Goal: Task Accomplishment & Management: Complete application form

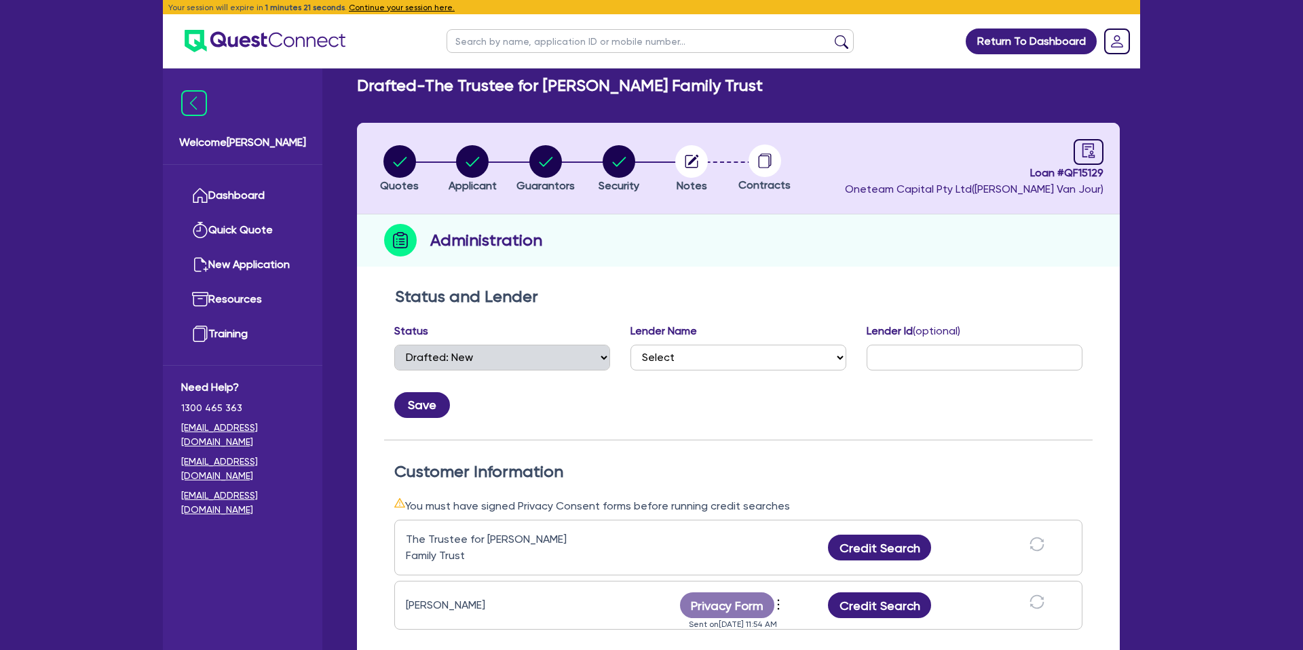
select select "DRAFTED_NEW"
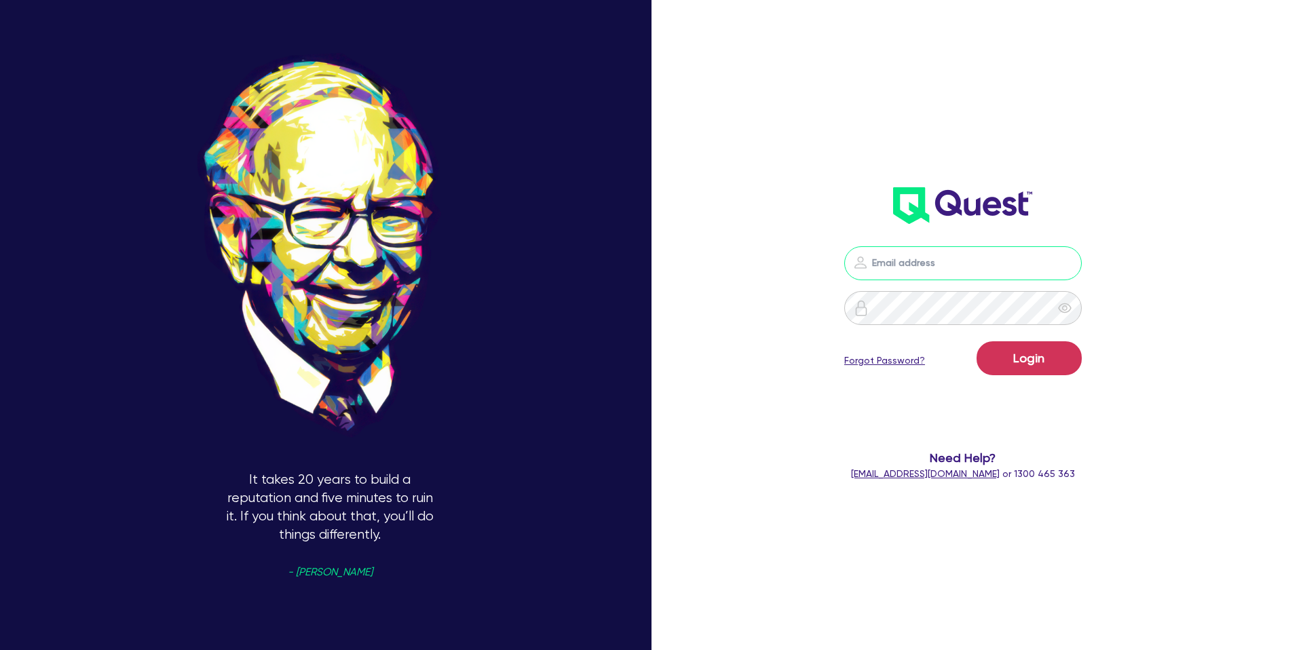
click at [940, 261] on input "email" at bounding box center [962, 263] width 237 height 34
type input "gabriel.vanjour@quest.finance"
drag, startPoint x: 1035, startPoint y: 358, endPoint x: 974, endPoint y: 327, distance: 68.0
click at [1034, 359] on button "Login" at bounding box center [1028, 358] width 105 height 34
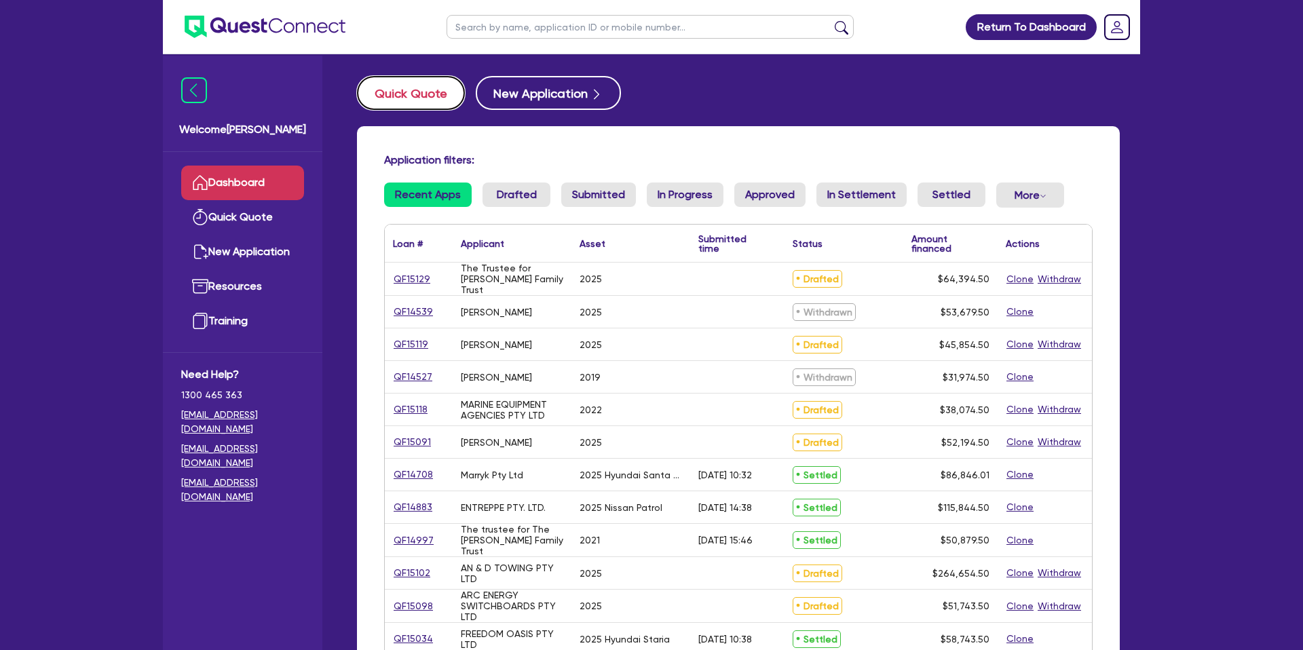
click at [430, 87] on button "Quick Quote" at bounding box center [411, 93] width 108 height 34
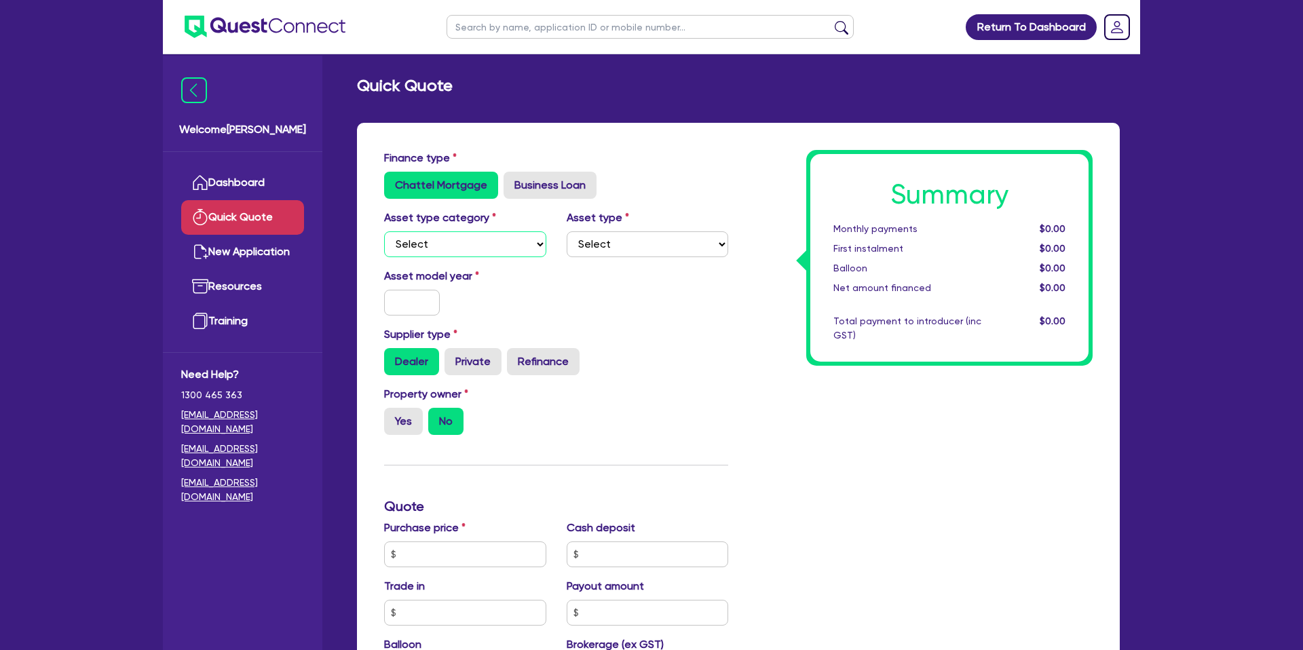
click at [441, 246] on select "Select Cars and light trucks Primary assets Secondary assets Tertiary assets" at bounding box center [465, 244] width 162 height 26
select select "CARS_AND_LIGHT_TRUCKS"
click at [384, 231] on select "Select Cars and light trucks Primary assets Secondary assets Tertiary assets" at bounding box center [465, 244] width 162 height 26
click at [621, 251] on select "Select Passenger vehicles Vans and utes Light trucks up to 4.5 tonne" at bounding box center [647, 244] width 162 height 26
select select "PASSENGER_VEHICLES"
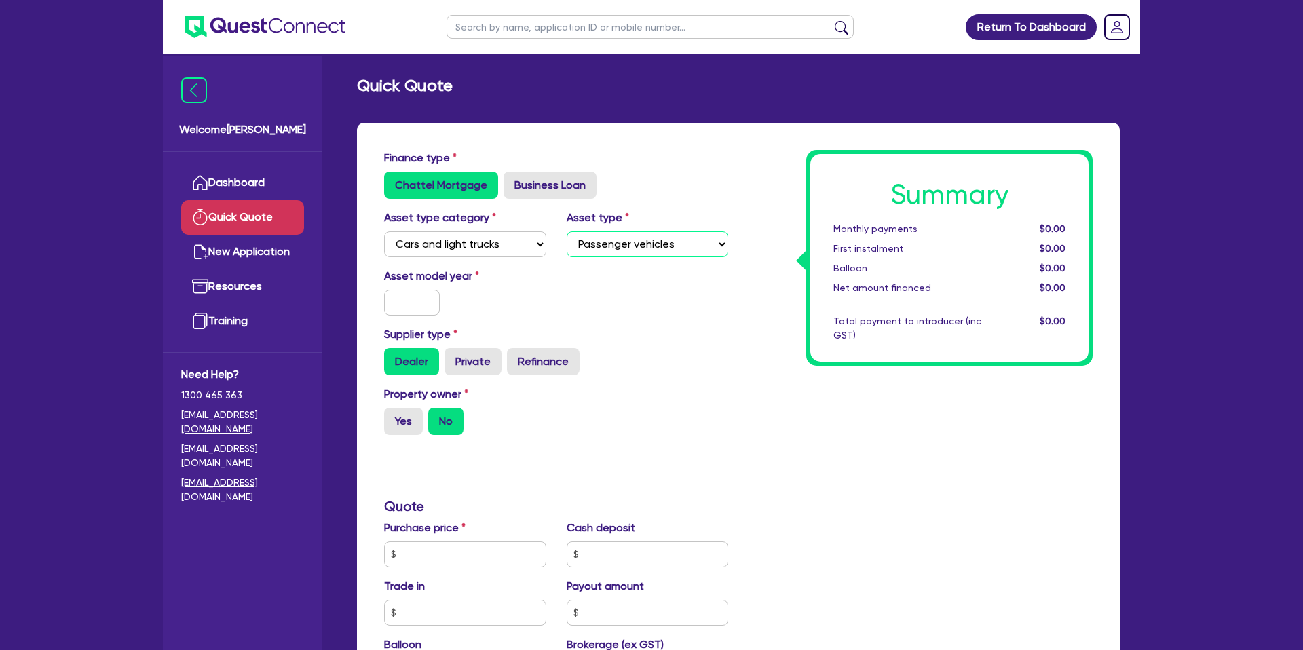
click at [566, 231] on select "Select Passenger vehicles Vans and utes Light trucks up to 4.5 tonne" at bounding box center [647, 244] width 162 height 26
click at [423, 302] on input "text" at bounding box center [412, 303] width 56 height 26
type input "2"
type input "2025"
click at [695, 299] on div "Asset model year 2025" at bounding box center [556, 297] width 364 height 58
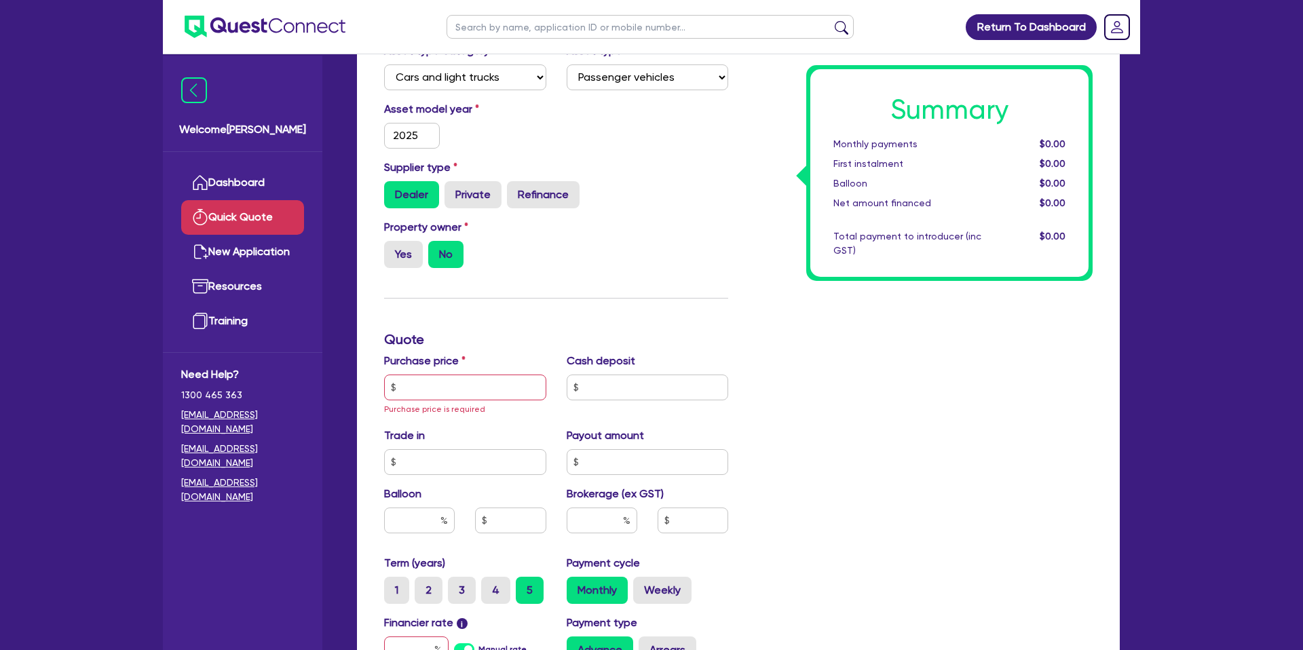
scroll to position [174, 0]
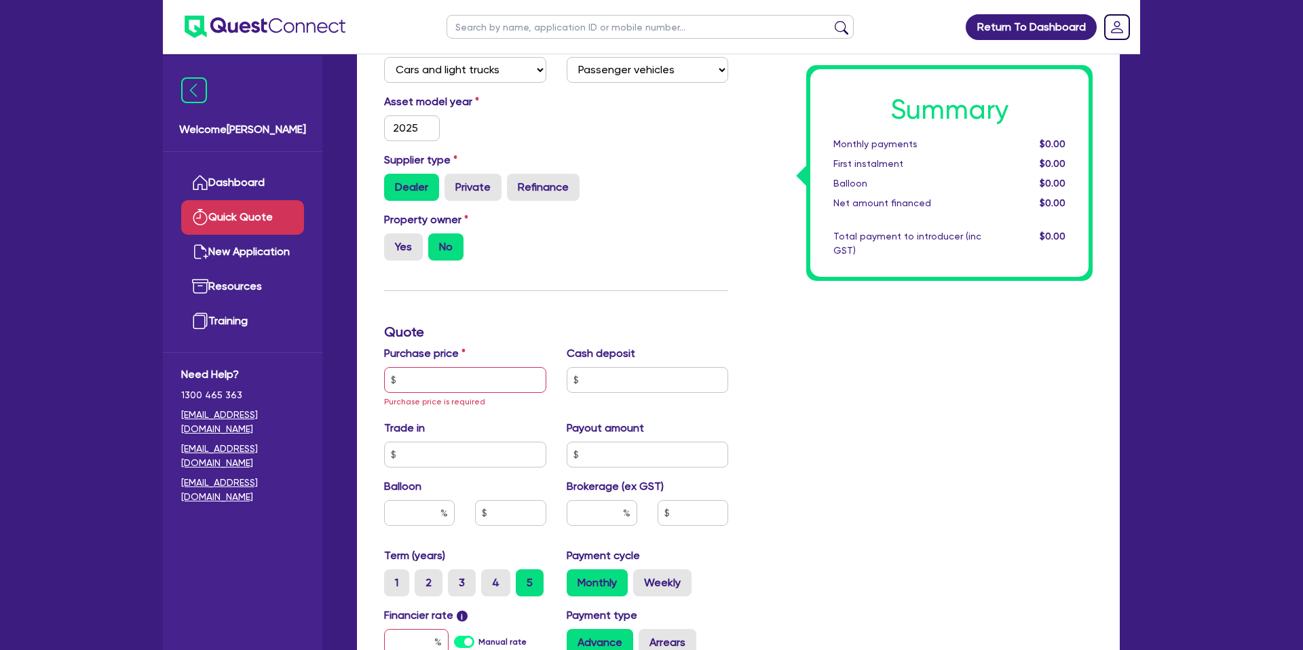
click at [723, 180] on div "Dealer Private Refinance" at bounding box center [556, 187] width 344 height 27
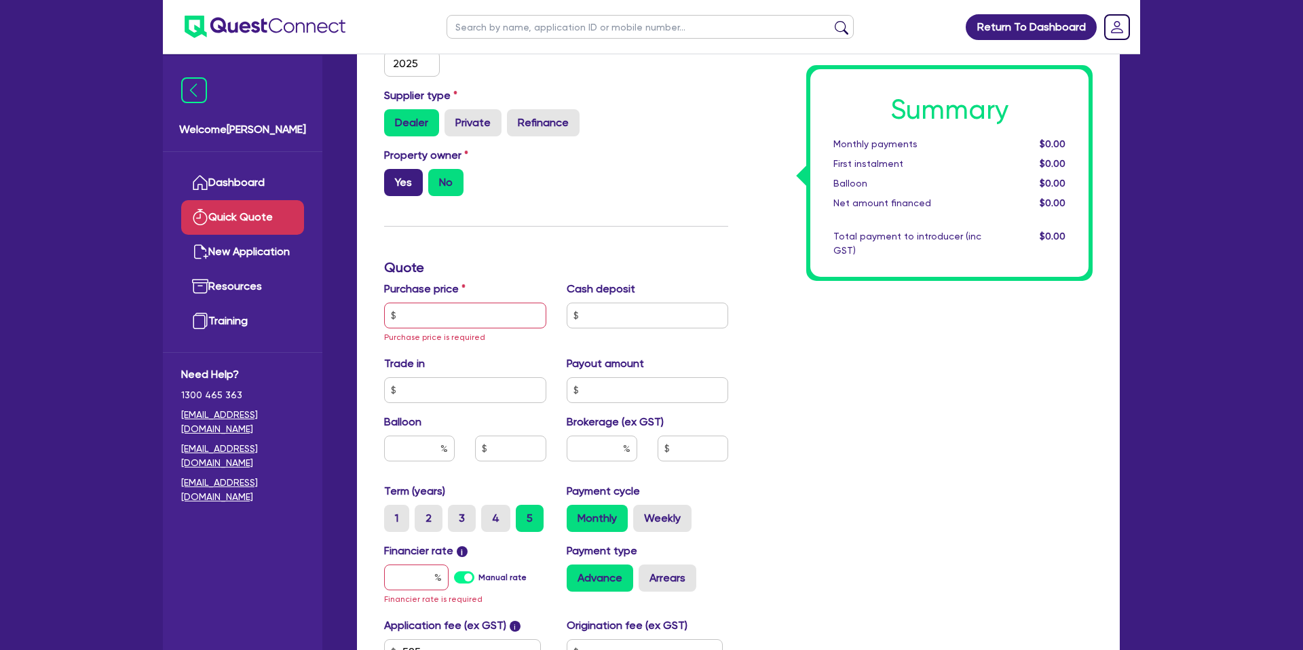
click at [409, 178] on label "Yes" at bounding box center [403, 182] width 39 height 27
click at [393, 178] on input "Yes" at bounding box center [388, 173] width 9 height 9
radio input "true"
click at [454, 324] on input "text" at bounding box center [465, 316] width 162 height 26
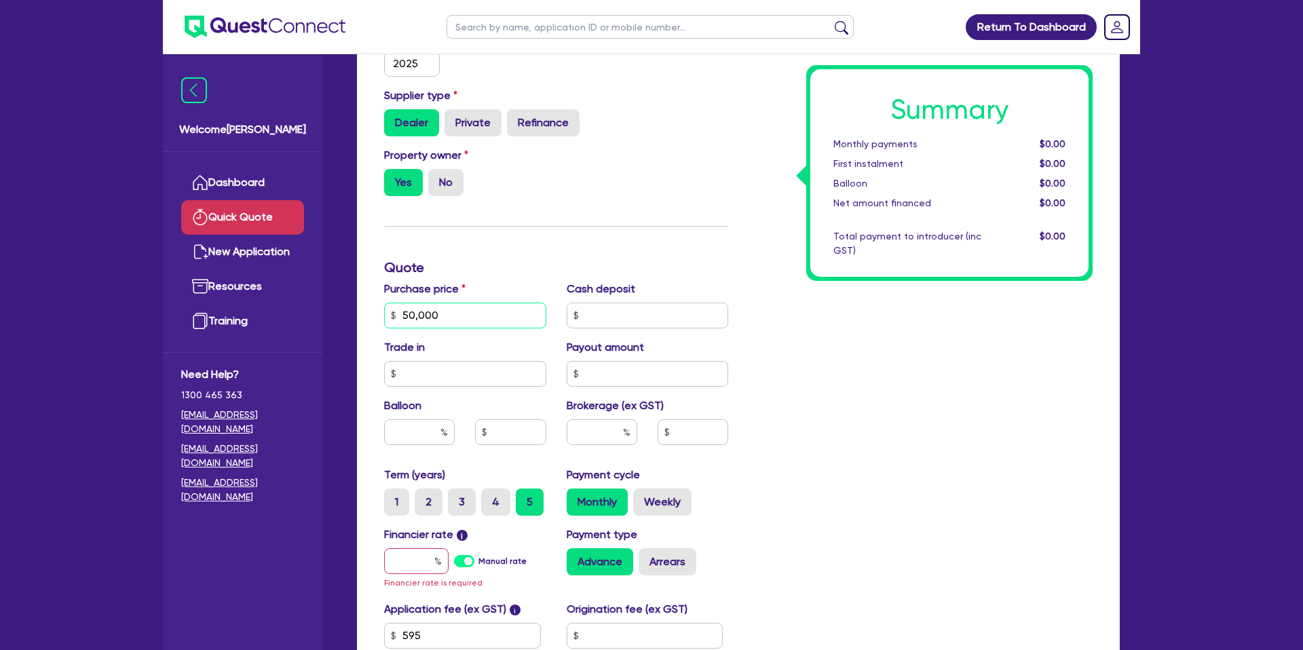
type input "50,000"
click at [967, 312] on div "Summary Monthly payments $0.00 First instalment $0.00 Balloon $0.00 Net amount …" at bounding box center [920, 315] width 364 height 808
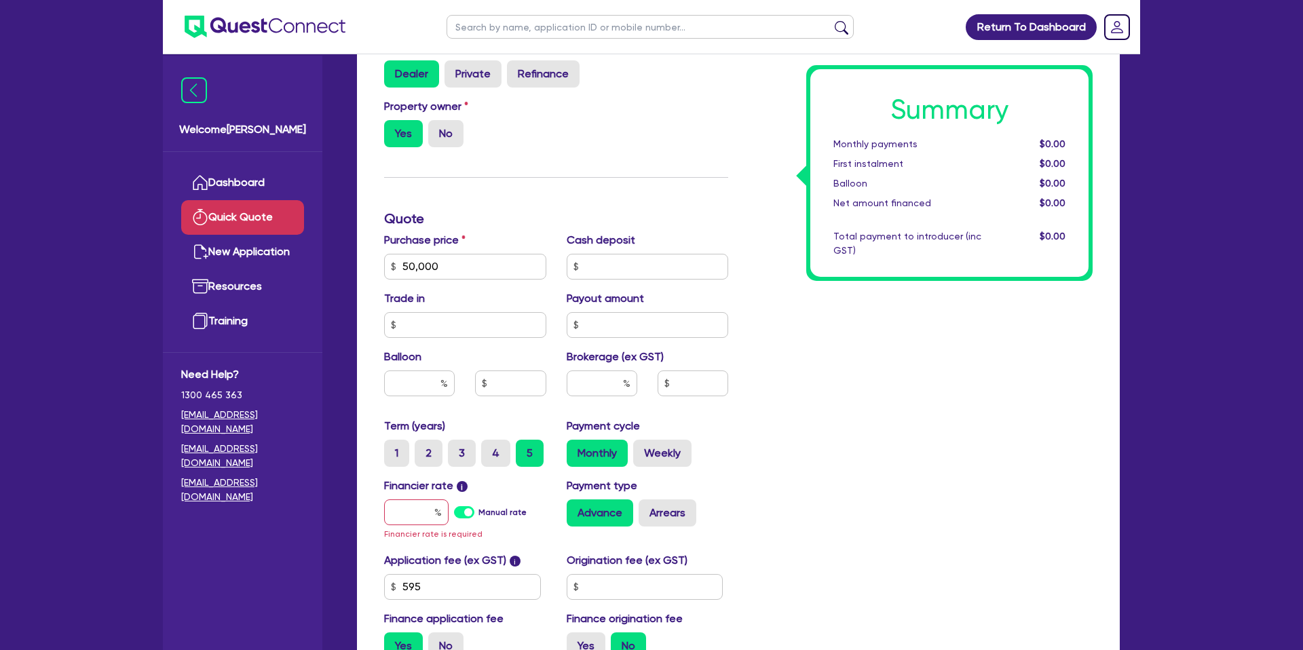
scroll to position [292, 0]
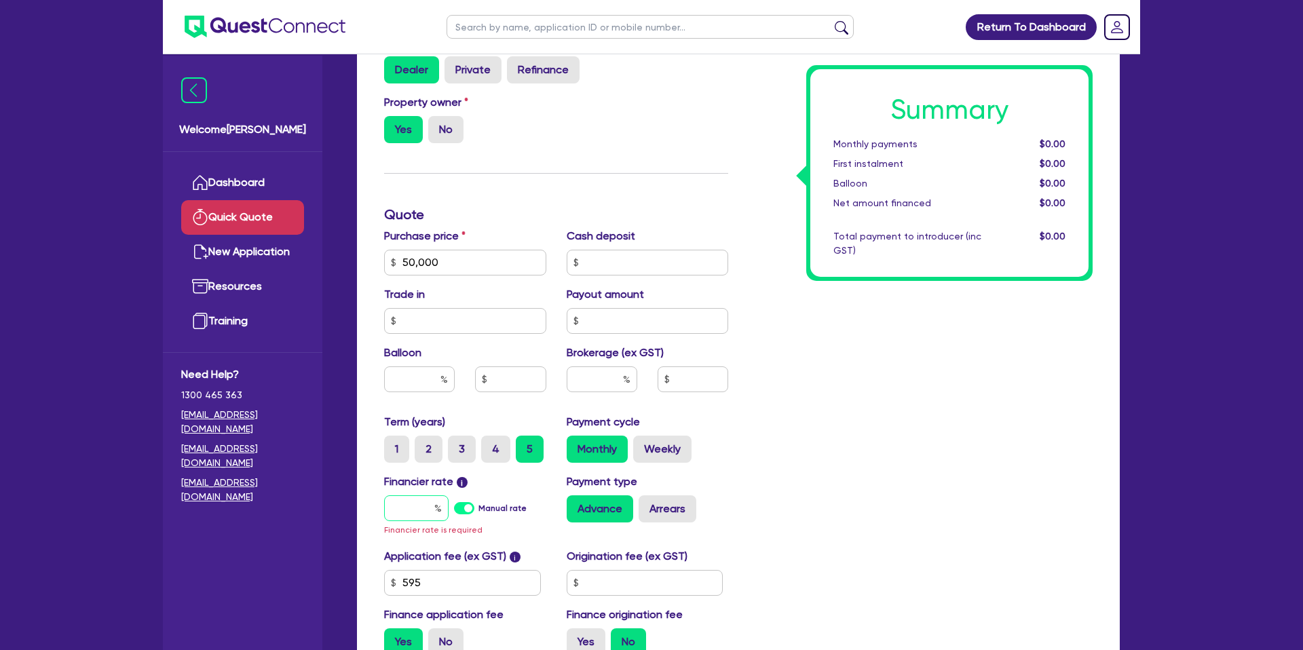
drag, startPoint x: 421, startPoint y: 513, endPoint x: 429, endPoint y: 511, distance: 8.4
click at [429, 511] on input "text" at bounding box center [416, 508] width 64 height 26
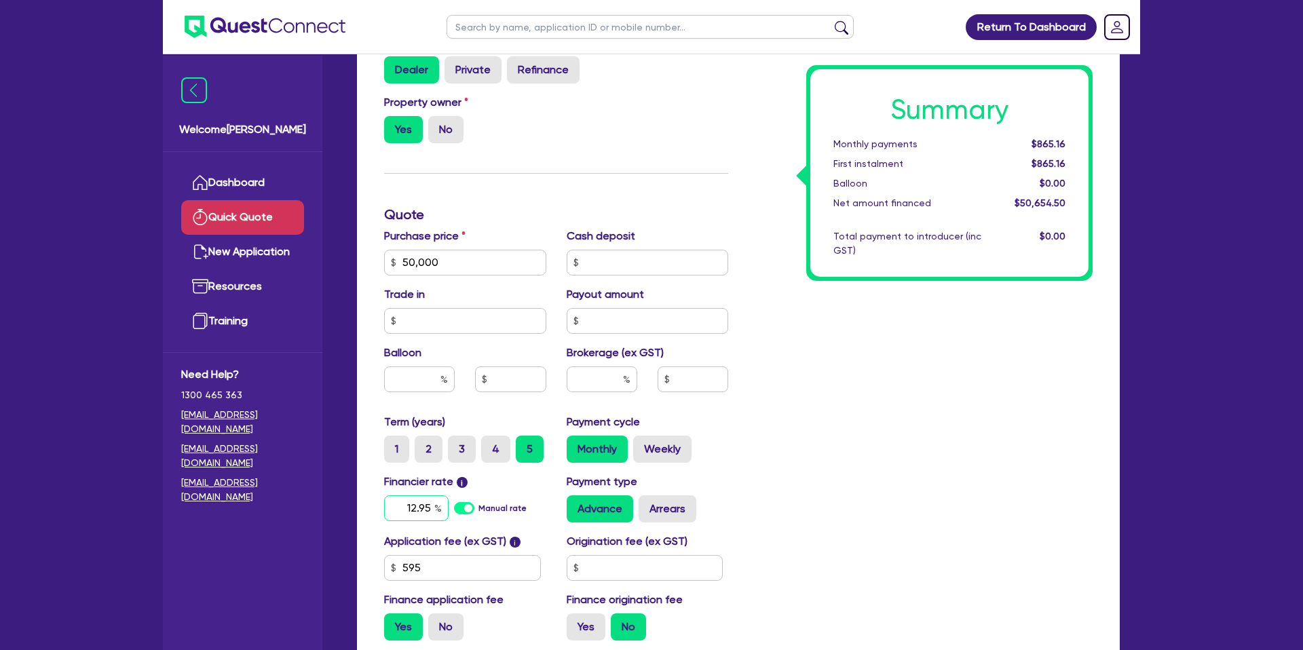
type input "12.95"
drag, startPoint x: 769, startPoint y: 471, endPoint x: 767, endPoint y: 484, distance: 13.8
click at [772, 471] on div "Summary Monthly payments Calculating... First instalment Calculating... Balloon…" at bounding box center [920, 254] width 364 height 793
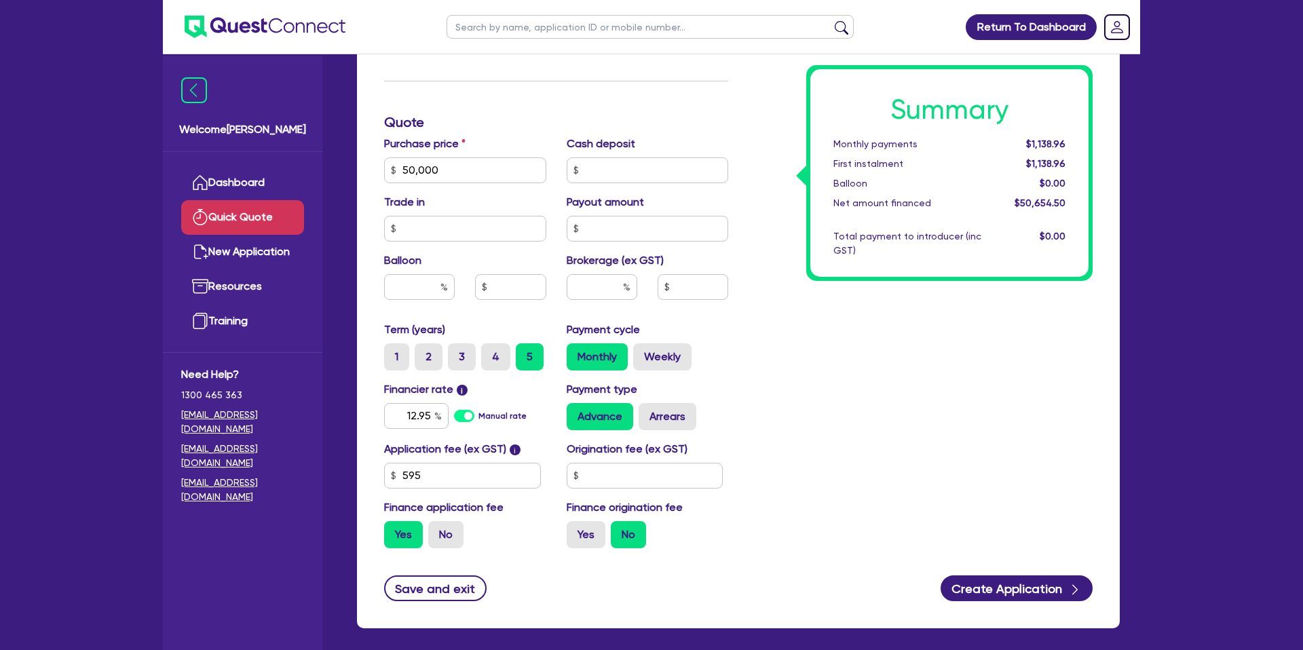
scroll to position [396, 0]
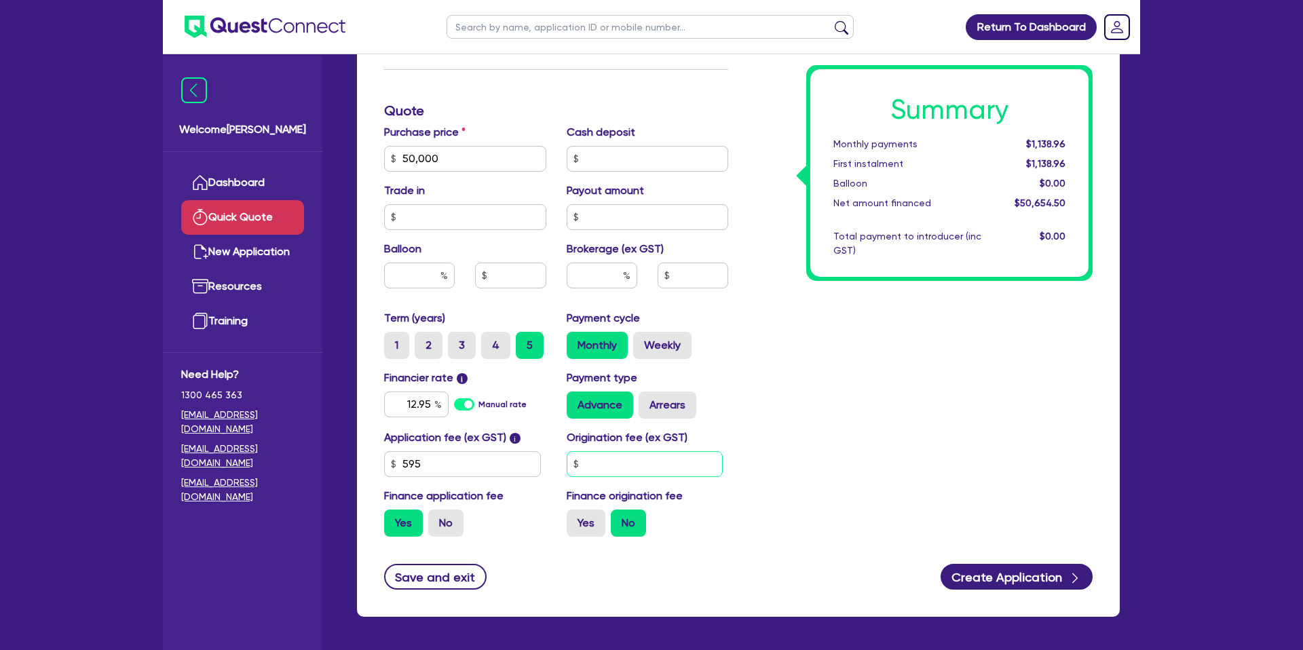
click at [606, 461] on input "text" at bounding box center [644, 464] width 157 height 26
type input "1,400"
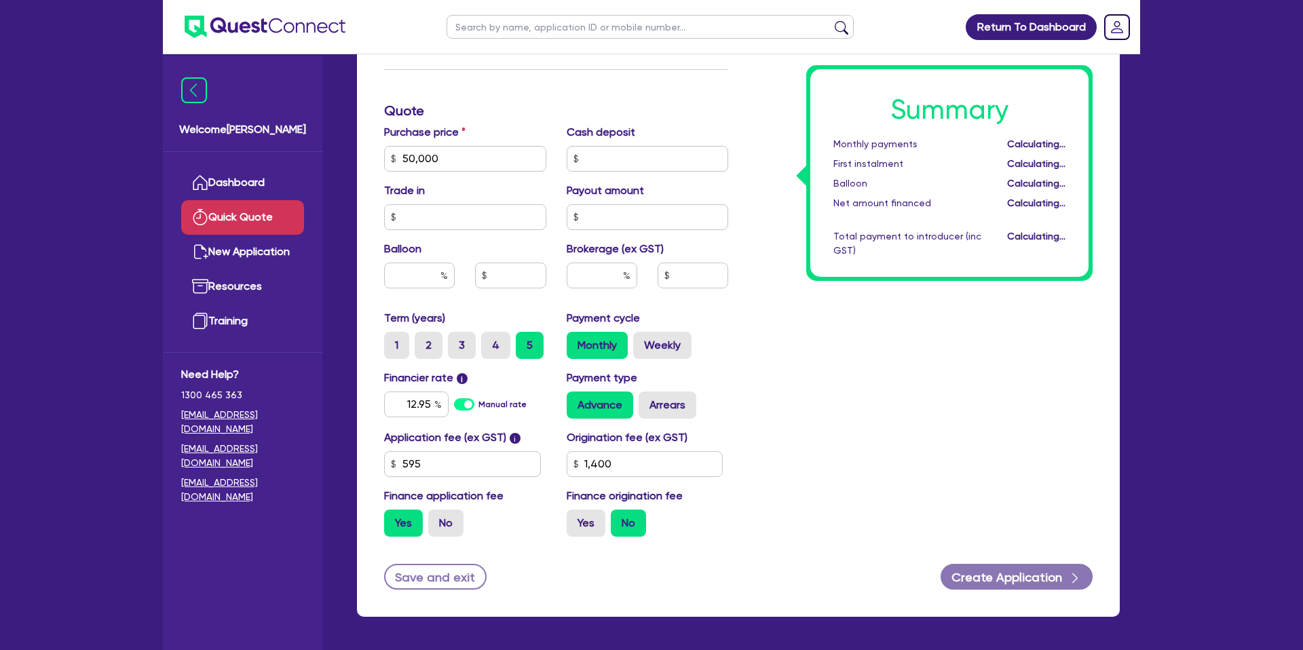
click at [840, 438] on div "Summary Monthly payments Calculating... First instalment Calculating... Balloon…" at bounding box center [920, 150] width 364 height 793
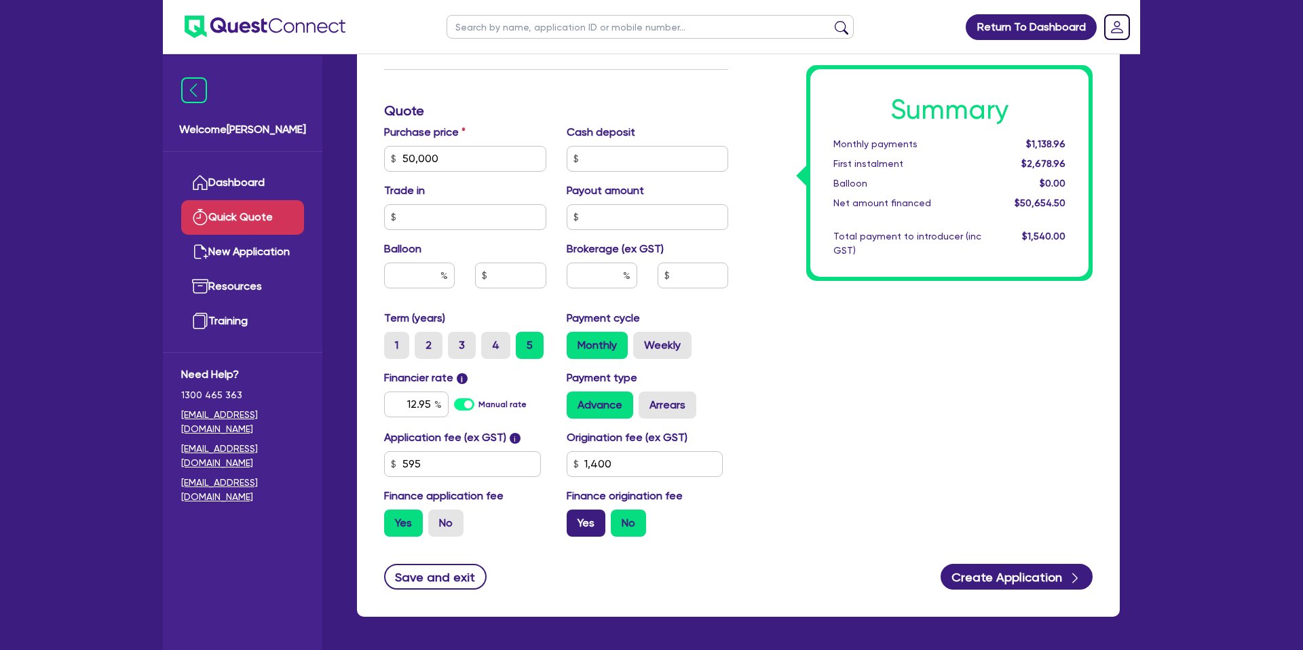
click at [578, 518] on label "Yes" at bounding box center [585, 522] width 39 height 27
click at [575, 518] on input "Yes" at bounding box center [570, 513] width 9 height 9
radio input "true"
click at [1017, 563] on div "Finance type Chattel Mortgage Business Loan Asset type category Select Cars and…" at bounding box center [738, 171] width 763 height 889
click at [1022, 573] on button "Create Application" at bounding box center [1016, 577] width 152 height 26
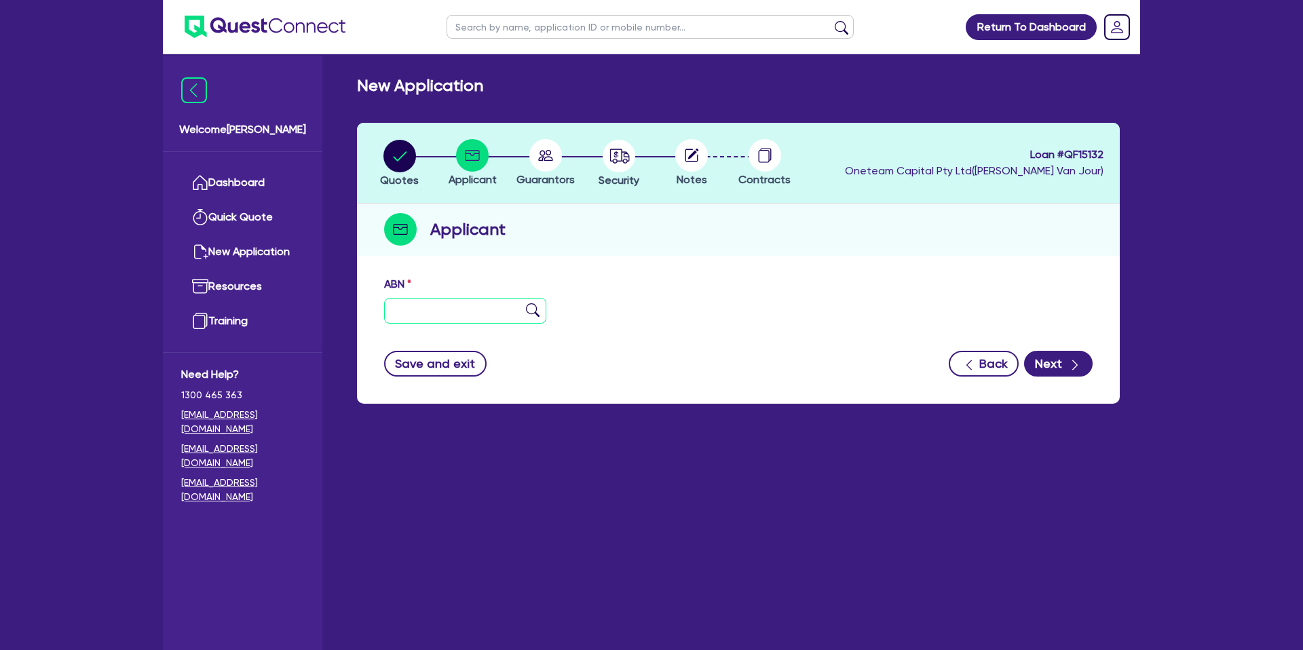
click at [458, 307] on input "text" at bounding box center [465, 311] width 162 height 26
type input "77 372 349 503"
drag, startPoint x: 724, startPoint y: 322, endPoint x: 756, endPoint y: 268, distance: 62.4
click at [723, 318] on div "ABN 77 372 349 503" at bounding box center [738, 305] width 729 height 58
type input "[PERSON_NAME]"
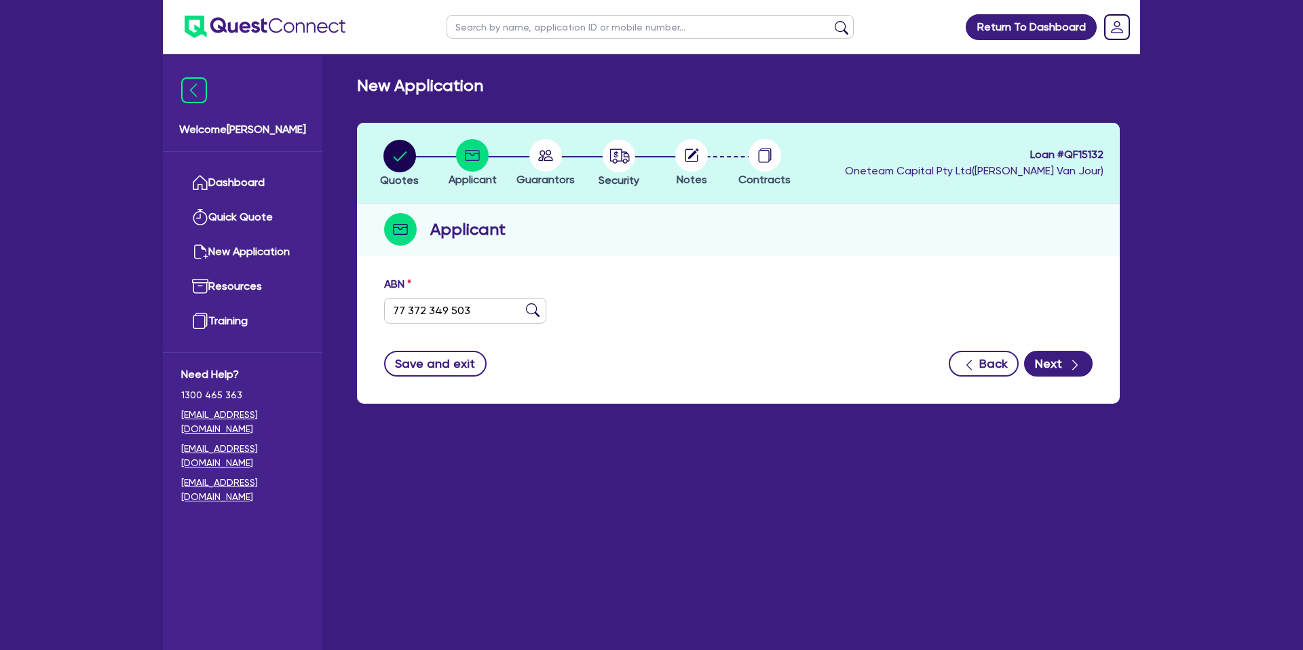
select select "SOLE_TRADER"
type input "[DATE]"
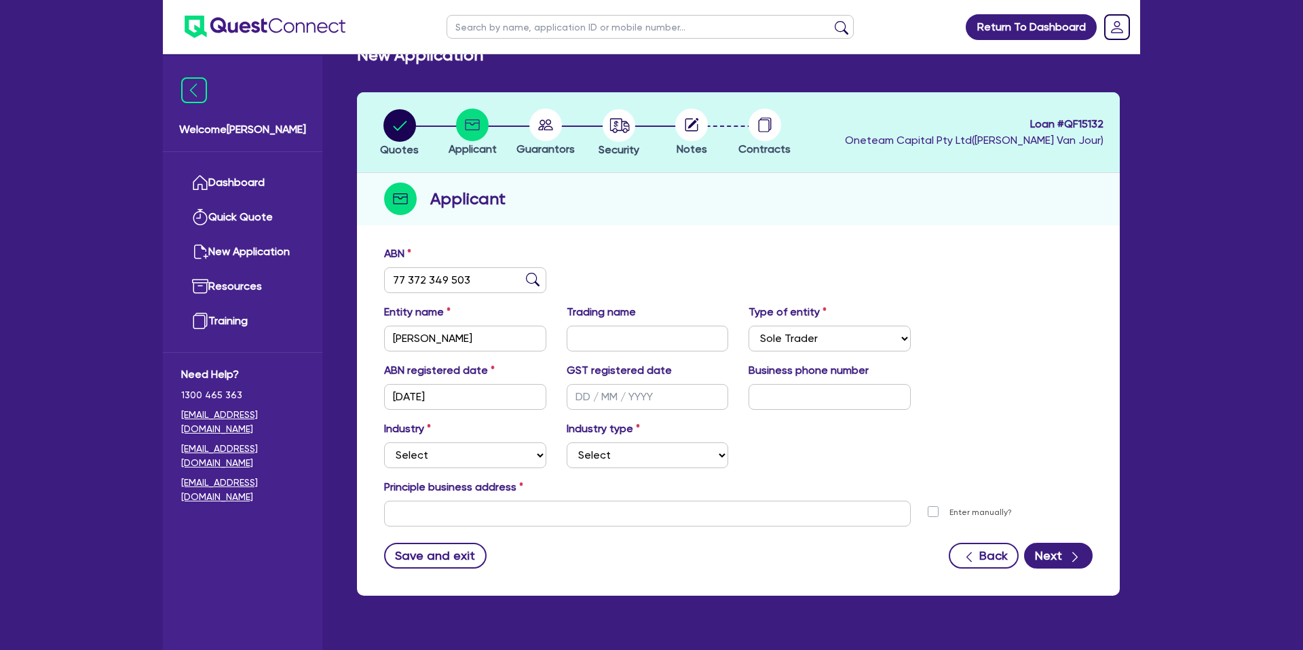
scroll to position [39, 0]
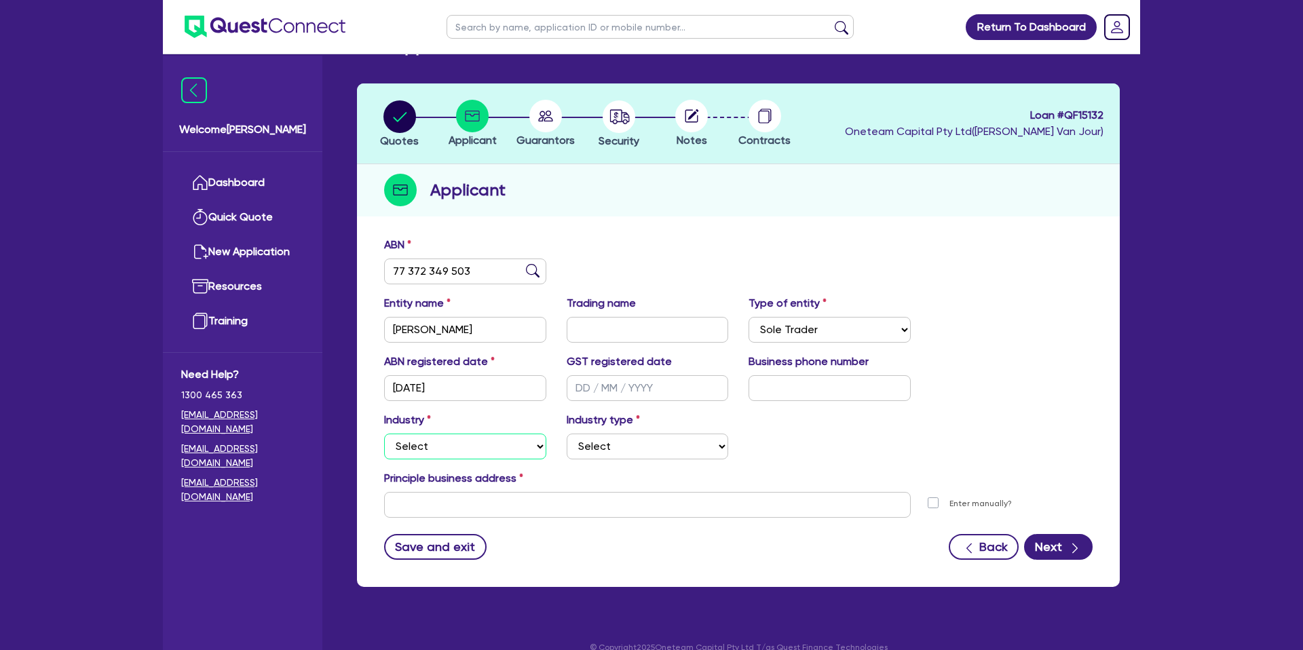
click at [452, 450] on select "Select Accomodation & Food Services Administrative & Support Services Agricultu…" at bounding box center [465, 447] width 162 height 26
select select "BUILDING_CONSTRUCTION"
click at [384, 434] on select "Select Accomodation & Food Services Administrative & Support Services Agricultu…" at bounding box center [465, 447] width 162 height 26
click at [643, 442] on select "Select Trades People Providing Services Direct to Consumers Trades People Provi…" at bounding box center [647, 447] width 162 height 26
select select "TRADES_SERVICES_BUSINESSES_GOVERNMENT"
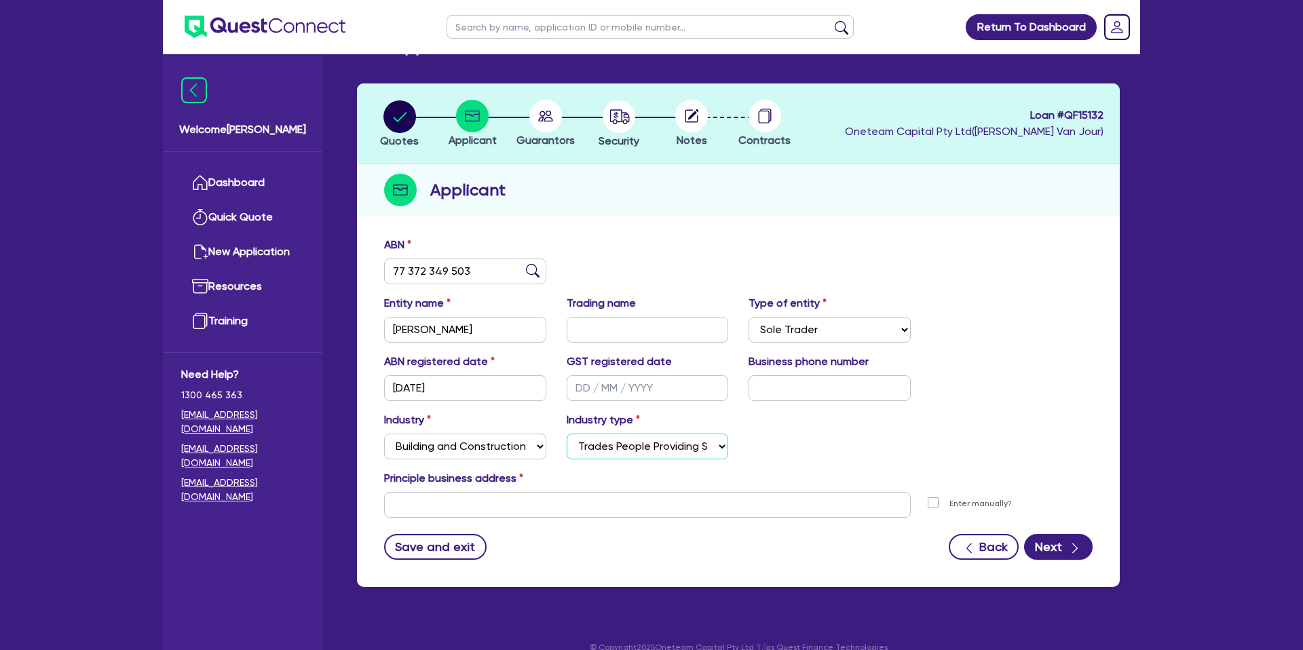
click at [566, 434] on select "Select Trades People Providing Services Direct to Consumers Trades People Provi…" at bounding box center [647, 447] width 162 height 26
drag, startPoint x: 414, startPoint y: 511, endPoint x: 420, endPoint y: 467, distance: 43.8
click at [415, 511] on input "text" at bounding box center [647, 505] width 526 height 26
paste input "91 Bowes Avenue"
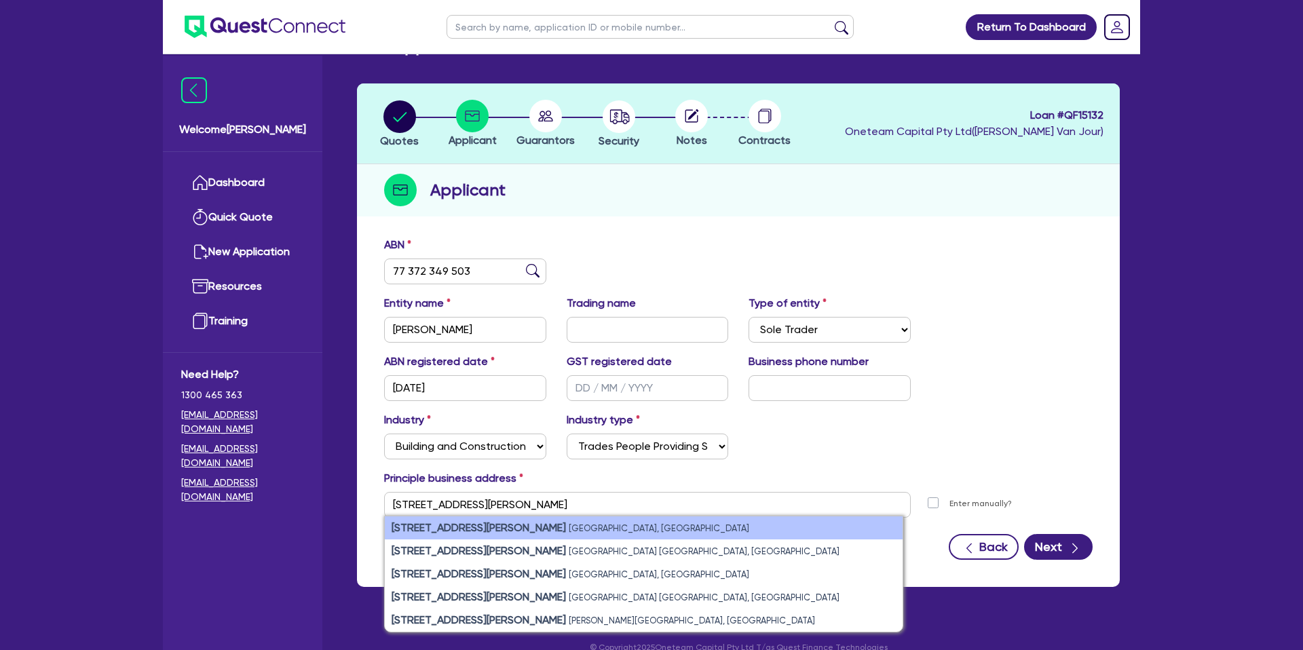
click at [569, 526] on small "Airport West VIC, Australia" at bounding box center [659, 528] width 180 height 10
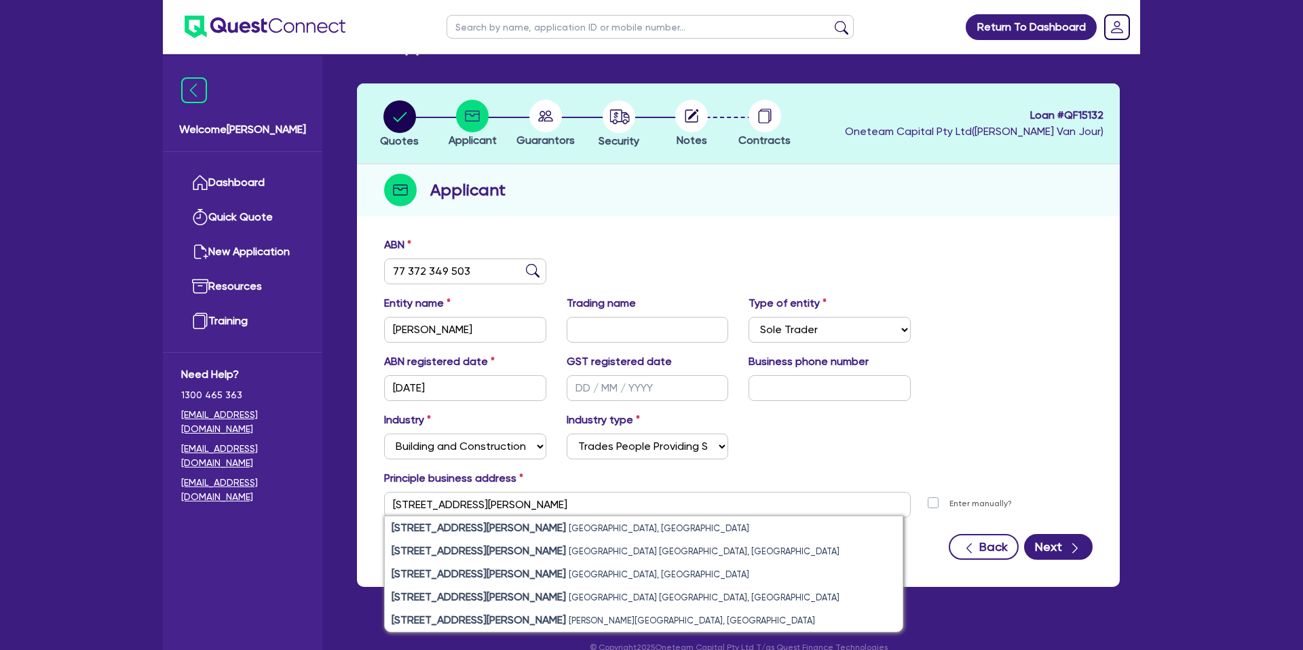
type input "[STREET_ADDRESS][PERSON_NAME]"
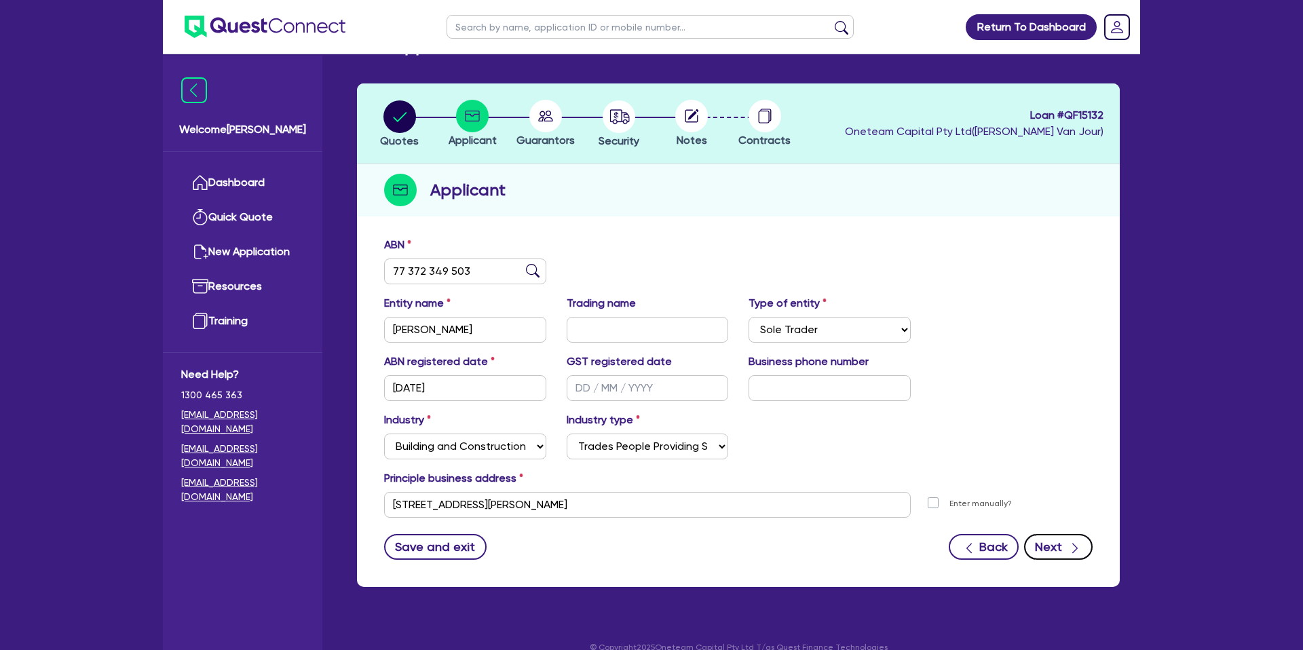
click at [1055, 550] on button "Next" at bounding box center [1058, 547] width 69 height 26
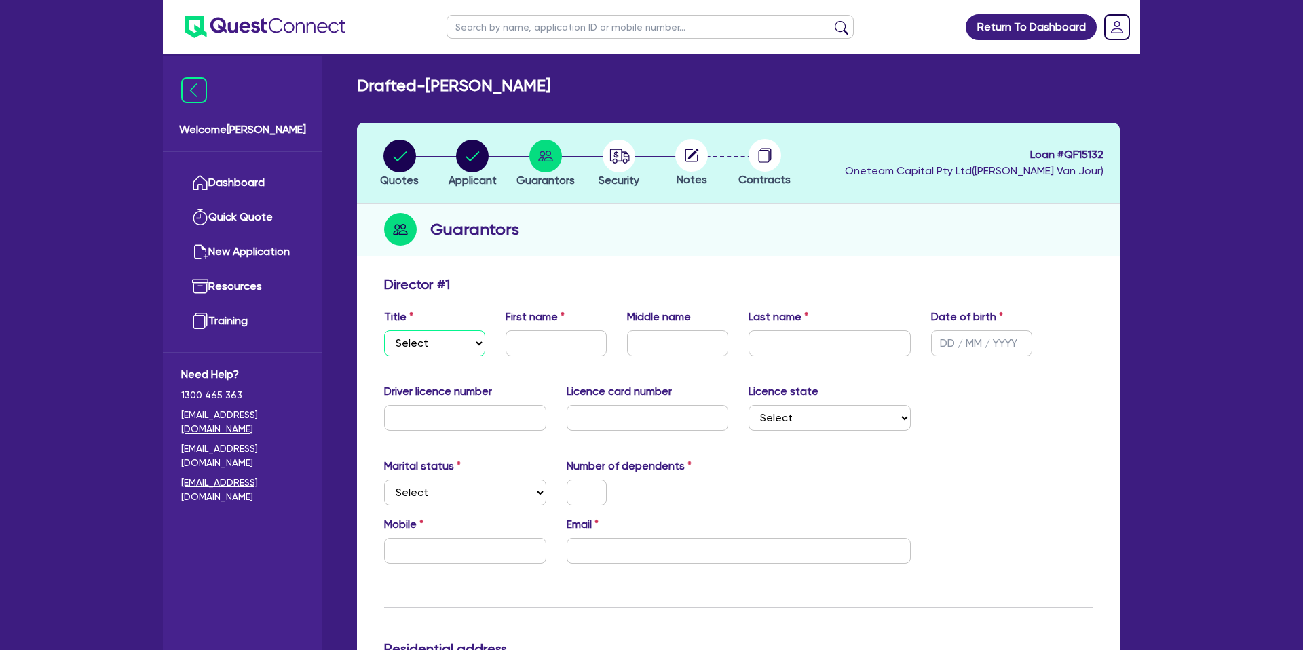
click at [434, 338] on select "Select Mr Mrs Ms Miss Dr" at bounding box center [434, 343] width 101 height 26
select select "MR"
click at [384, 330] on select "Select Mr Mrs Ms Miss Dr" at bounding box center [434, 343] width 101 height 26
click at [568, 337] on input "text" at bounding box center [555, 343] width 101 height 26
type input "[PERSON_NAME]"
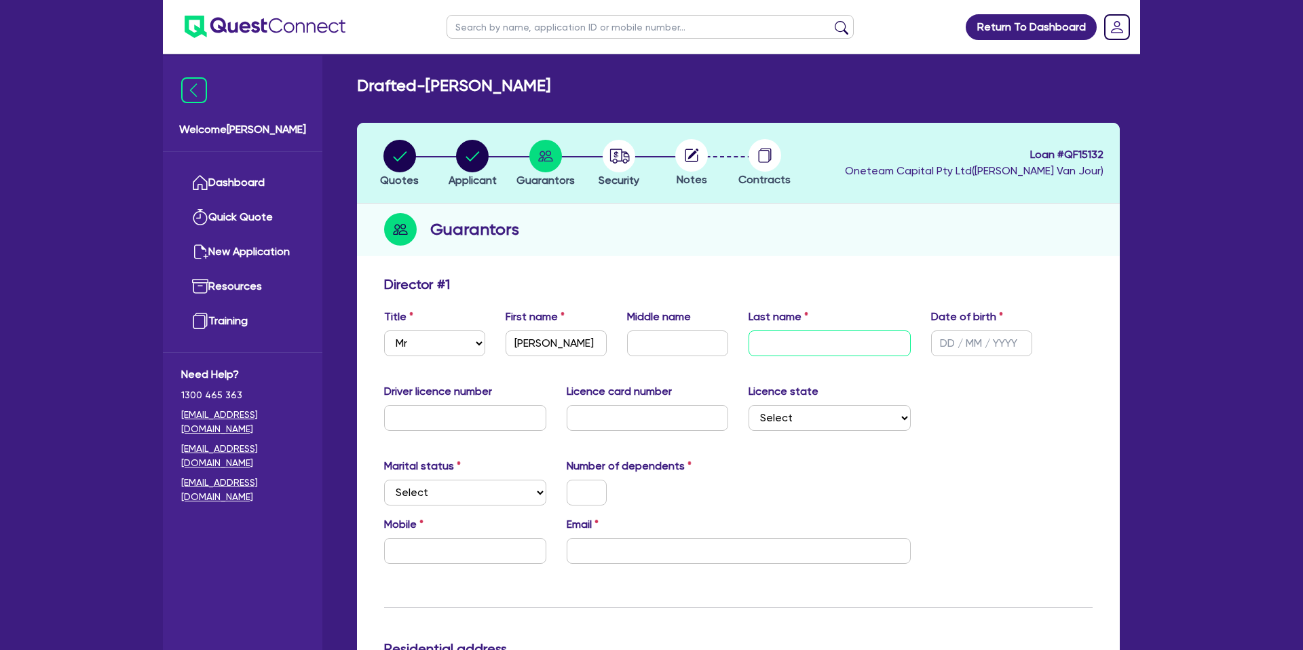
type input "C"
click at [758, 344] on input "ullie" at bounding box center [829, 343] width 162 height 26
type input "[PERSON_NAME]"
click at [954, 341] on input "text" at bounding box center [981, 343] width 101 height 26
type input "[DATE]"
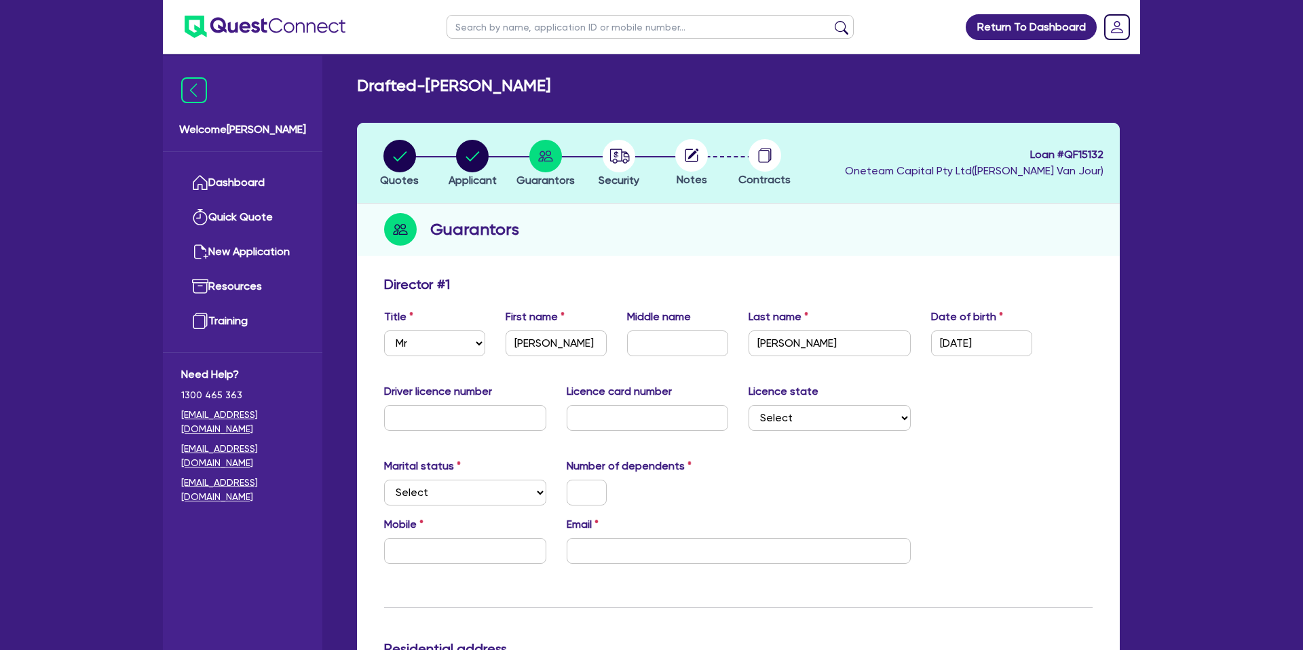
click at [841, 435] on div "Driver licence number Licence card number Licence state Select NSW VIC QLD TAS …" at bounding box center [738, 412] width 729 height 58
click at [453, 428] on input "text" at bounding box center [465, 418] width 162 height 26
click at [460, 557] on input "text" at bounding box center [465, 551] width 162 height 26
paste input "4789 436 49"
click at [393, 551] on input "4789 436 49" at bounding box center [465, 551] width 162 height 26
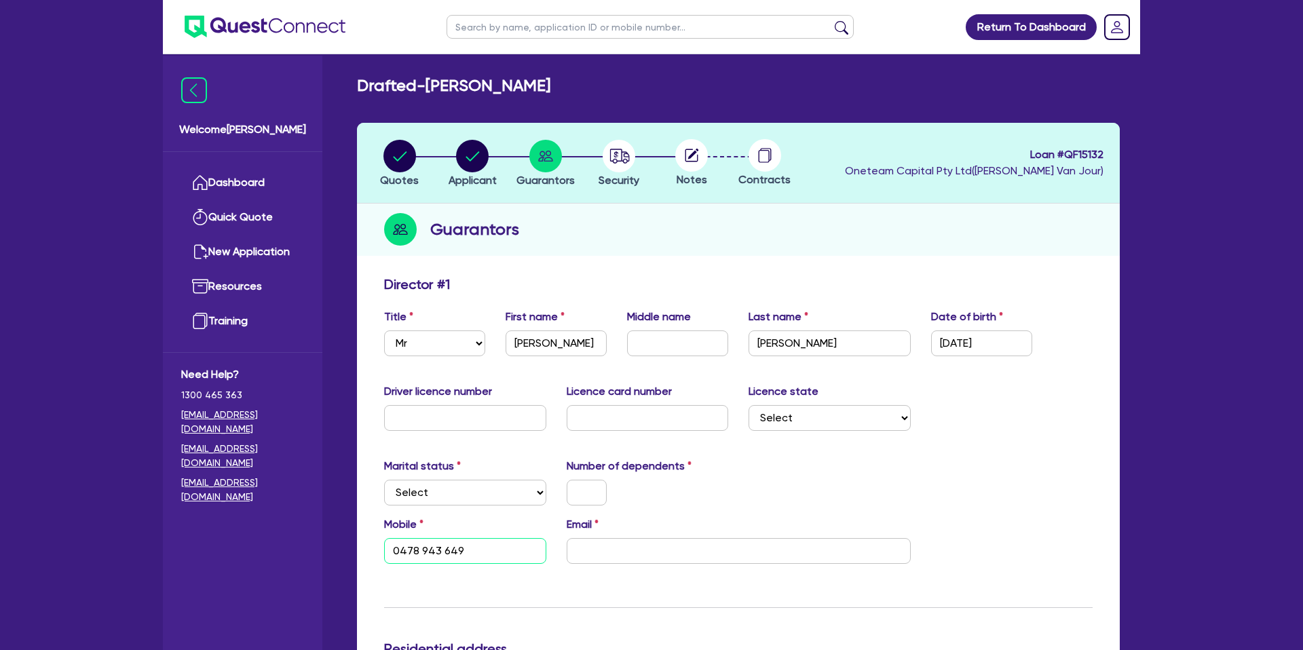
type input "0478 943 649"
click at [637, 546] on input "email" at bounding box center [738, 551] width 344 height 26
click at [410, 404] on div "Driver licence number" at bounding box center [465, 406] width 182 height 47
type input "0"
type input "0478 943 649"
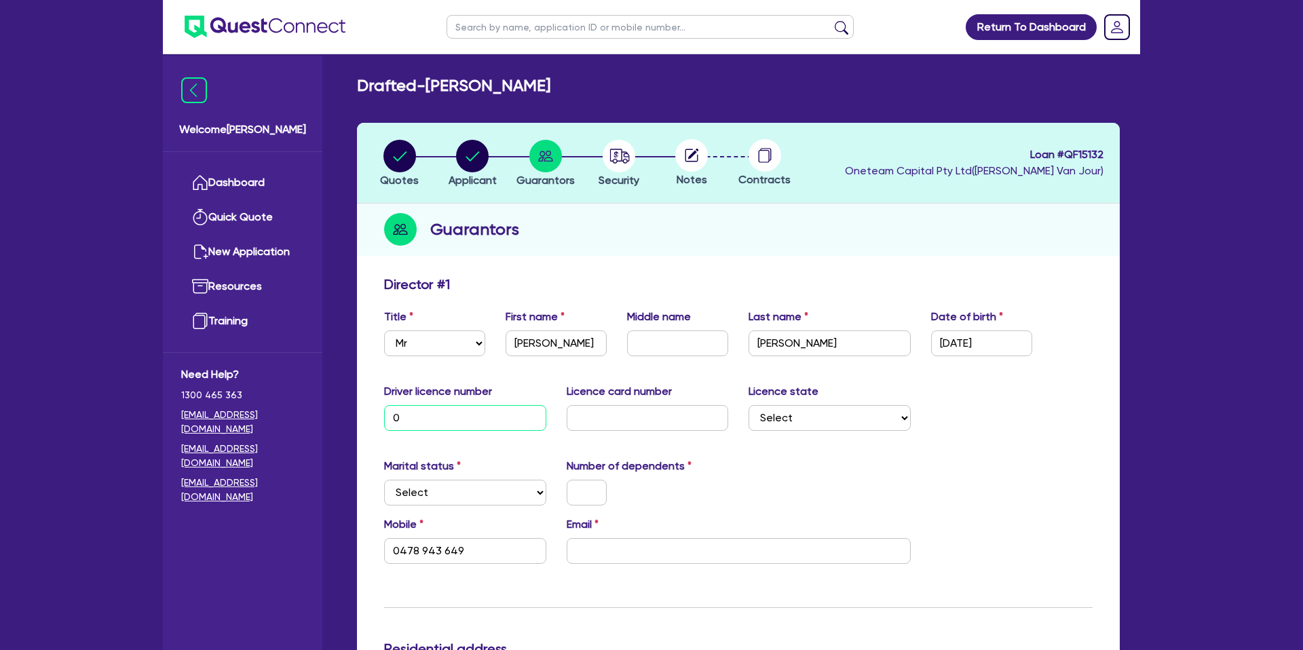
type input "08"
type input "0478 943 649"
type input "085"
type input "0478 943 649"
type input "0858"
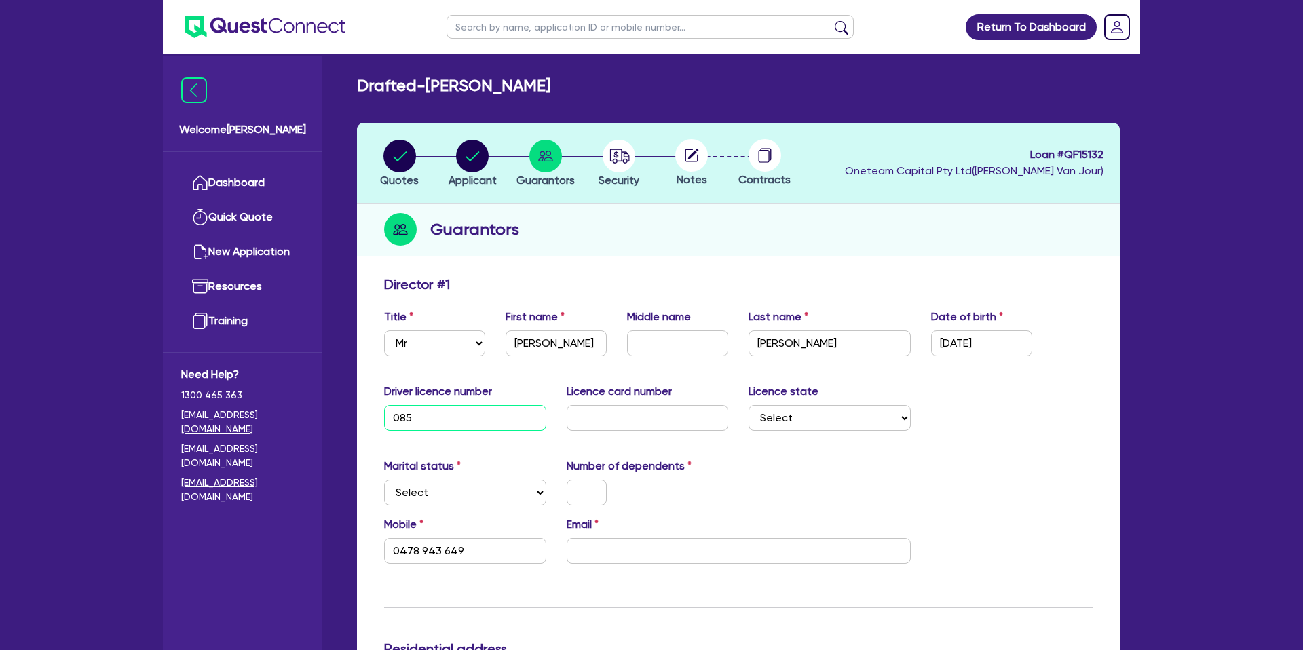
type input "0478 943 649"
type input "08583"
type input "0478 943 649"
type input "085838"
type input "0478 943 649"
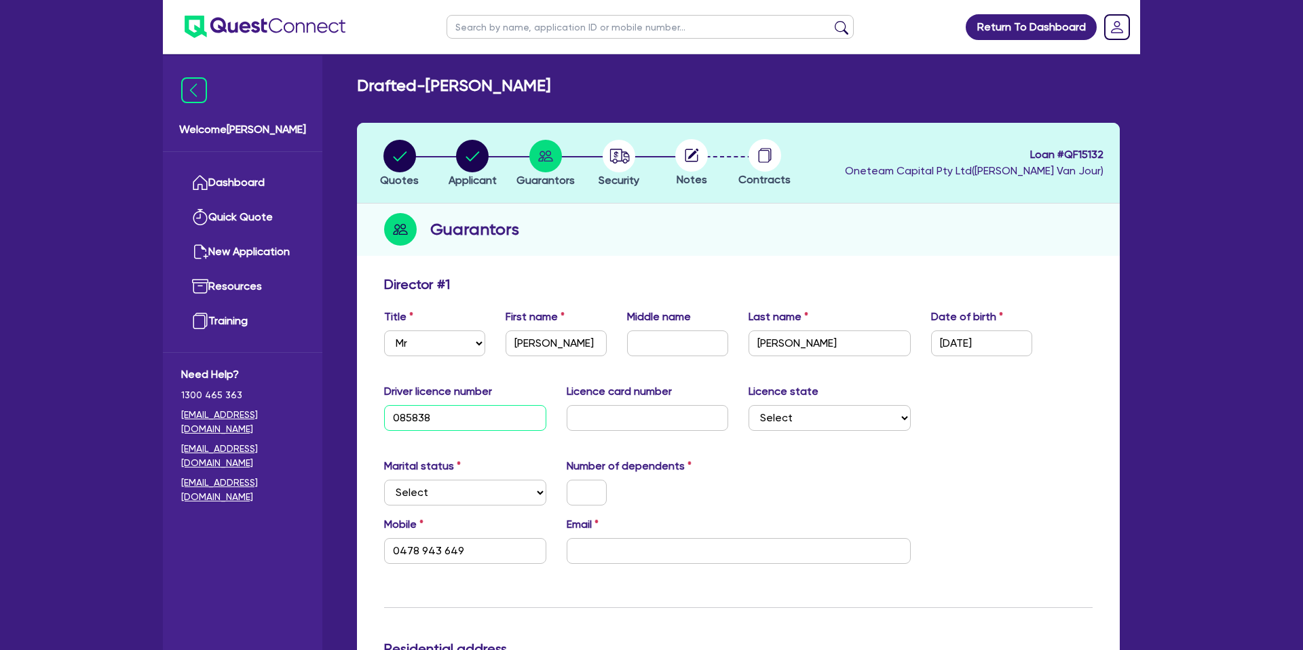
type input "0858389"
type input "0478 943 649"
type input "08583896"
type input "0478 943 649"
type input "085838961"
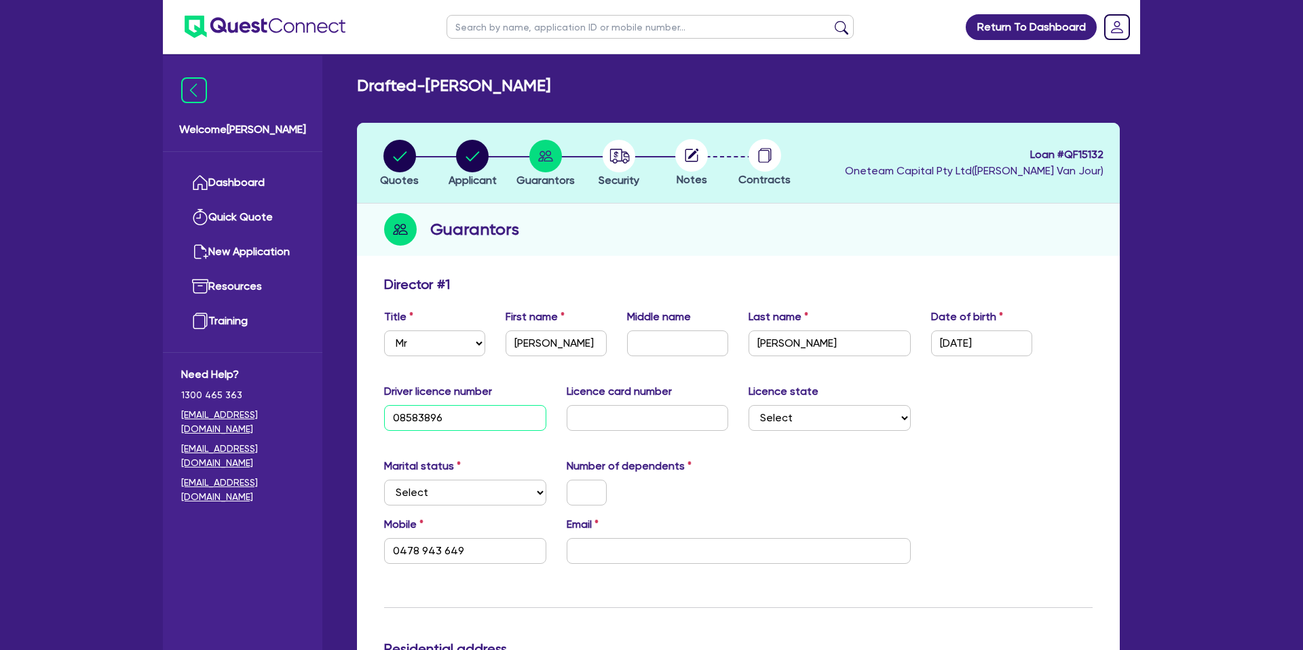
type input "0478 943 649"
type input "085838961"
click at [611, 422] on input "text" at bounding box center [647, 418] width 162 height 26
click at [402, 491] on select "Select Single Married De Facto / Partner" at bounding box center [465, 493] width 162 height 26
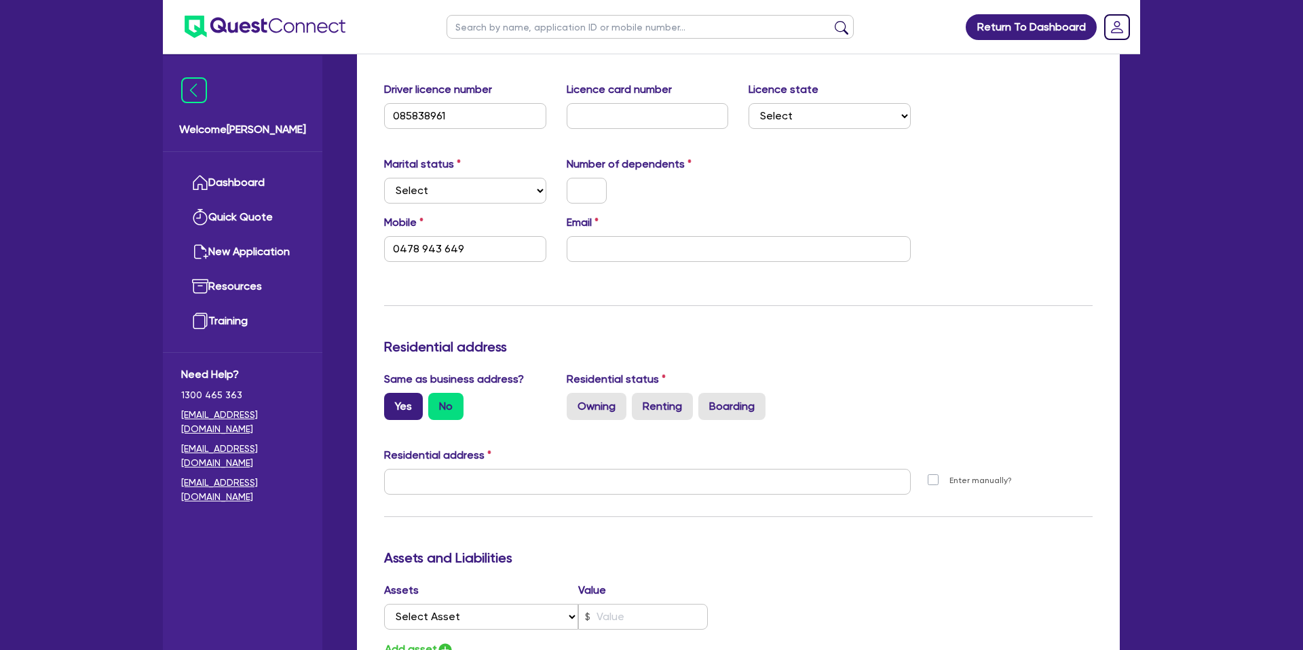
click at [398, 404] on label "Yes" at bounding box center [403, 406] width 39 height 27
click at [393, 402] on input "Yes" at bounding box center [388, 397] width 9 height 9
radio input "true"
type input "0478 943 649"
type input "[STREET_ADDRESS][PERSON_NAME]"
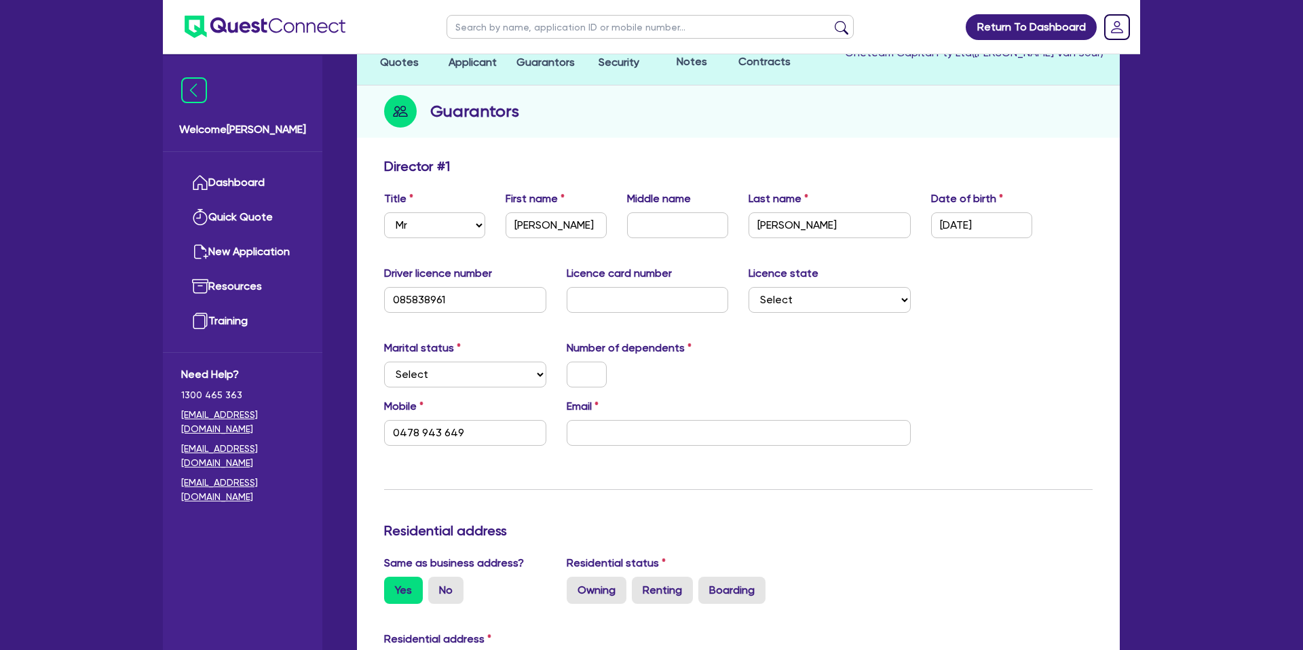
scroll to position [117, 0]
click at [602, 379] on input "text" at bounding box center [586, 375] width 40 height 26
click at [490, 375] on select "Select Single Married De Facto / Partner" at bounding box center [465, 375] width 162 height 26
click at [620, 301] on input "text" at bounding box center [647, 301] width 162 height 26
type input "e"
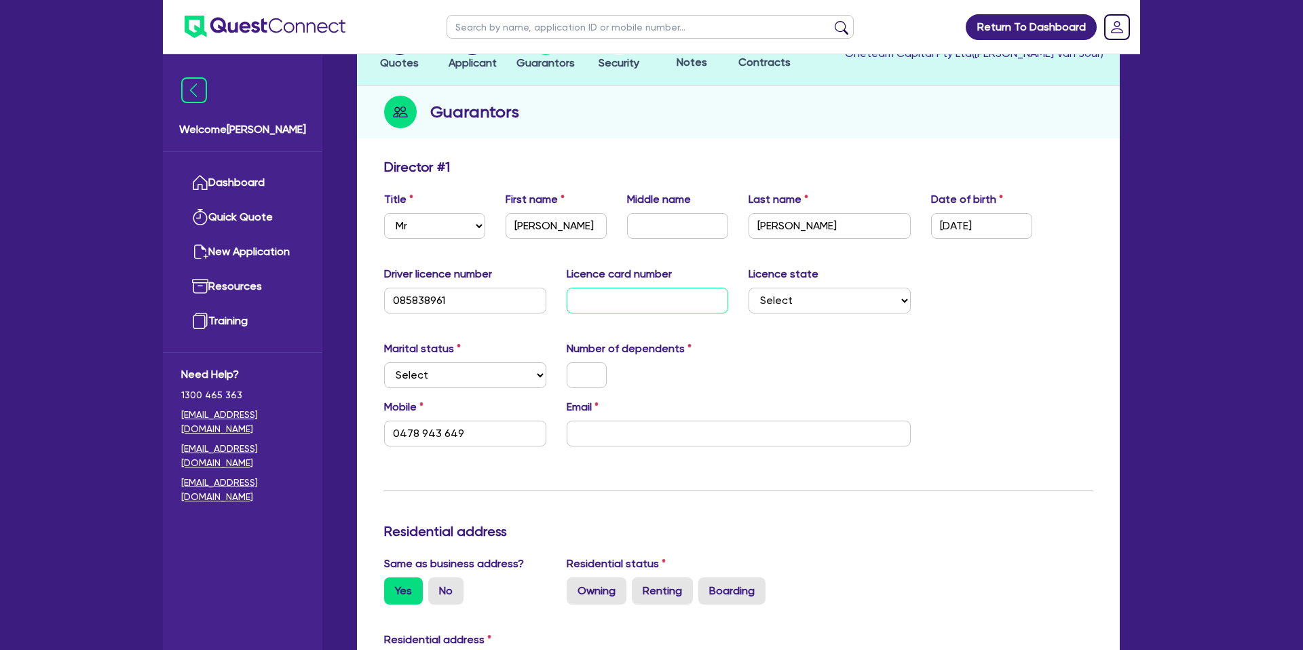
type input "0478 943 649"
type input "e1"
type input "0478 943 649"
type input "e16"
type input "0478 943 649"
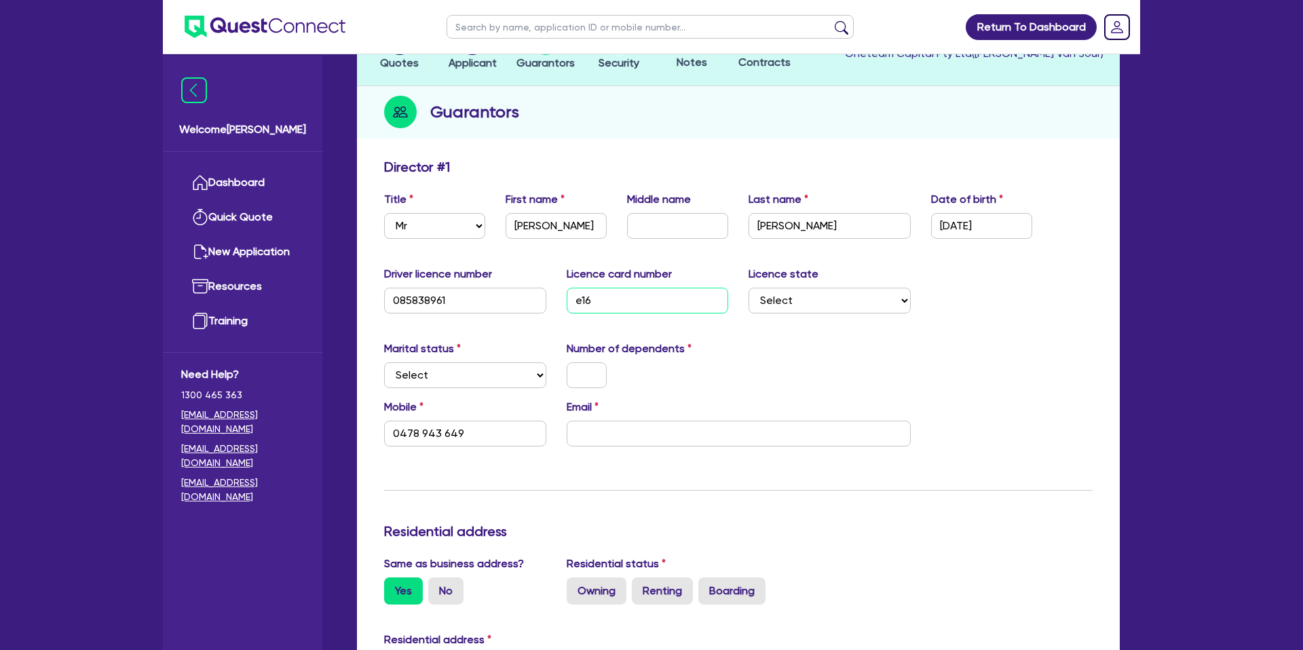
type input "e167"
type input "0478 943 649"
type input "e1677"
type input "0478 943 649"
type input "e16778"
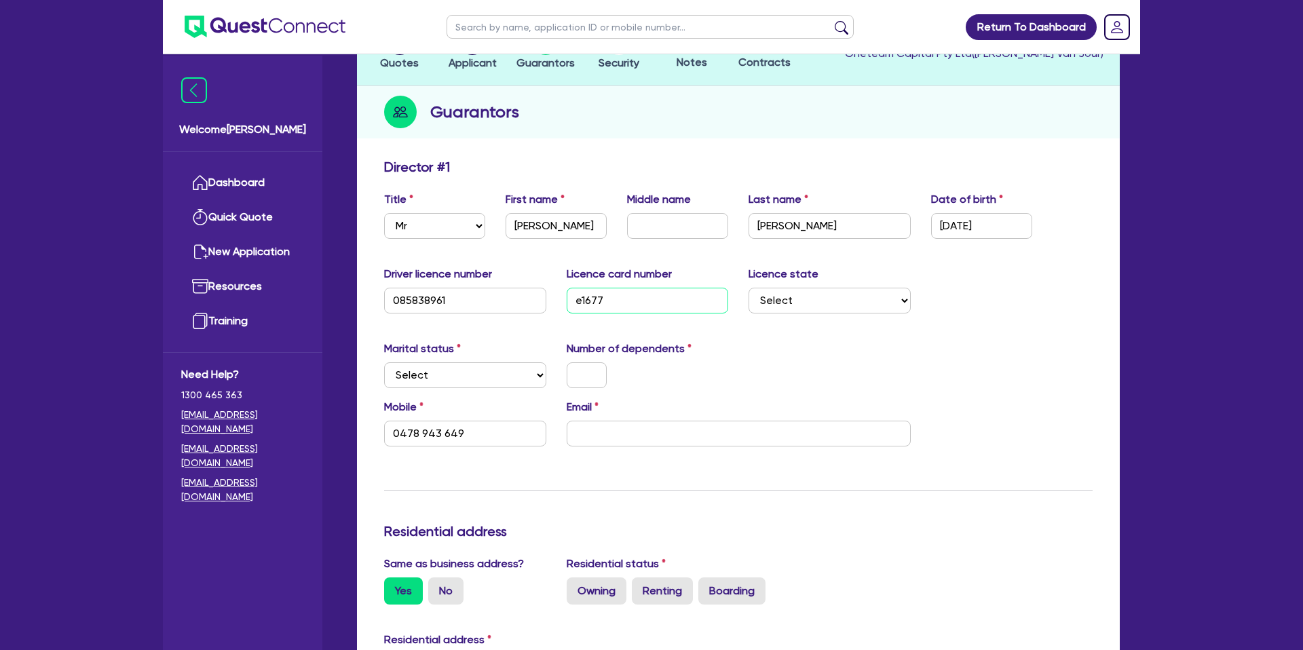
type input "0478 943 649"
type input "e167784"
type input "0478 943 649"
type input "e1677846"
type input "0478 943 649"
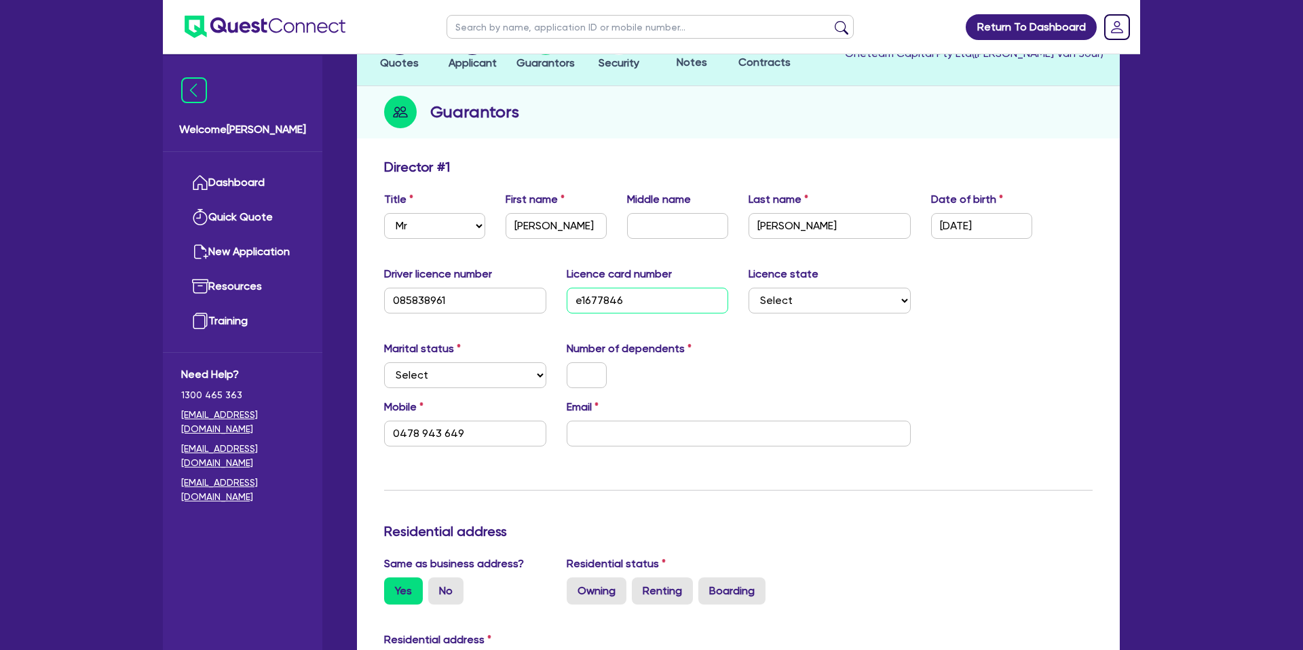
type input "e1677846"
click at [818, 373] on div "Marital status Select Single Married De Facto / Partner Number of dependents" at bounding box center [738, 370] width 729 height 58
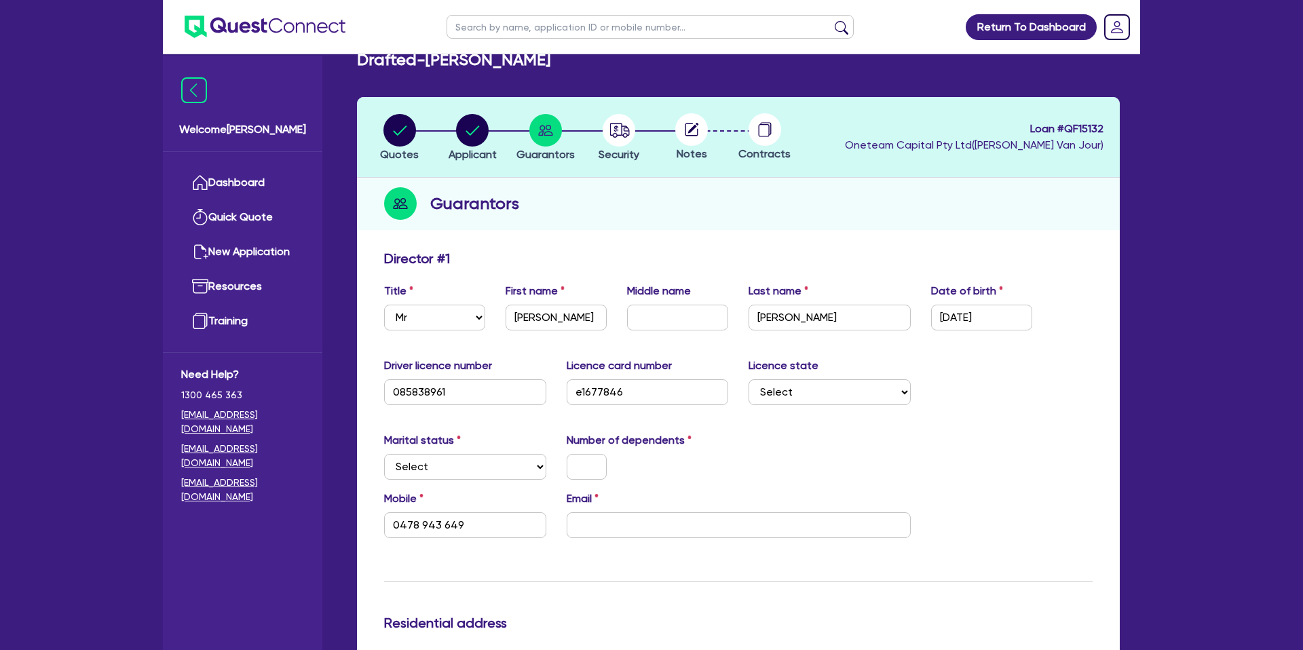
scroll to position [0, 0]
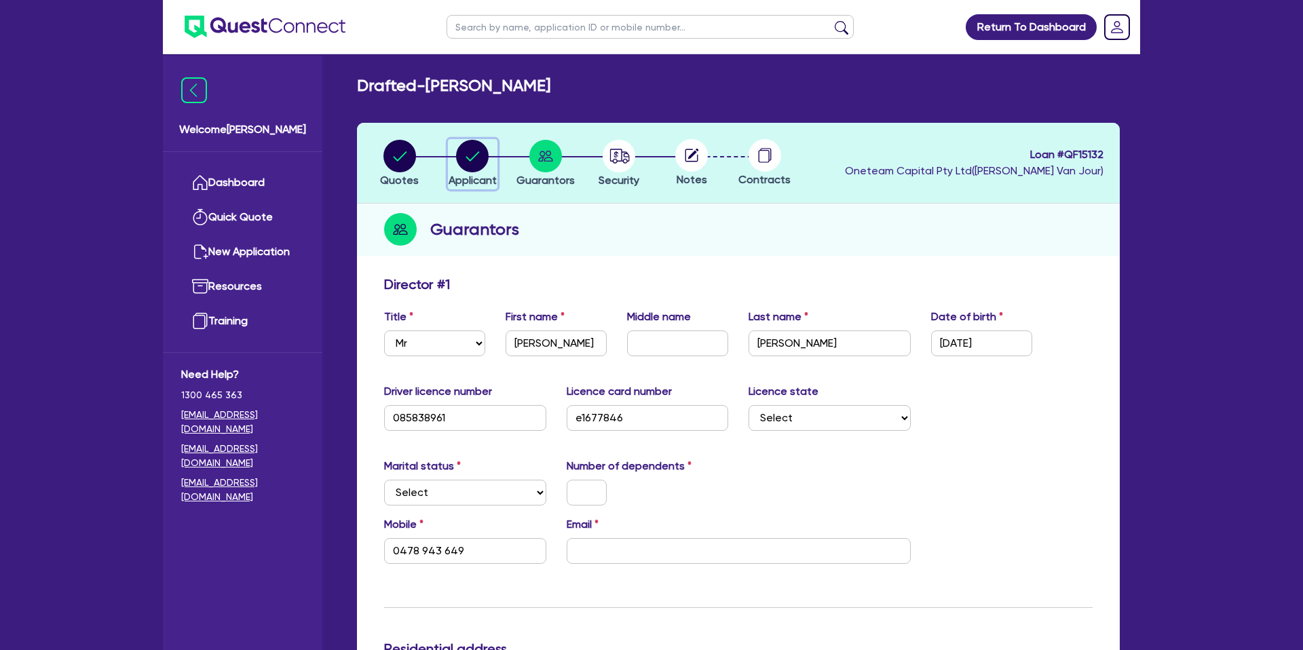
click at [469, 161] on icon "button" at bounding box center [472, 156] width 33 height 33
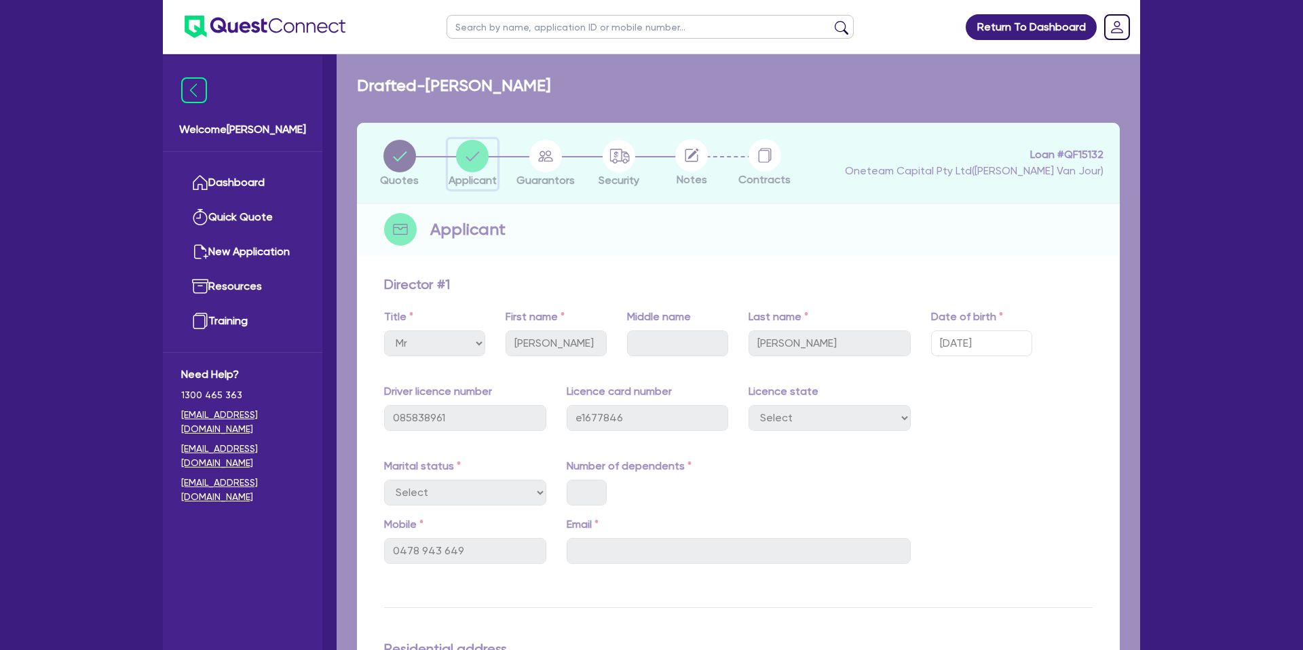
select select "SOLE_TRADER"
select select "BUILDING_CONSTRUCTION"
select select "TRADES_SERVICES_BUSINESSES_GOVERNMENT"
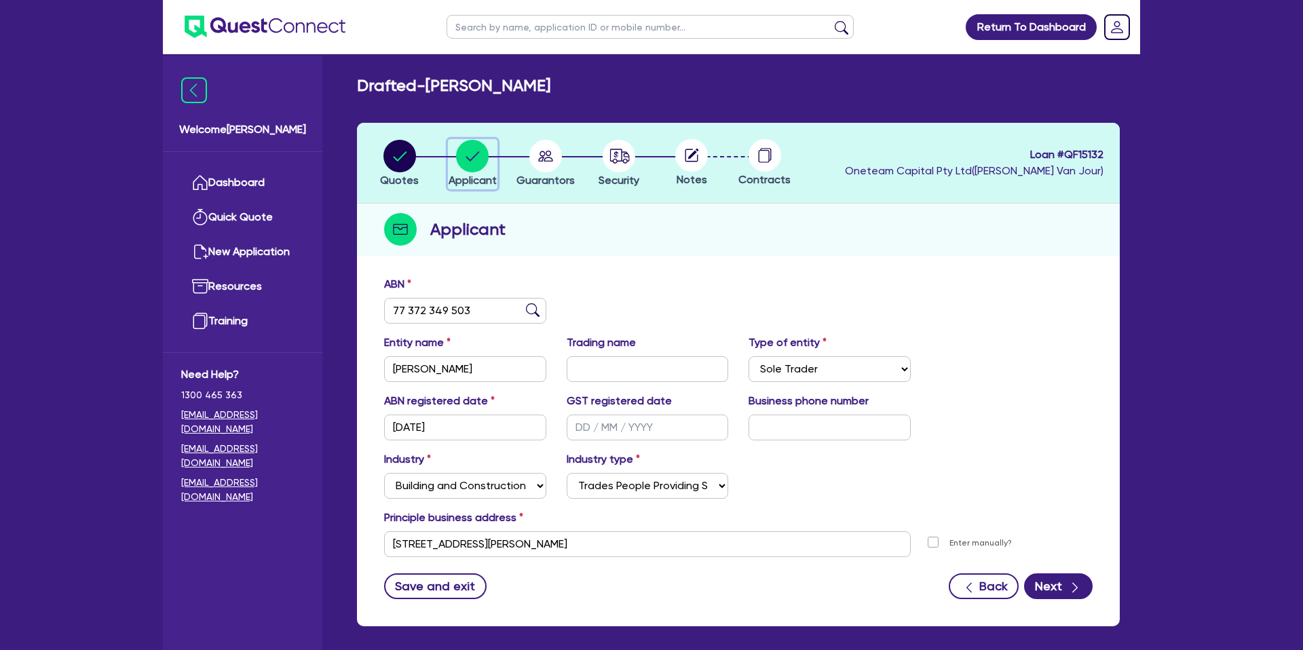
scroll to position [59, 0]
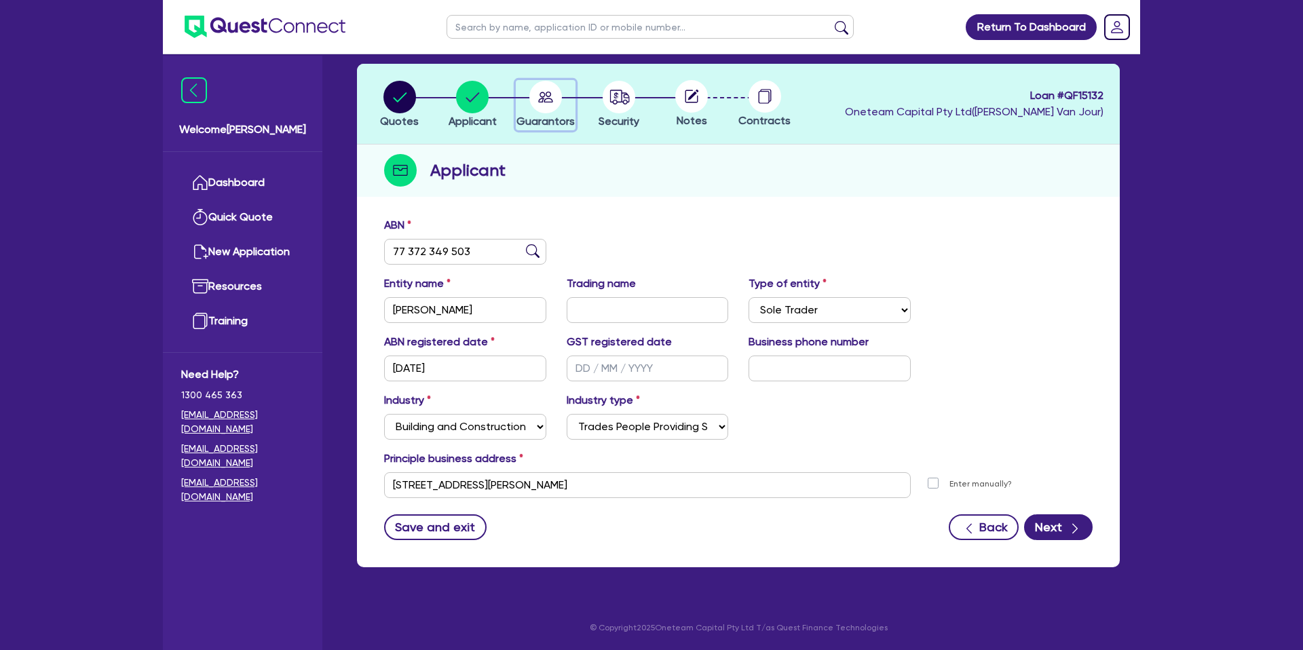
click at [539, 94] on icon "button" at bounding box center [545, 97] width 33 height 33
select select "MR"
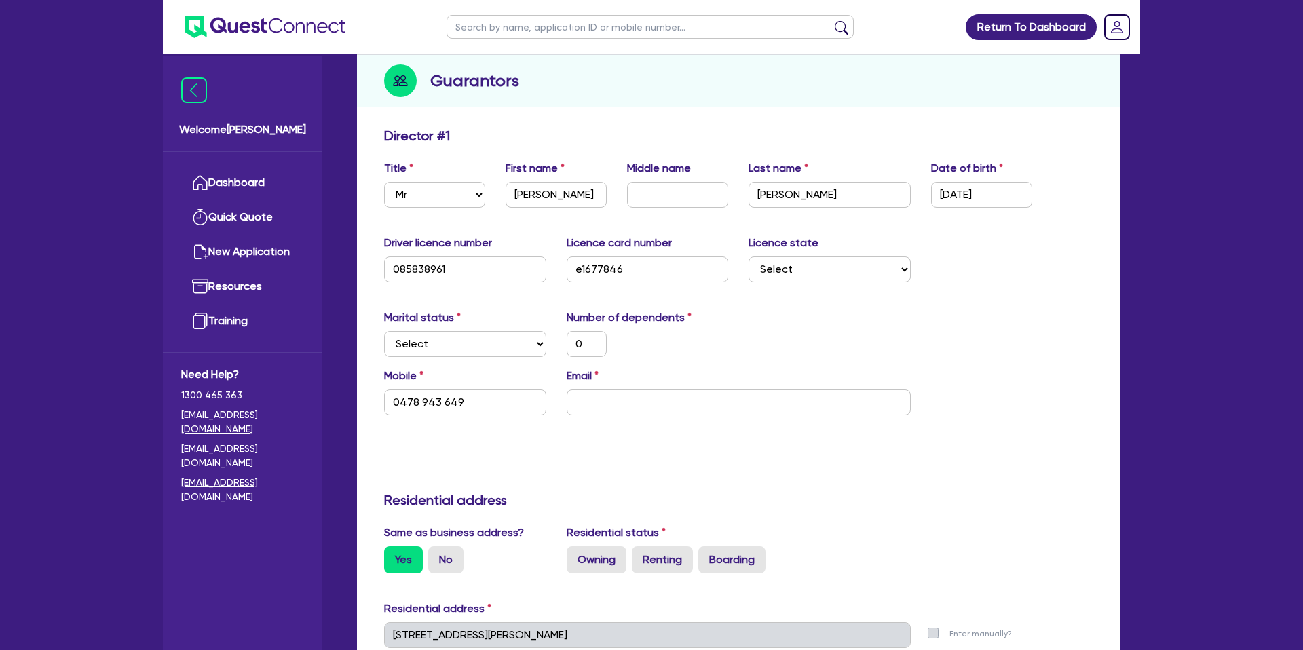
scroll to position [149, 0]
click at [807, 269] on select "Select NSW VIC QLD TAS ACT SA NT WA" at bounding box center [829, 269] width 162 height 26
select select "VIC"
click at [748, 256] on select "Select NSW VIC QLD TAS ACT SA NT WA" at bounding box center [829, 269] width 162 height 26
type input "0"
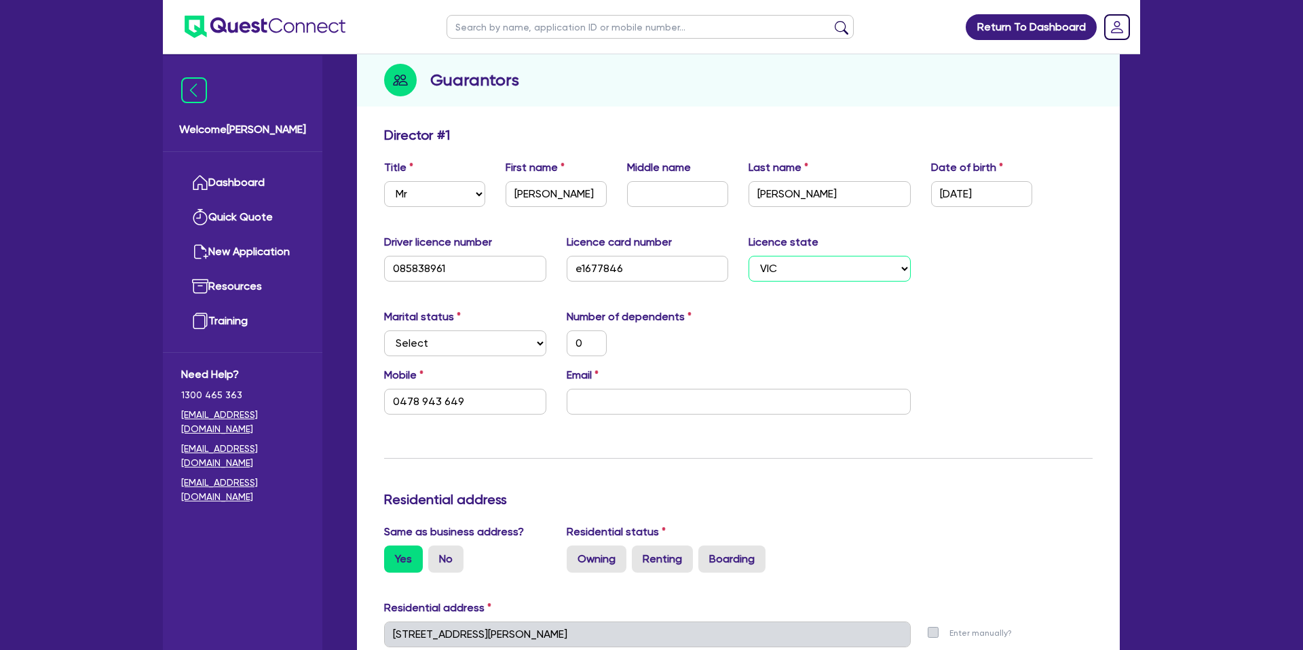
type input "0478 943 649"
click at [432, 347] on select "Select Single Married De Facto / Partner" at bounding box center [465, 343] width 162 height 26
select select "MARRIED"
click at [384, 330] on select "Select Single Married De Facto / Partner" at bounding box center [465, 343] width 162 height 26
type input "0"
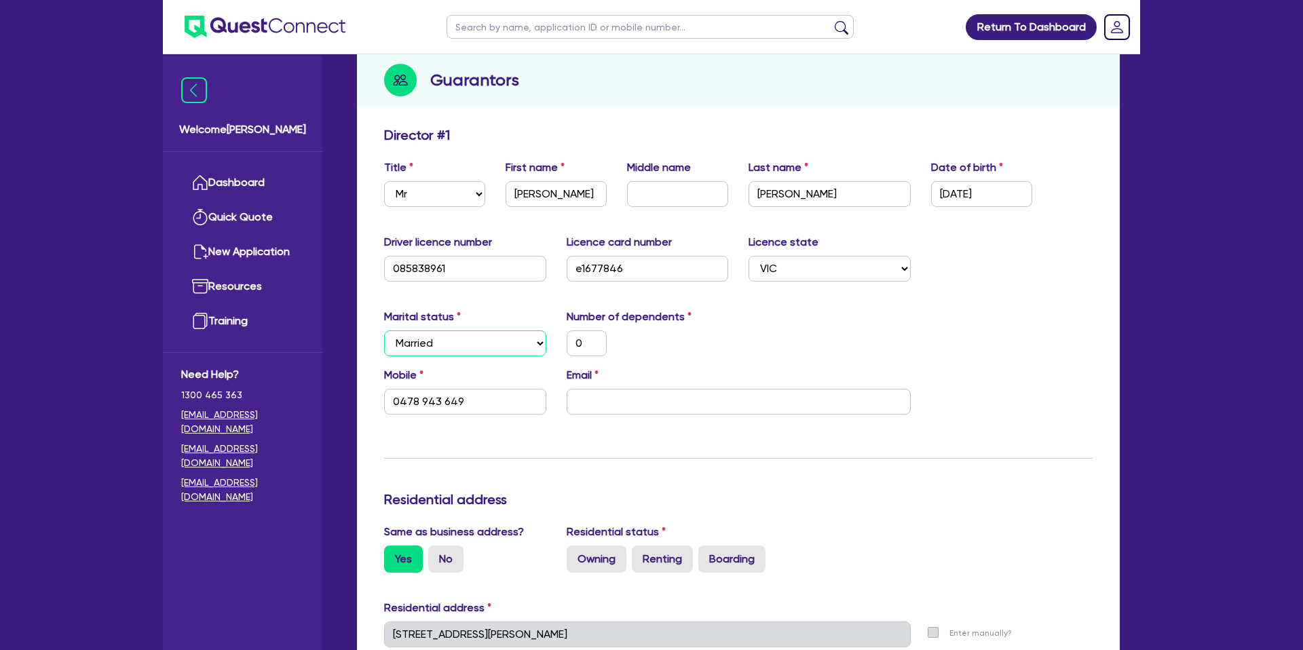
type input "0478 943 649"
click at [616, 343] on div "0" at bounding box center [586, 343] width 60 height 26
click at [582, 341] on input "0" at bounding box center [586, 343] width 40 height 26
type input "0478 943 649"
type input "1"
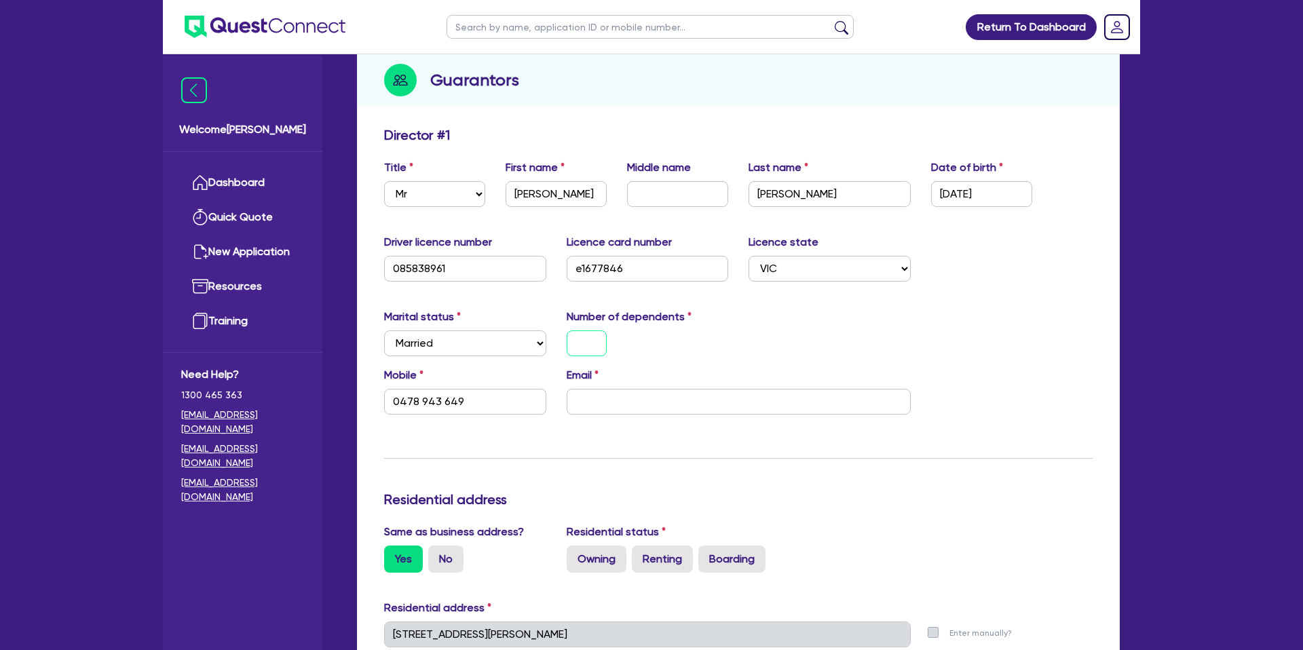
type input "0478 943 649"
drag, startPoint x: 691, startPoint y: 398, endPoint x: 682, endPoint y: 424, distance: 27.7
click at [693, 403] on input "email" at bounding box center [738, 402] width 344 height 26
paste input "John@cullieplumbung.com.au"
type input "1"
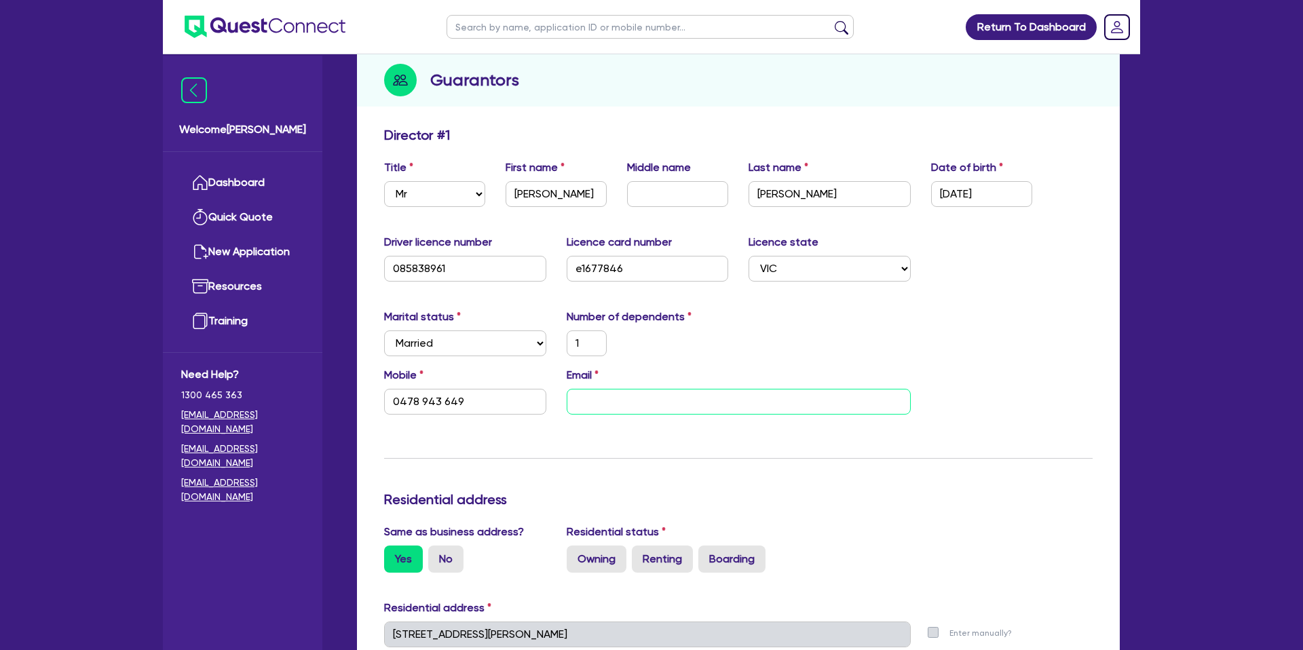
type input "0478 943 649"
type input "John@cullieplumbung.com.au"
drag, startPoint x: 670, startPoint y: 401, endPoint x: 644, endPoint y: 417, distance: 30.7
click at [670, 402] on input "John@cullieplumbung.com.au" at bounding box center [738, 402] width 344 height 26
type input "1"
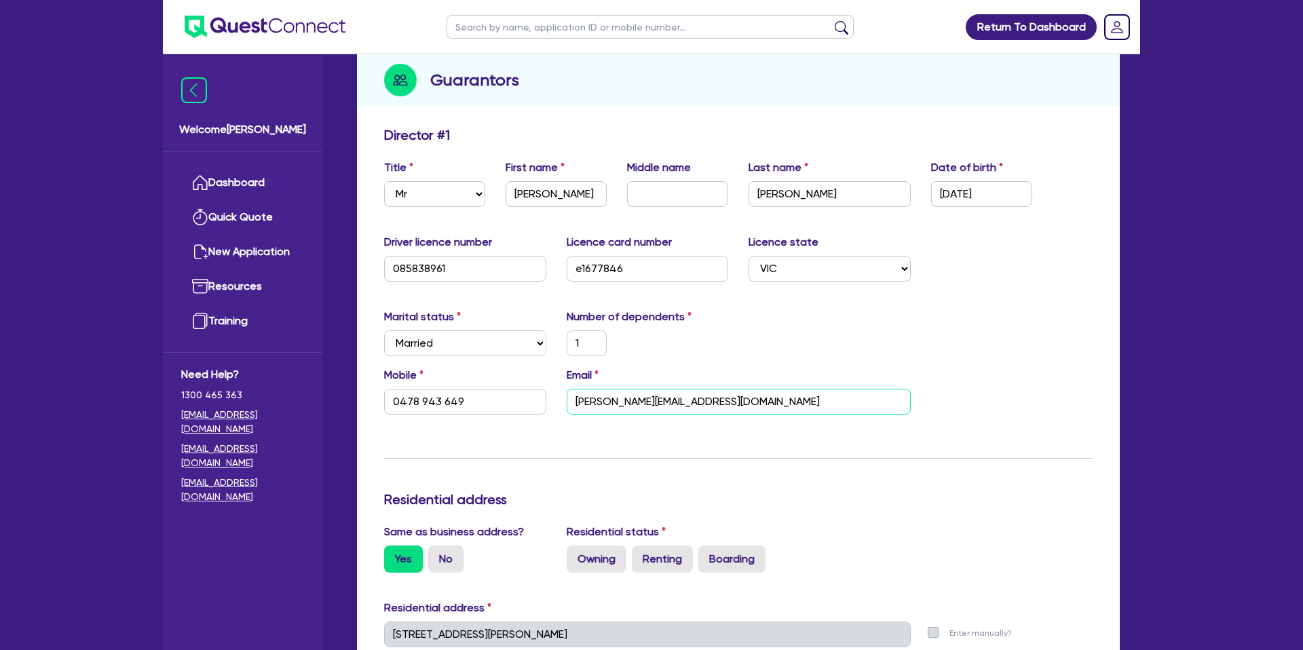
type input "0478 943 649"
type input "John@cullieplumbng.com.au"
type input "1"
type input "0478 943 649"
type input "[PERSON_NAME][EMAIL_ADDRESS][DOMAIN_NAME]"
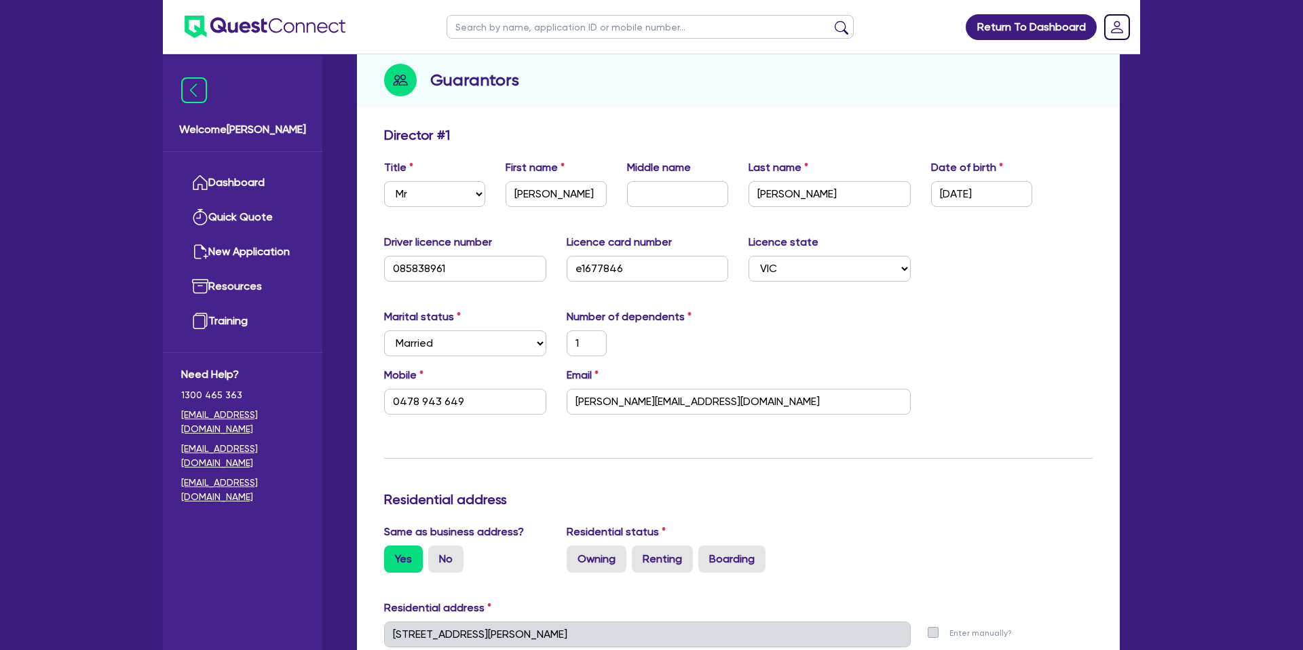
click at [925, 290] on div "Update residential status for Director #1 Boarding is only acceptable when the …" at bounding box center [738, 628] width 708 height 1003
click at [845, 309] on div "Marital status Select Single Married De Facto / Partner Number of dependents 1" at bounding box center [738, 338] width 729 height 58
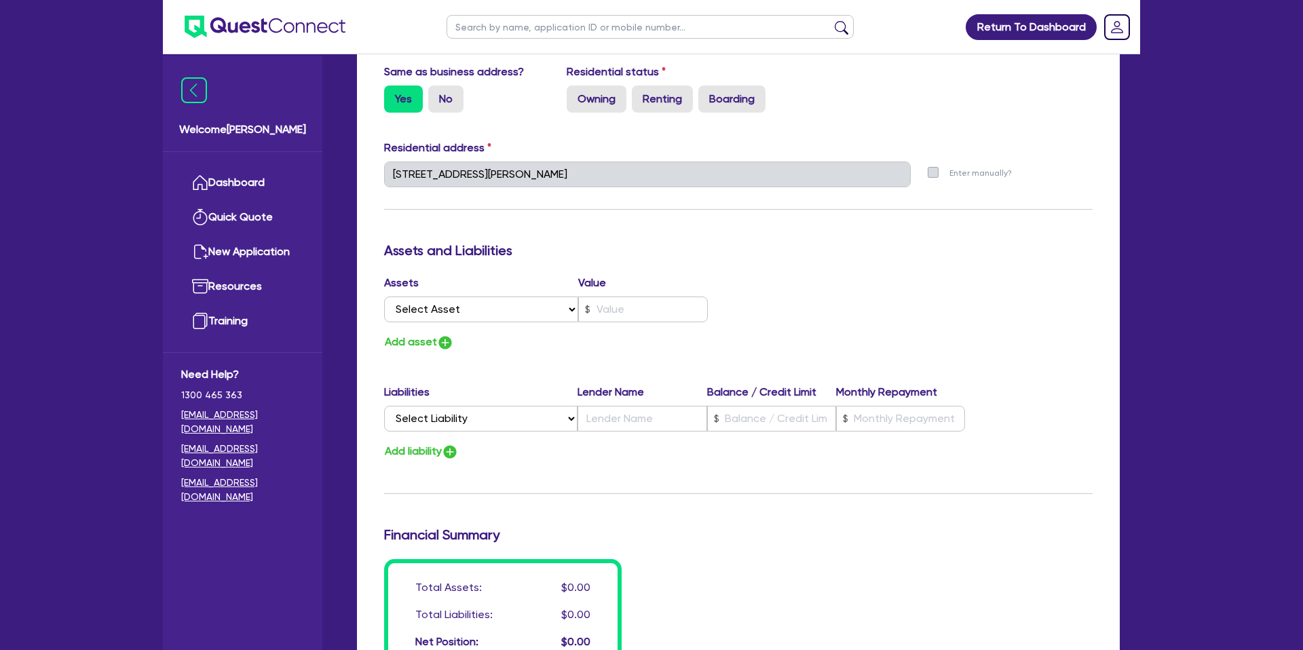
scroll to position [612, 0]
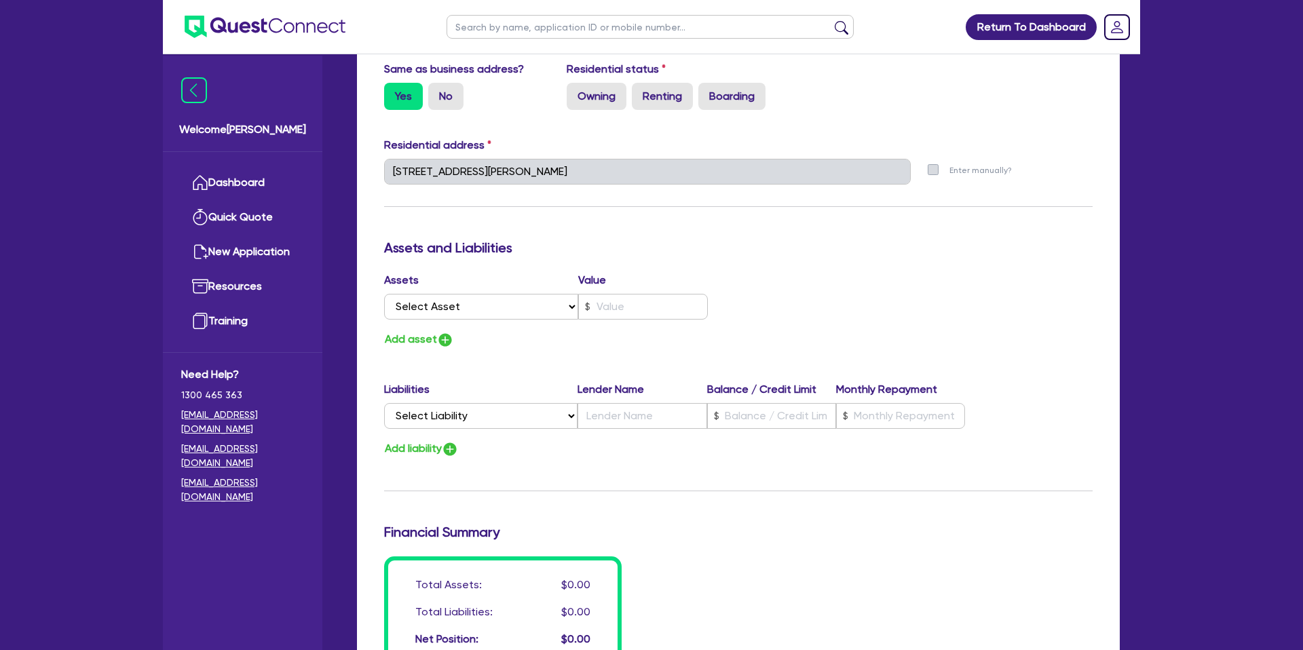
drag, startPoint x: 506, startPoint y: 345, endPoint x: 446, endPoint y: 309, distance: 70.0
click at [505, 345] on div "Add asset" at bounding box center [556, 339] width 364 height 18
click at [451, 310] on select "Select Asset Cash Property Investment property Vehicle Truck Trailer Equipment …" at bounding box center [481, 307] width 194 height 26
select select "PROPERTY"
click at [384, 294] on select "Select Asset Cash Property Investment property Vehicle Truck Trailer Equipment …" at bounding box center [481, 307] width 194 height 26
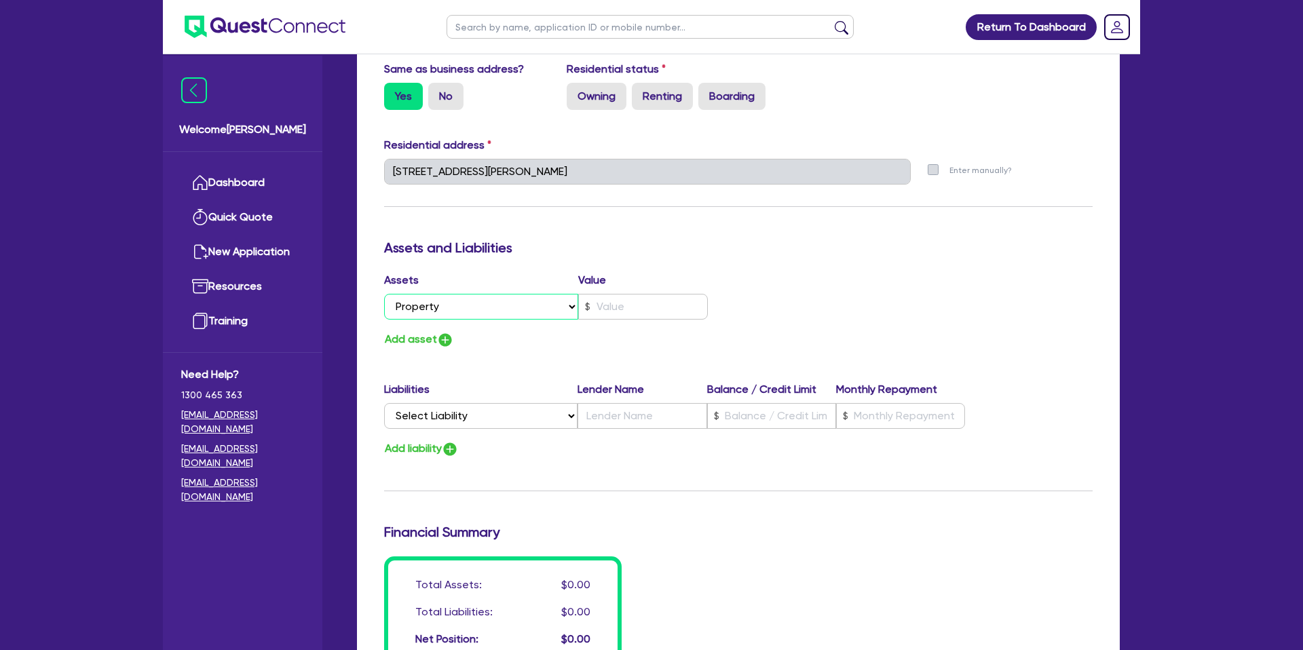
type input "1"
type input "0478 943 649"
click at [614, 313] on input "text" at bounding box center [643, 307] width 130 height 26
type input "1"
type input "0478 943 649"
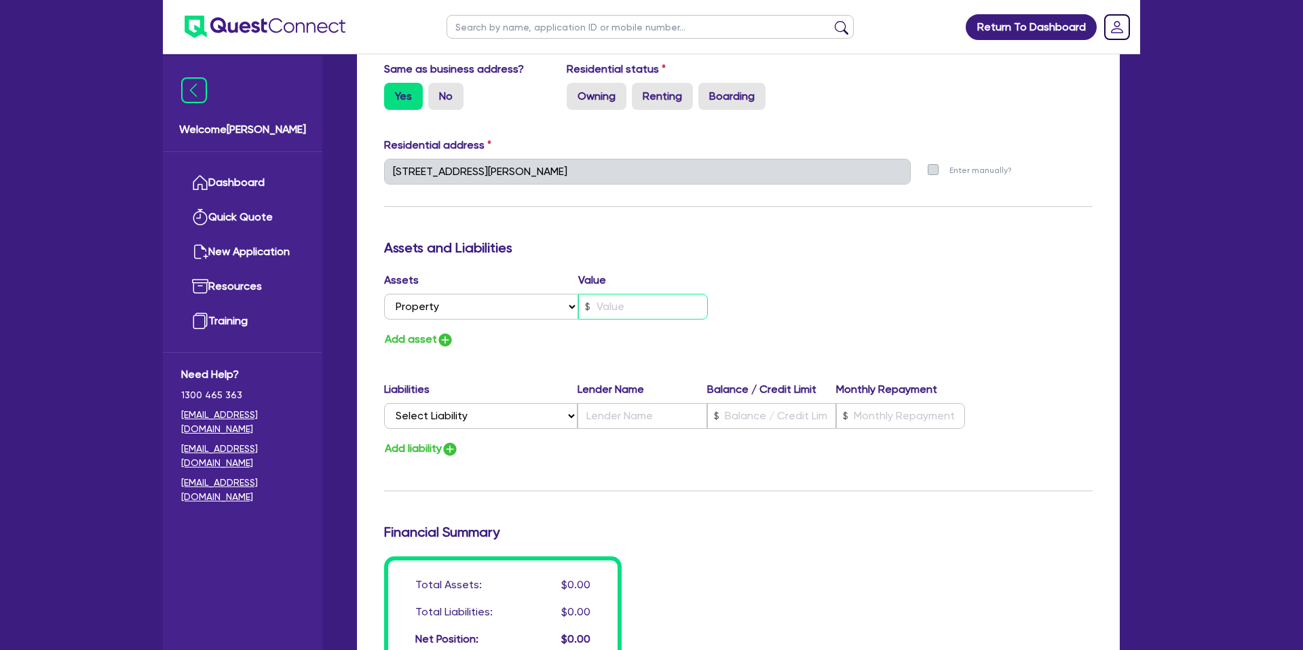
type input "1"
type input "0478 943 649"
type input "12"
type input "1"
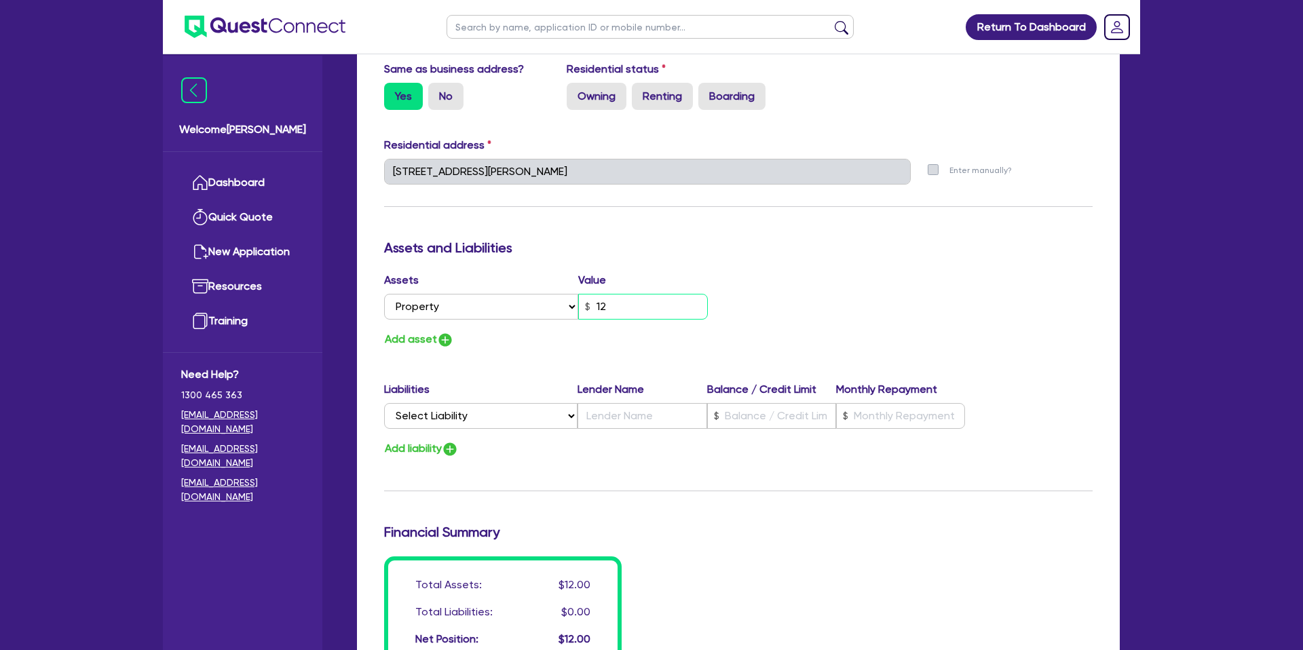
type input "0478 943 649"
type input "120"
type input "1"
type input "0478 943 649"
type input "1,200"
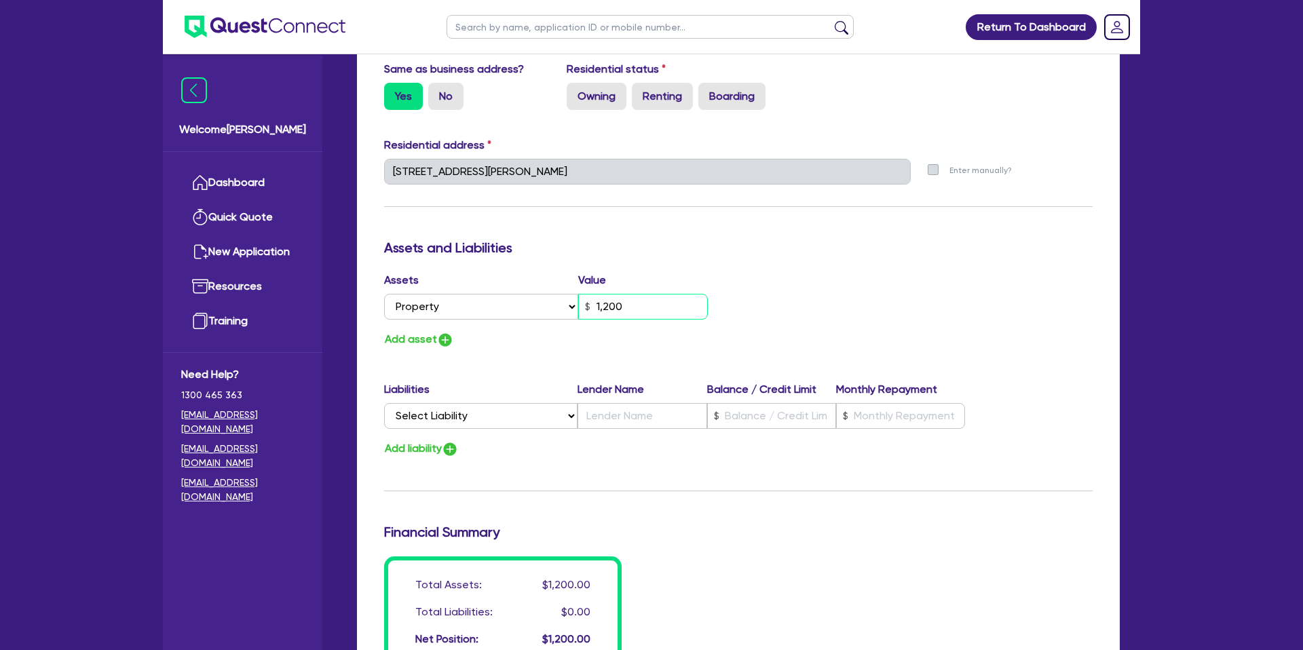
type input "1"
type input "0478 943 649"
type input "12,000"
type input "1"
type input "0478 943 649"
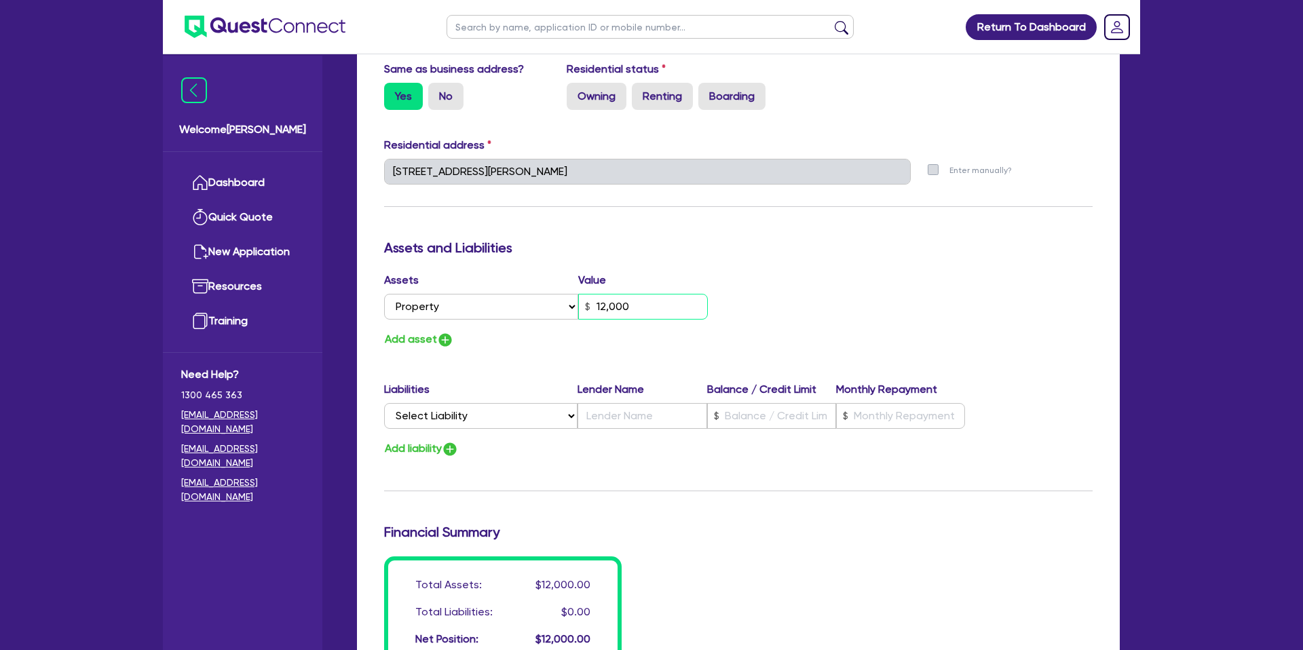
type input "120,000"
type input "1"
type input "0478 943 649"
type input "1,200,000"
click at [543, 359] on div "Update residential status for Director #1 Boarding is only acceptable when the …" at bounding box center [738, 165] width 708 height 1003
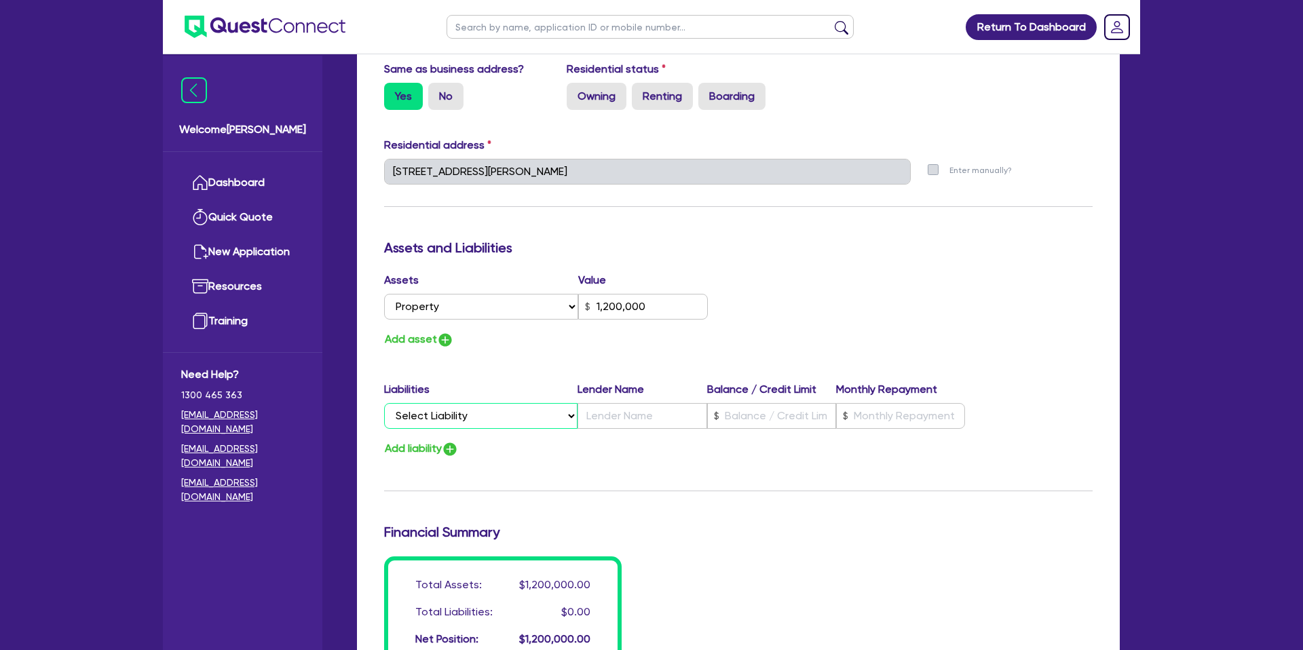
click at [427, 417] on select "Select Liability Credit card Mortgage Investment property loan Vehicle loan Tru…" at bounding box center [480, 416] width 193 height 26
select select "MORTGAGE"
click at [384, 403] on select "Select Liability Credit card Mortgage Investment property loan Vehicle loan Tru…" at bounding box center [480, 416] width 193 height 26
type input "1"
type input "0478 943 649"
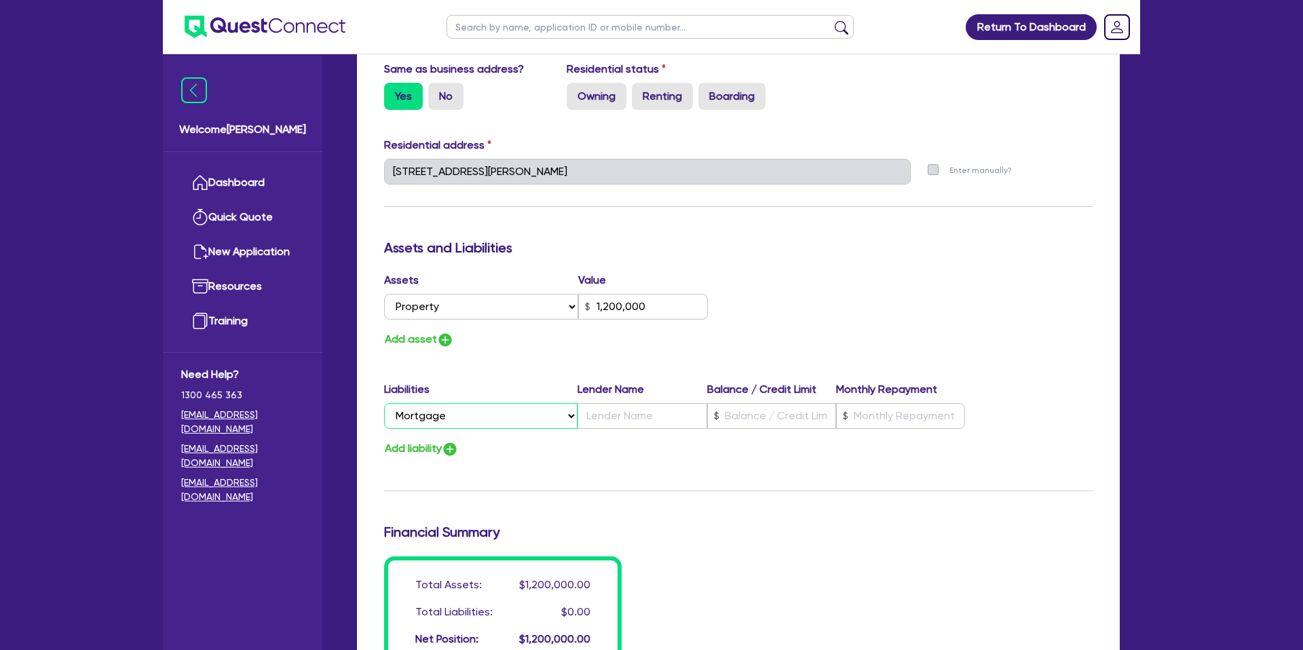
type input "1,200,000"
click at [754, 418] on input "text" at bounding box center [771, 416] width 129 height 26
type input "1"
type input "0478 943 649"
type input "1,200,000"
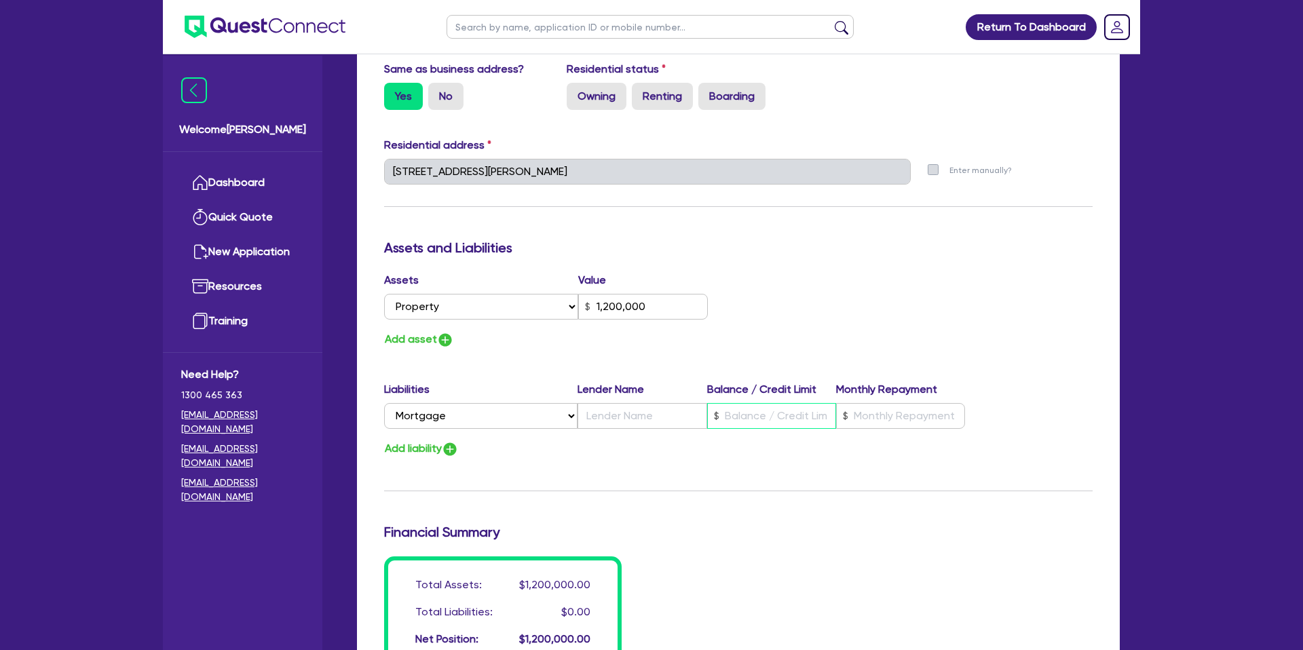
type input "2"
type input "1"
type input "0478 943 649"
type input "1,200,000"
type input "20"
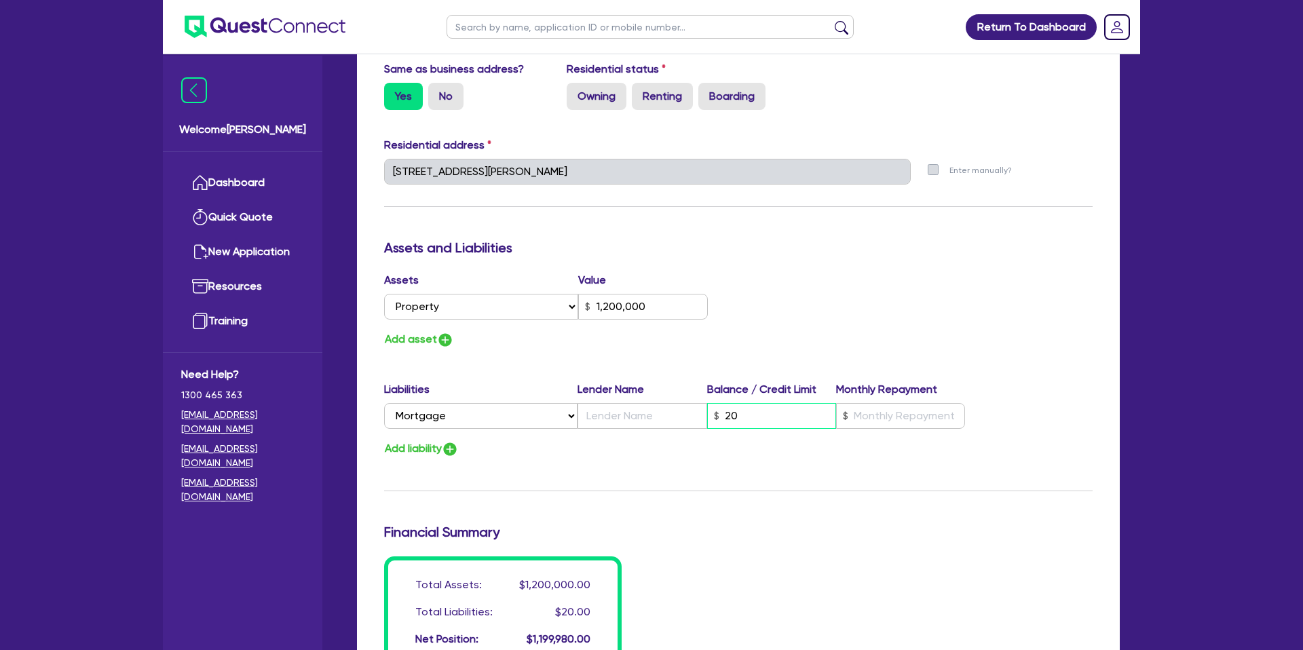
type input "1"
type input "0478 943 649"
type input "1,200,000"
type input "200"
type input "1"
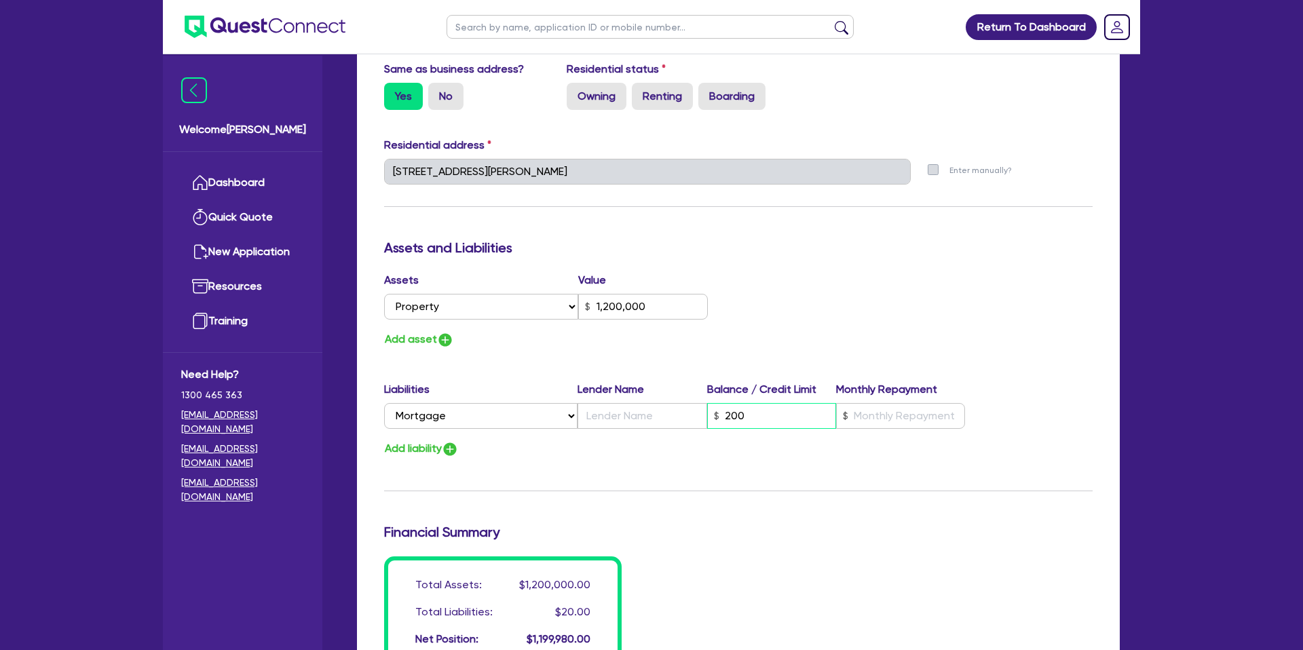
type input "0478 943 649"
type input "1,200,000"
type input "2,000"
click at [851, 344] on div "Assets Value Select Asset Cash Property Investment property Vehicle Truck Trail…" at bounding box center [738, 310] width 729 height 77
click at [608, 413] on input "text" at bounding box center [641, 416] width 129 height 26
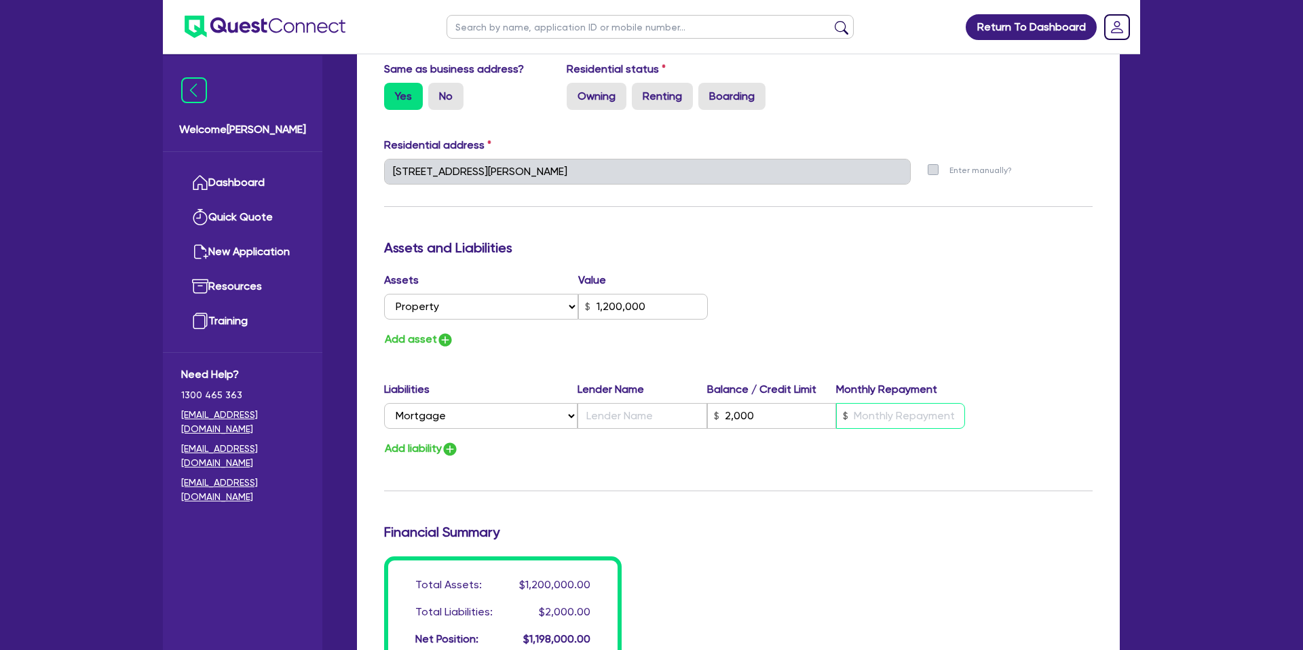
drag, startPoint x: 867, startPoint y: 406, endPoint x: 1016, endPoint y: 449, distance: 154.8
click at [880, 408] on input "text" at bounding box center [900, 416] width 129 height 26
click at [801, 339] on div "Assets Value Select Asset Cash Property Investment property Vehicle Truck Trail…" at bounding box center [738, 310] width 729 height 77
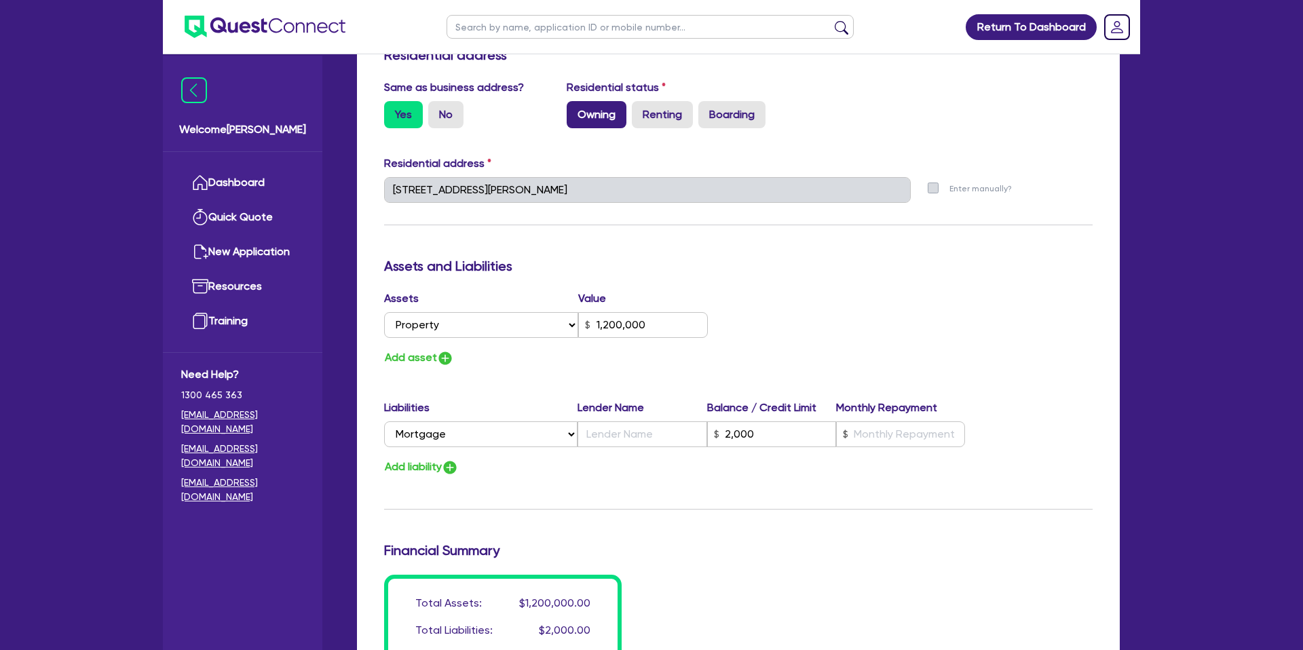
click at [586, 105] on label "Owning" at bounding box center [596, 114] width 60 height 27
click at [575, 105] on input "Owning" at bounding box center [570, 105] width 9 height 9
radio input "true"
type input "1"
type input "0478 943 649"
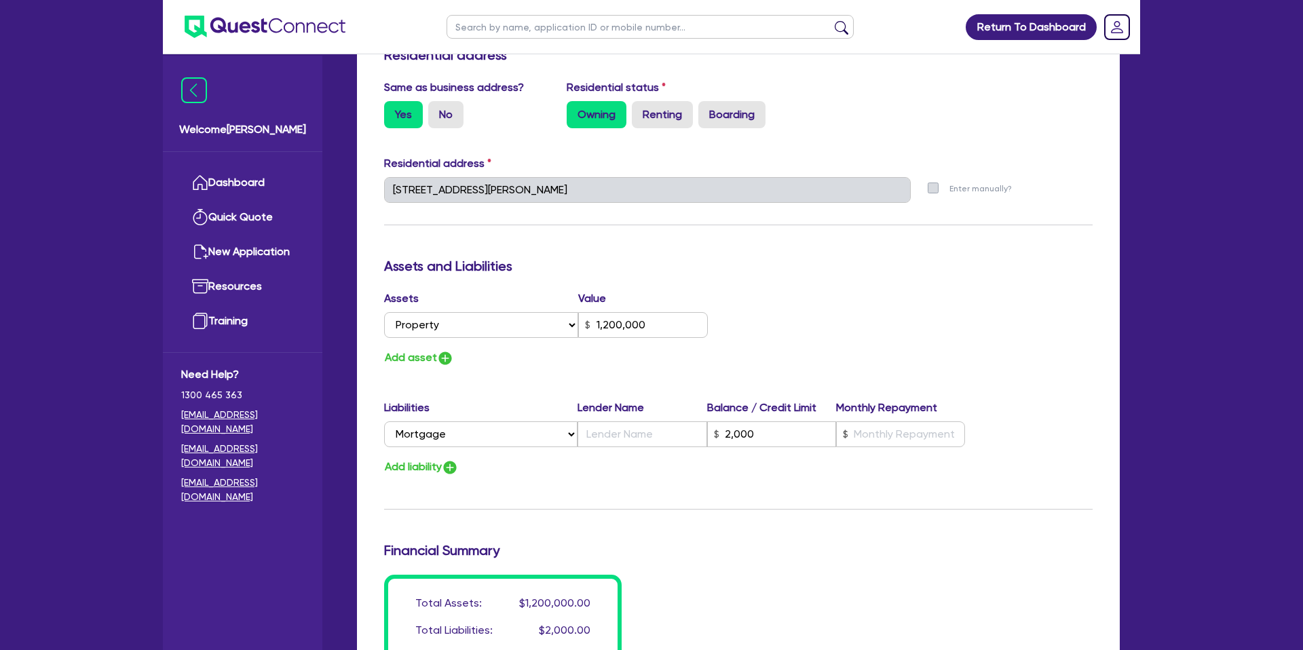
type input "1,200,000"
type input "2,000"
click at [418, 353] on button "Add asset" at bounding box center [419, 358] width 70 height 18
type input "1"
type input "0478 943 649"
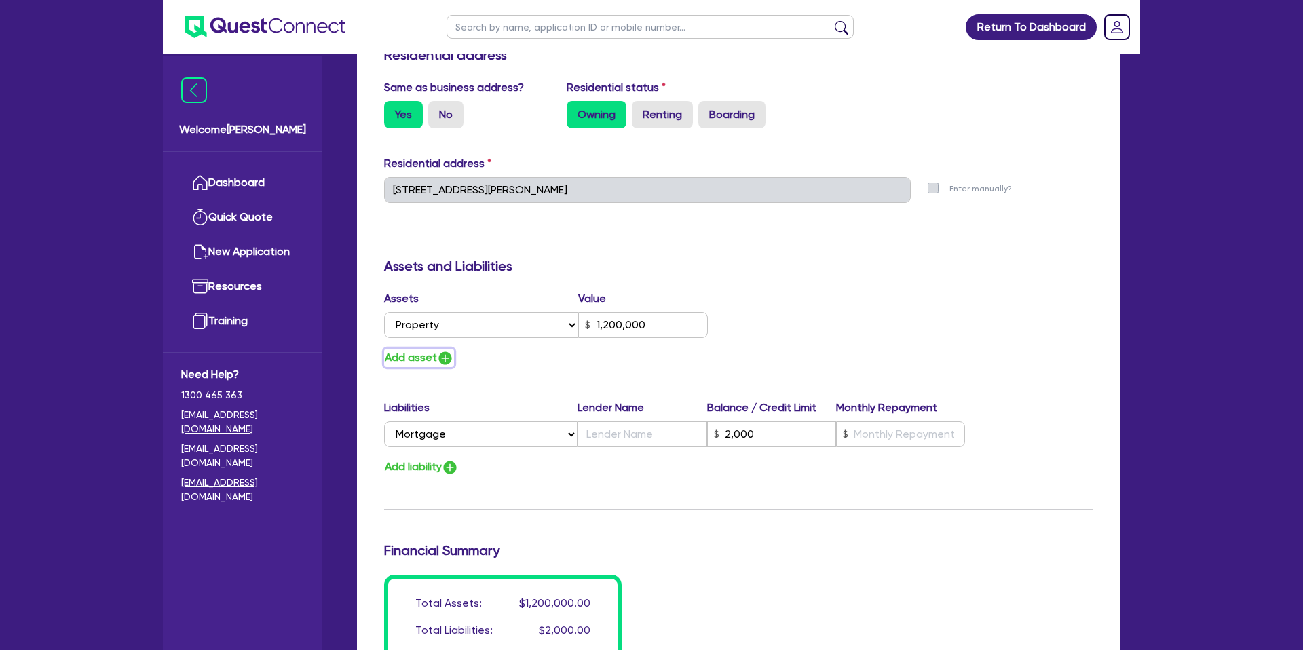
type input "1,200,000"
type input "2,000"
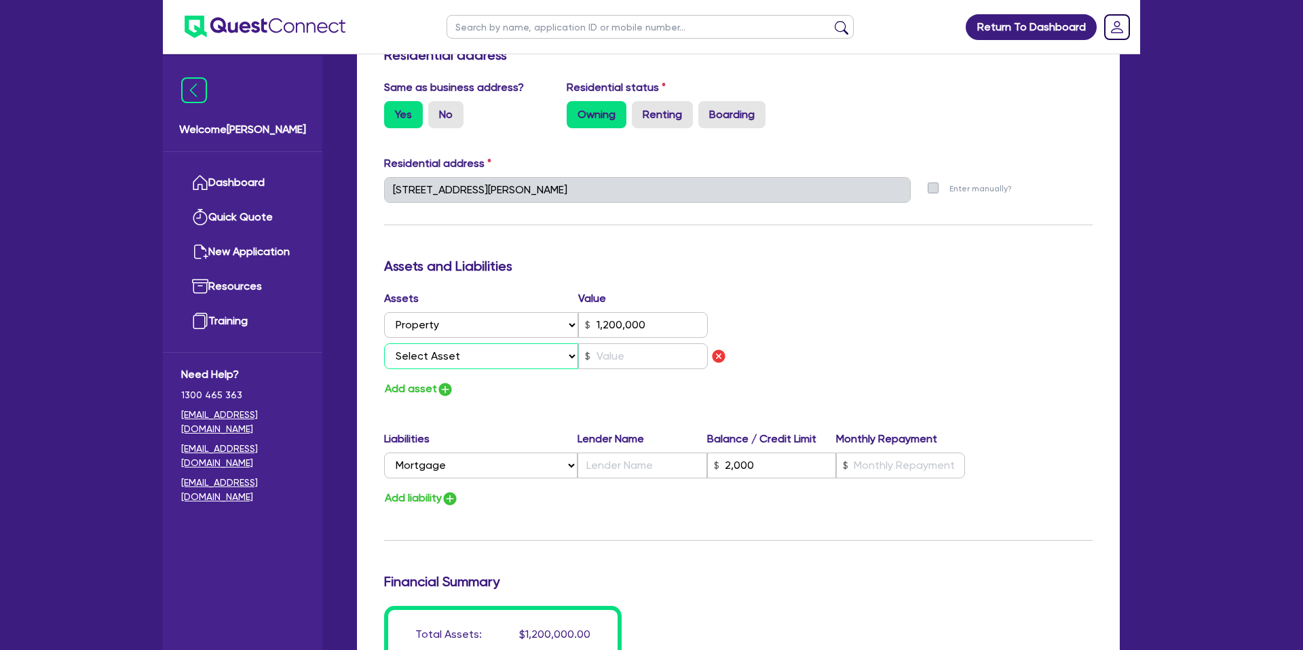
click at [436, 362] on select "Select Asset Cash Property Investment property Vehicle Truck Trailer Equipment …" at bounding box center [481, 356] width 194 height 26
select select "CASH"
click at [384, 343] on select "Select Asset Cash Property Investment property Vehicle Truck Trailer Equipment …" at bounding box center [481, 356] width 194 height 26
type input "1"
type input "0478 943 649"
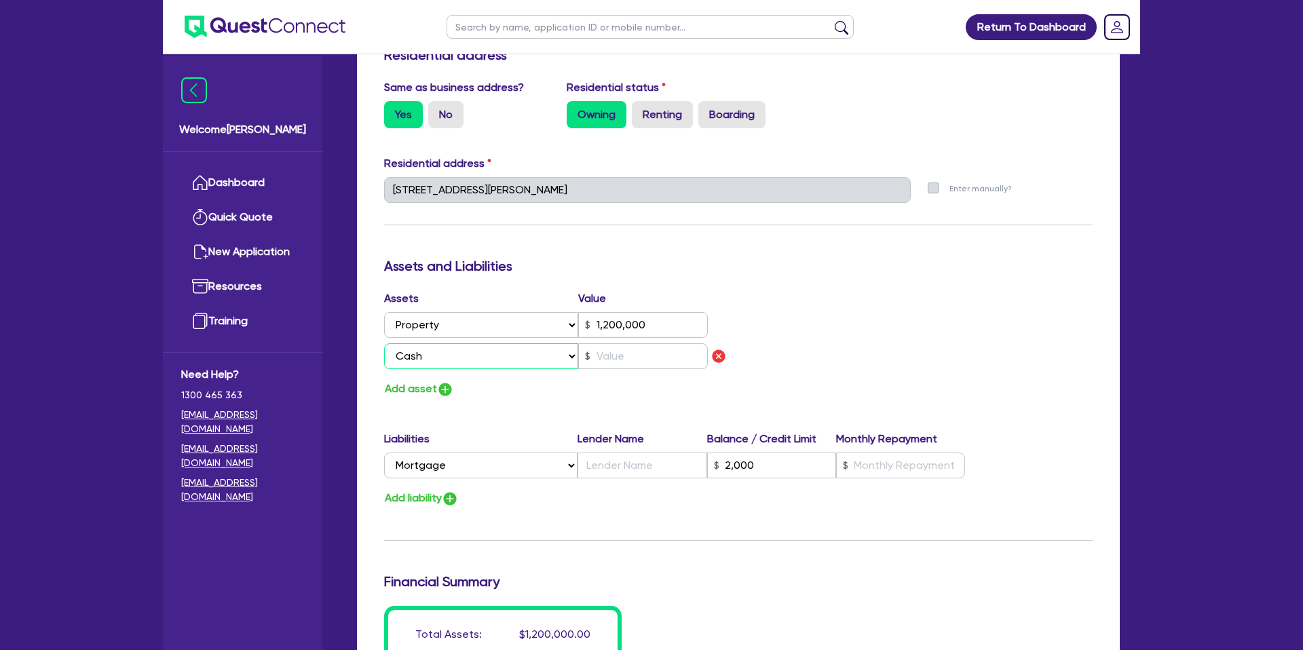
type input "1,200,000"
type input "2,000"
click at [653, 358] on input "text" at bounding box center [643, 356] width 130 height 26
type input "1"
type input "0478 943 649"
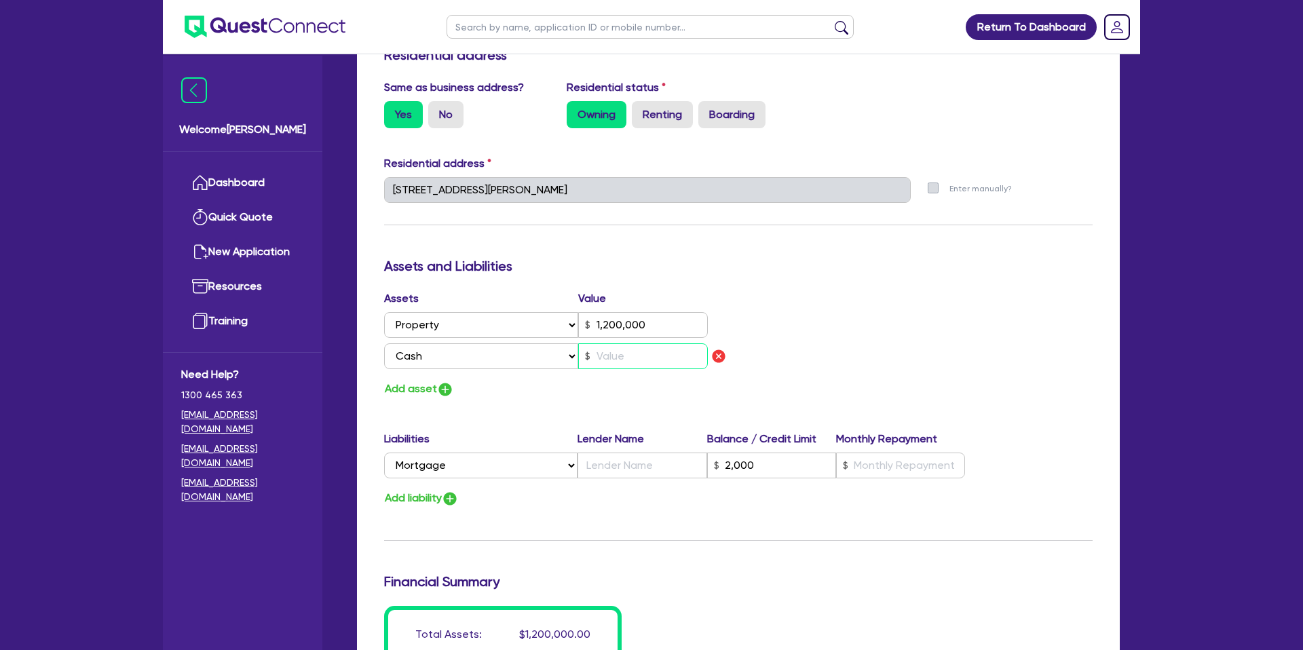
type input "1,200,000"
type input "2,000"
type input "2"
type input "1"
type input "0478 943 649"
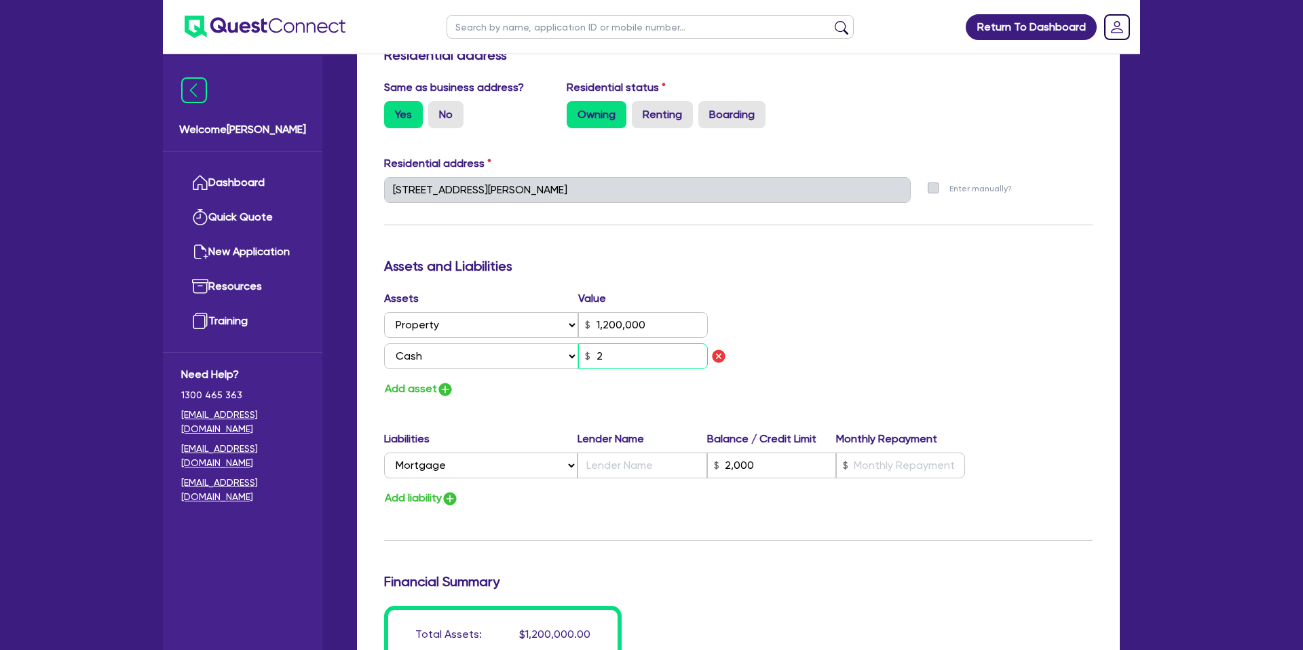
type input "1,200,000"
type input "2,000"
type input "20"
type input "1"
type input "0478 943 649"
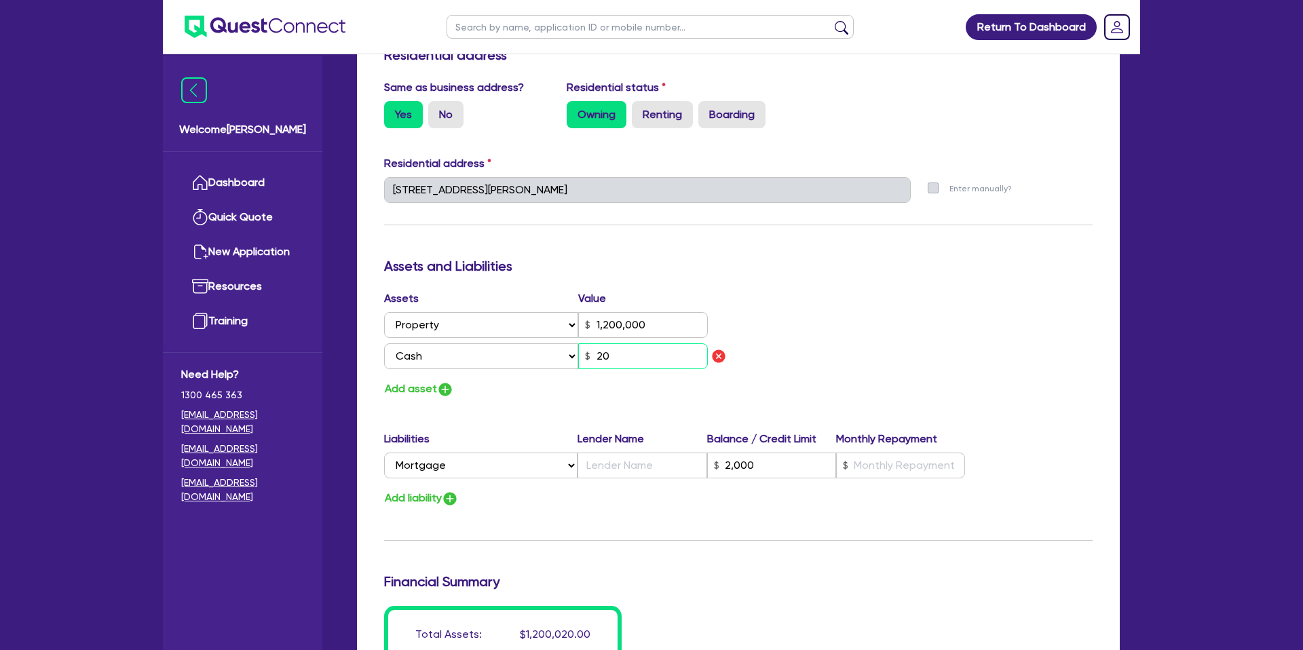
type input "1,200,000"
type input "2,000"
type input "200"
type input "1"
type input "0478 943 649"
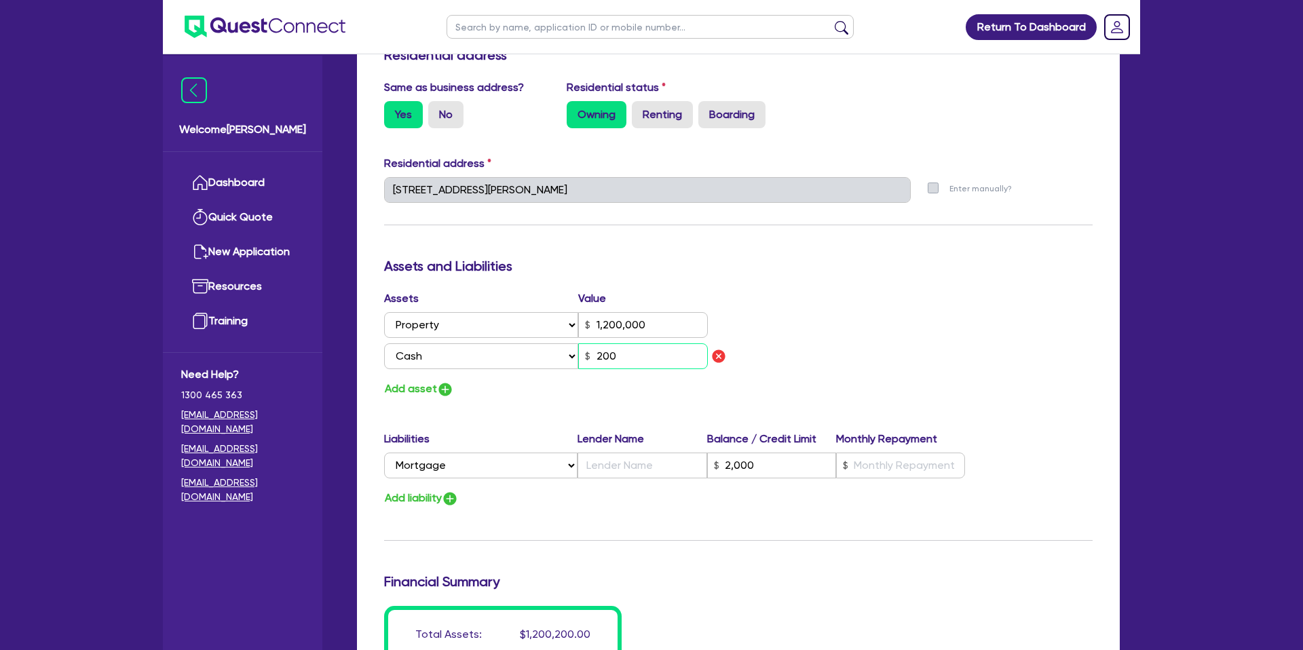
type input "1,200,000"
type input "2,000"
type input "1"
type input "0478 943 649"
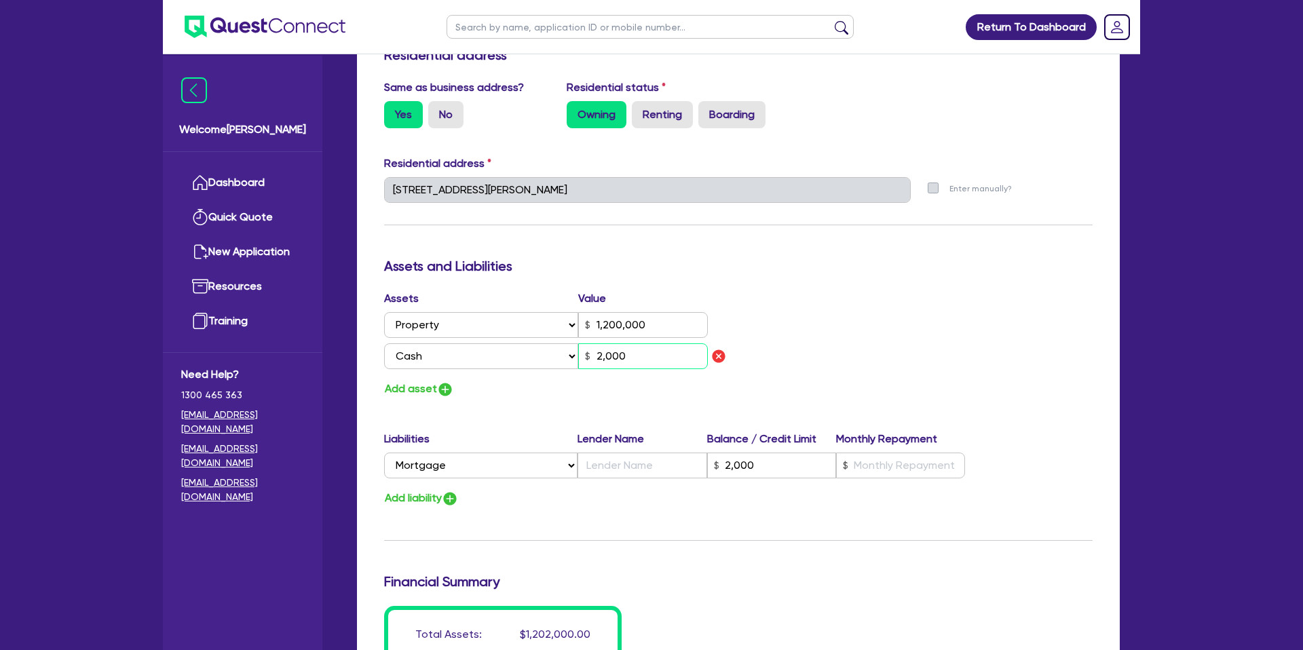
type input "1,200,000"
type input "2,000"
type input "20,000"
drag, startPoint x: 976, startPoint y: 321, endPoint x: 982, endPoint y: 357, distance: 36.5
click at [976, 321] on div "Assets Value Select Asset Cash Property Investment property Vehicle Truck Trail…" at bounding box center [738, 344] width 729 height 108
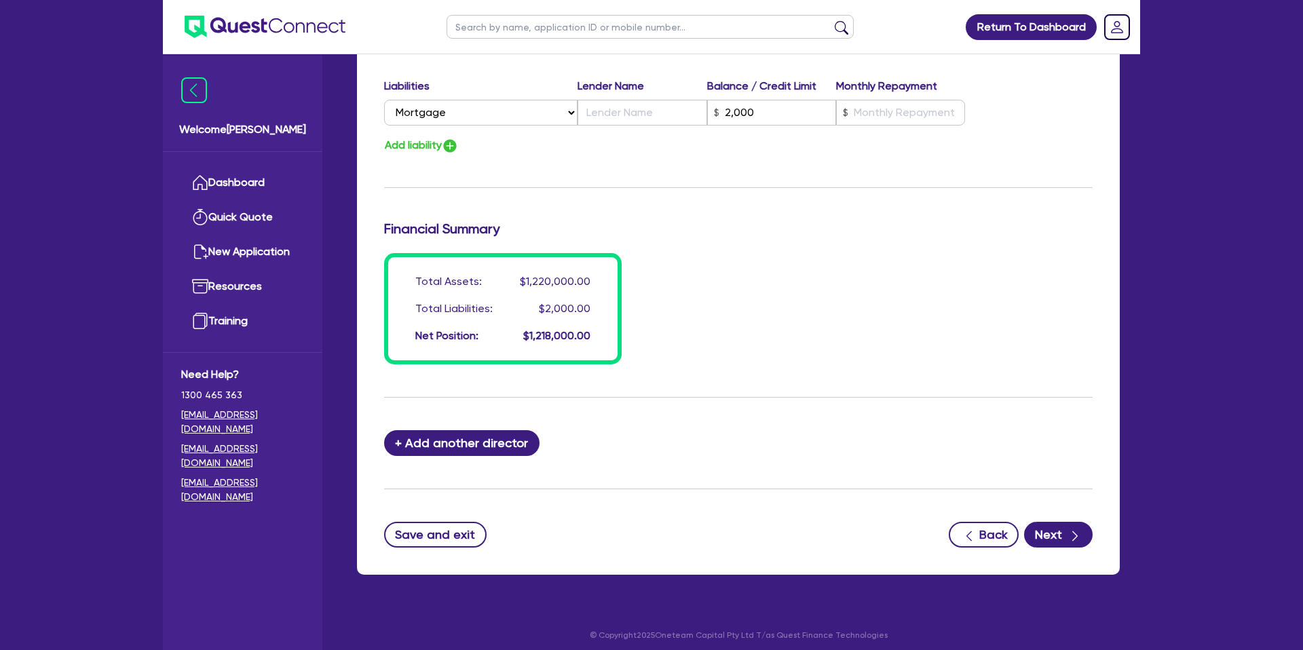
scroll to position [953, 0]
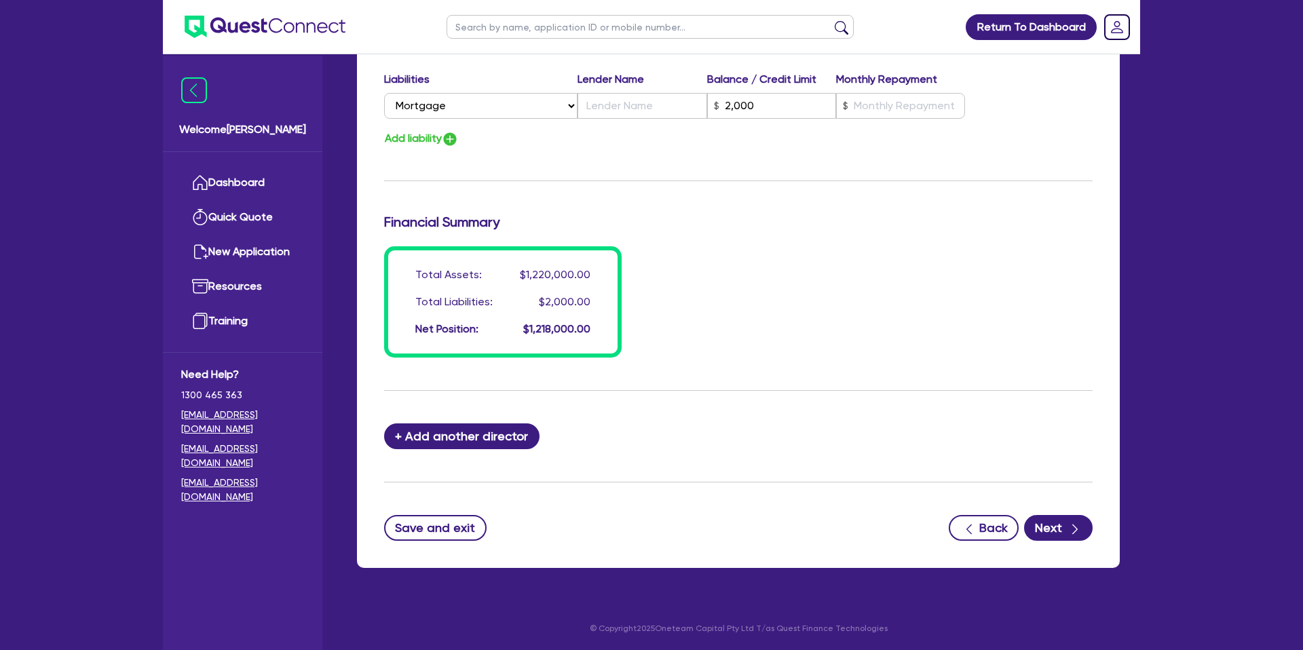
click at [1073, 525] on icon "button" at bounding box center [1075, 529] width 14 height 14
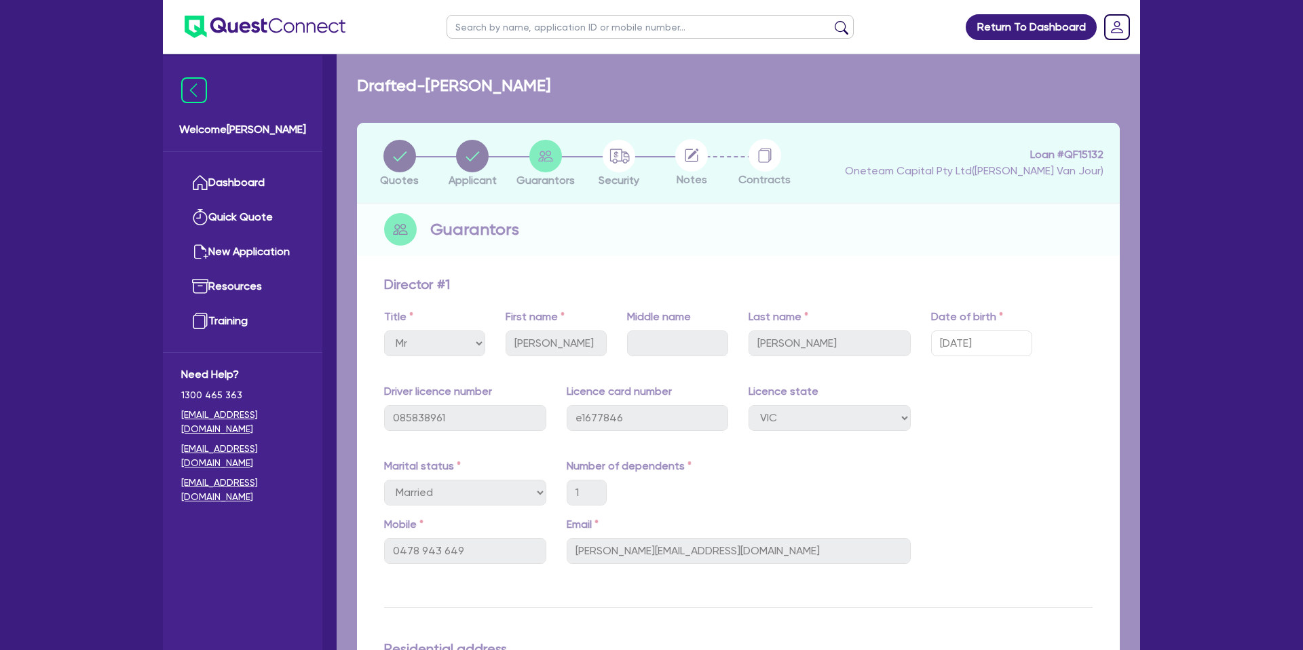
select select "CARS_AND_LIGHT_TRUCKS"
select select "PASSENGER_VEHICLES"
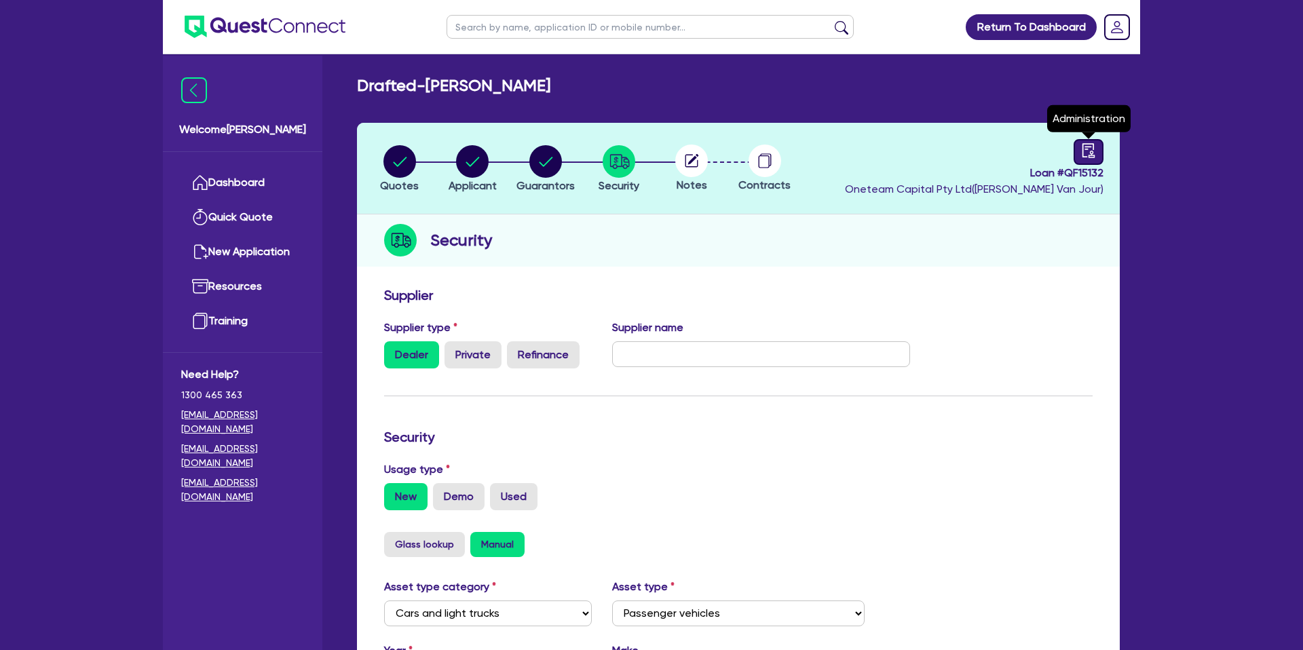
click at [1084, 147] on icon "audit" at bounding box center [1088, 150] width 15 height 15
select select "DRAFTED_NEW"
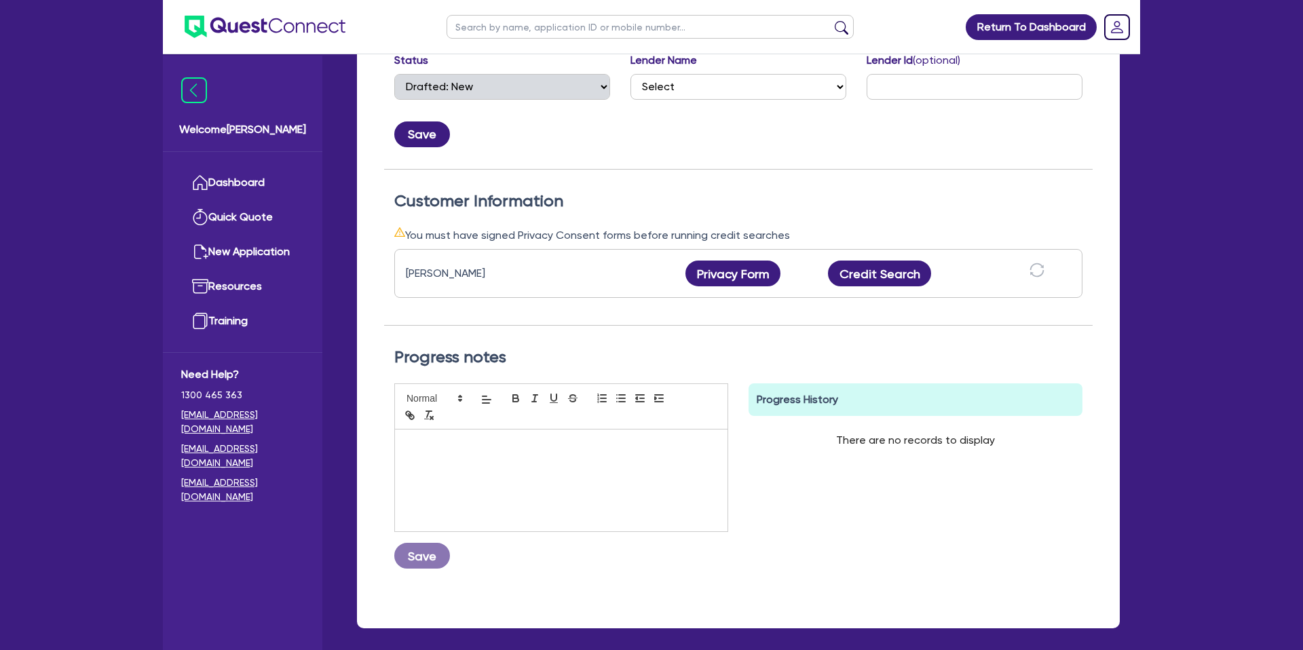
scroll to position [333, 0]
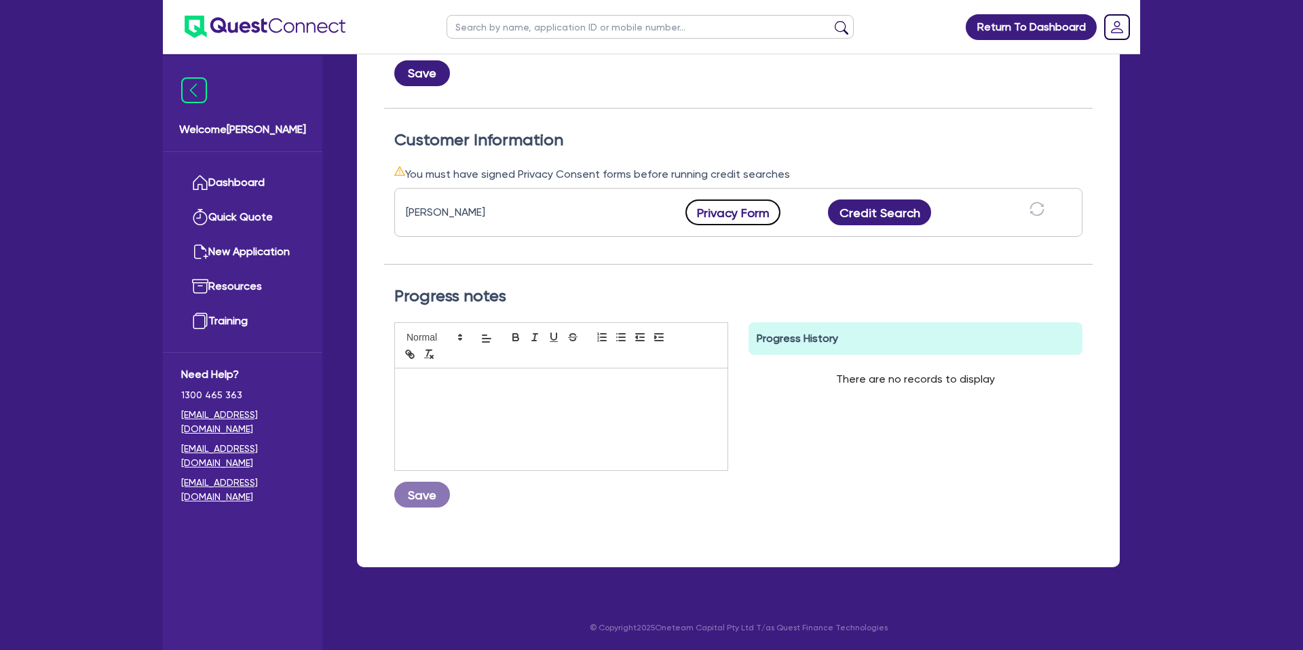
click at [733, 202] on button "Privacy Form" at bounding box center [732, 212] width 95 height 26
drag, startPoint x: 877, startPoint y: 309, endPoint x: 865, endPoint y: 301, distance: 15.1
click at [877, 309] on div "Progress notes" at bounding box center [738, 304] width 708 height 36
click at [874, 217] on button "Credit Search" at bounding box center [879, 212] width 103 height 26
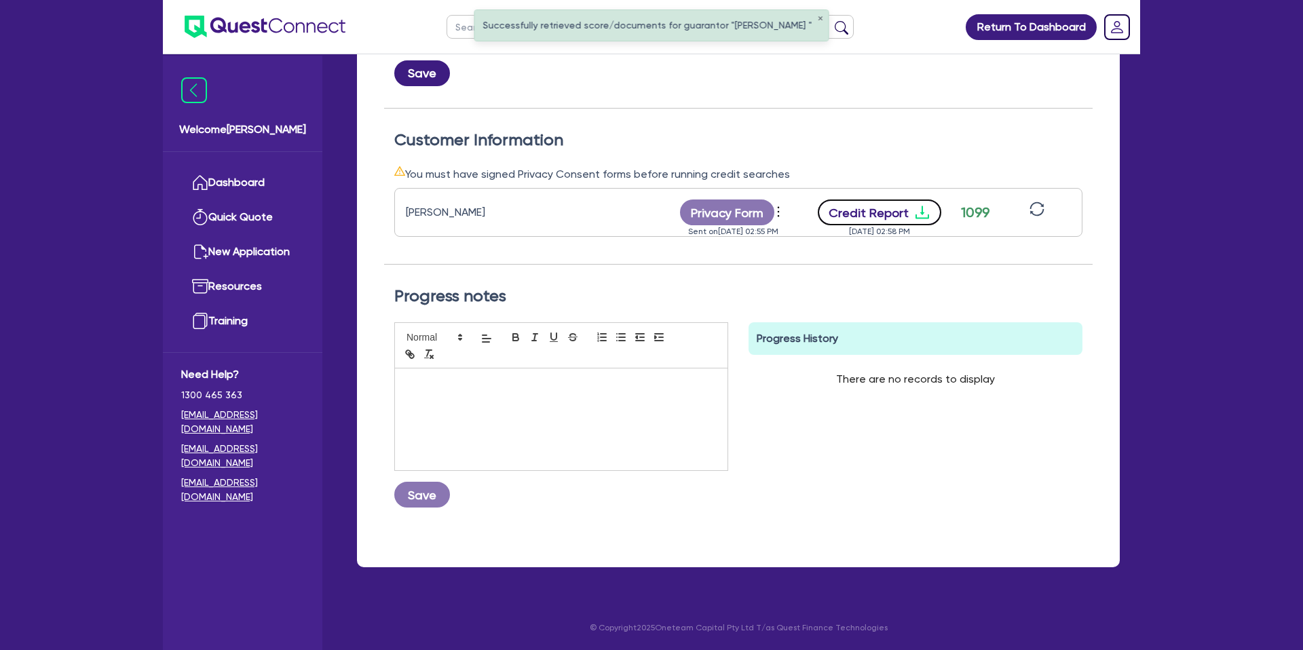
click at [923, 207] on icon "download" at bounding box center [922, 212] width 16 height 16
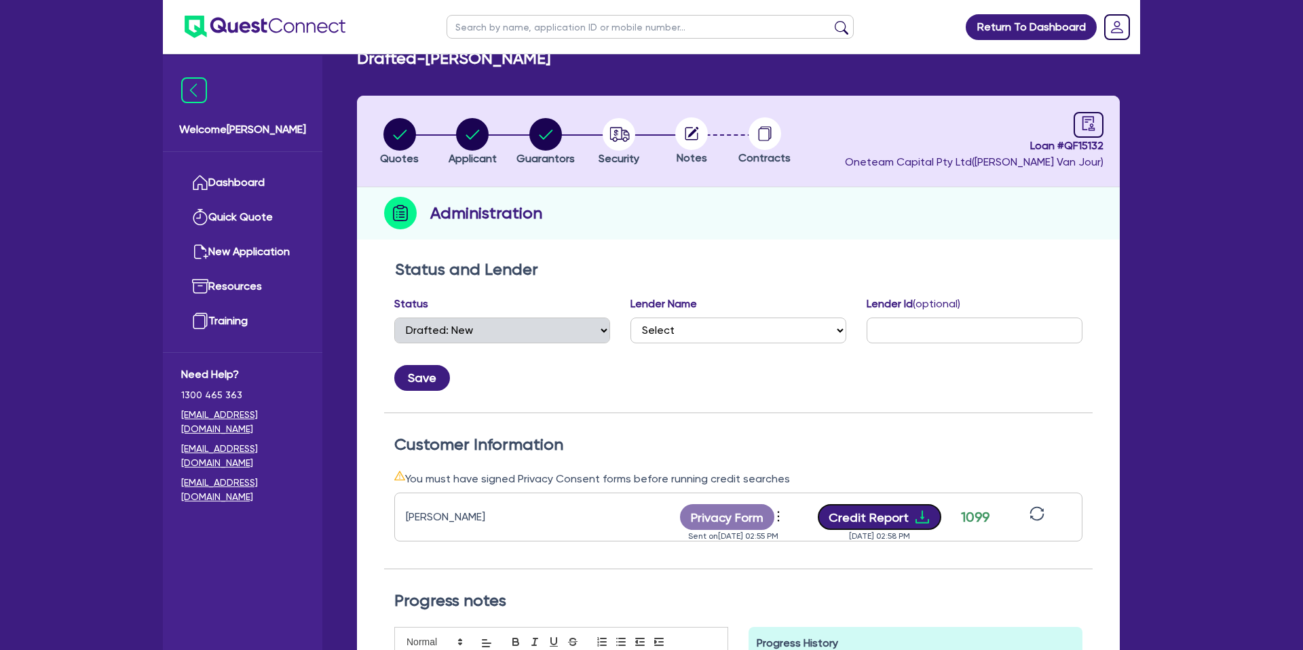
scroll to position [0, 0]
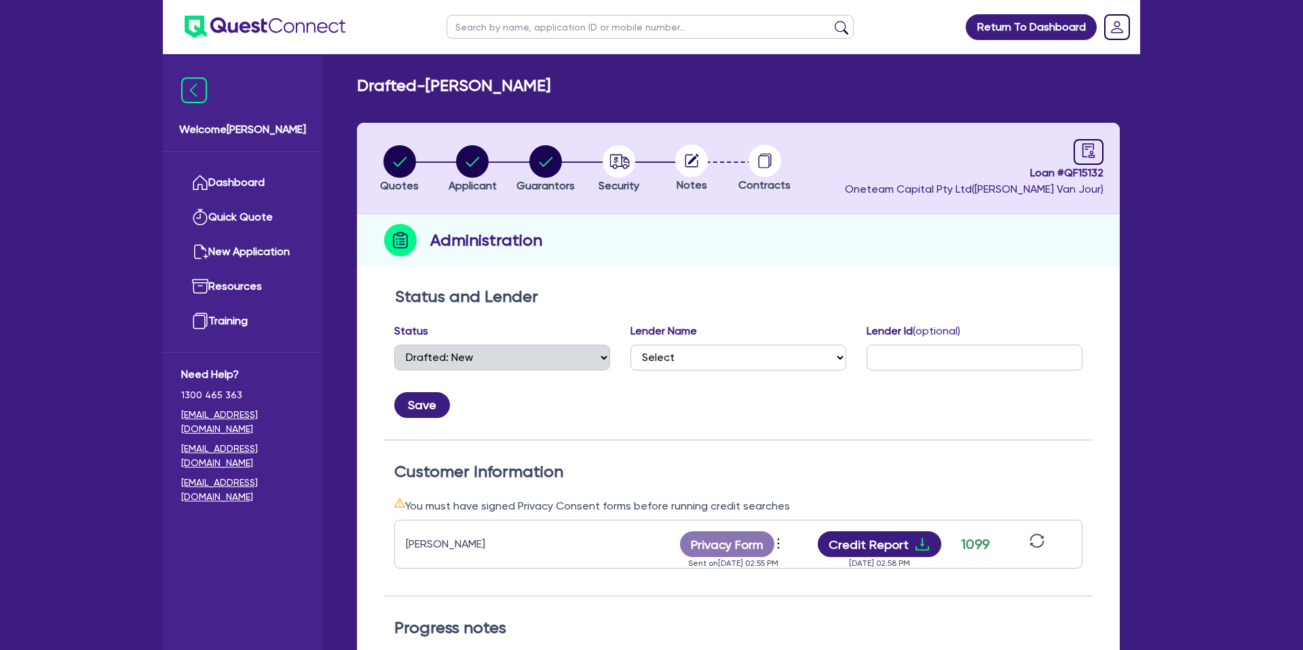
drag, startPoint x: 537, startPoint y: 14, endPoint x: 537, endPoint y: 27, distance: 12.9
click at [537, 15] on input "text" at bounding box center [649, 27] width 407 height 24
type input "[PERSON_NAME]"
click button "submit" at bounding box center [841, 29] width 22 height 19
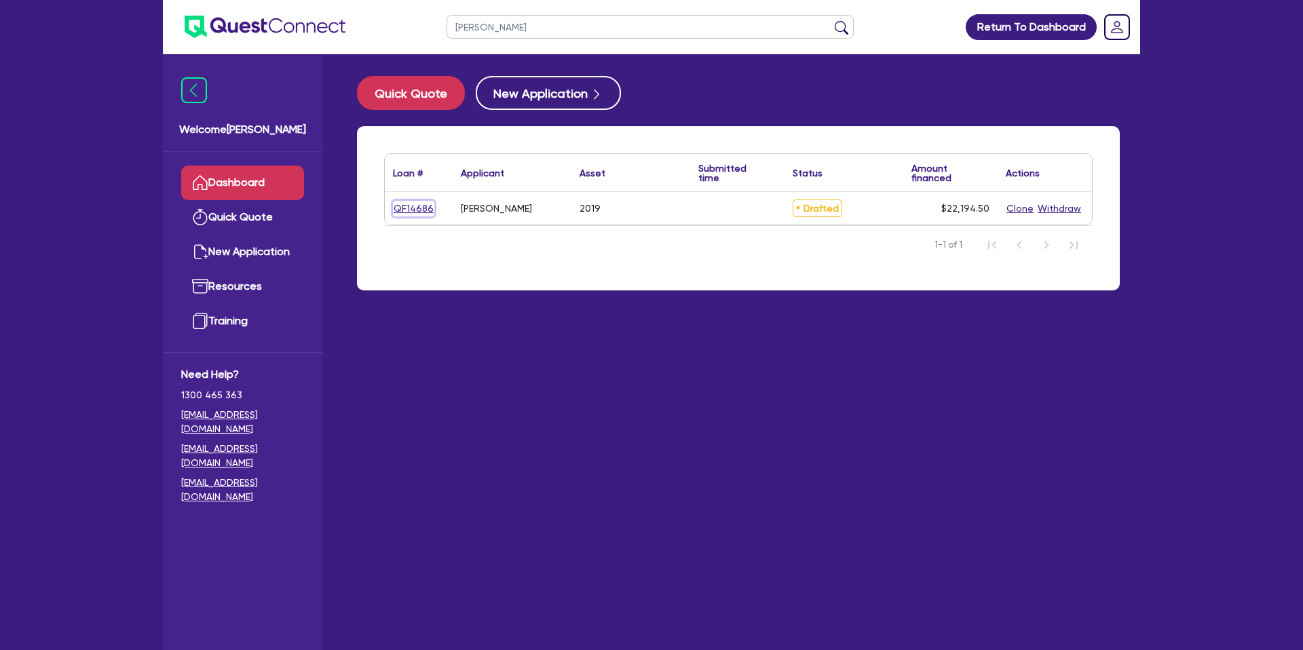
click at [410, 204] on link "QF14686" at bounding box center [413, 209] width 41 height 16
select select "CARS_AND_LIGHT_TRUCKS"
select select "PASSENGER_VEHICLES"
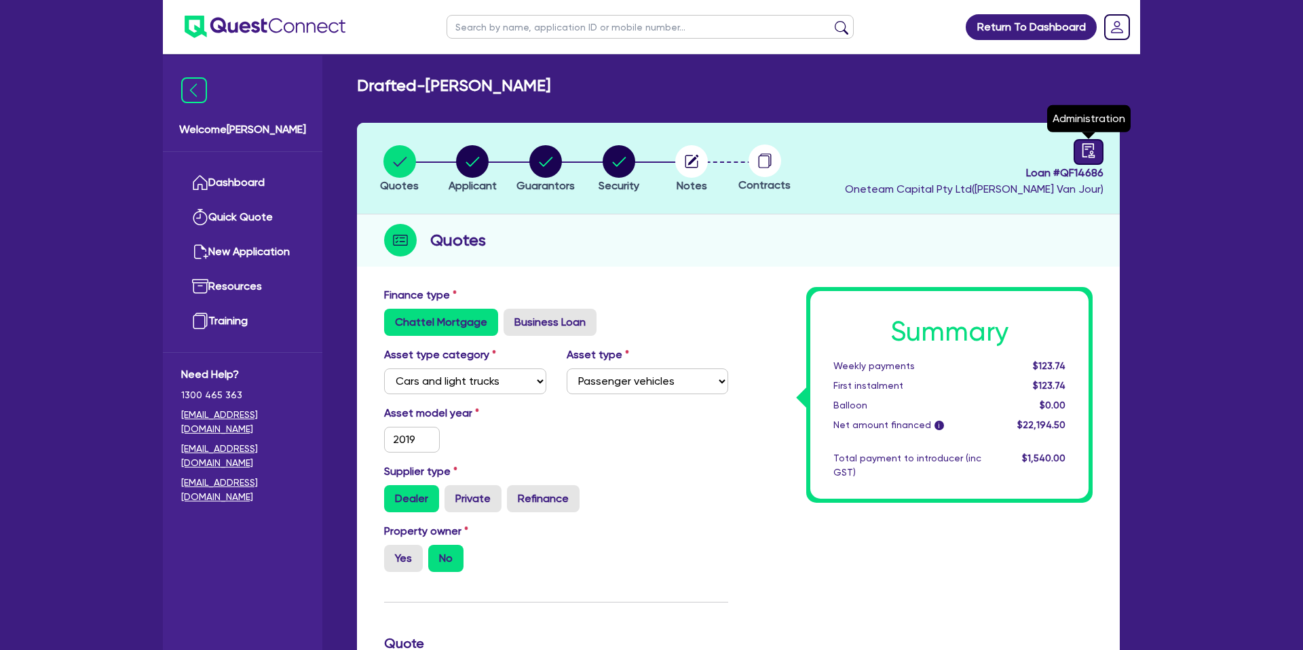
click at [1096, 157] on link at bounding box center [1088, 152] width 30 height 26
select select "DRAFTED_NEW"
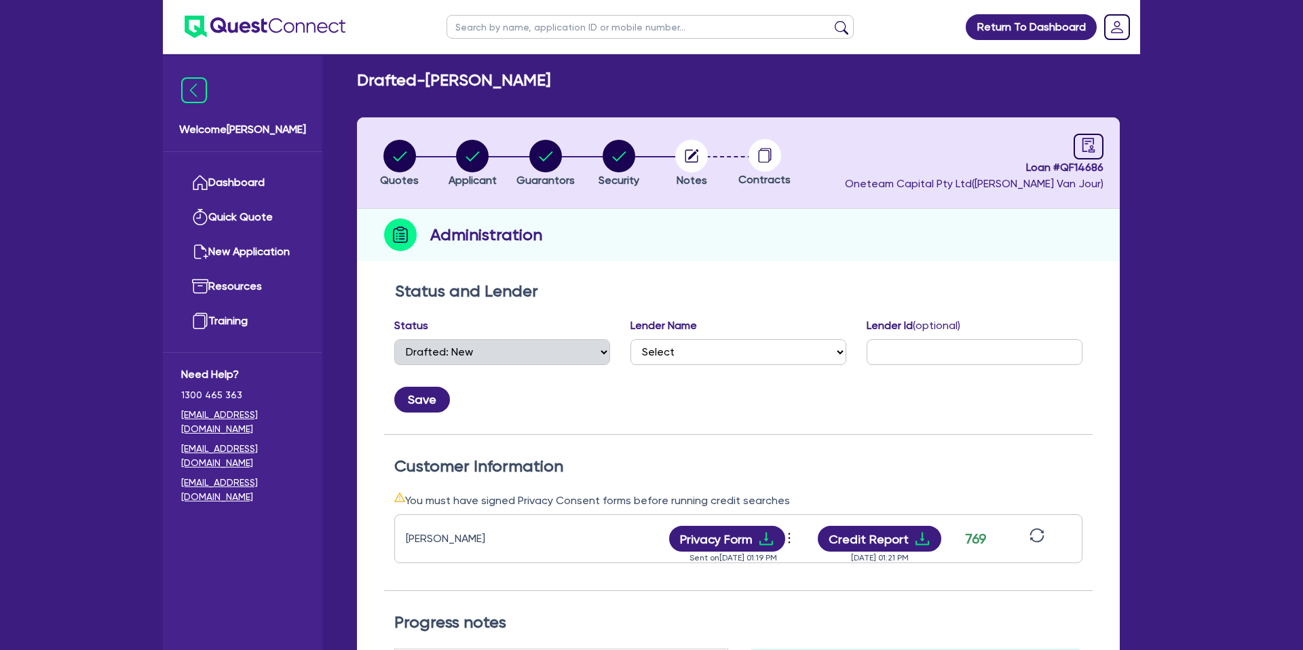
scroll to position [4, 0]
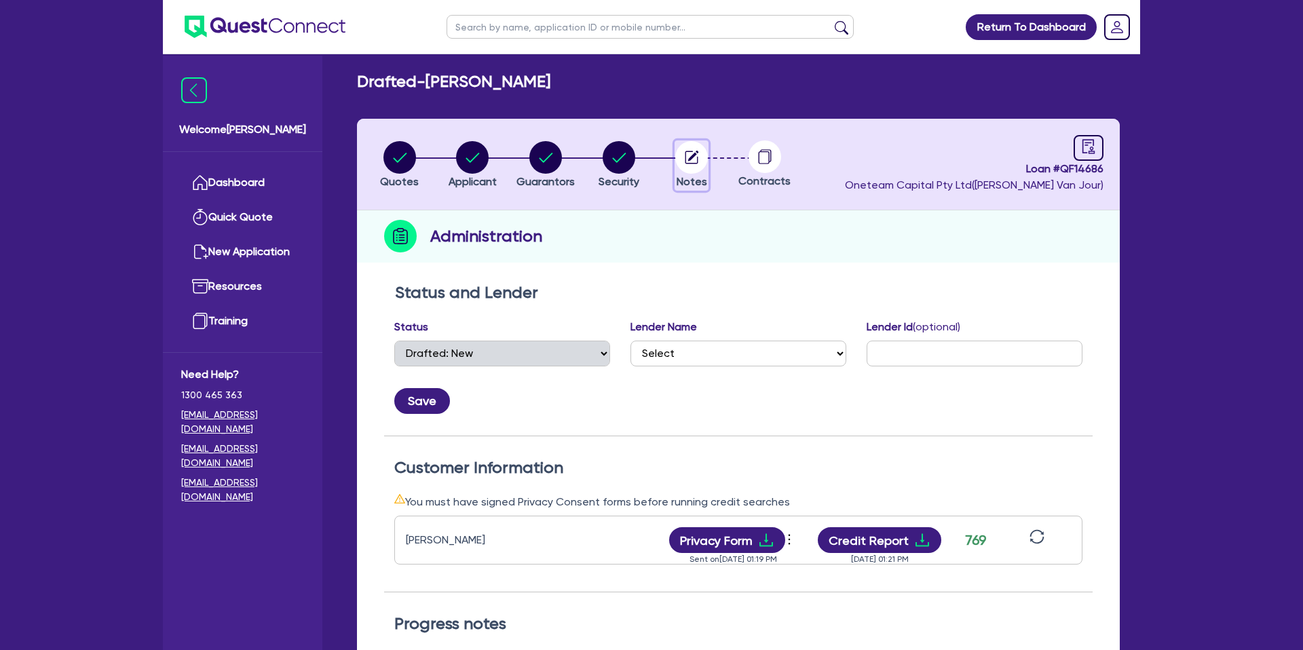
click at [687, 152] on circle "button" at bounding box center [691, 157] width 33 height 33
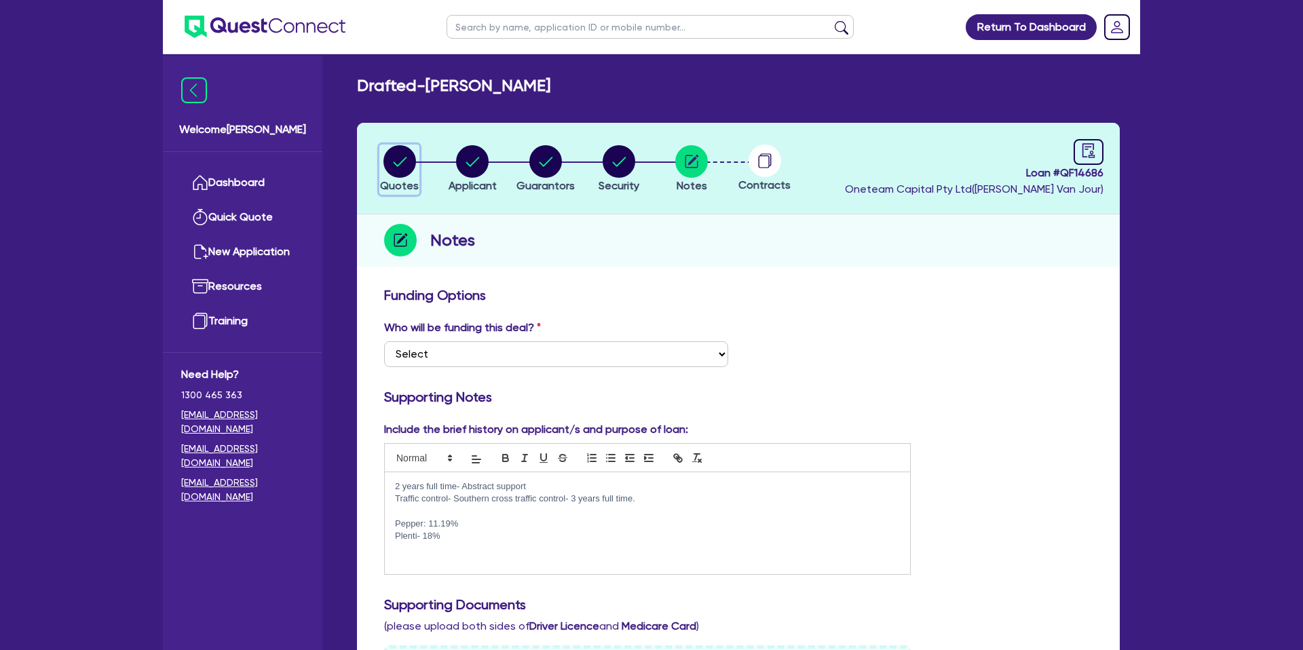
click at [394, 157] on circle "button" at bounding box center [399, 161] width 33 height 33
select select "CARS_AND_LIGHT_TRUCKS"
select select "PASSENGER_VEHICLES"
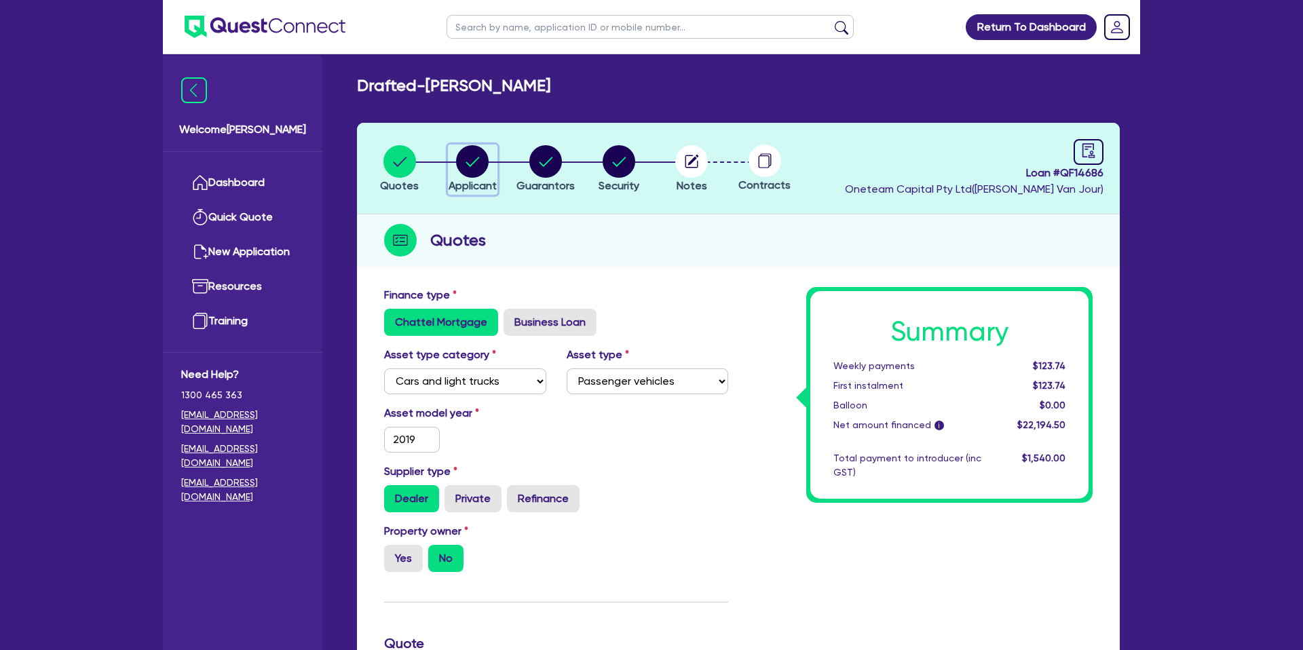
click at [475, 161] on circle "button" at bounding box center [472, 161] width 33 height 33
select select "SOLE_TRADER"
select select "ADMINISTRATIVE_SUPPORT"
select select "EMPLOYMENT"
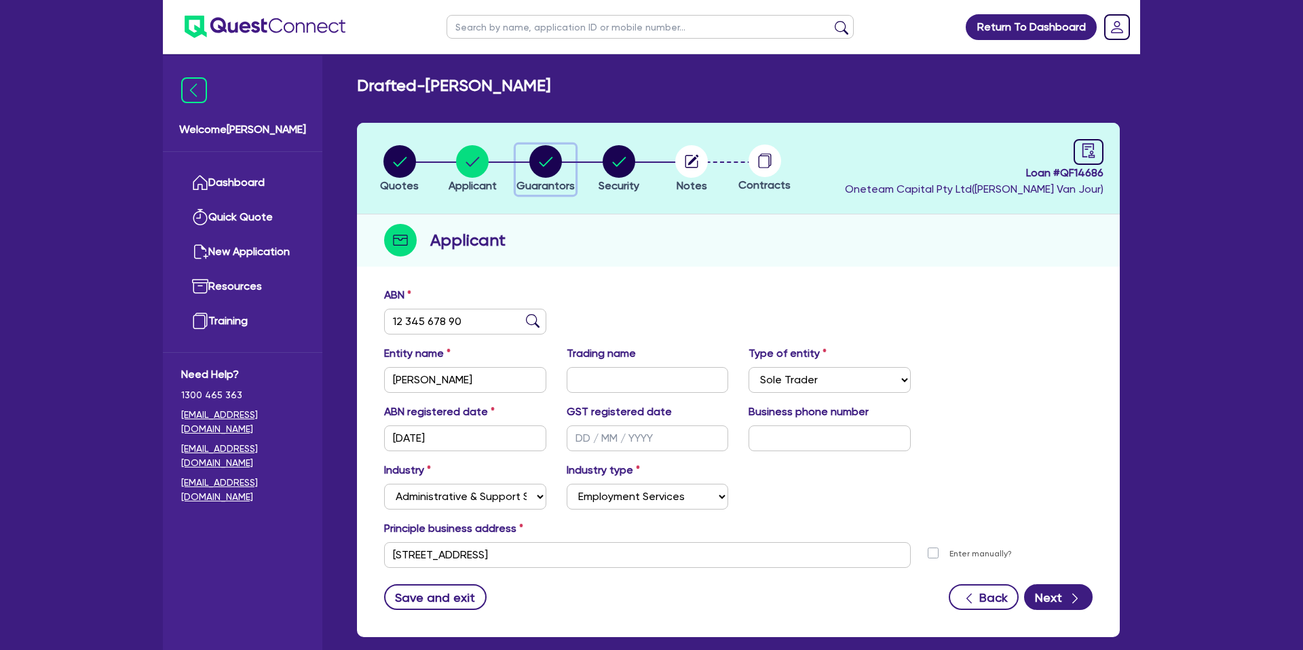
click at [557, 157] on circle "button" at bounding box center [545, 161] width 33 height 33
select select "MRS"
select select "[GEOGRAPHIC_DATA]"
select select "SINGLE"
select select "CASH"
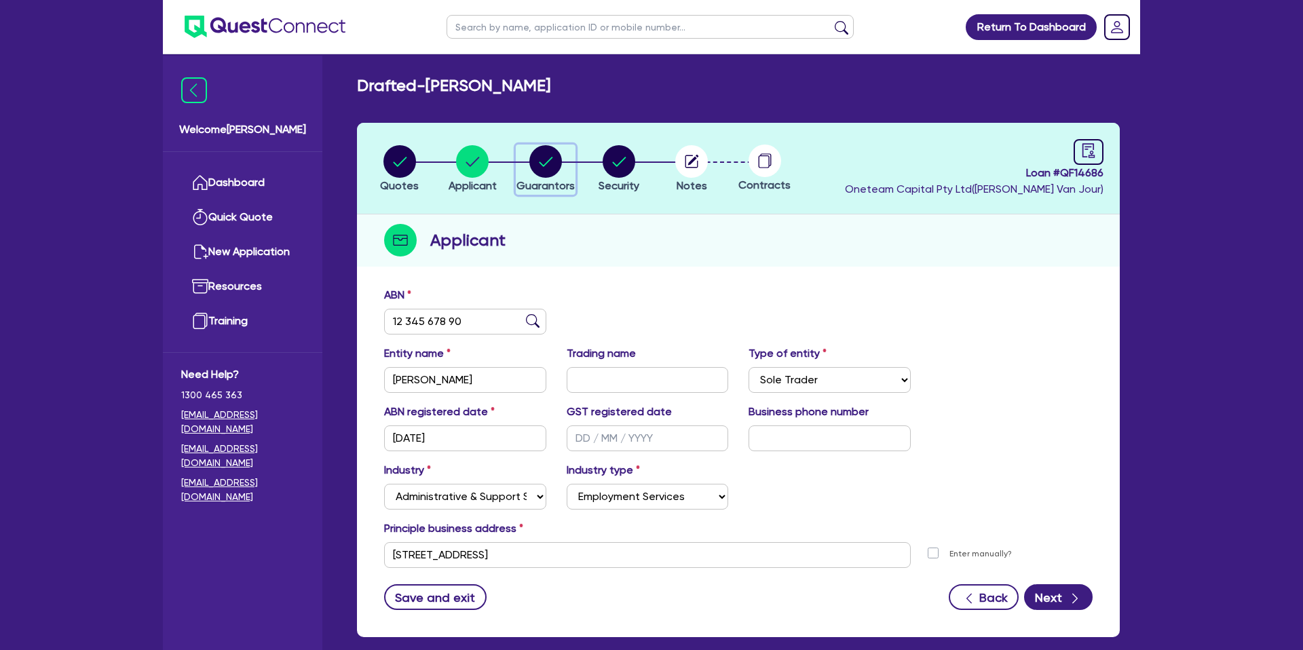
select select "HOUSEHOLD_PERSONAL"
select select "VEHICLE"
select select "PERSONAL_LOAN"
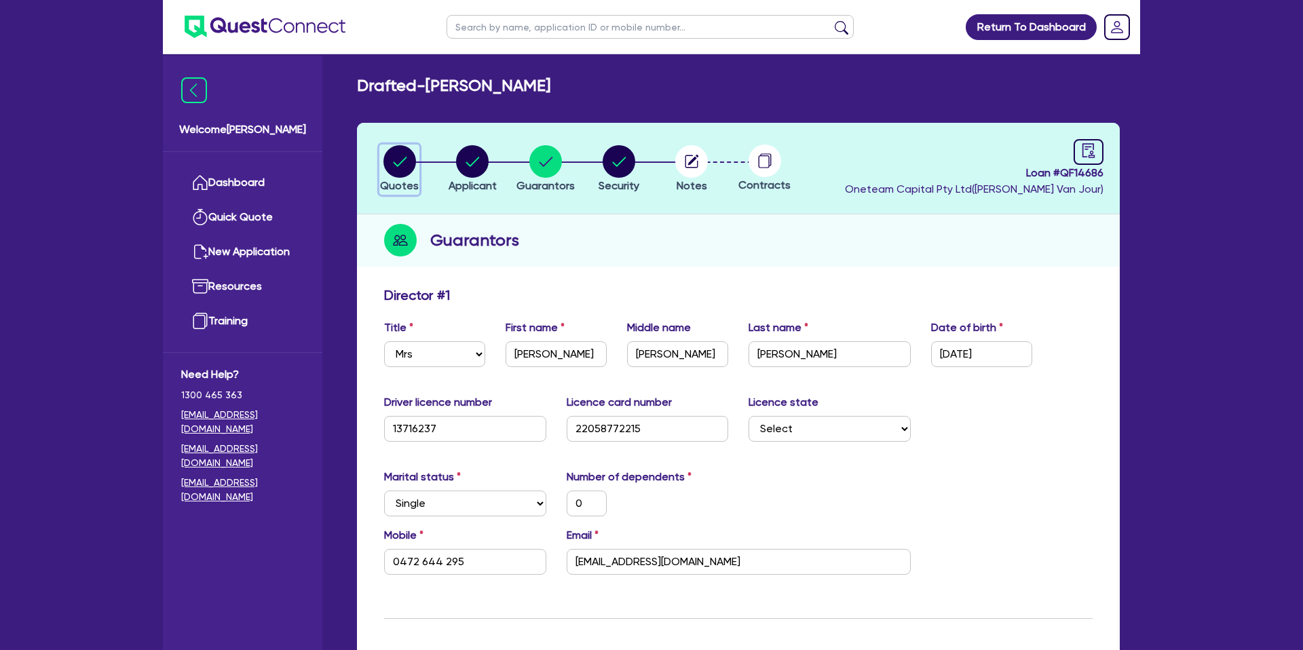
click at [395, 172] on circle "button" at bounding box center [399, 161] width 33 height 33
select select "CARS_AND_LIGHT_TRUCKS"
select select "PASSENGER_VEHICLES"
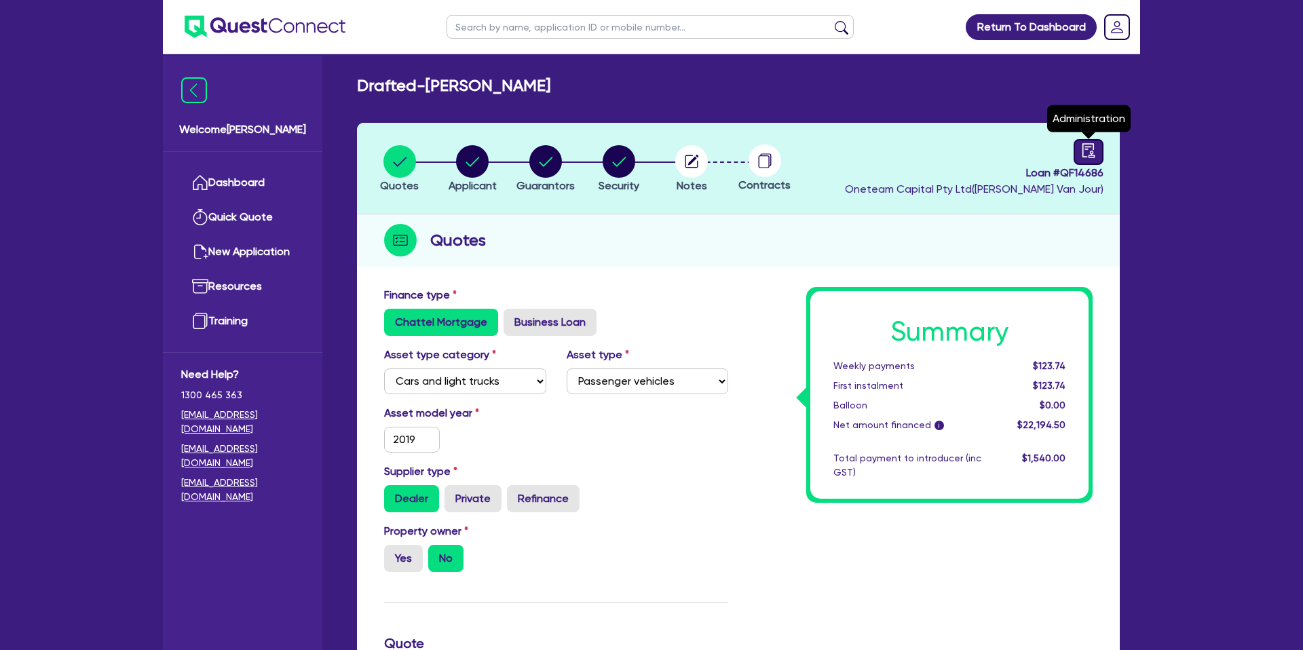
click at [1096, 149] on link at bounding box center [1088, 152] width 30 height 26
select select "DRAFTED_NEW"
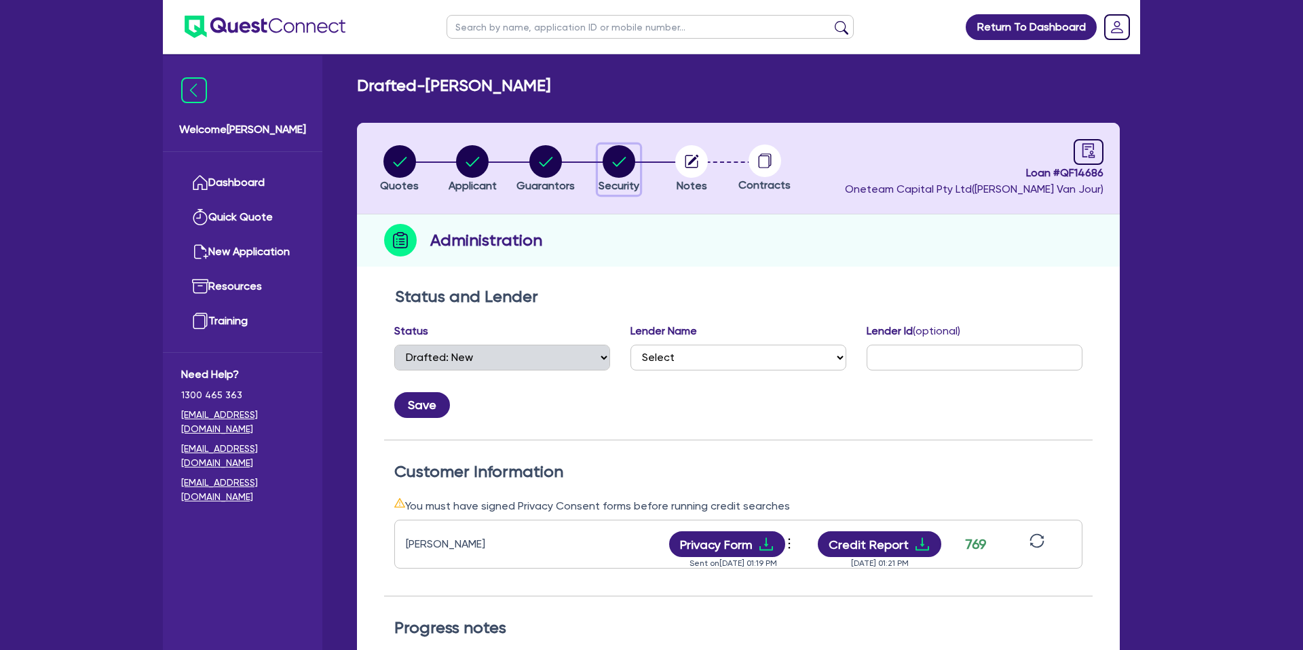
click at [614, 161] on circle "button" at bounding box center [618, 161] width 33 height 33
select select "CARS_AND_LIGHT_TRUCKS"
select select "PASSENGER_VEHICLES"
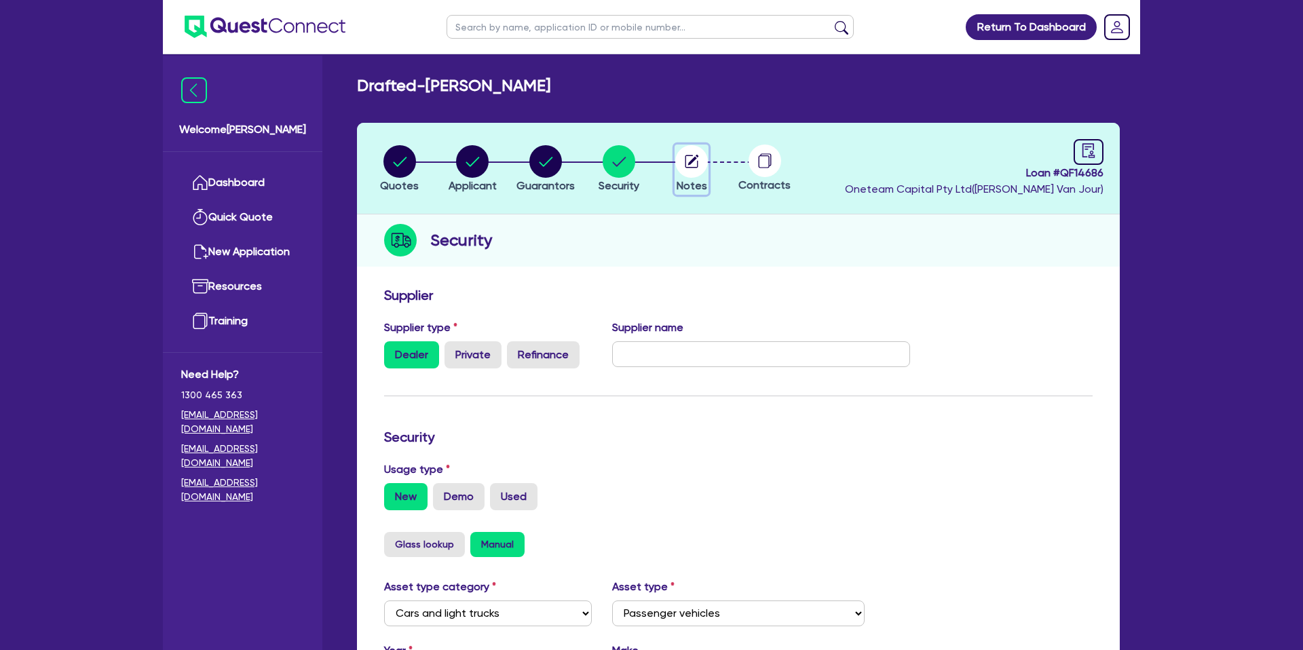
click at [695, 163] on circle "button" at bounding box center [691, 161] width 33 height 33
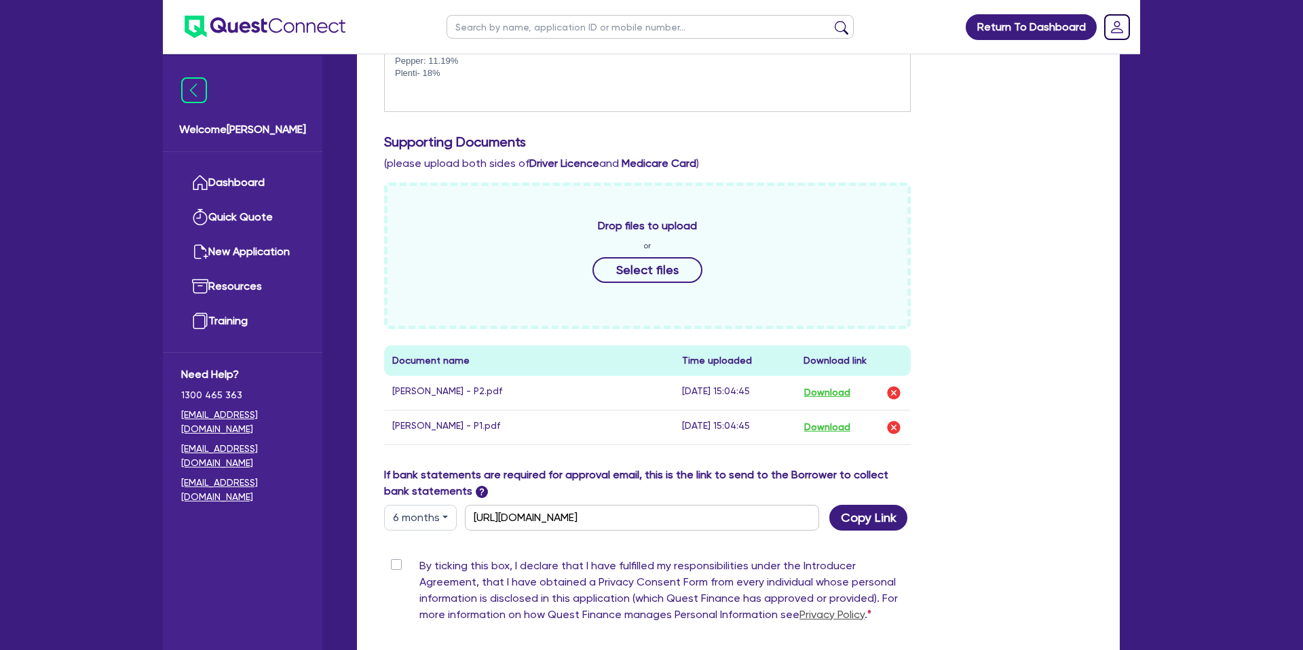
scroll to position [463, 0]
click at [832, 429] on button "Download" at bounding box center [826, 427] width 47 height 18
click at [1008, 267] on div "Drop files to upload or Select files Document name Time uploaded Download link …" at bounding box center [738, 324] width 729 height 284
click at [1163, 230] on div "Return To Dashboard Edit Profile Logout Welcome Gabriel Dashboard Quick Quote N…" at bounding box center [651, 167] width 1303 height 1260
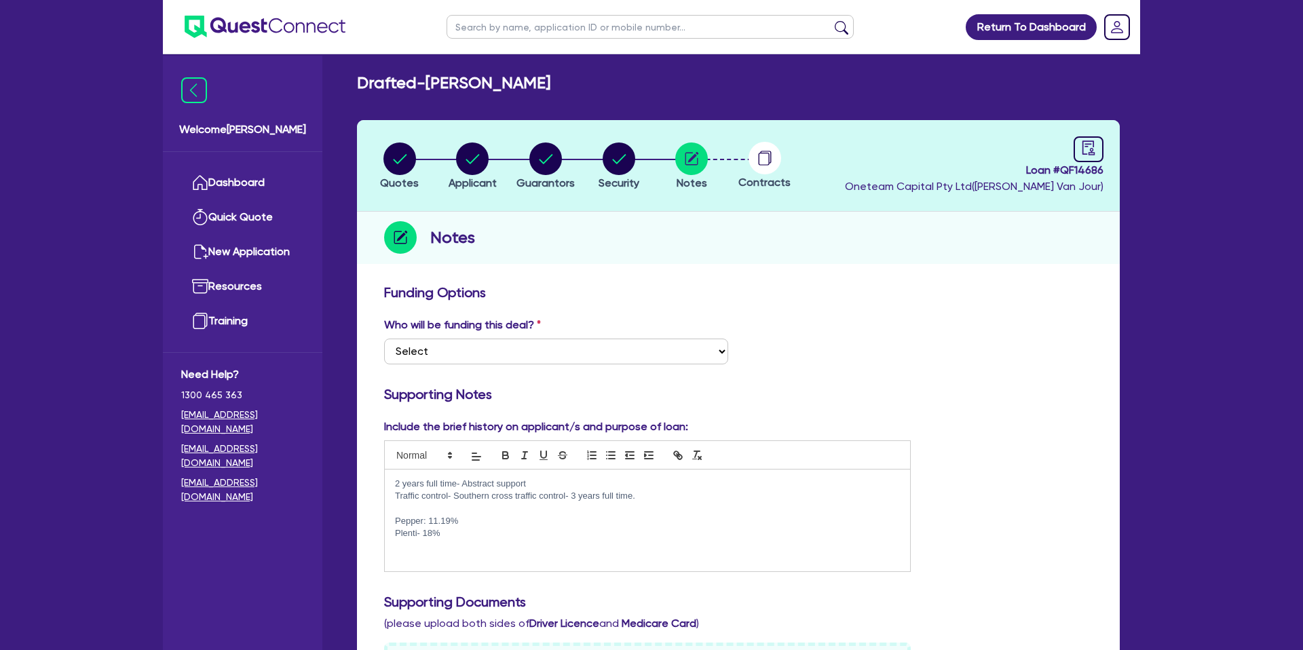
scroll to position [0, 0]
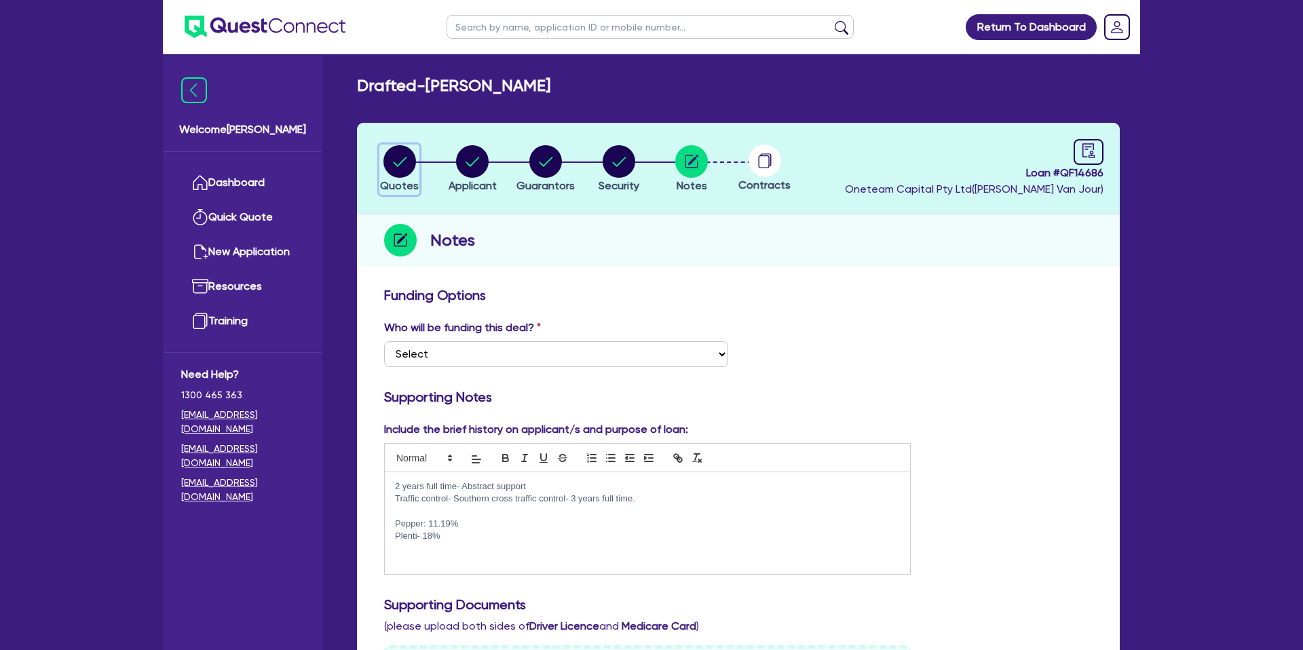
click at [398, 153] on circle "button" at bounding box center [399, 161] width 33 height 33
select select "CARS_AND_LIGHT_TRUCKS"
select select "PASSENGER_VEHICLES"
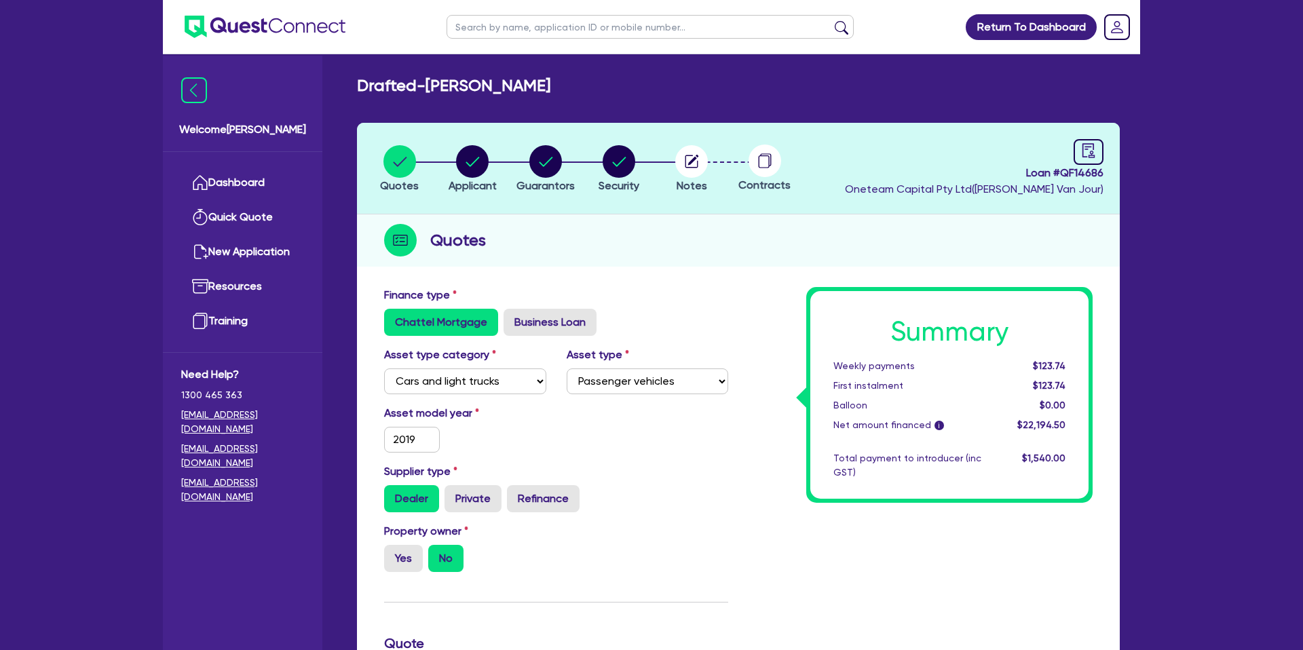
click at [518, 28] on input "text" at bounding box center [649, 27] width 407 height 24
type input "Kamal"
click button "submit" at bounding box center [841, 29] width 22 height 19
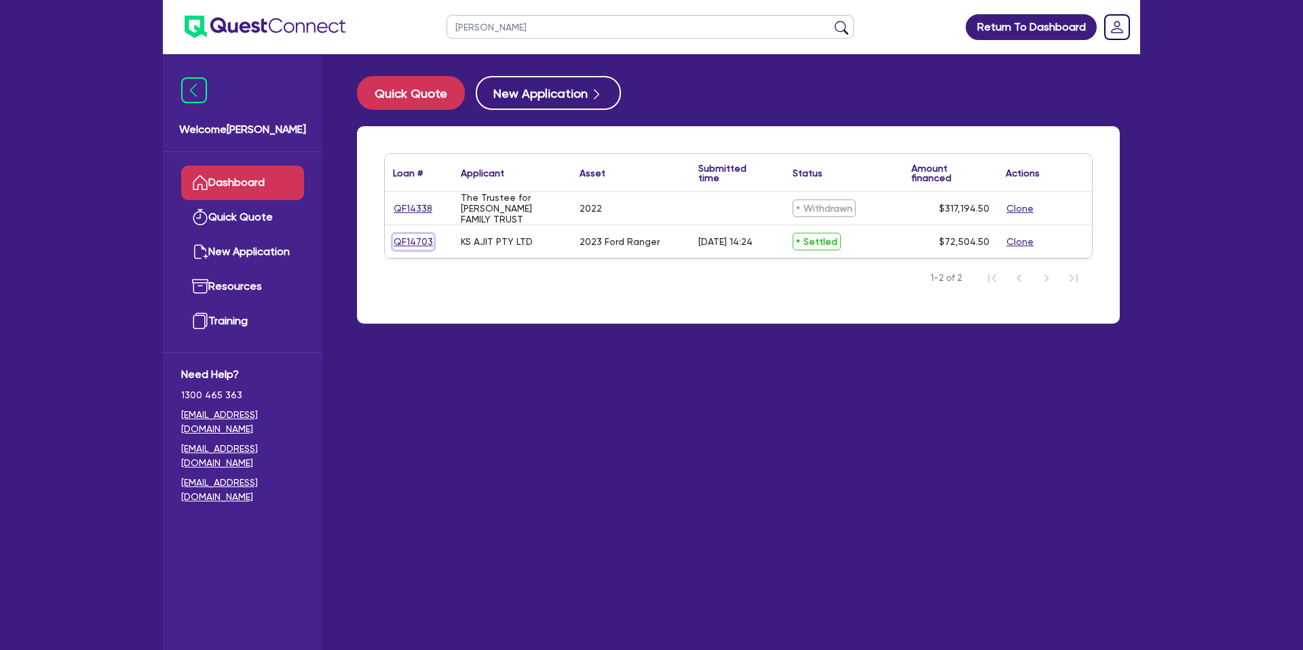
click at [419, 240] on link "QF14703" at bounding box center [413, 242] width 41 height 16
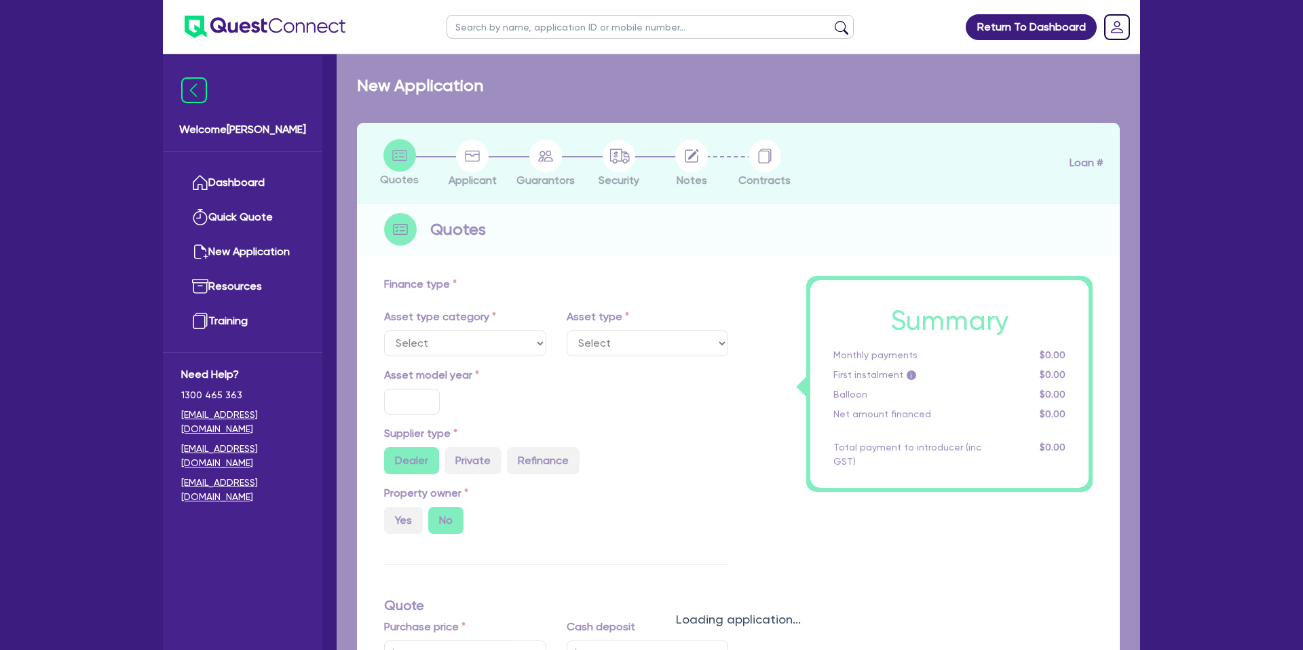
select select "CARS_AND_LIGHT_TRUCKS"
type input "2023"
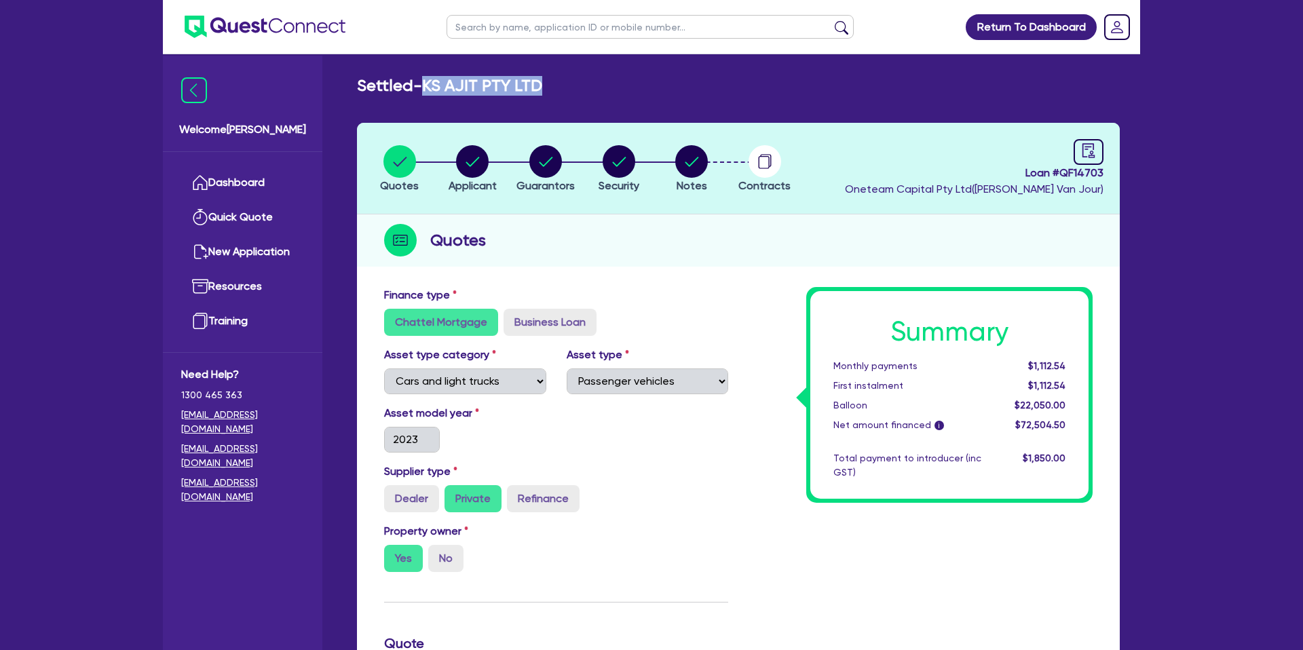
drag, startPoint x: 429, startPoint y: 82, endPoint x: 562, endPoint y: 78, distance: 133.0
click at [562, 78] on div "Settled - KS AJIT PTY LTD" at bounding box center [738, 86] width 783 height 20
click at [419, 92] on h2 "Settled - KS AJIT PTY LTD" at bounding box center [449, 86] width 185 height 20
drag, startPoint x: 427, startPoint y: 87, endPoint x: 583, endPoint y: 77, distance: 155.6
click at [583, 77] on div "Settled - KS AJIT PTY LTD" at bounding box center [738, 86] width 783 height 20
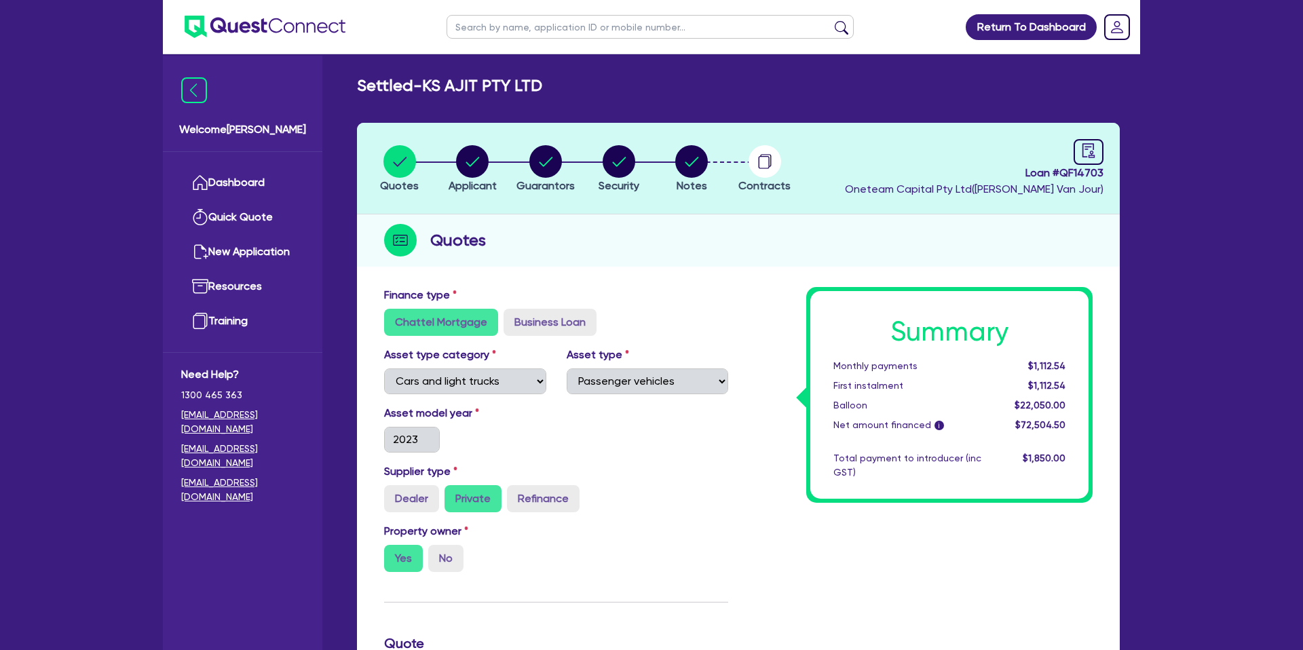
click at [425, 84] on h2 "Settled - KS AJIT PTY LTD" at bounding box center [449, 86] width 185 height 20
click at [427, 85] on h2 "Settled - KS AJIT PTY LTD" at bounding box center [449, 86] width 185 height 20
drag, startPoint x: 427, startPoint y: 88, endPoint x: 444, endPoint y: 86, distance: 17.0
click at [444, 86] on h2 "Settled - KS AJIT PTY LTD" at bounding box center [449, 86] width 185 height 20
click at [447, 85] on h2 "Settled - KS AJIT PTY LTD" at bounding box center [449, 86] width 185 height 20
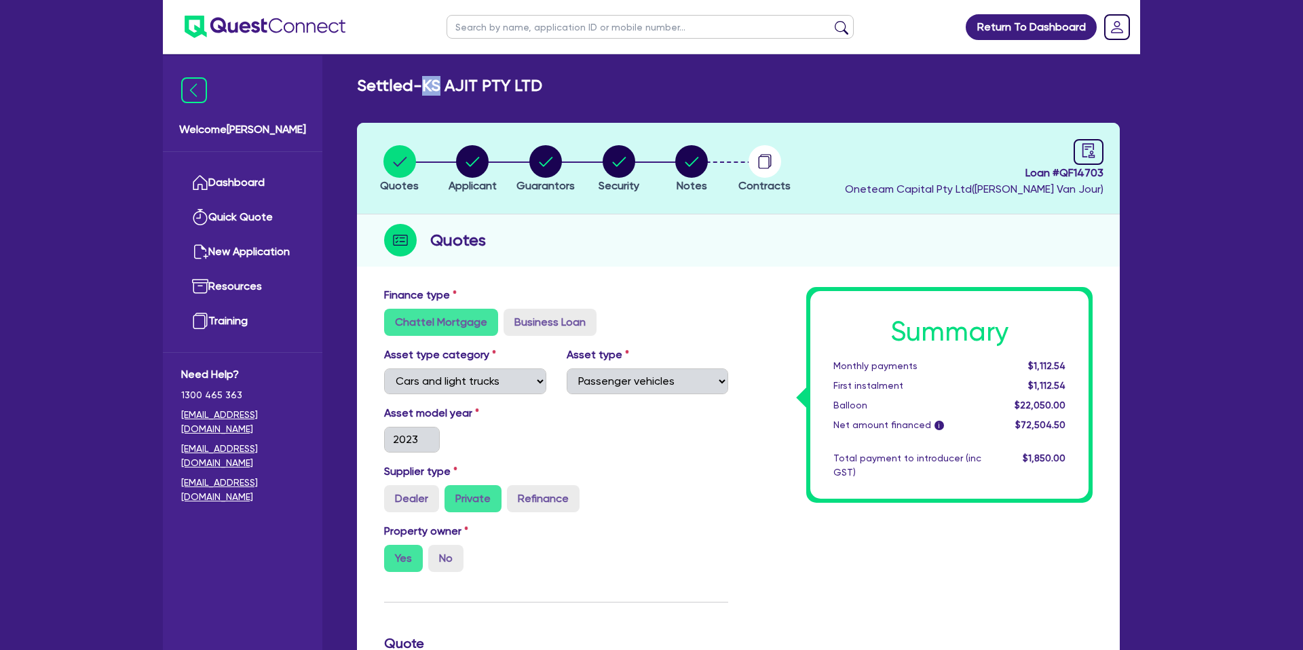
drag, startPoint x: 447, startPoint y: 85, endPoint x: 429, endPoint y: 87, distance: 17.7
click at [429, 87] on h2 "Settled - KS AJIT PTY LTD" at bounding box center [449, 86] width 185 height 20
click at [431, 83] on h2 "Settled - KS AJIT PTY LTD" at bounding box center [449, 86] width 185 height 20
click at [393, 168] on circle "button" at bounding box center [399, 161] width 33 height 33
click at [393, 166] on circle "button" at bounding box center [399, 161] width 33 height 33
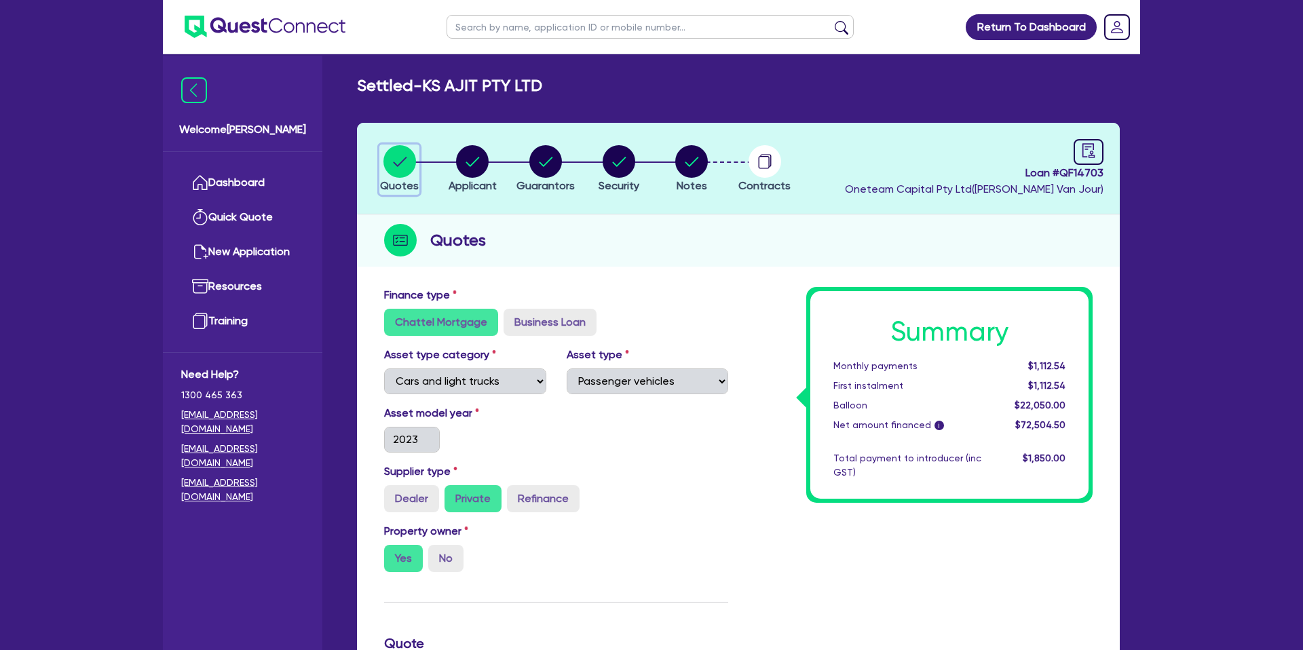
scroll to position [21, 0]
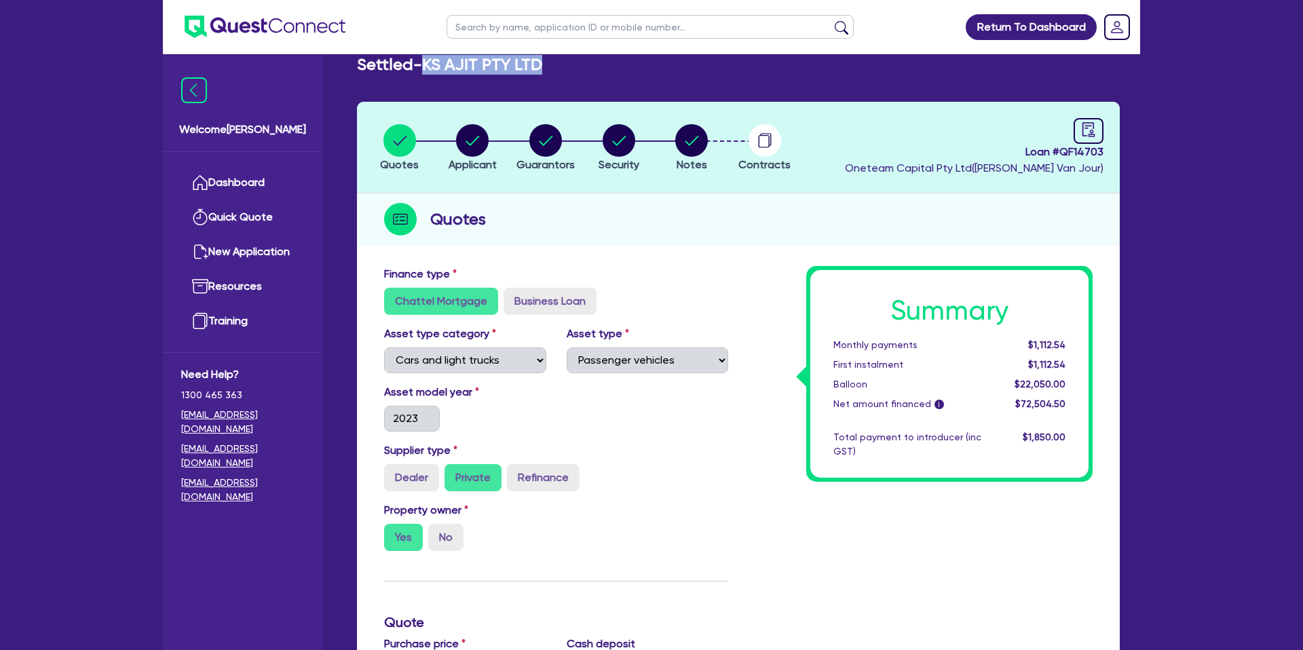
drag, startPoint x: 429, startPoint y: 64, endPoint x: 554, endPoint y: 66, distance: 124.2
click at [554, 66] on div "Settled - KS AJIT PTY LTD" at bounding box center [738, 65] width 783 height 20
click at [553, 65] on div "Settled - KS AJIT PTY LTD" at bounding box center [738, 65] width 783 height 20
drag, startPoint x: 430, startPoint y: 66, endPoint x: 439, endPoint y: 66, distance: 8.8
click at [439, 66] on h2 "Settled - KS AJIT PTY LTD" at bounding box center [449, 65] width 185 height 20
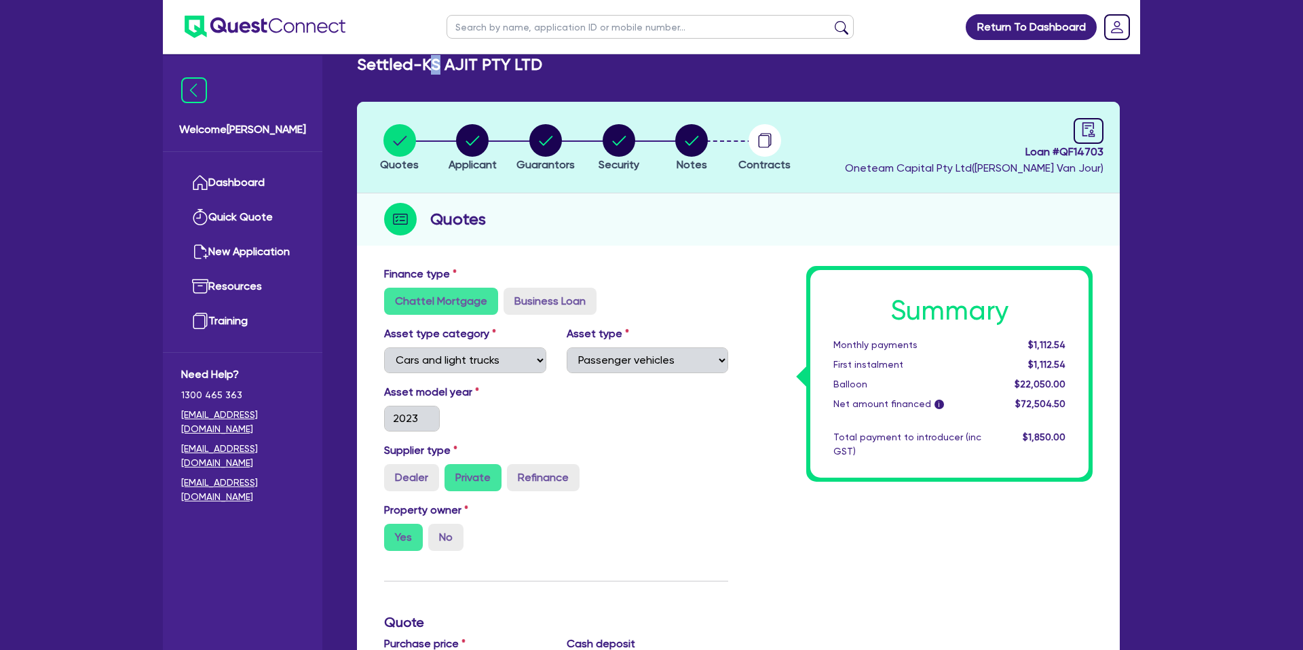
drag, startPoint x: 439, startPoint y: 65, endPoint x: 447, endPoint y: 65, distance: 8.1
click at [447, 65] on h2 "Settled - KS AJIT PTY LTD" at bounding box center [449, 65] width 185 height 20
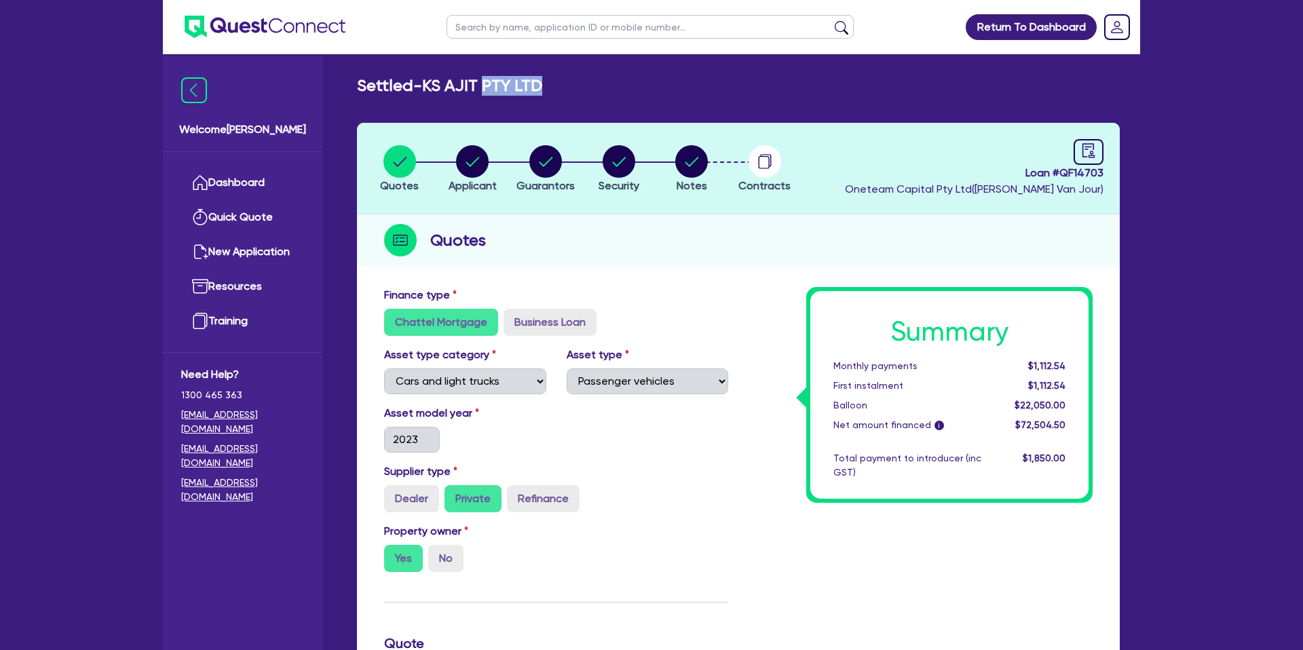
drag, startPoint x: 488, startPoint y: 84, endPoint x: 619, endPoint y: 90, distance: 131.0
click at [655, 84] on div "Settled - KS AJIT PTY LTD" at bounding box center [738, 86] width 783 height 20
click at [577, 90] on div "Settled - KS AJIT PTY LTD" at bounding box center [738, 86] width 783 height 20
drag, startPoint x: 586, startPoint y: 206, endPoint x: 359, endPoint y: 170, distance: 230.2
click at [574, 202] on header "Quotes Applicant Guarantors Security Notes Contracts Loan # QF14703 Oneteam Cap…" at bounding box center [738, 169] width 763 height 92
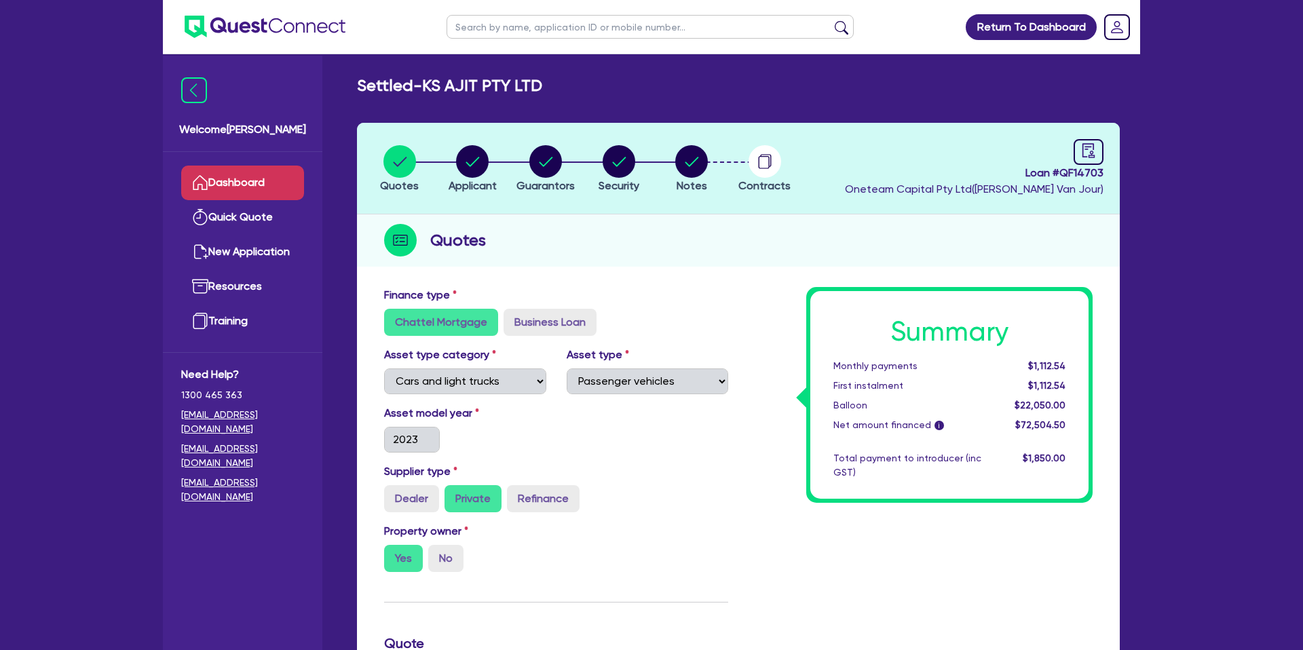
click at [242, 187] on link "Dashboard" at bounding box center [242, 183] width 123 height 35
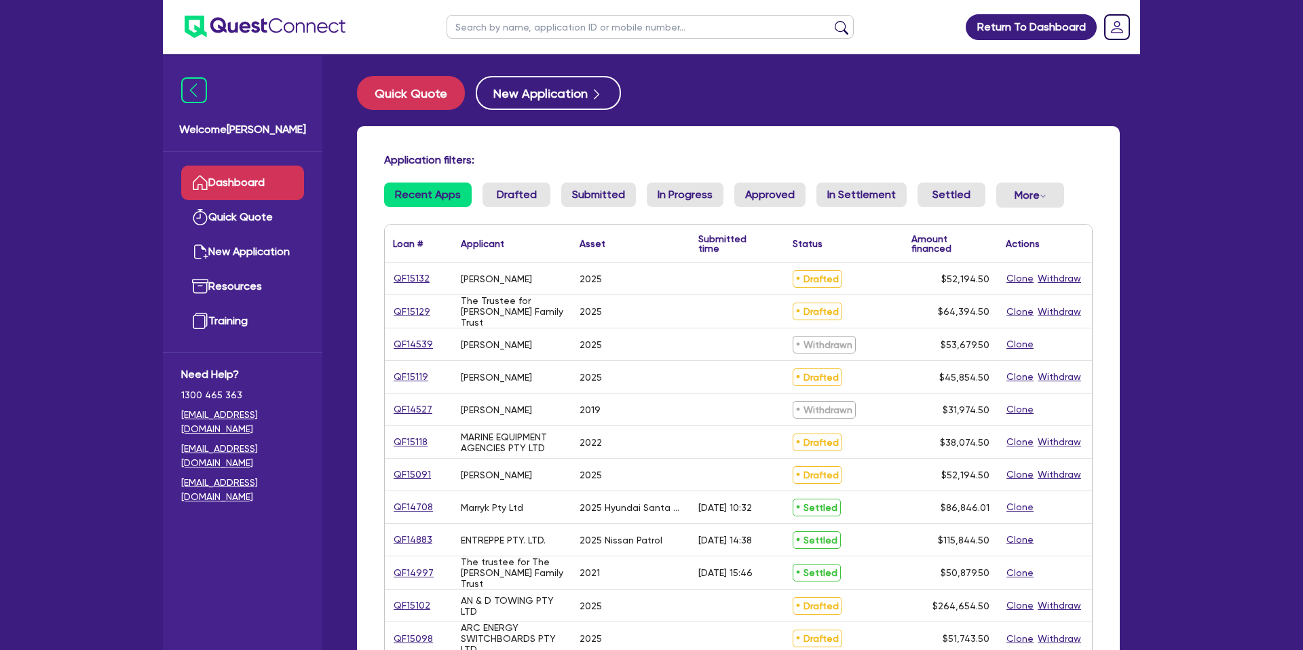
click at [505, 30] on input "text" at bounding box center [649, 27] width 407 height 24
click at [830, 20] on button "submit" at bounding box center [841, 29] width 22 height 19
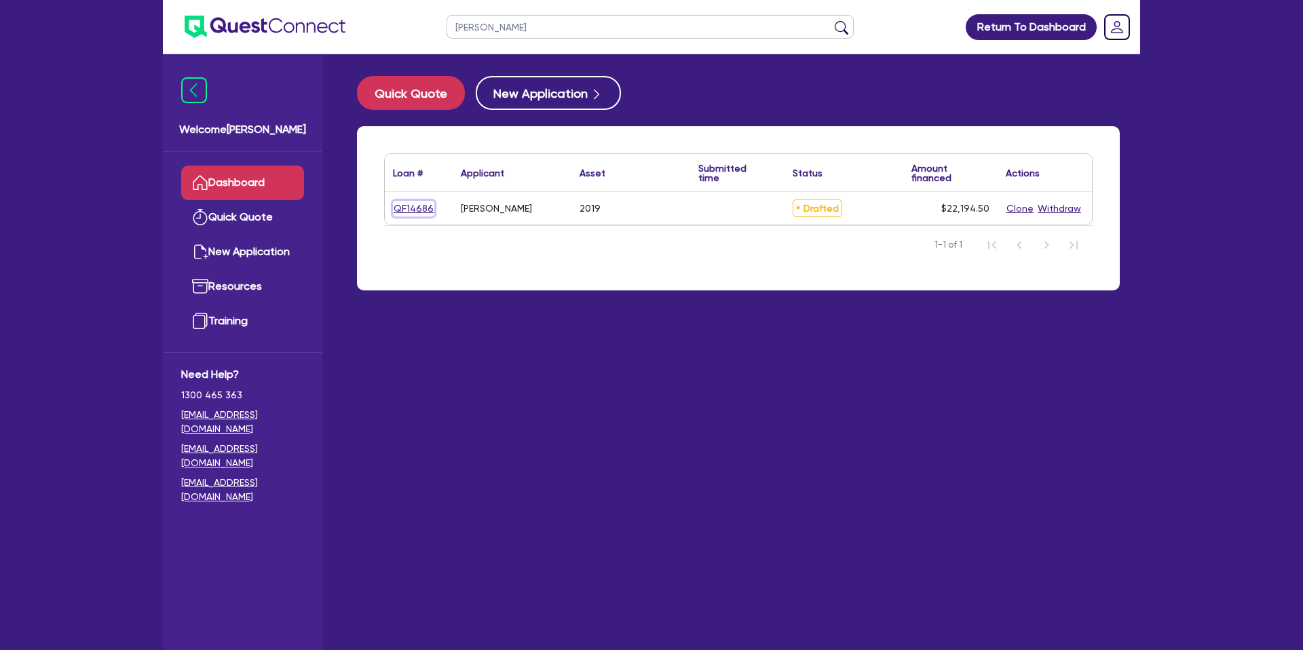
click at [421, 208] on link "QF14686" at bounding box center [413, 209] width 41 height 16
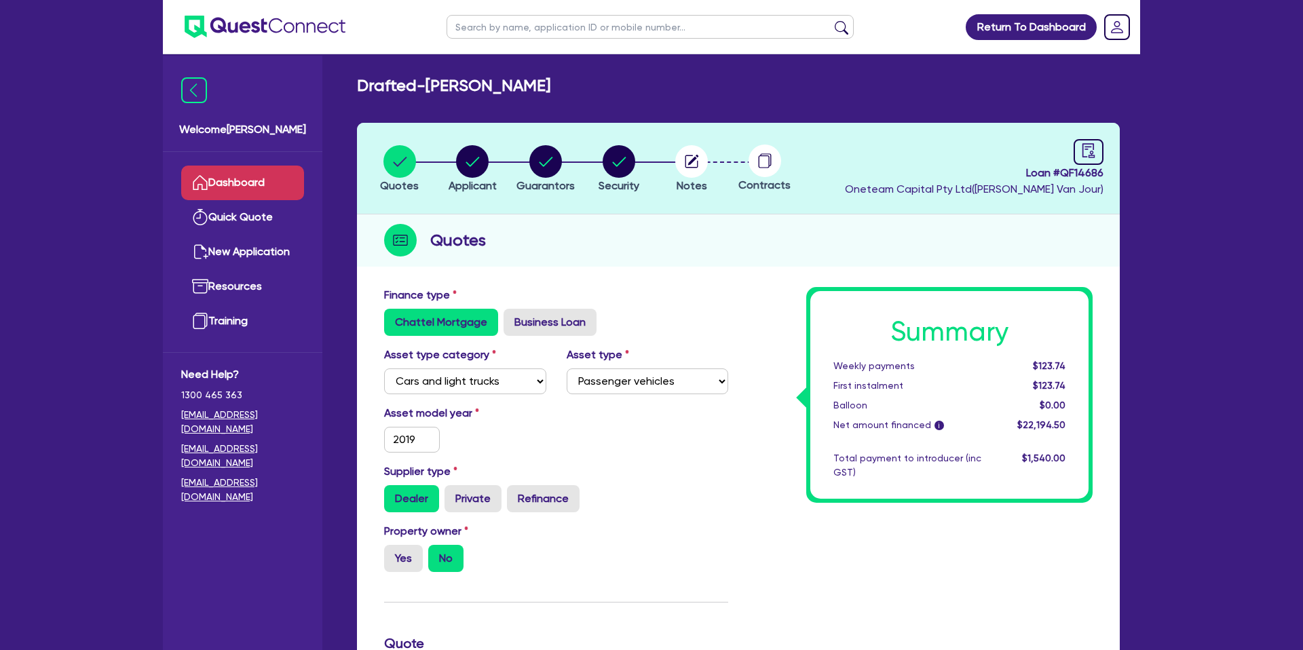
click at [251, 182] on link "Dashboard" at bounding box center [242, 183] width 123 height 35
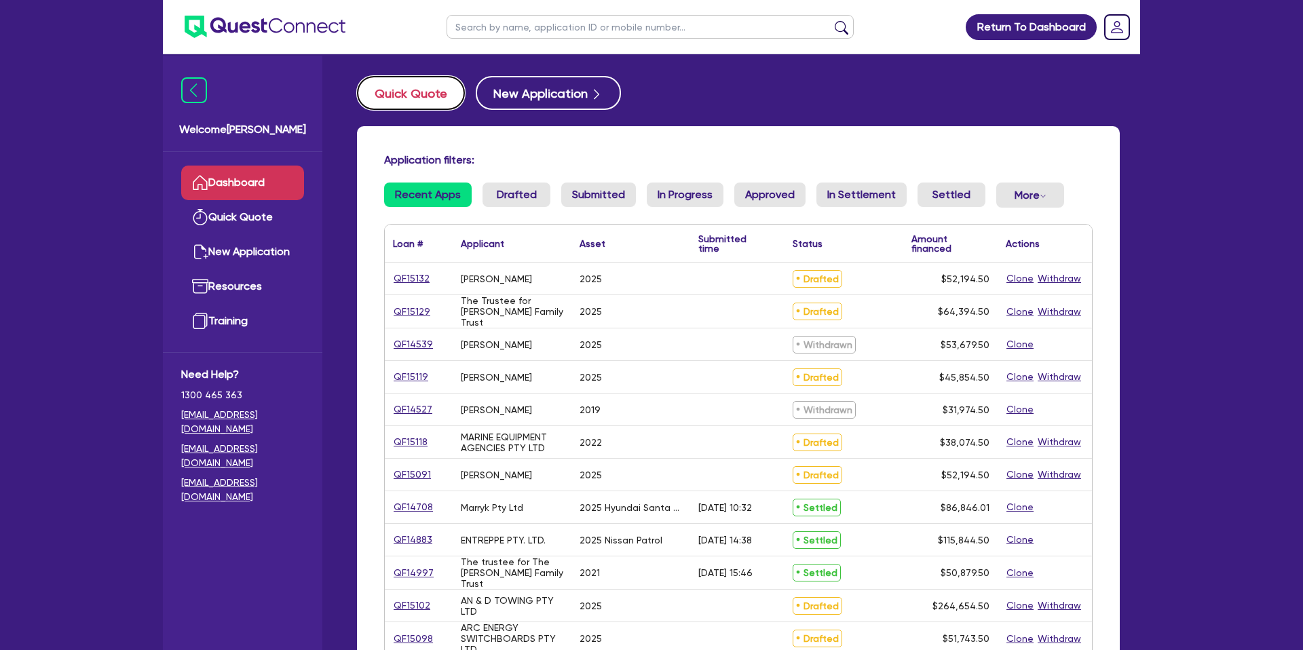
click at [416, 101] on button "Quick Quote" at bounding box center [411, 93] width 108 height 34
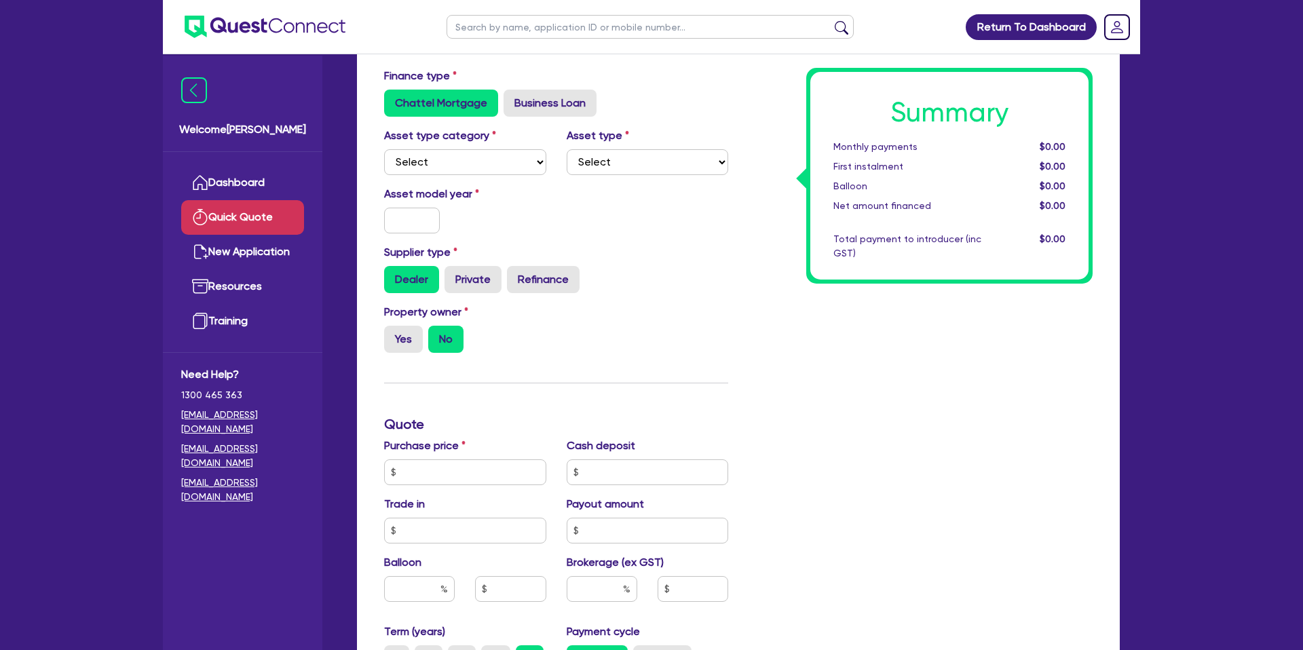
scroll to position [90, 0]
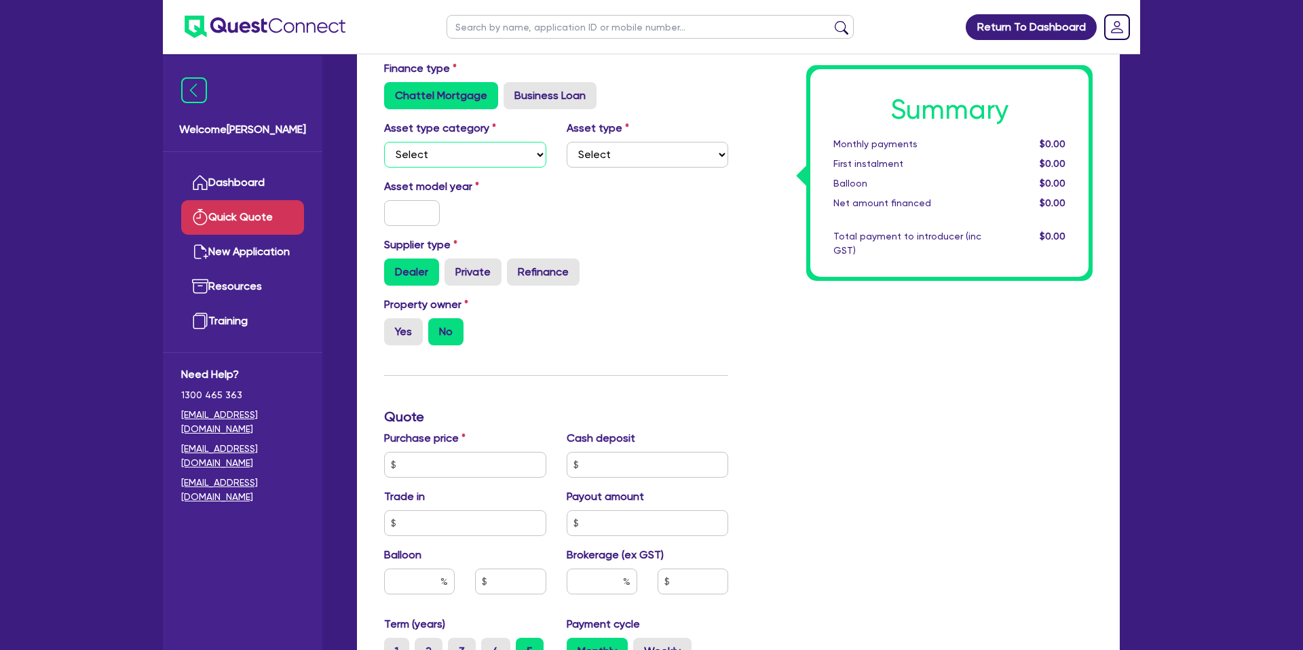
click at [454, 159] on select "Select Cars and light trucks Primary assets Secondary assets Tertiary assets" at bounding box center [465, 155] width 162 height 26
click at [384, 142] on select "Select Cars and light trucks Primary assets Secondary assets Tertiary assets" at bounding box center [465, 155] width 162 height 26
click at [597, 156] on select "Select Passenger vehicles Vans and utes Light trucks up to 4.5 tonne" at bounding box center [647, 155] width 162 height 26
click at [566, 142] on select "Select Passenger vehicles Vans and utes Light trucks up to 4.5 tonne" at bounding box center [647, 155] width 162 height 26
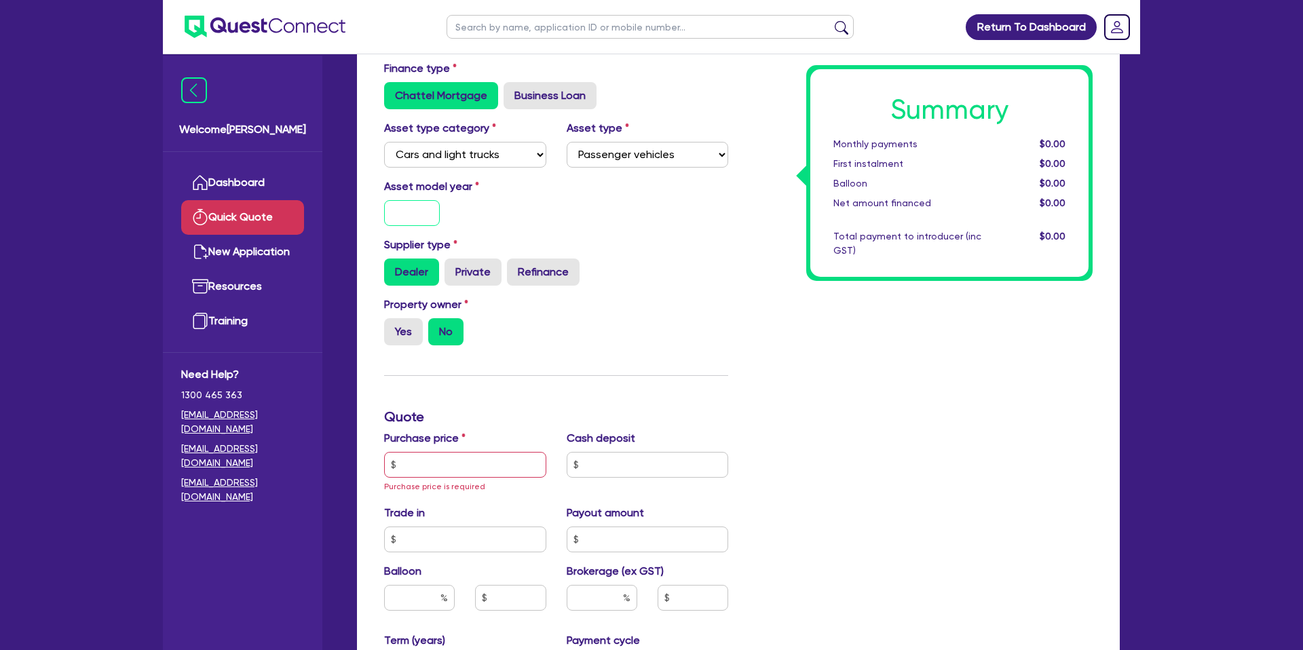
drag, startPoint x: 426, startPoint y: 214, endPoint x: 434, endPoint y: 210, distance: 8.8
click at [430, 213] on input "text" at bounding box center [412, 213] width 56 height 26
drag, startPoint x: 632, startPoint y: 221, endPoint x: 644, endPoint y: 222, distance: 12.2
click at [644, 222] on div "Asset model year 2025" at bounding box center [556, 207] width 364 height 58
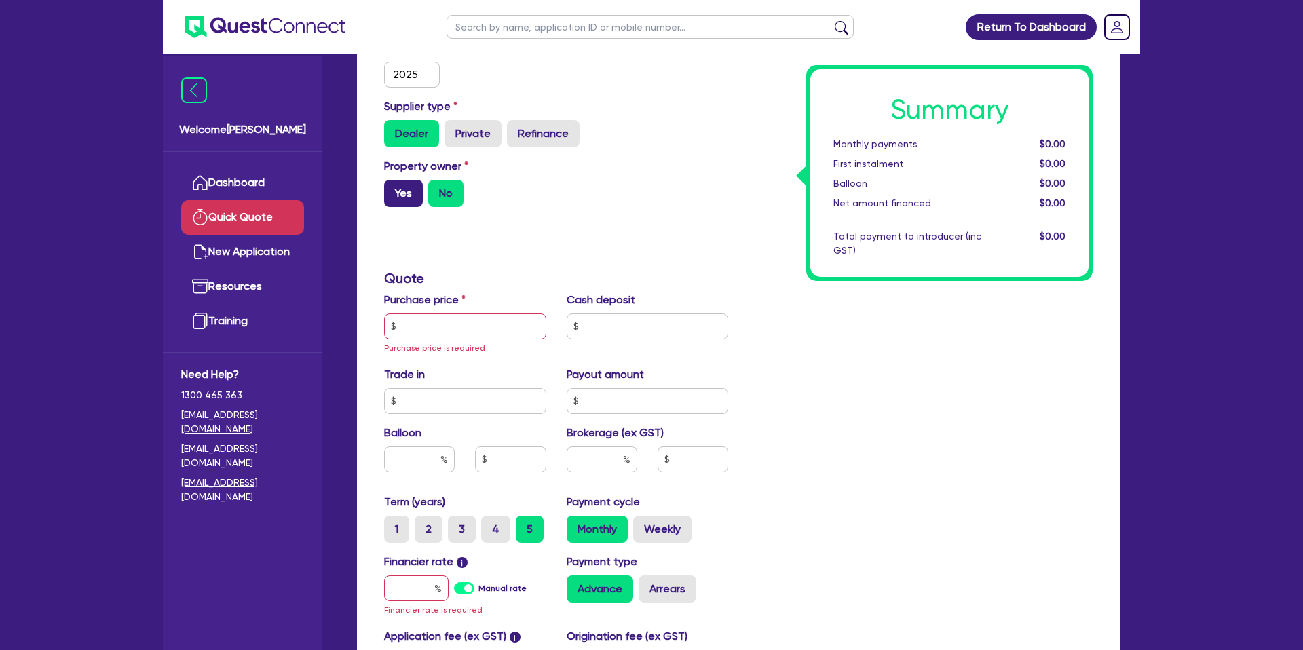
click at [408, 192] on label "Yes" at bounding box center [403, 193] width 39 height 27
click at [393, 189] on input "Yes" at bounding box center [388, 184] width 9 height 9
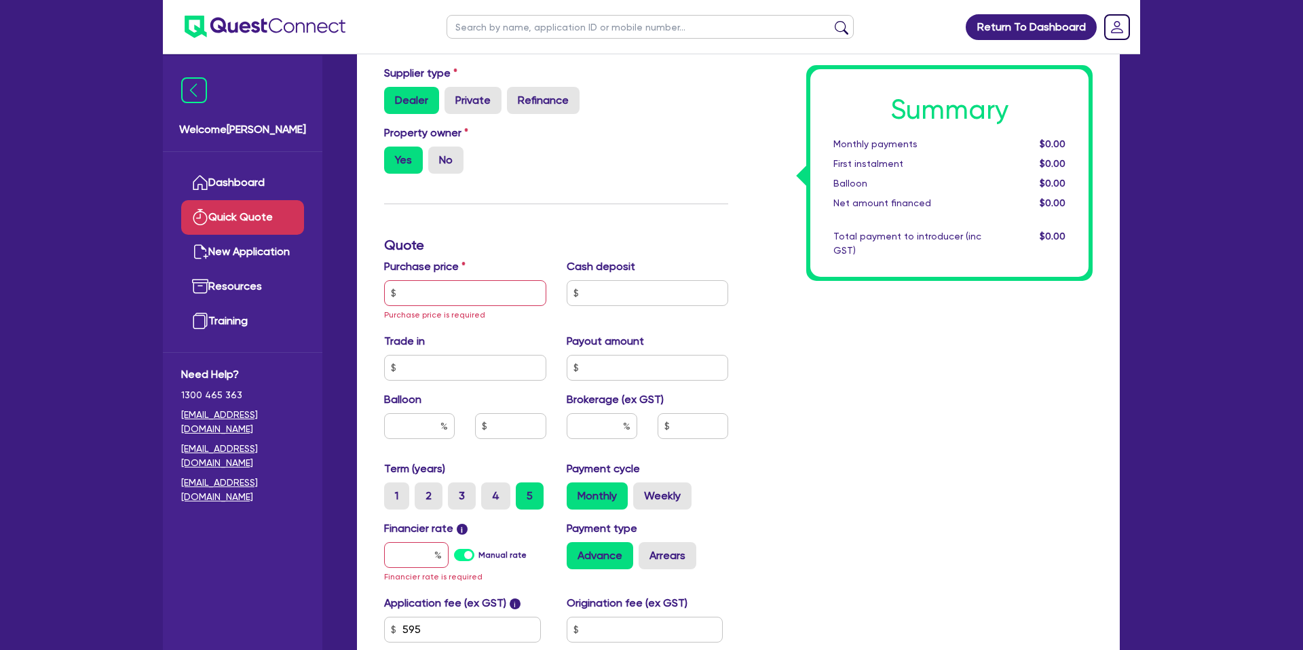
scroll to position [265, 0]
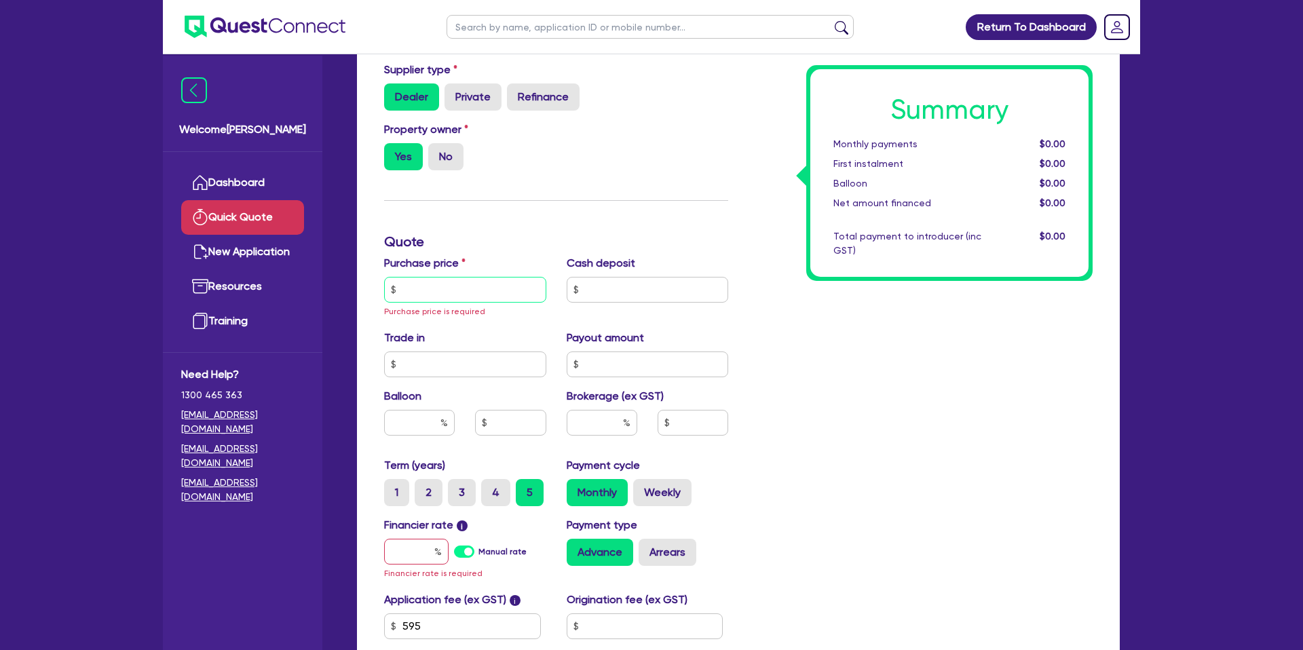
drag, startPoint x: 438, startPoint y: 296, endPoint x: 445, endPoint y: 284, distance: 14.0
click at [439, 296] on input "text" at bounding box center [465, 290] width 162 height 26
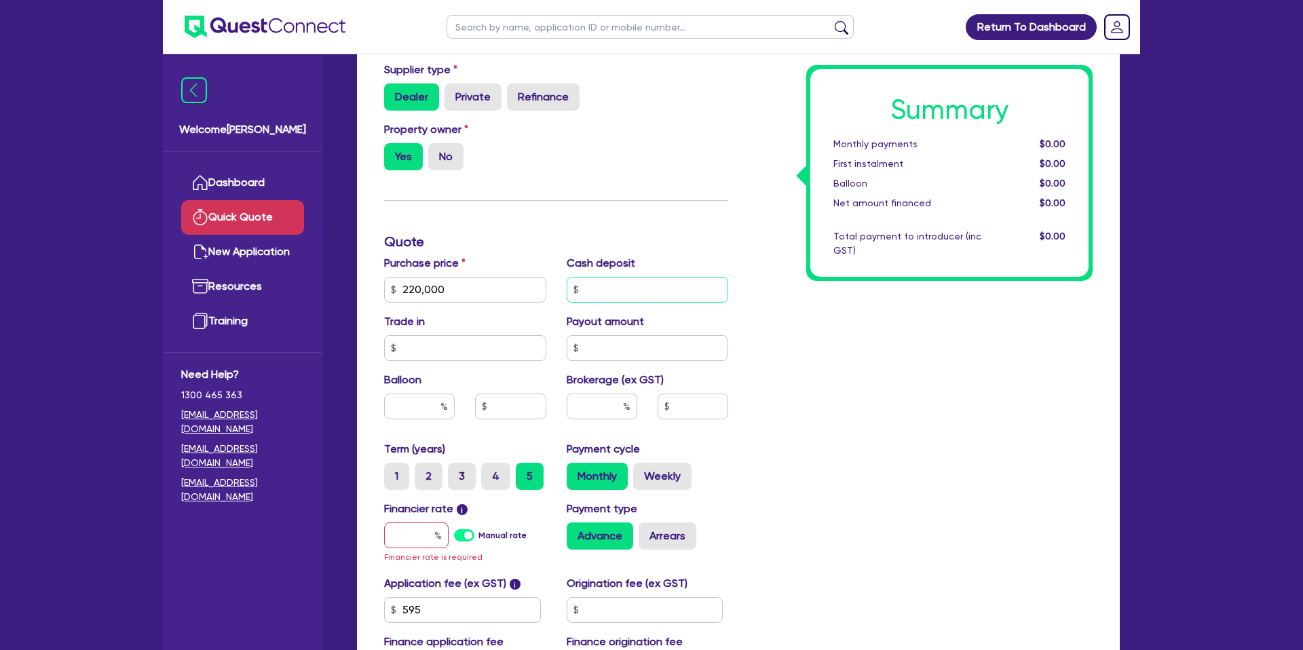
click at [638, 292] on input "text" at bounding box center [647, 290] width 162 height 26
click at [940, 374] on div "Summary Monthly payments $0.00 First instalment $0.00 Balloon $0.00 Net amount …" at bounding box center [920, 289] width 364 height 808
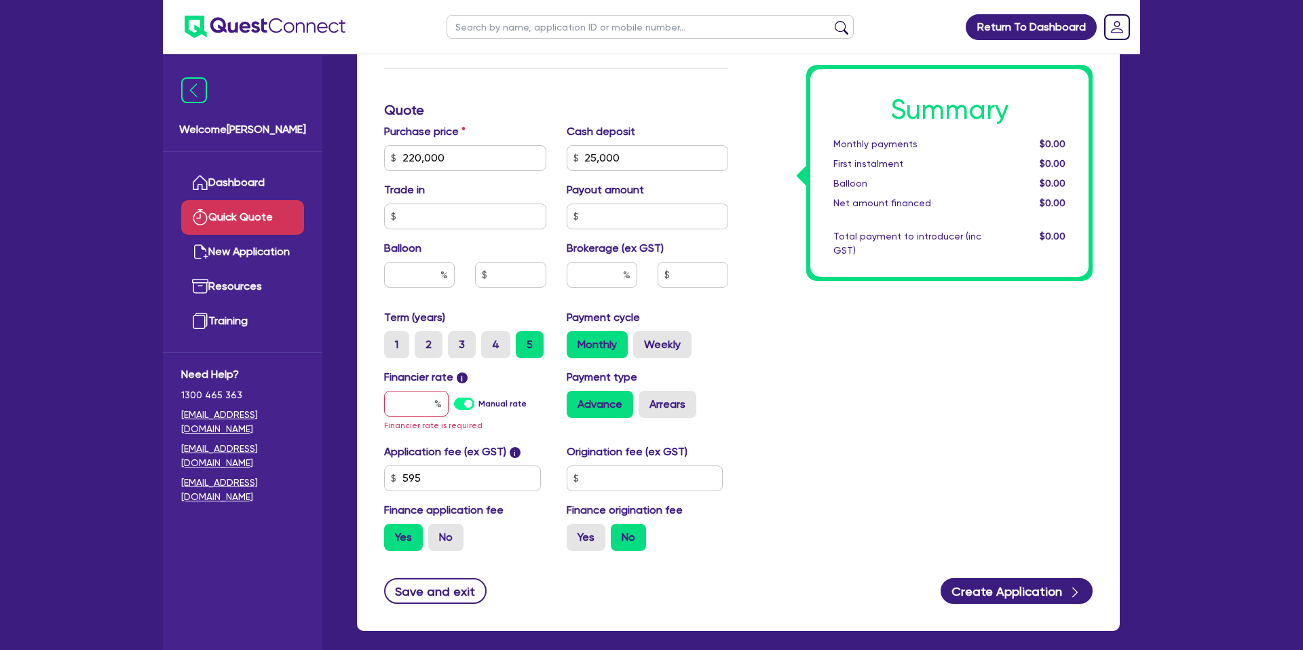
scroll to position [401, 0]
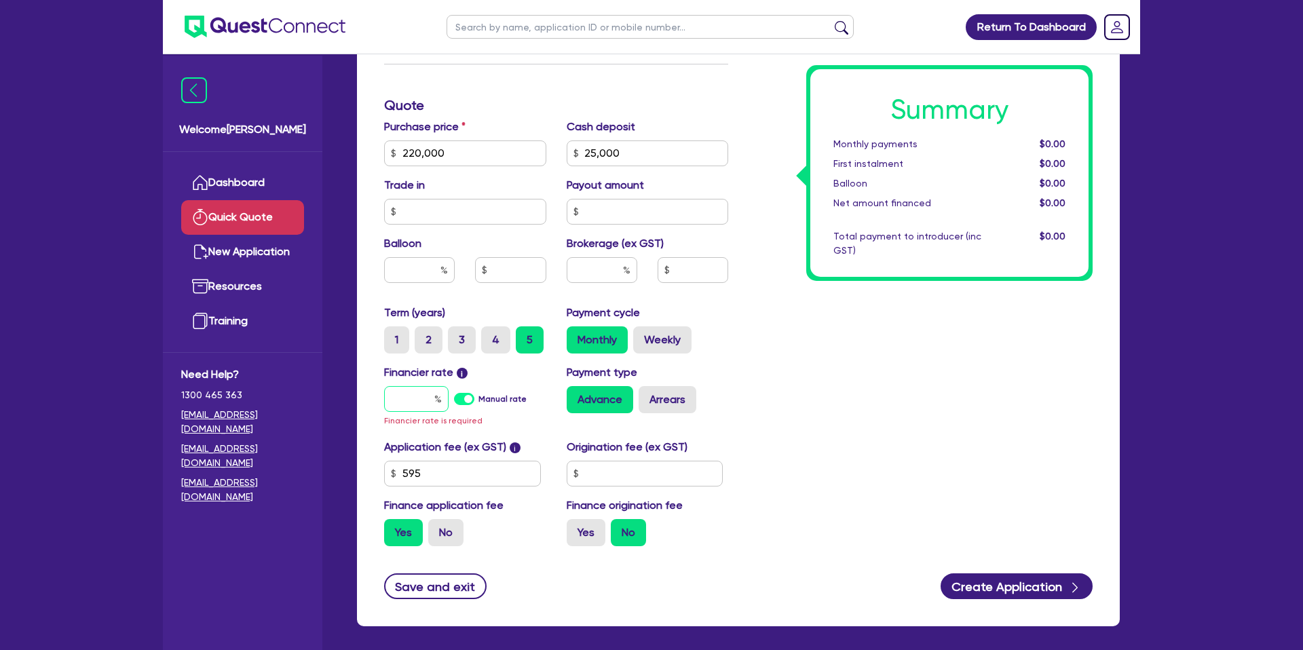
click at [411, 406] on input "text" at bounding box center [416, 399] width 64 height 26
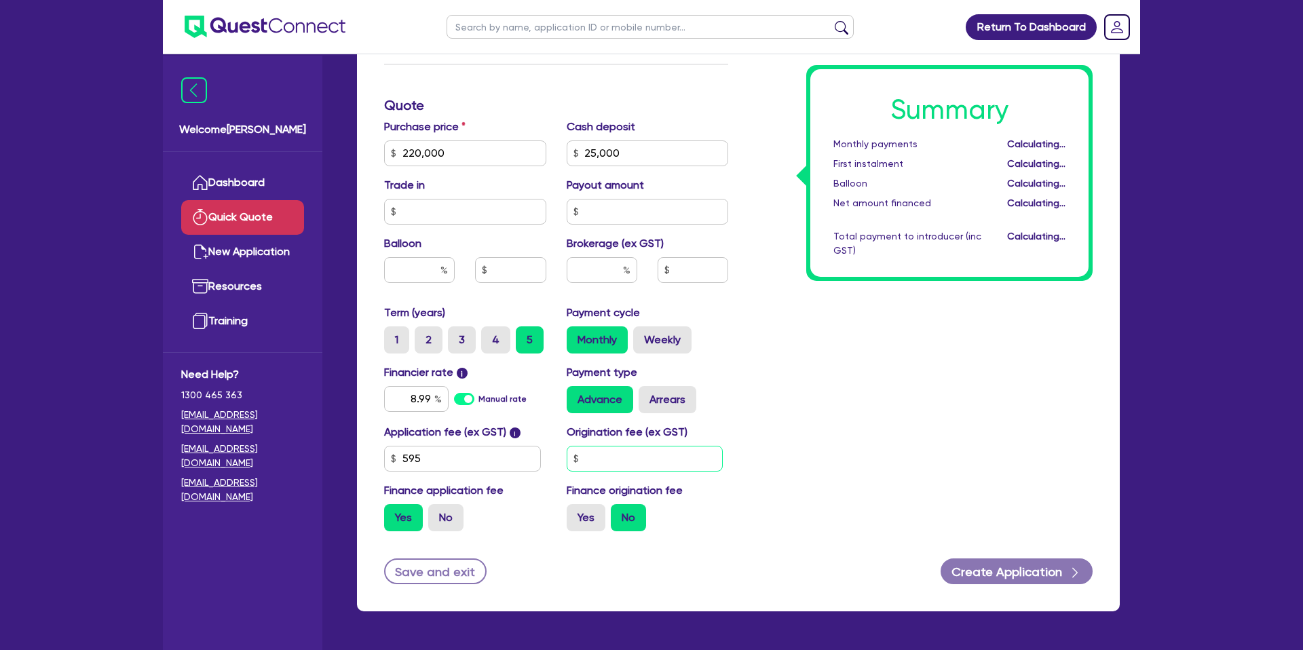
click at [628, 463] on input "text" at bounding box center [644, 459] width 157 height 26
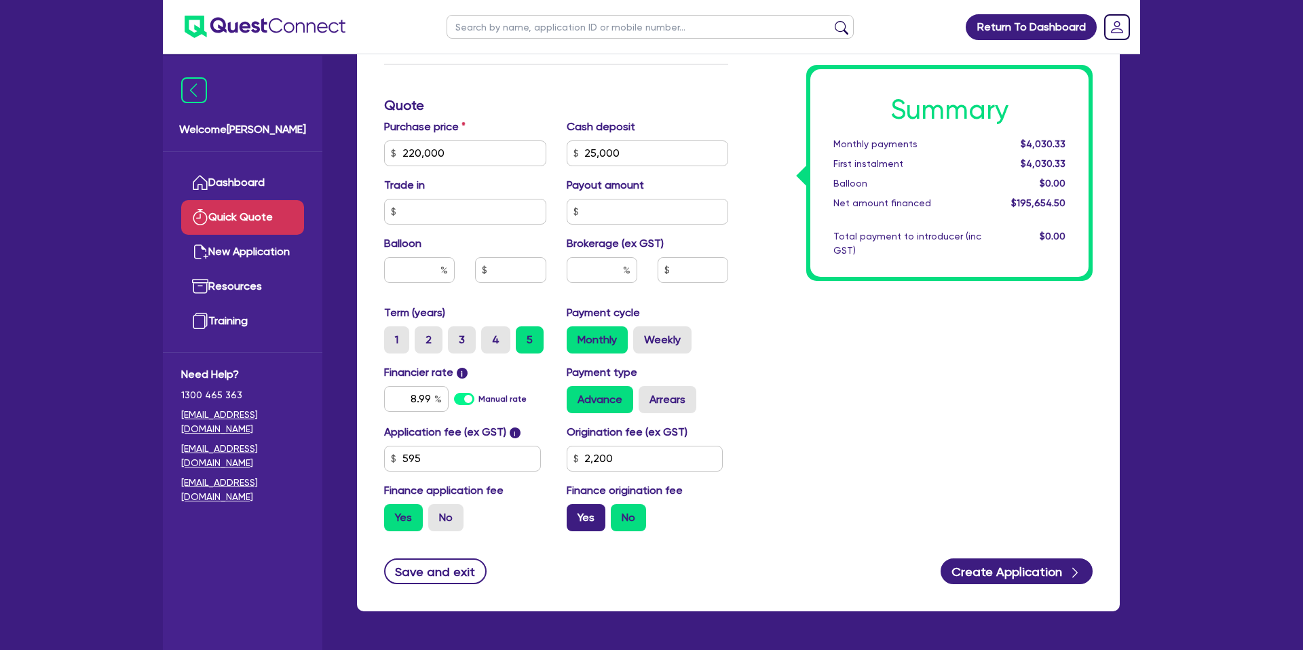
drag, startPoint x: 786, startPoint y: 454, endPoint x: 594, endPoint y: 531, distance: 206.7
click at [786, 454] on div "Summary Monthly payments $4,030.33 First instalment $4,030.33 Balloon $0.00 Net…" at bounding box center [920, 145] width 364 height 793
click at [607, 507] on div "Yes No" at bounding box center [647, 517] width 162 height 27
click at [584, 510] on label "Yes" at bounding box center [585, 517] width 39 height 27
click at [575, 510] on input "Yes" at bounding box center [570, 508] width 9 height 9
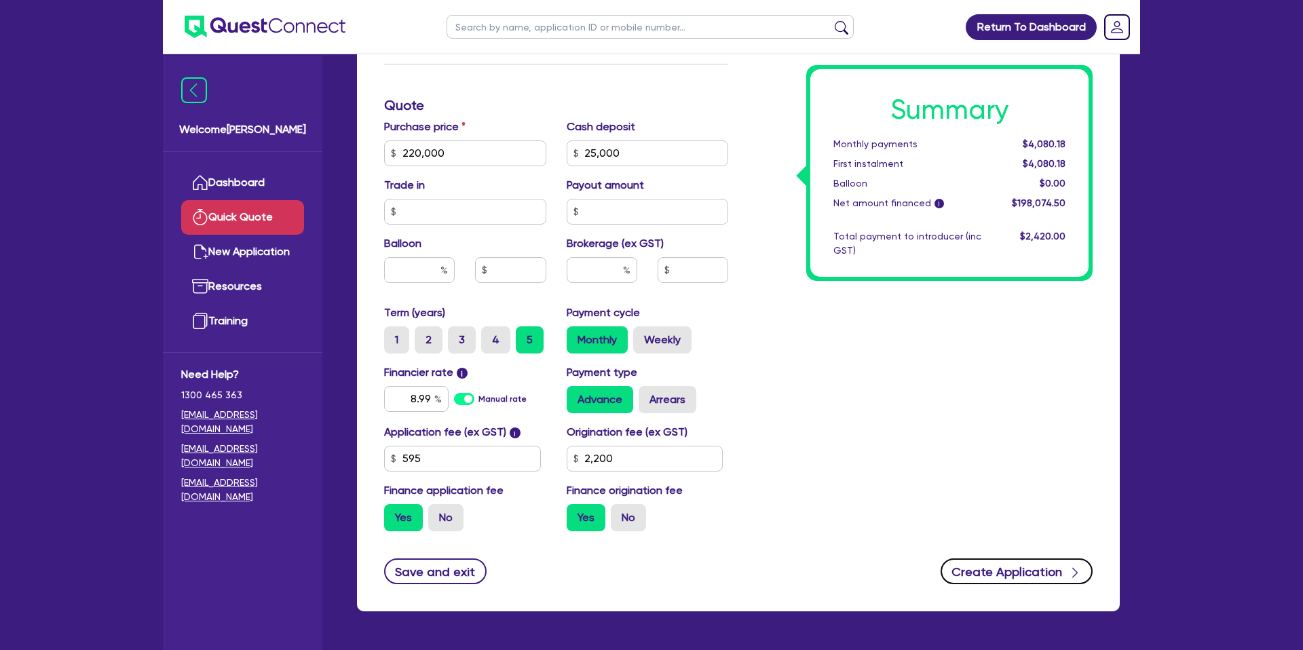
click at [1029, 558] on button "Create Application" at bounding box center [1016, 571] width 152 height 26
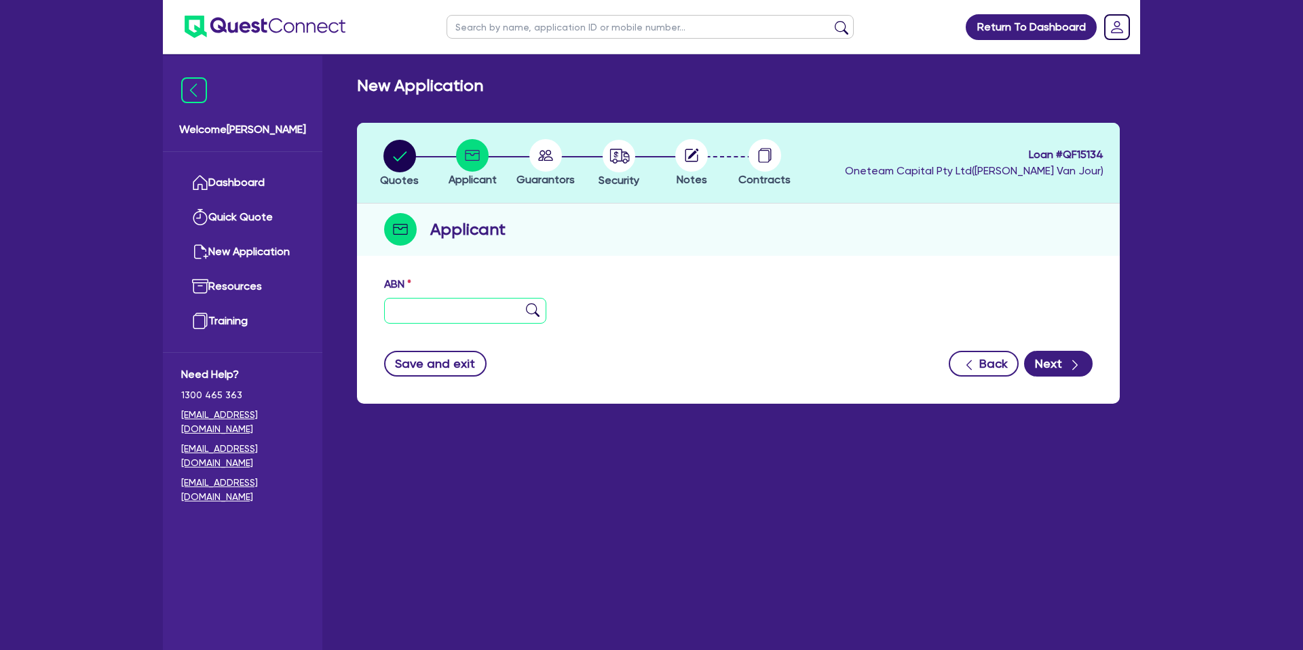
click at [415, 314] on input "text" at bounding box center [465, 311] width 162 height 26
click at [809, 282] on div "ABN 12 345 678 9" at bounding box center [738, 305] width 729 height 58
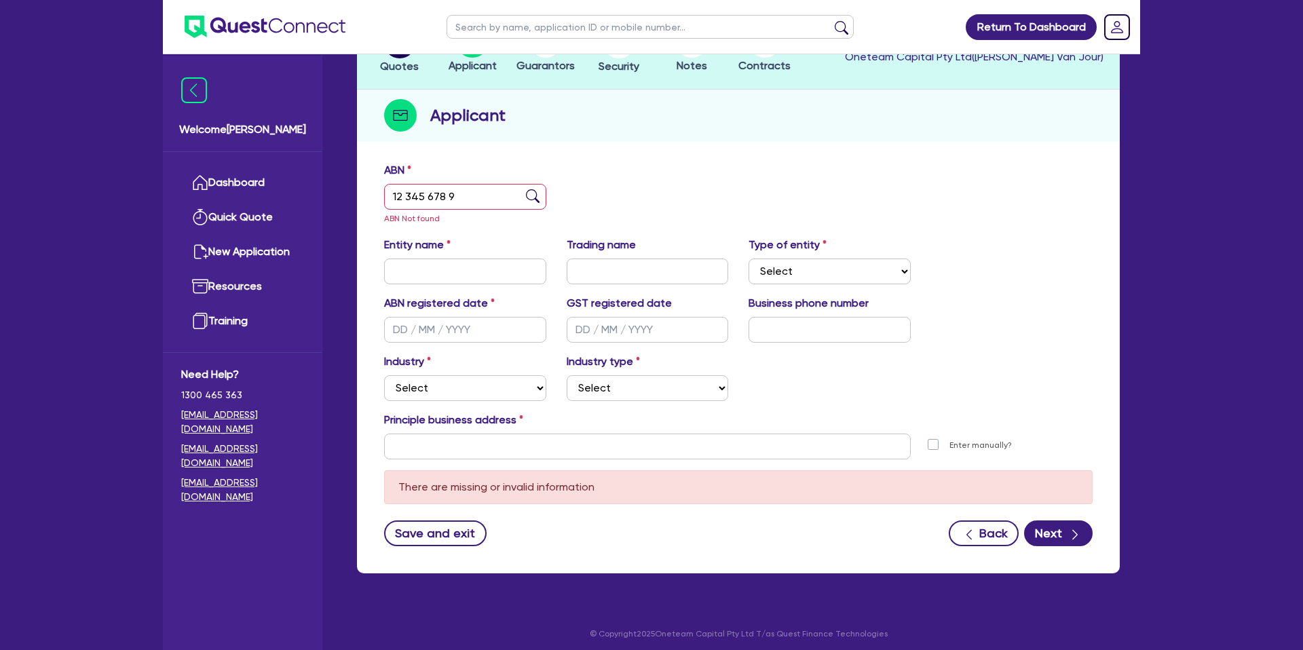
scroll to position [117, 0]
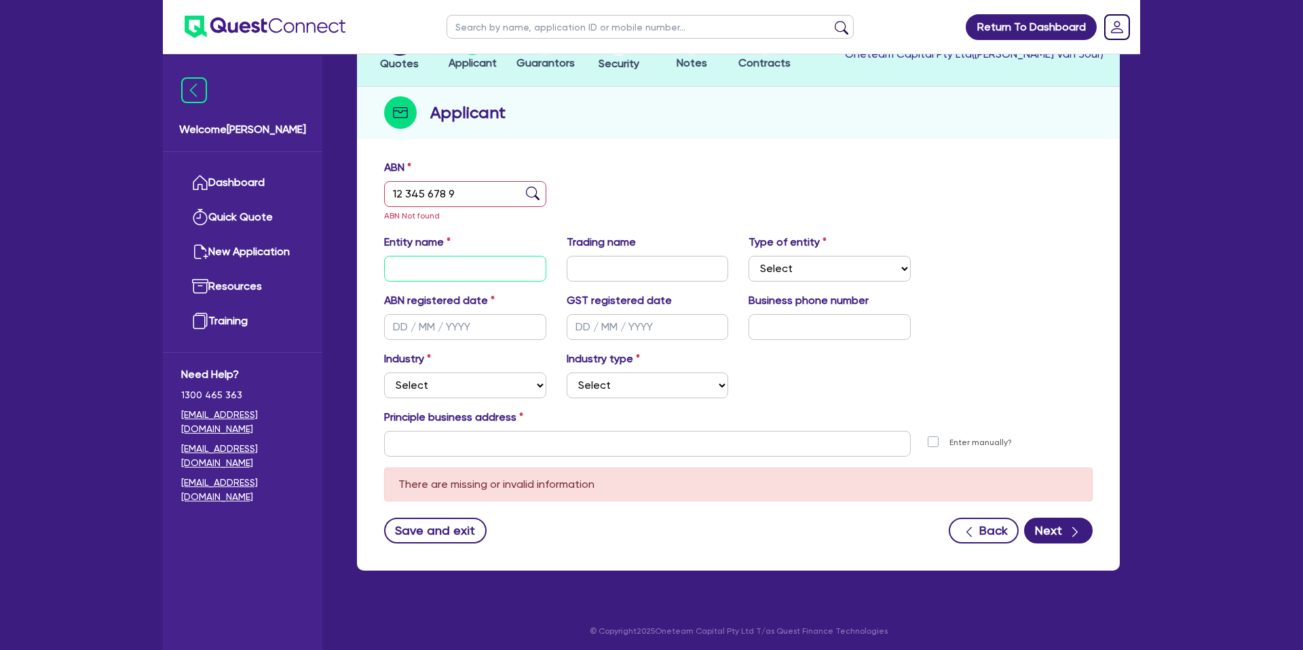
click at [446, 258] on input "text" at bounding box center [465, 269] width 162 height 26
paste input "Hamish"
click at [463, 270] on input "Hamish" at bounding box center [465, 269] width 162 height 26
paste input "[PERSON_NAME]"
click at [611, 201] on div "ABN 12 345 678 9 ABN Not found" at bounding box center [738, 196] width 729 height 75
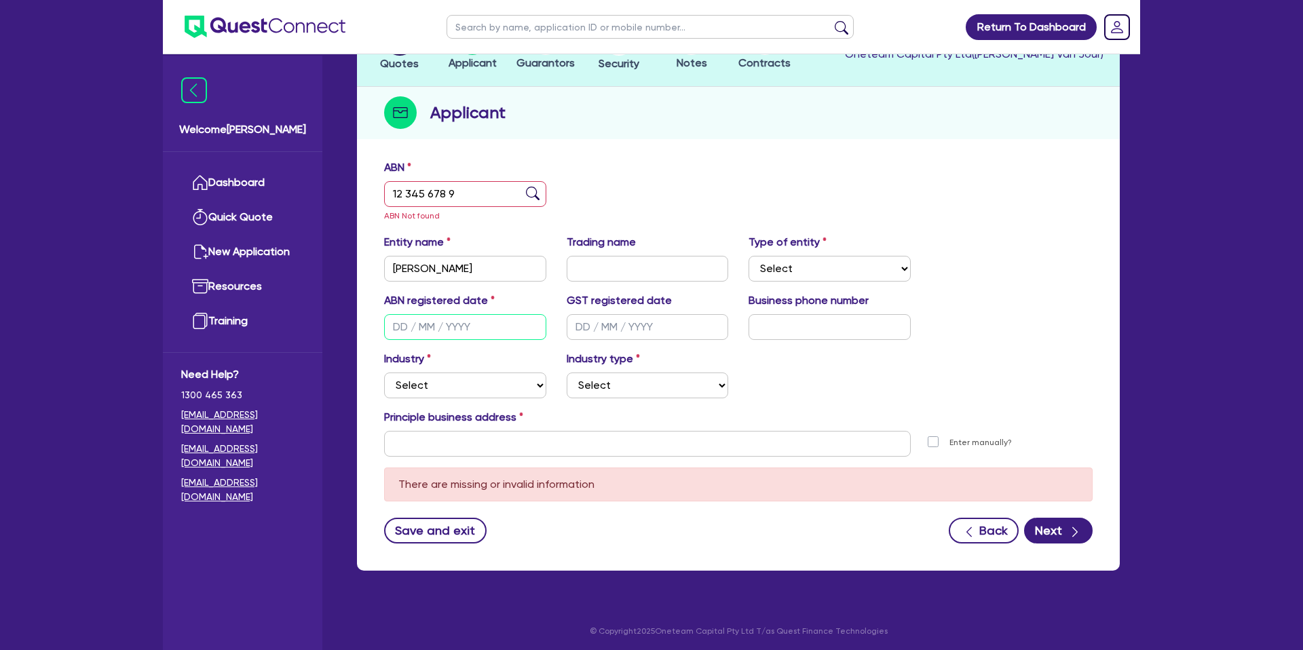
click at [410, 321] on input "text" at bounding box center [465, 327] width 162 height 26
click at [855, 258] on select "Select Sole Trader Company Partnership Trust" at bounding box center [829, 269] width 162 height 26
click at [748, 256] on select "Select Sole Trader Company Partnership Trust" at bounding box center [829, 269] width 162 height 26
click at [409, 322] on input "text" at bounding box center [465, 327] width 162 height 26
click at [752, 378] on div "Industry Select Accomodation & Food Services Administrative & Support Services …" at bounding box center [738, 380] width 729 height 58
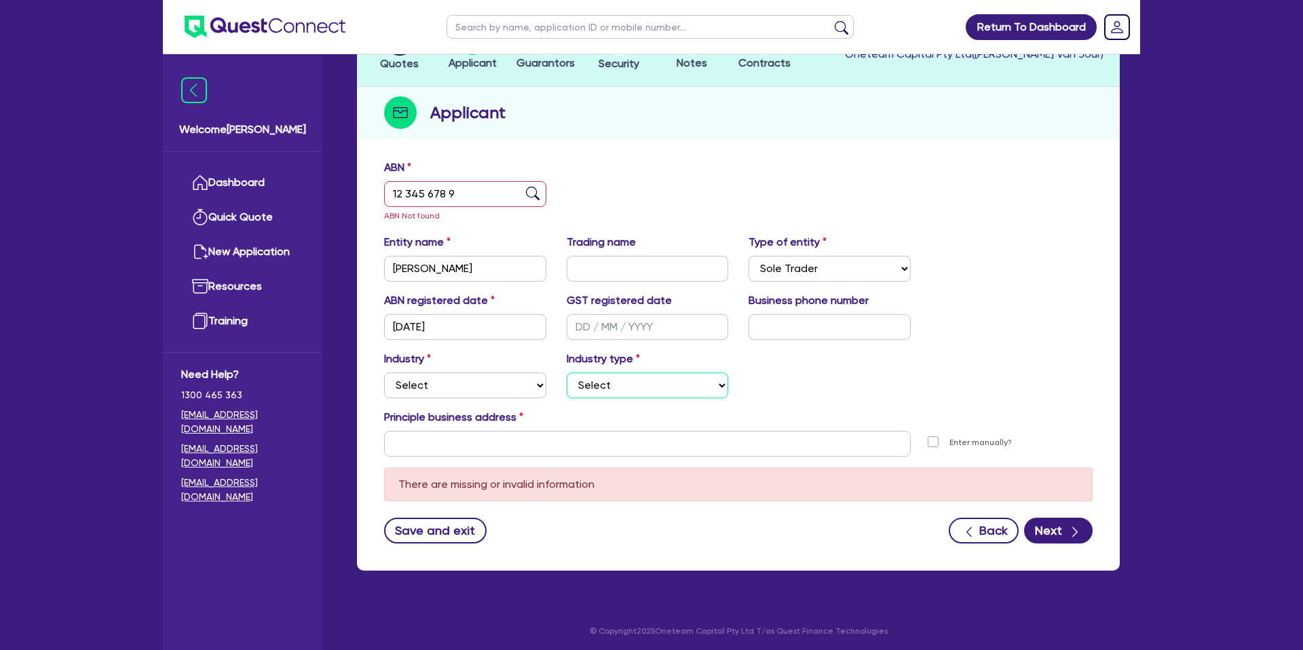
click at [630, 392] on select "Select" at bounding box center [647, 385] width 162 height 26
click at [434, 385] on select "Select Accomodation & Food Services Administrative & Support Services Agricultu…" at bounding box center [465, 385] width 162 height 26
click at [384, 372] on select "Select Accomodation & Food Services Administrative & Support Services Agricultu…" at bounding box center [465, 385] width 162 height 26
click at [647, 390] on select "Select Trades People Providing Services Direct to Consumers Trades People Provi…" at bounding box center [647, 385] width 162 height 26
click at [566, 372] on select "Select Trades People Providing Services Direct to Consumers Trades People Provi…" at bounding box center [647, 385] width 162 height 26
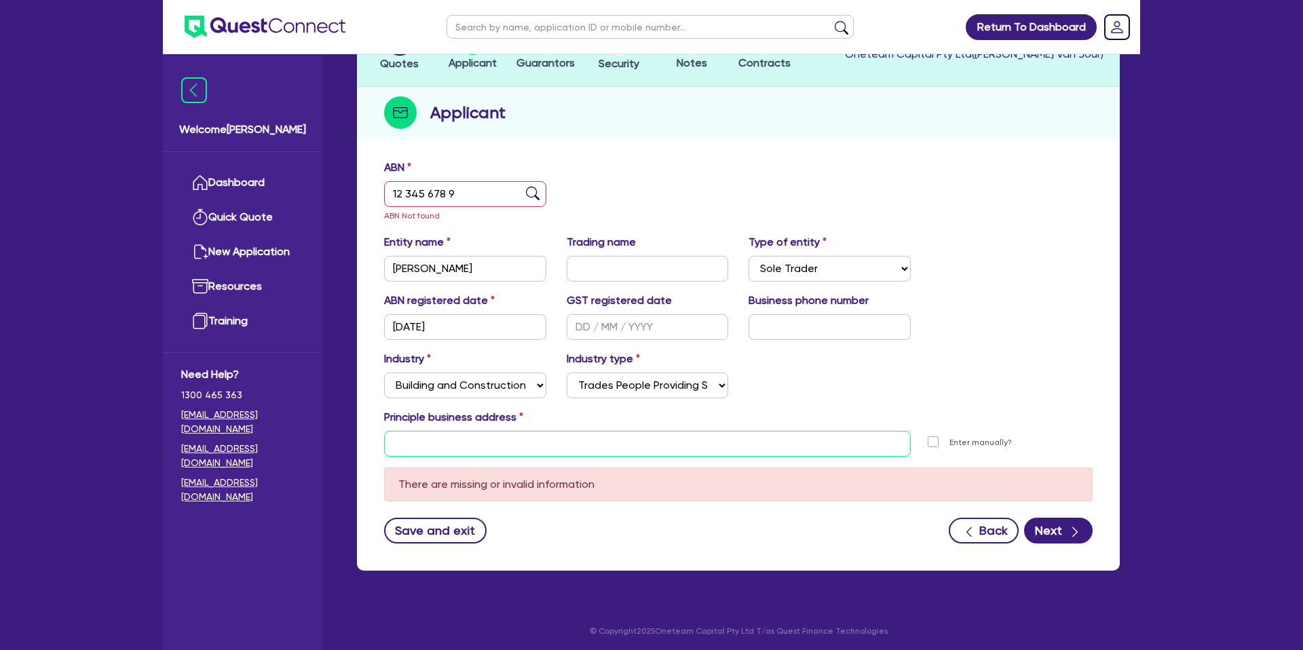
click at [421, 442] on input "text" at bounding box center [647, 444] width 526 height 26
paste input "88 Esplanade"
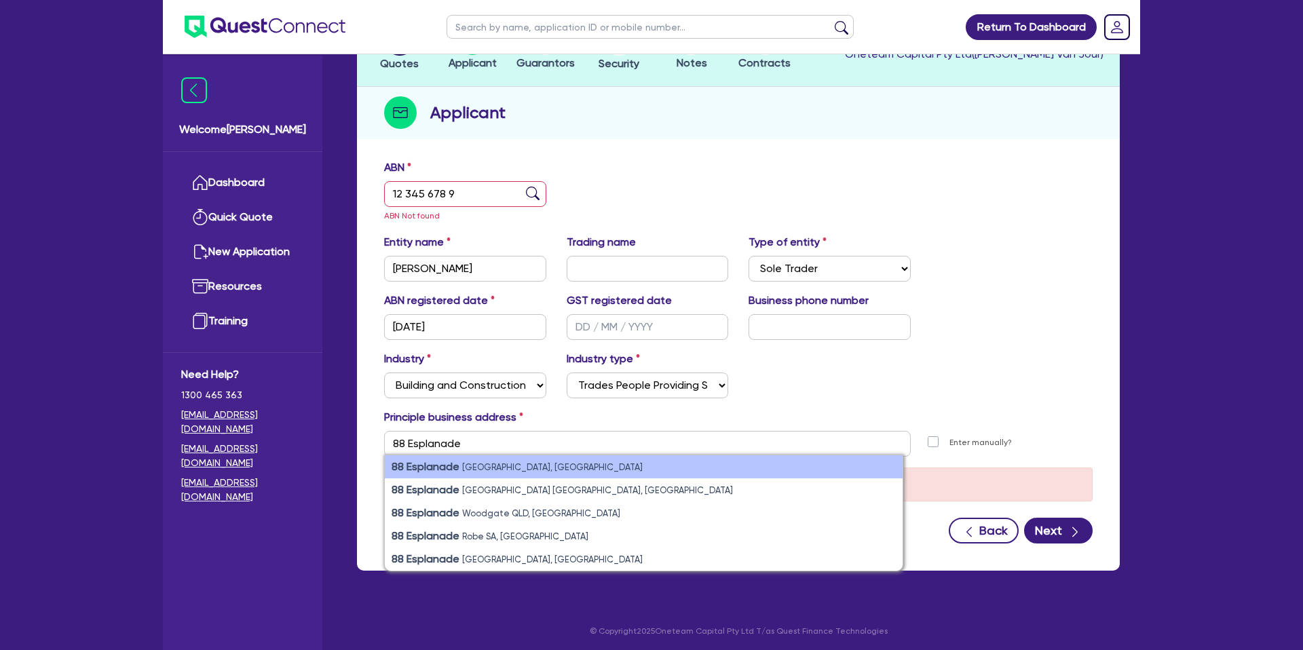
click at [522, 465] on small "Surfers Paradise QLD, Australia" at bounding box center [552, 467] width 180 height 10
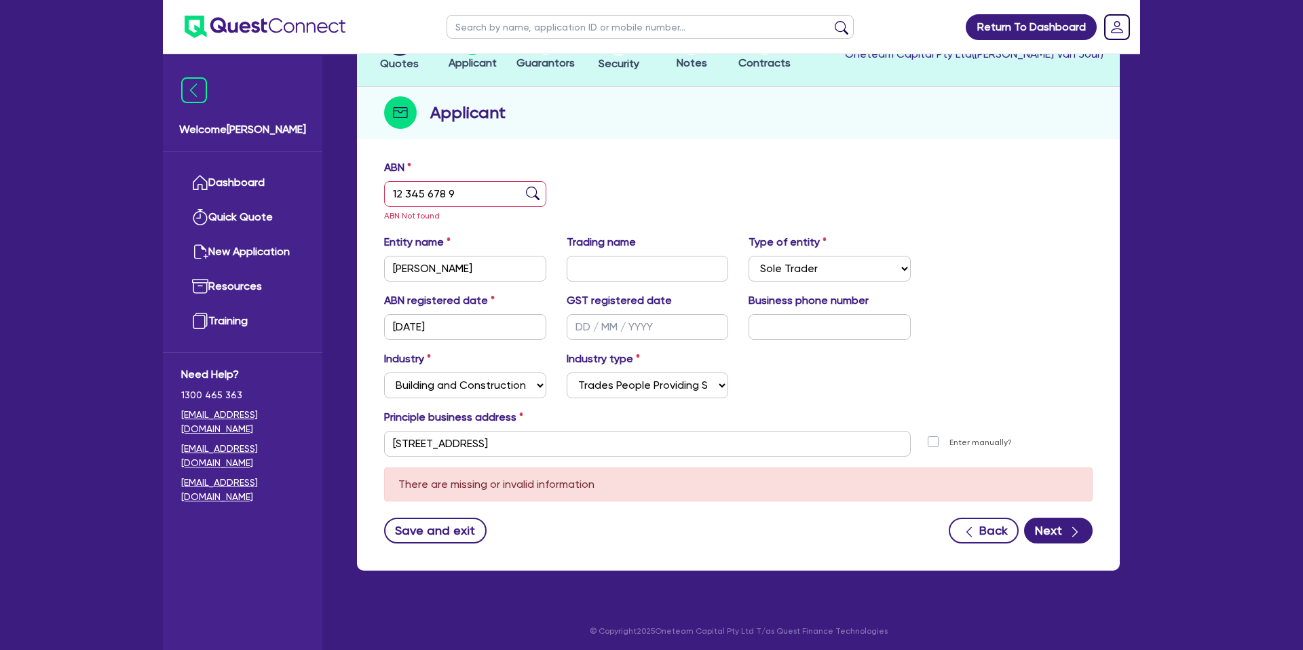
click at [681, 187] on div "ABN 12 345 678 9 ABN Not found" at bounding box center [738, 196] width 729 height 75
click at [503, 265] on input "[PERSON_NAME]" at bounding box center [465, 269] width 162 height 26
drag, startPoint x: 392, startPoint y: 266, endPoint x: 523, endPoint y: 353, distance: 157.1
click at [534, 279] on input "[PERSON_NAME]" at bounding box center [465, 269] width 162 height 26
drag, startPoint x: 386, startPoint y: 444, endPoint x: 402, endPoint y: 446, distance: 16.4
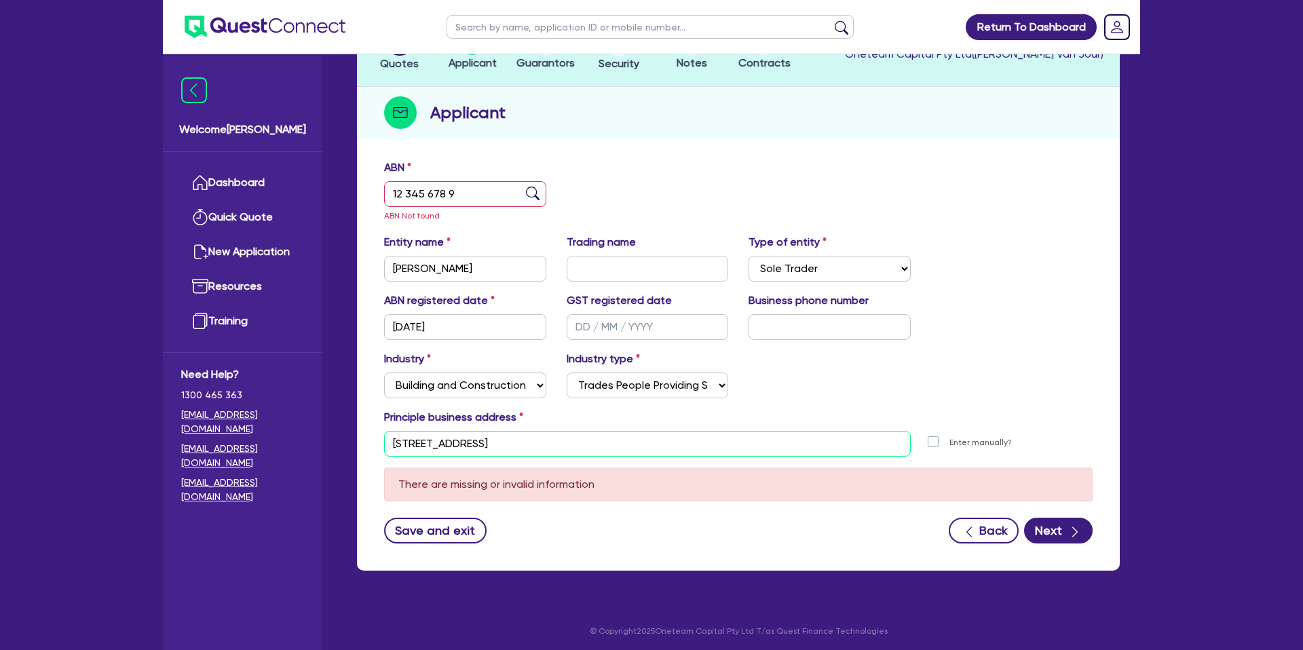
click at [402, 445] on input "[STREET_ADDRESS]" at bounding box center [647, 444] width 526 height 26
click at [861, 386] on div "Industry Select Accomodation & Food Services Administrative & Support Services …" at bounding box center [738, 380] width 729 height 58
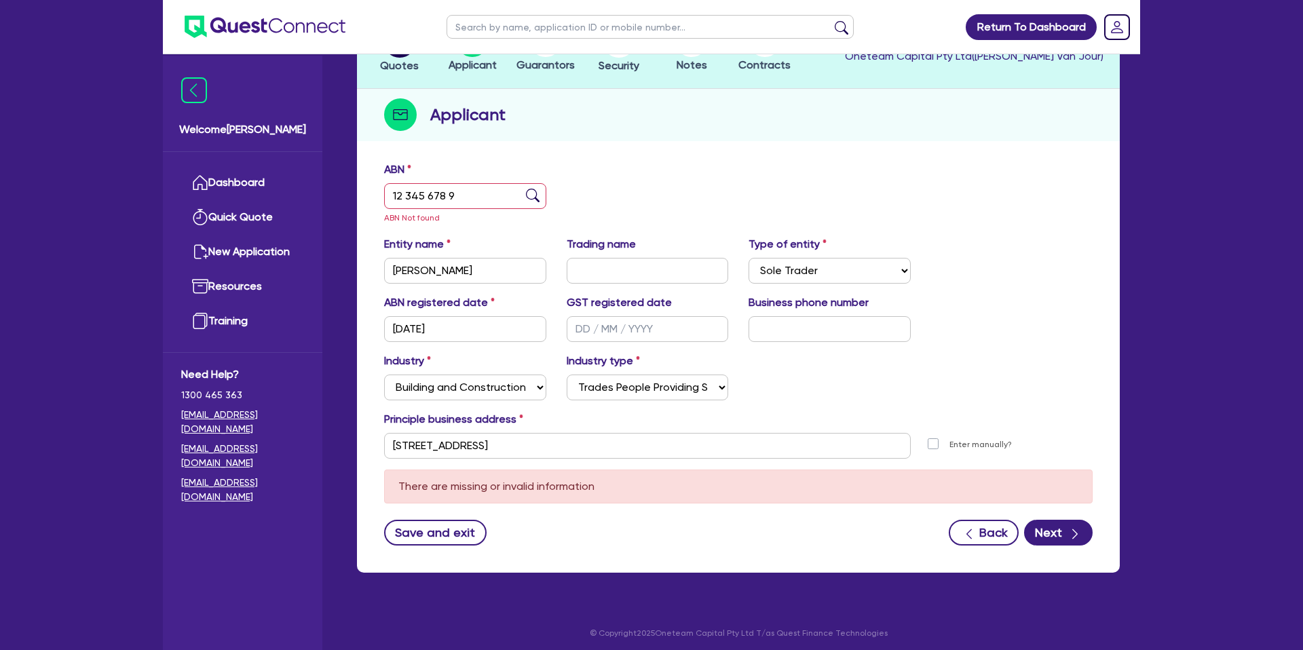
click at [914, 86] on header "Quotes Applicant Guarantors Security Notes Contracts Loan # QF15134 Oneteam Cap…" at bounding box center [738, 48] width 763 height 81
drag, startPoint x: 971, startPoint y: 182, endPoint x: 1003, endPoint y: 197, distance: 34.9
click at [980, 187] on div "ABN 12 345 678 9 ABN Not found" at bounding box center [738, 198] width 729 height 75
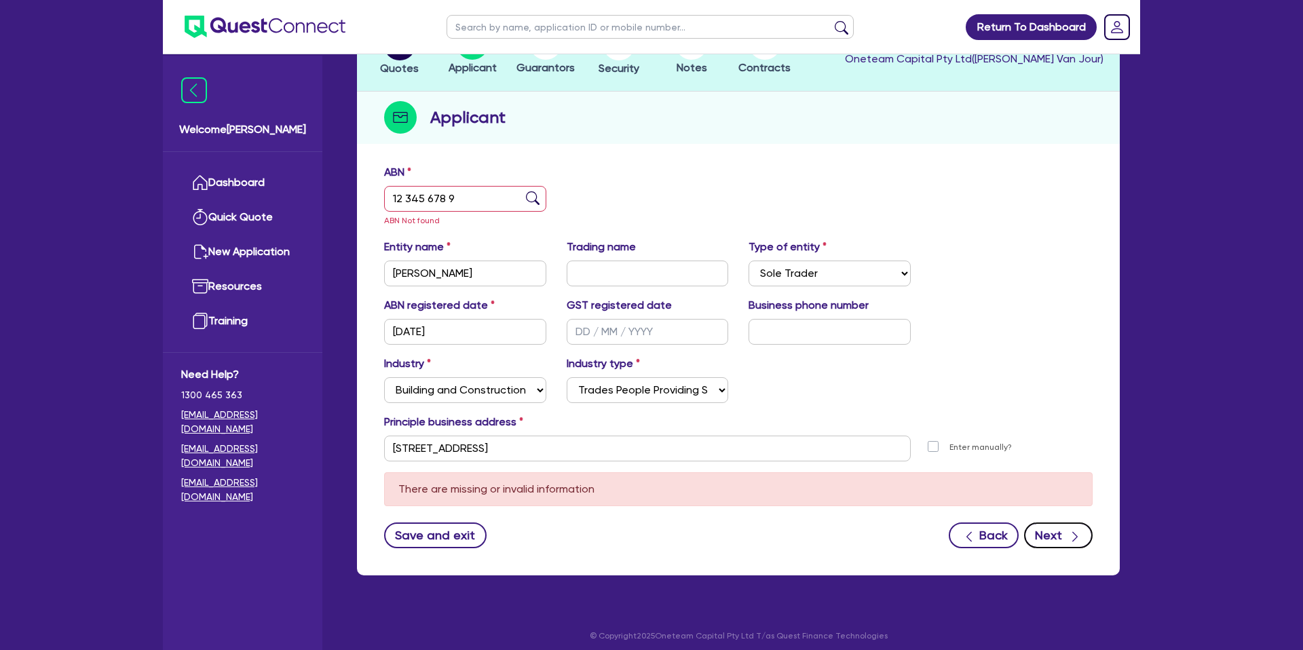
click at [1050, 531] on button "Next" at bounding box center [1058, 535] width 69 height 26
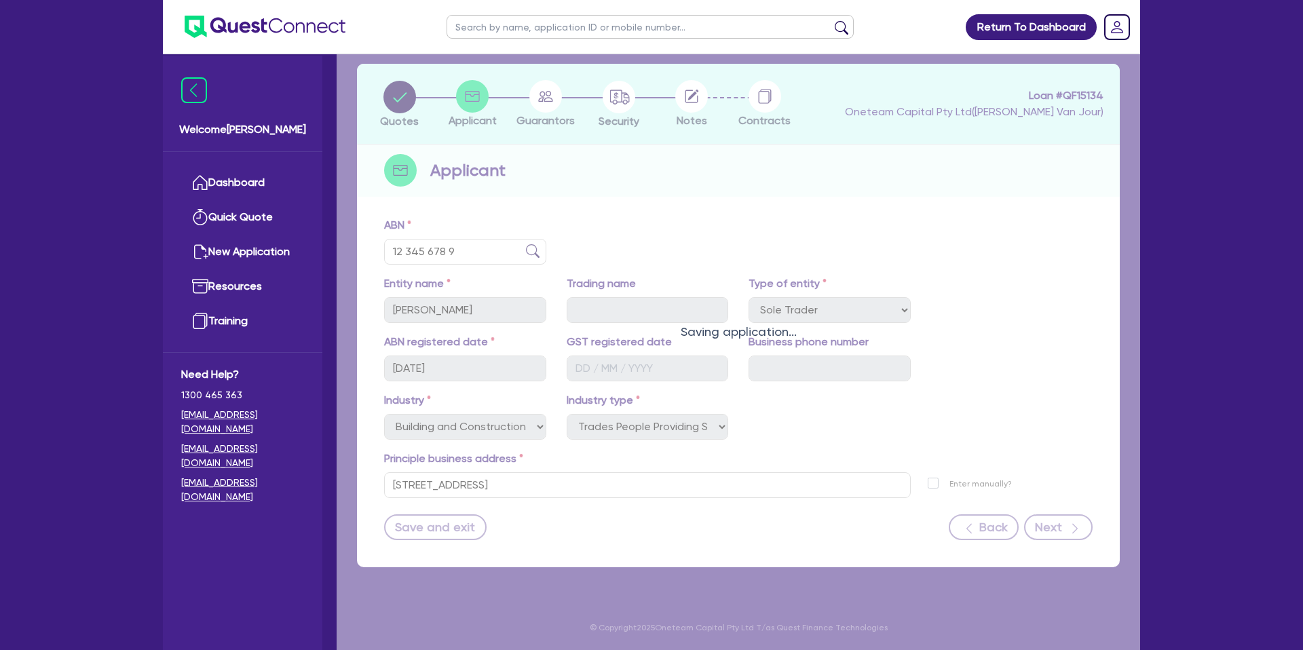
scroll to position [59, 0]
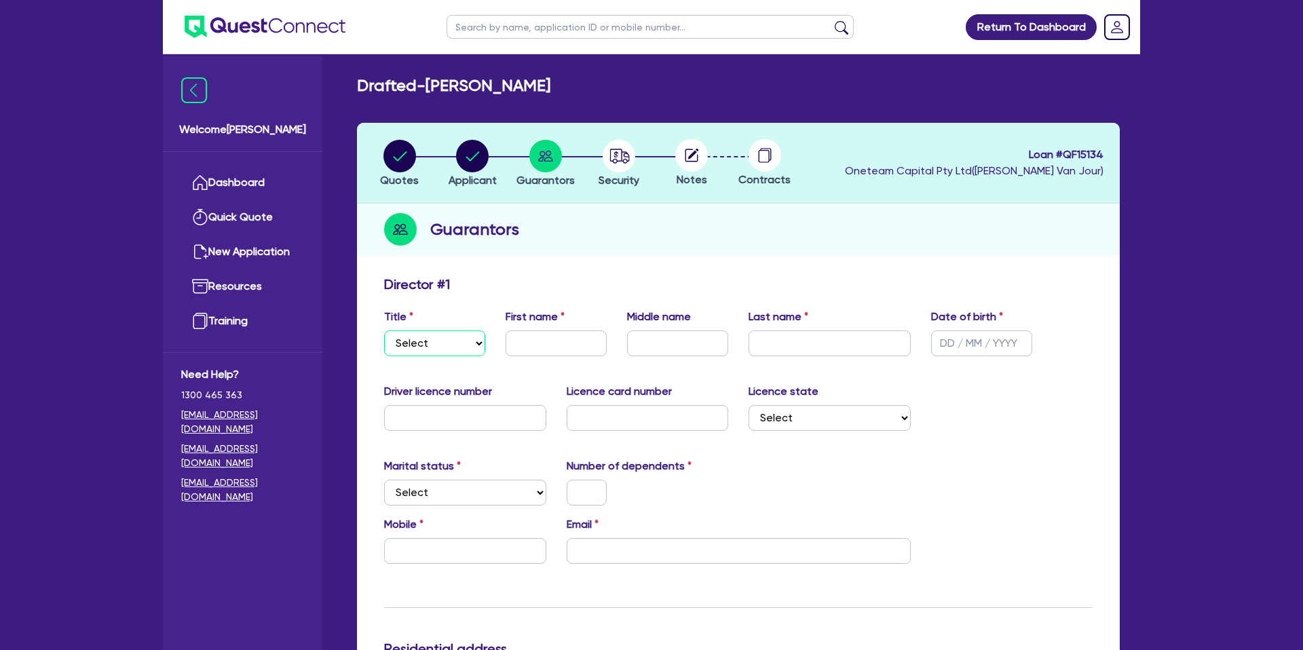
click at [459, 339] on select "Select Mr Mrs Ms Miss Dr" at bounding box center [434, 343] width 101 height 26
click at [384, 330] on select "Select Mr Mrs Ms Miss Dr" at bounding box center [434, 343] width 101 height 26
click at [543, 339] on input "text" at bounding box center [555, 343] width 101 height 26
click at [791, 330] on input "text" at bounding box center [829, 343] width 162 height 26
click at [946, 338] on input "text" at bounding box center [981, 343] width 101 height 26
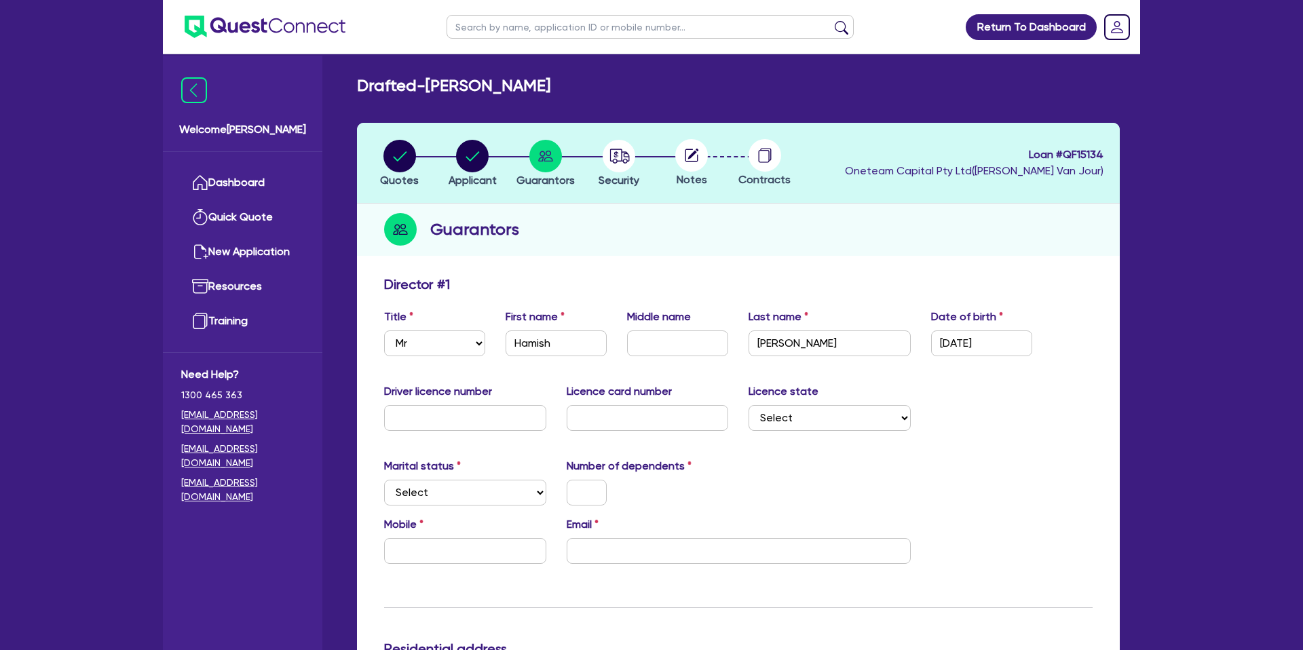
drag, startPoint x: 1107, startPoint y: 469, endPoint x: 834, endPoint y: 436, distance: 275.4
click at [415, 419] on input "text" at bounding box center [465, 418] width 162 height 26
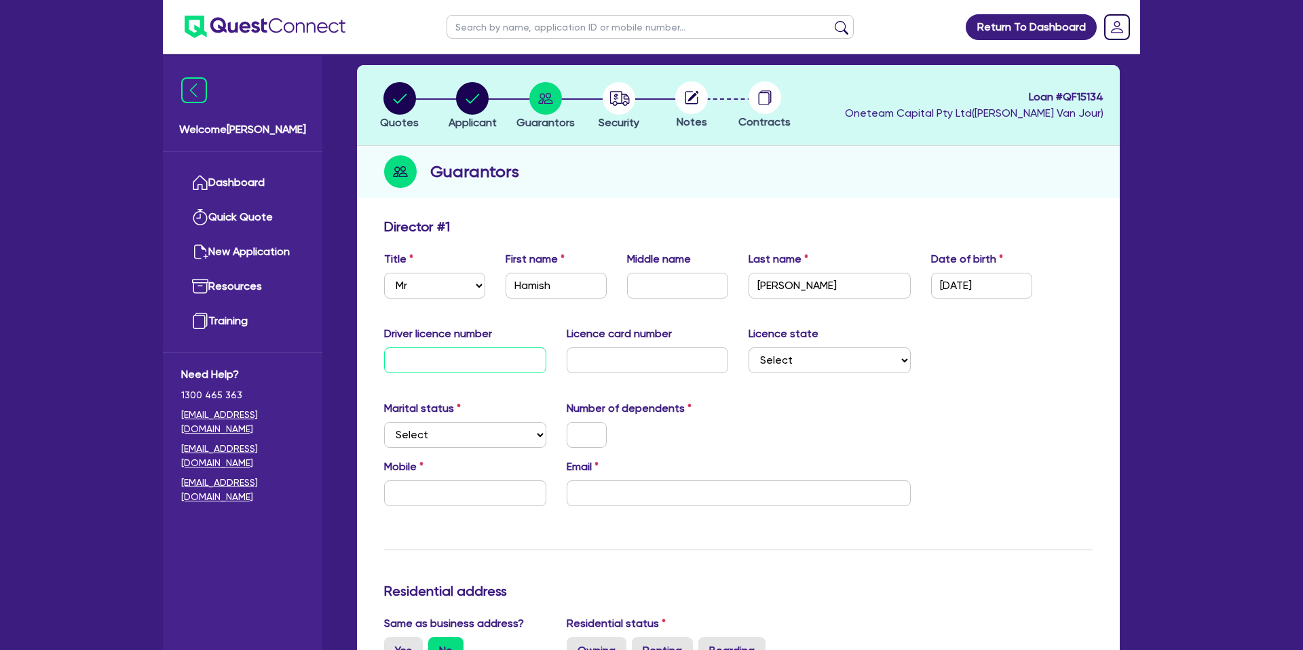
scroll to position [80, 0]
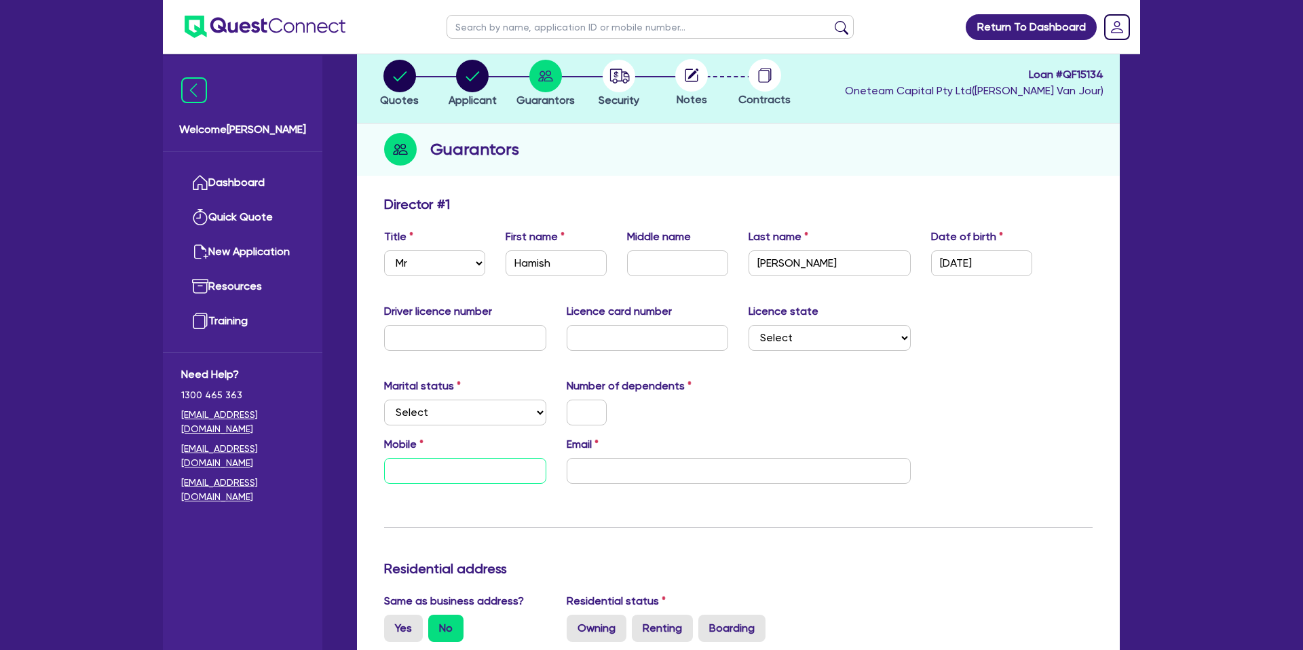
click at [418, 461] on input "text" at bounding box center [465, 471] width 162 height 26
click at [595, 471] on input "email" at bounding box center [738, 471] width 344 height 26
paste input "[PERSON_NAME]"
paste input "[EMAIL_ADDRESS][DOMAIN_NAME]"
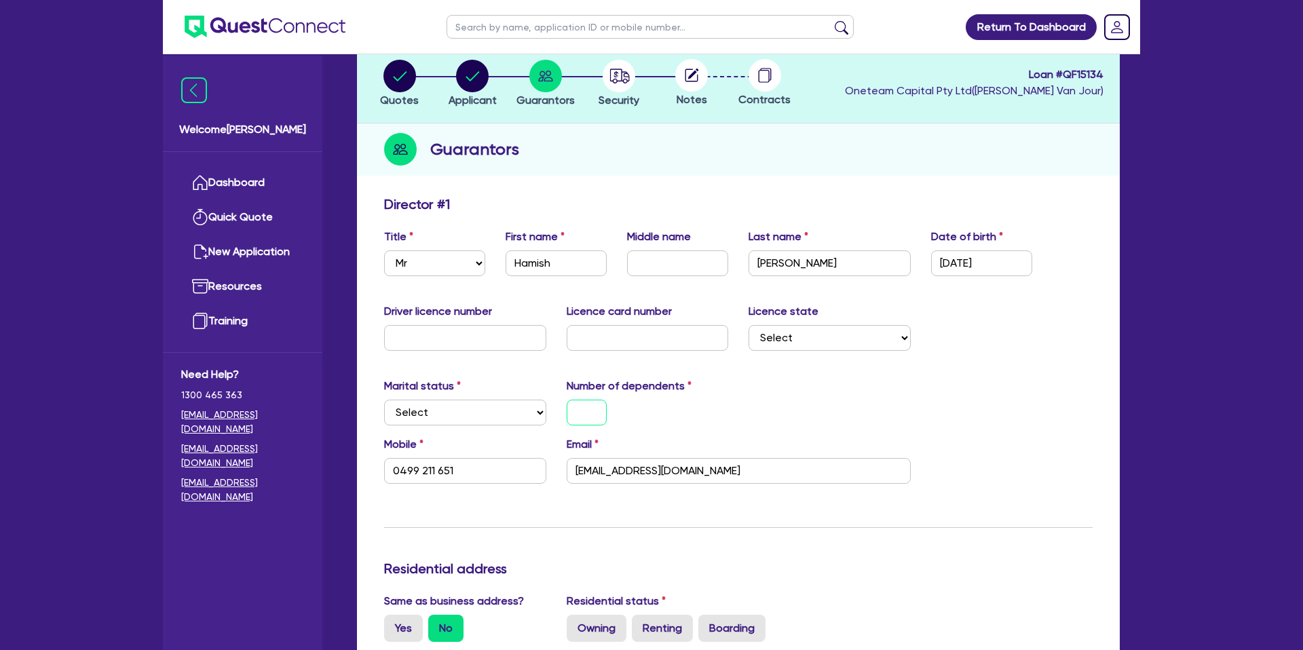
click at [594, 415] on input "text" at bounding box center [586, 413] width 40 height 26
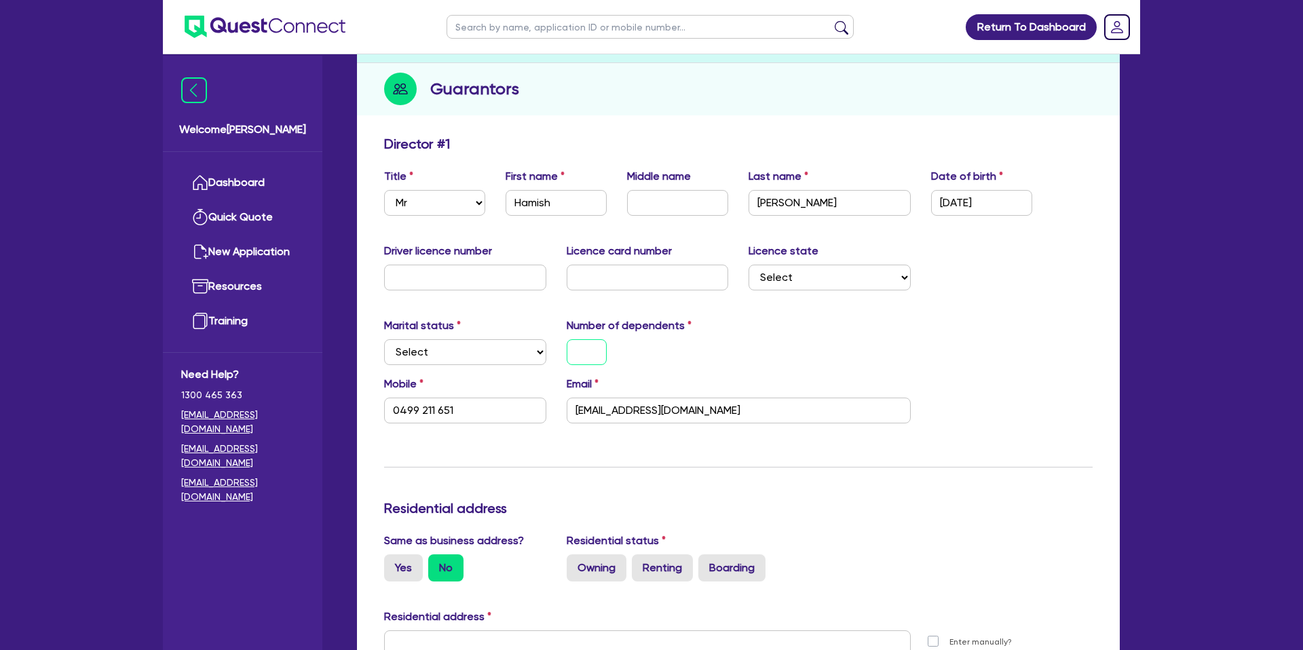
scroll to position [146, 0]
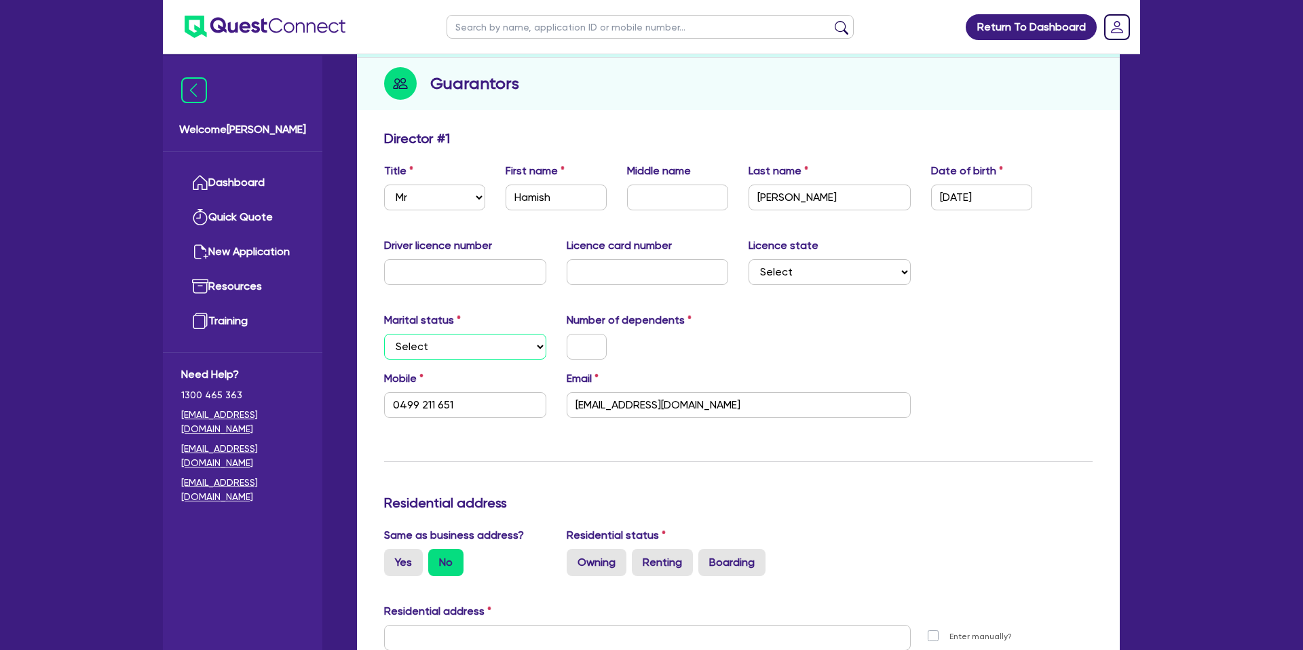
click at [422, 352] on select "Select Single Married De Facto / Partner" at bounding box center [465, 347] width 162 height 26
click at [384, 334] on select "Select Single Married De Facto / Partner" at bounding box center [465, 347] width 162 height 26
click at [589, 340] on input "text" at bounding box center [586, 347] width 40 height 26
click at [708, 309] on div "Update residential status for Director #1 Boarding is only acceptable when the …" at bounding box center [738, 631] width 708 height 1003
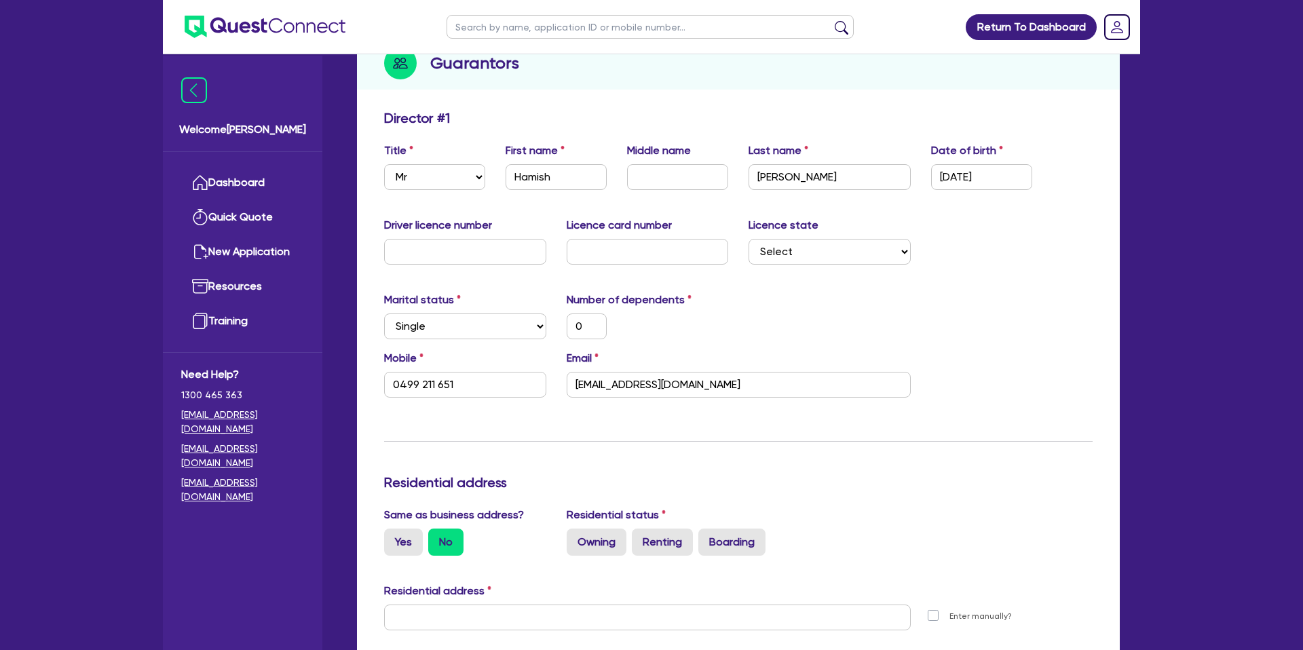
scroll to position [178, 0]
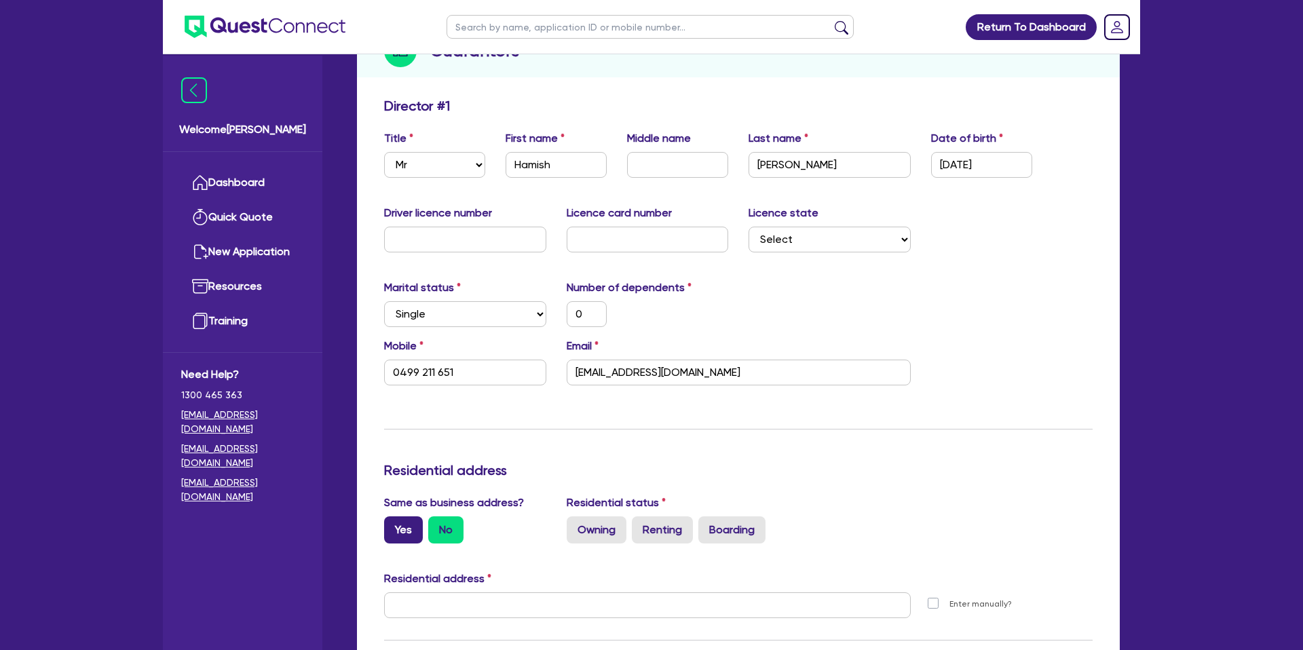
click at [412, 525] on label "Yes" at bounding box center [403, 529] width 39 height 27
click at [393, 525] on input "Yes" at bounding box center [388, 520] width 9 height 9
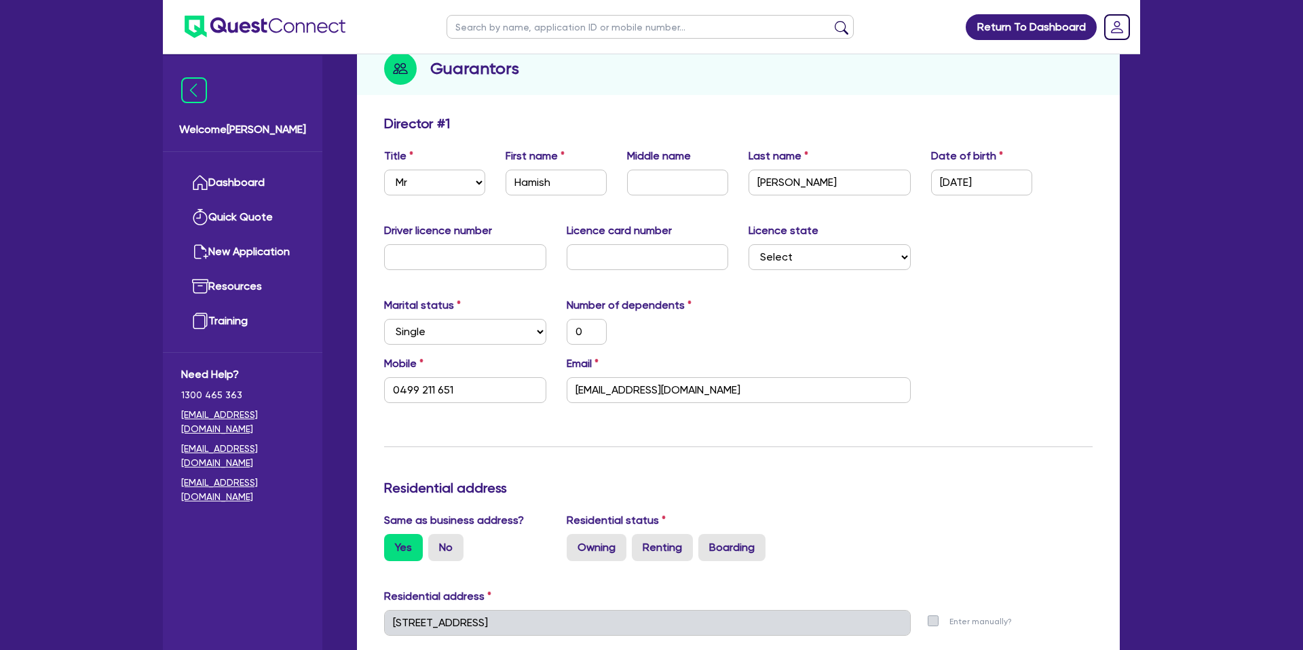
scroll to position [155, 0]
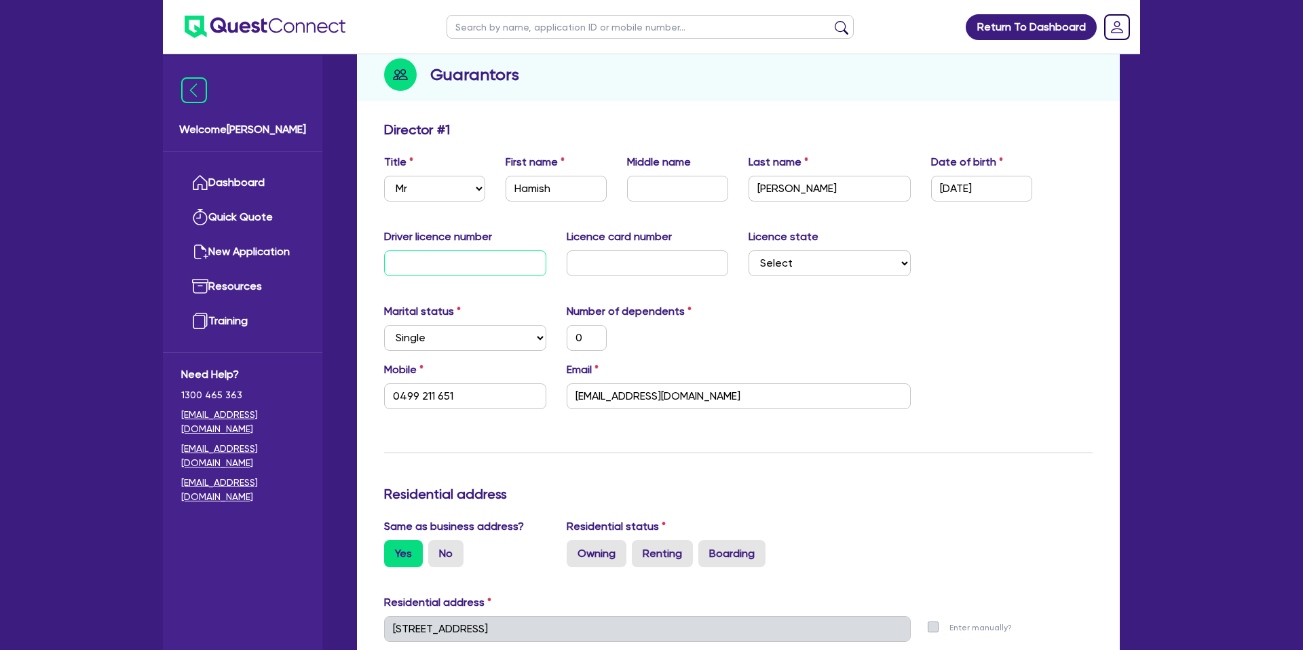
click at [412, 265] on input "text" at bounding box center [465, 263] width 162 height 26
click at [589, 267] on input "text" at bounding box center [647, 263] width 162 height 26
click at [777, 340] on div "Marital status Select Single Married De Facto / Partner Number of dependents 0" at bounding box center [738, 332] width 729 height 58
click at [779, 267] on select "Select NSW VIC QLD TAS ACT SA NT WA" at bounding box center [829, 263] width 162 height 26
click at [748, 250] on select "Select NSW VIC QLD TAS ACT SA NT WA" at bounding box center [829, 263] width 162 height 26
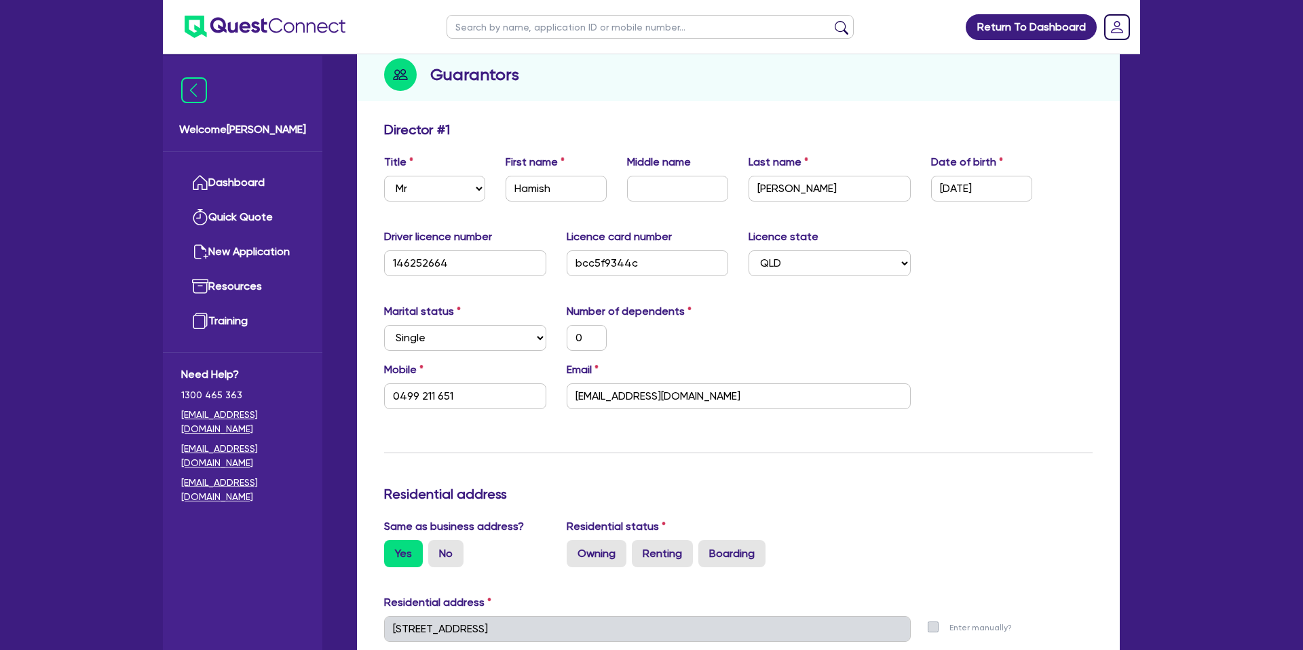
click at [799, 327] on div "Marital status Select Single Married De Facto / Partner Number of dependents 0" at bounding box center [738, 332] width 729 height 58
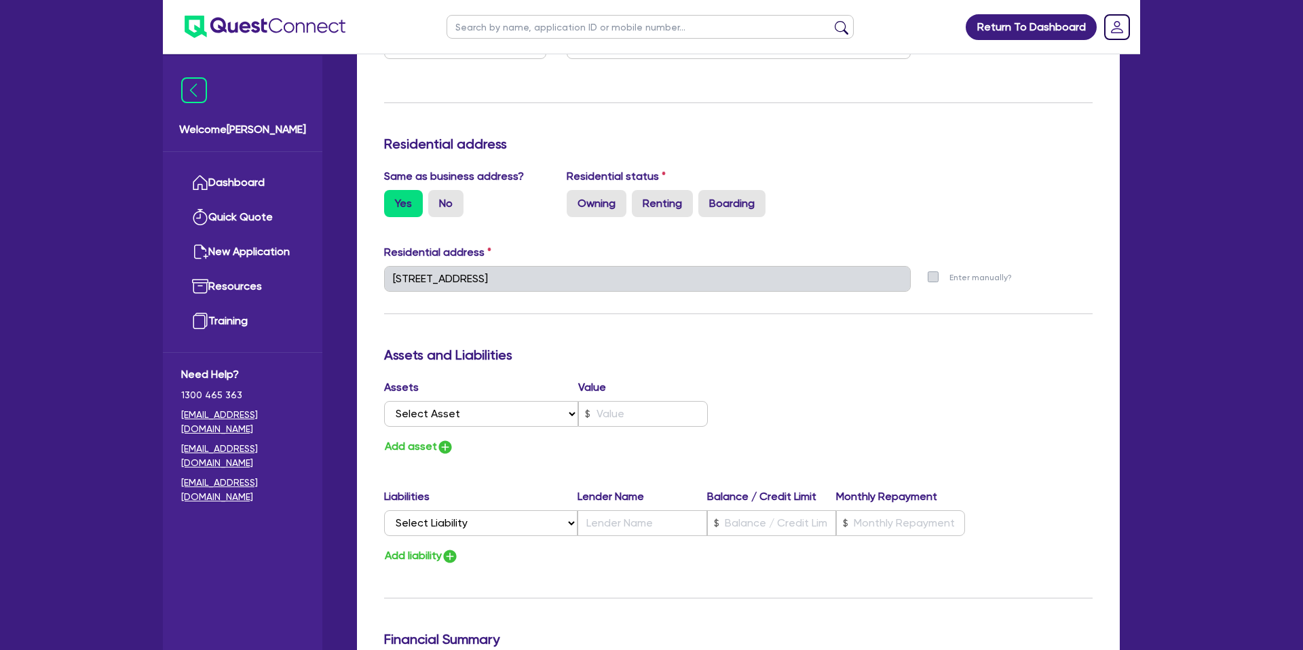
scroll to position [505, 0]
click at [471, 412] on select "Select Asset Cash Property Investment property Vehicle Truck Trailer Equipment …" at bounding box center [481, 413] width 194 height 26
click at [384, 400] on select "Select Asset Cash Property Investment property Vehicle Truck Trailer Equipment …" at bounding box center [481, 413] width 194 height 26
drag, startPoint x: 620, startPoint y: 410, endPoint x: 607, endPoint y: 401, distance: 16.0
click at [617, 404] on input "text" at bounding box center [643, 413] width 130 height 26
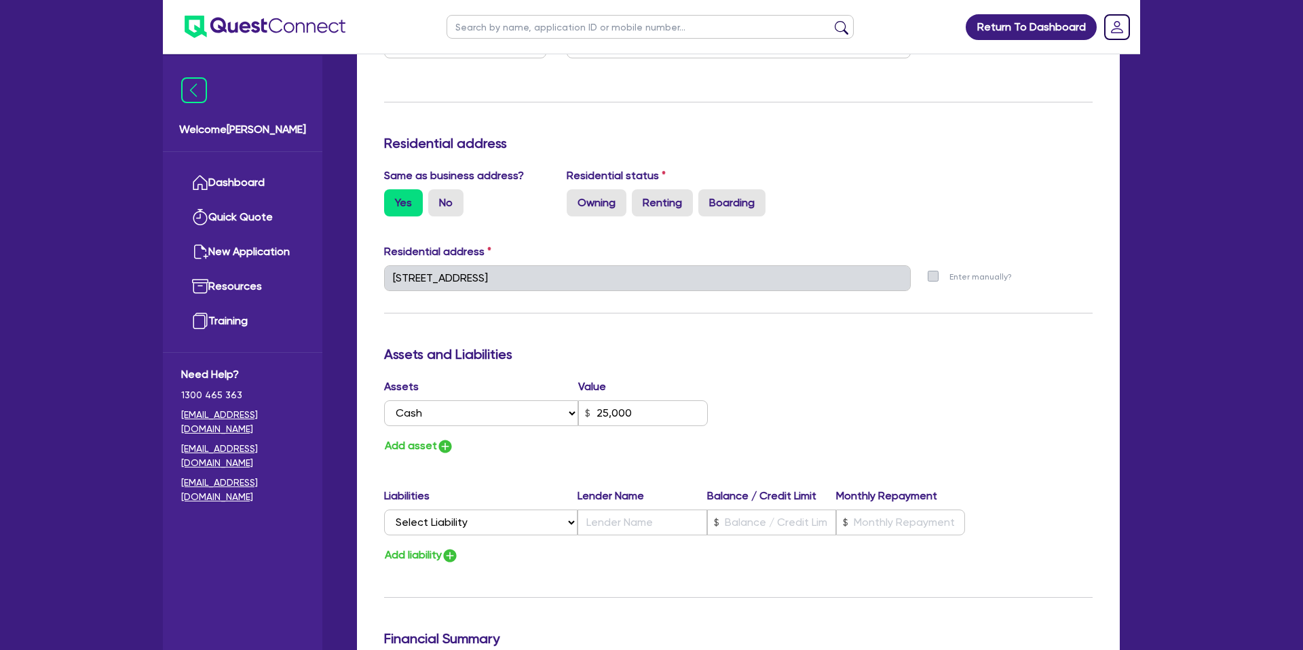
drag, startPoint x: 874, startPoint y: 372, endPoint x: 578, endPoint y: 412, distance: 299.2
click at [870, 372] on div "Update residential status for Director #1 Boarding is only acceptable when the …" at bounding box center [738, 272] width 708 height 1003
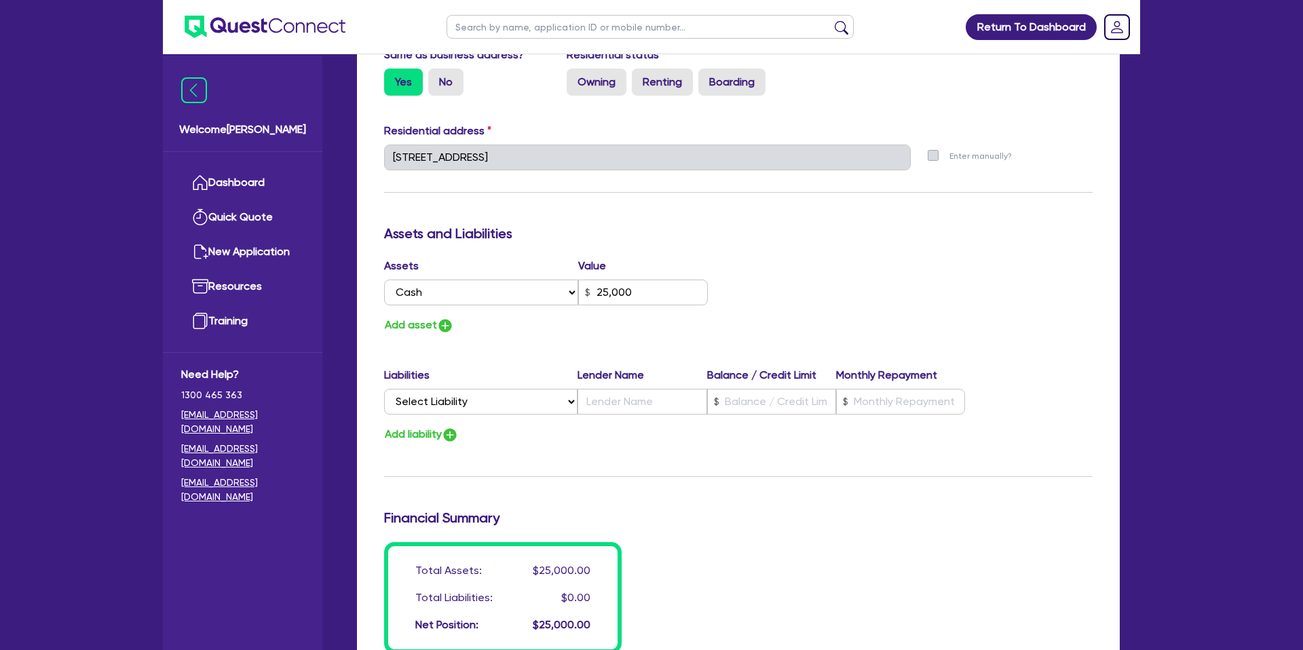
scroll to position [631, 0]
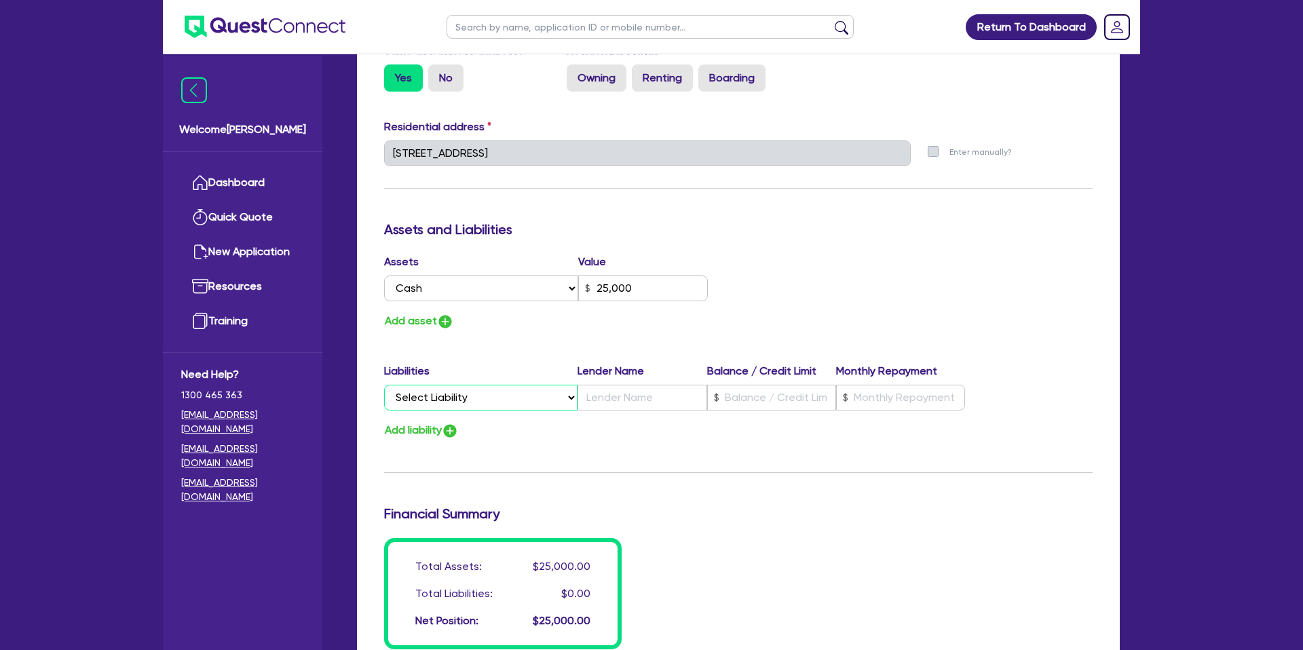
click at [459, 403] on select "Select Liability Credit card Mortgage Investment property loan Vehicle loan Tru…" at bounding box center [480, 398] width 193 height 26
click at [384, 384] on select "Select Liability Credit card Mortgage Investment property loan Vehicle loan Tru…" at bounding box center [480, 397] width 193 height 26
click at [760, 388] on input "text" at bounding box center [771, 397] width 129 height 26
click at [849, 266] on div "Assets Value Select Asset Cash Property Investment property Vehicle Truck Trail…" at bounding box center [738, 291] width 729 height 77
click at [881, 396] on input "text" at bounding box center [900, 397] width 129 height 26
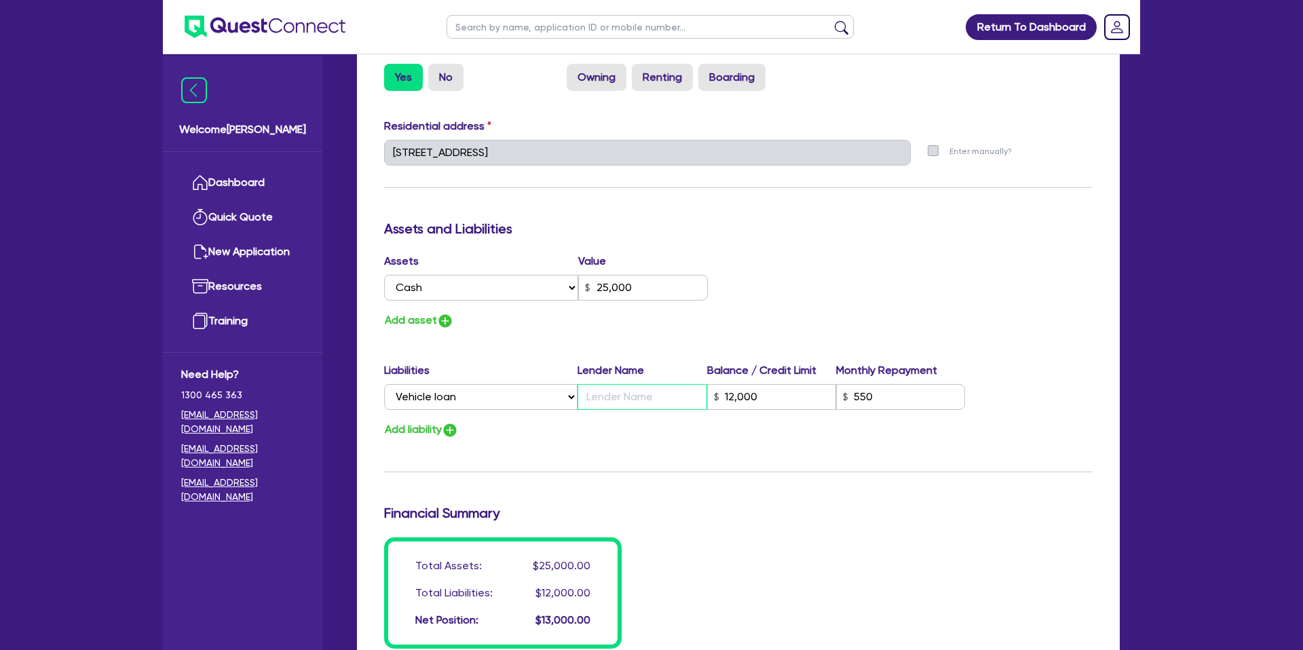
click at [609, 398] on input "text" at bounding box center [641, 397] width 129 height 26
click at [830, 245] on div "Update residential status for Director #1 Boarding is only acceptable when the …" at bounding box center [738, 146] width 708 height 1003
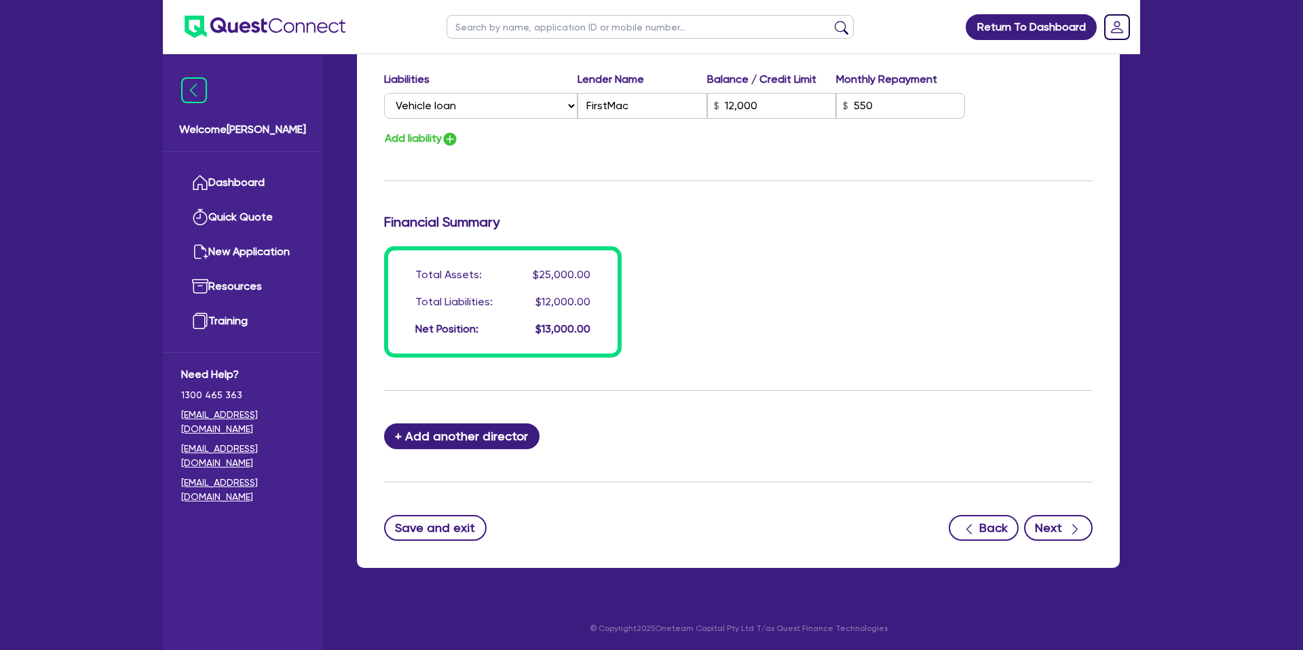
drag, startPoint x: 1042, startPoint y: 543, endPoint x: 1056, endPoint y: 524, distance: 23.9
click at [1056, 525] on button "Next" at bounding box center [1058, 528] width 69 height 26
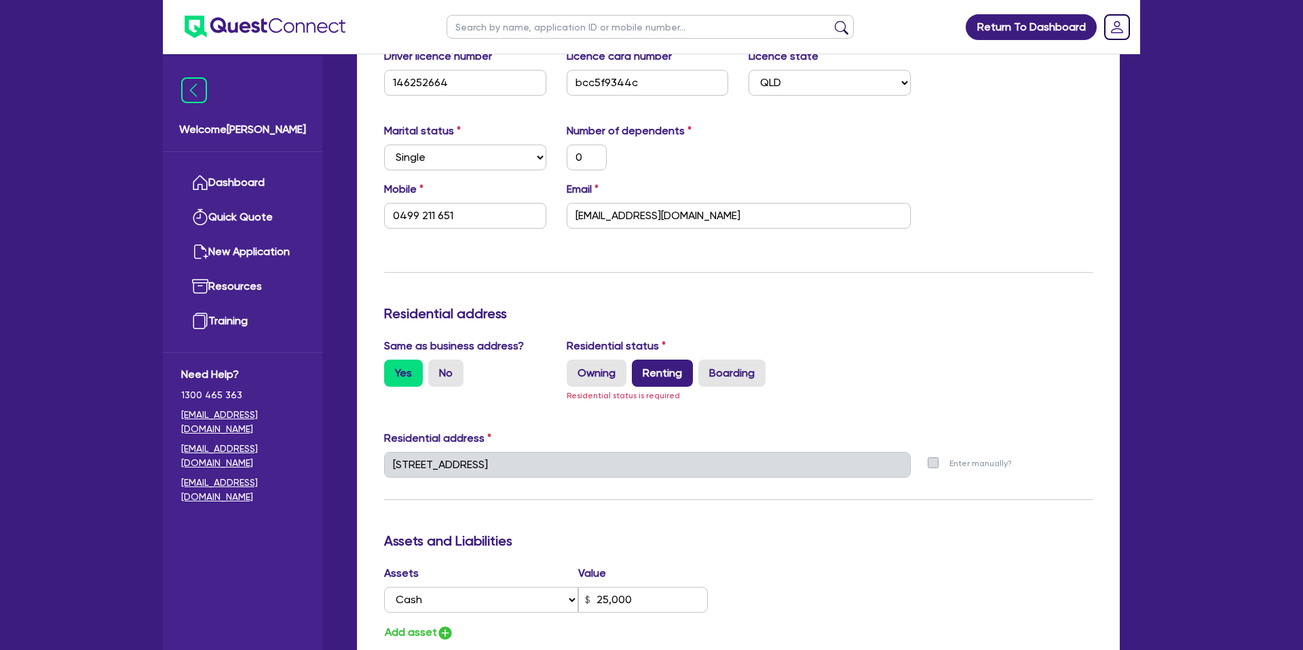
scroll to position [336, 0]
click at [742, 373] on label "Boarding" at bounding box center [731, 372] width 67 height 27
click at [707, 368] on input "Boarding" at bounding box center [702, 363] width 9 height 9
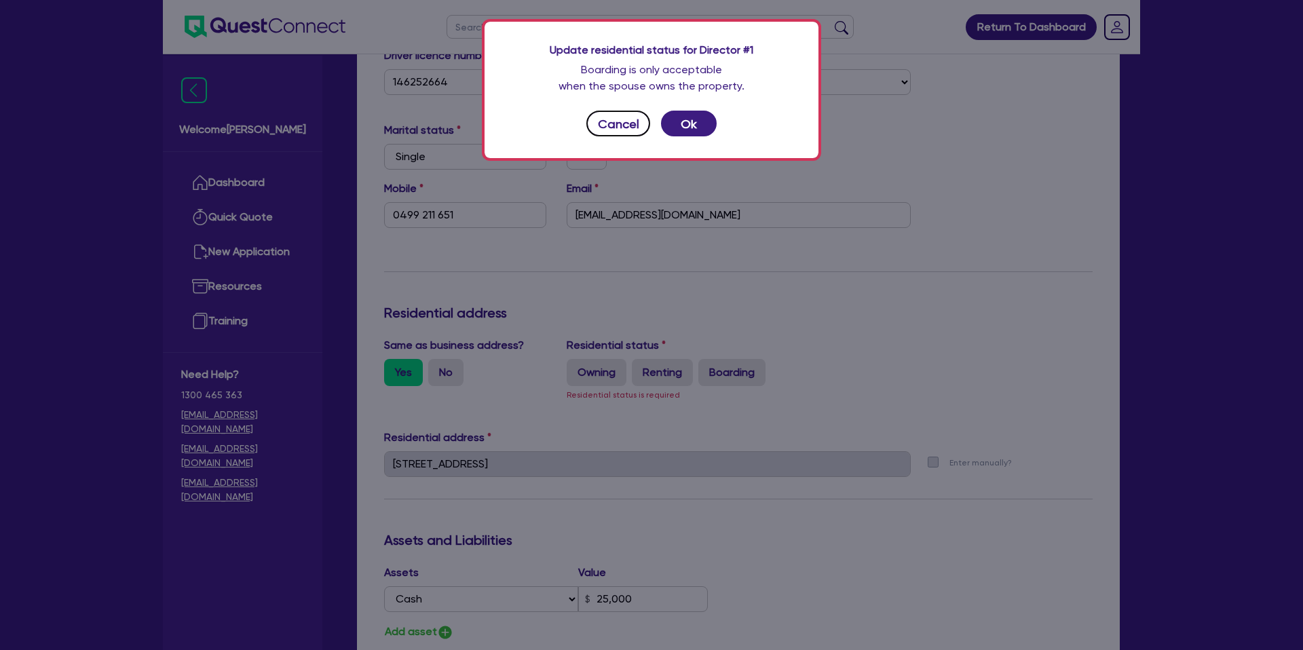
click at [617, 130] on button "Cancel" at bounding box center [618, 124] width 64 height 26
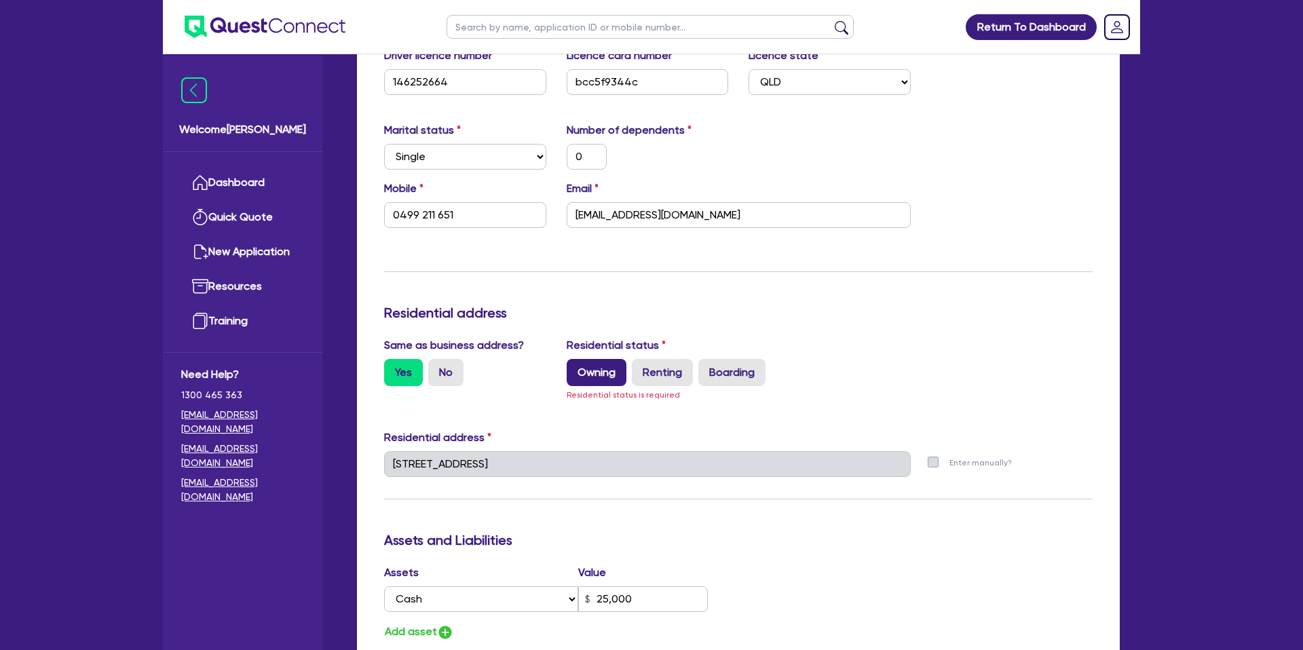
click at [602, 368] on label "Owning" at bounding box center [596, 372] width 60 height 27
click at [575, 368] on input "Owning" at bounding box center [570, 363] width 9 height 9
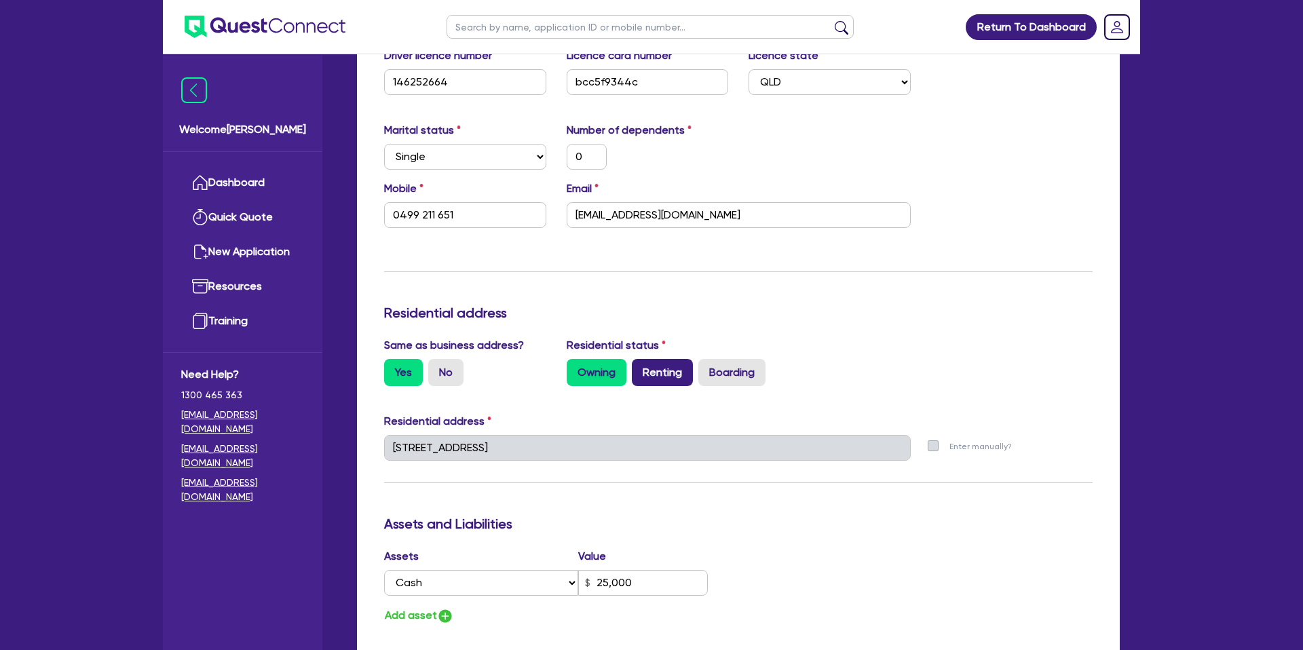
click at [647, 383] on label "Renting" at bounding box center [662, 372] width 61 height 27
click at [640, 368] on input "Renting" at bounding box center [636, 363] width 9 height 9
click at [812, 300] on div "Update residential status for Director #1 Boarding is only acceptable when the …" at bounding box center [738, 441] width 708 height 1003
click at [793, 173] on div "Marital status Select Single Married De Facto / Partner Number of dependents 0" at bounding box center [738, 151] width 729 height 58
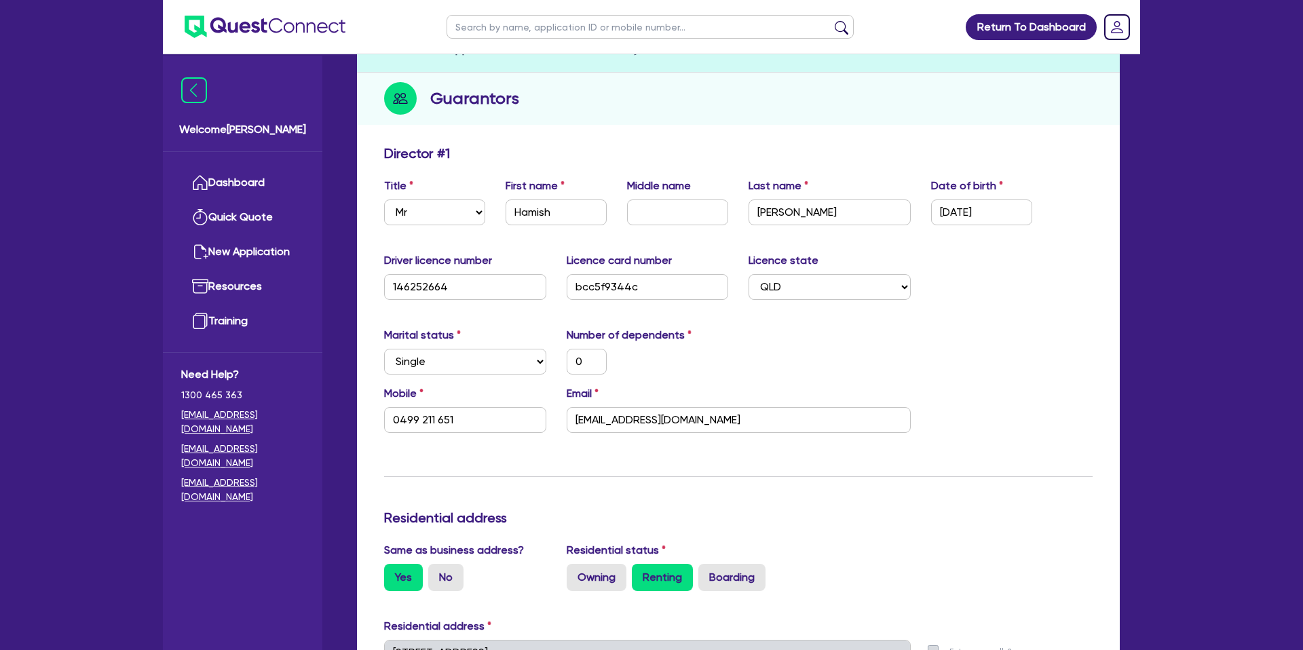
scroll to position [0, 0]
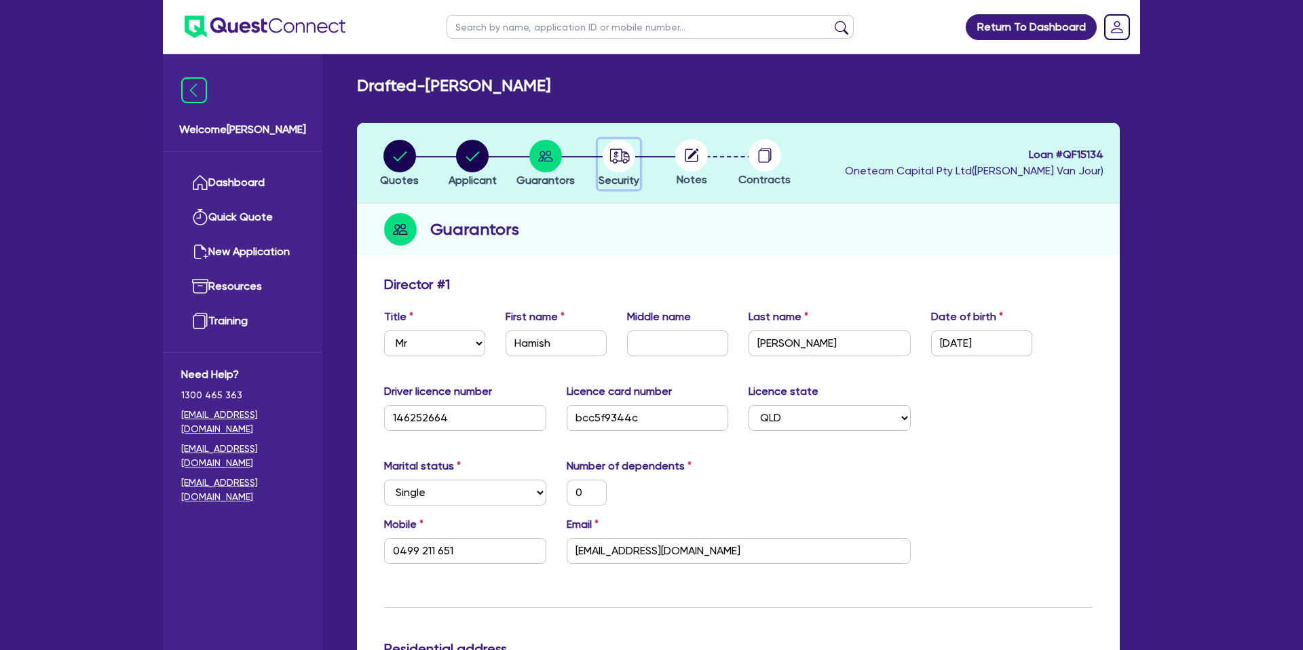
click at [612, 159] on circle "button" at bounding box center [618, 156] width 33 height 33
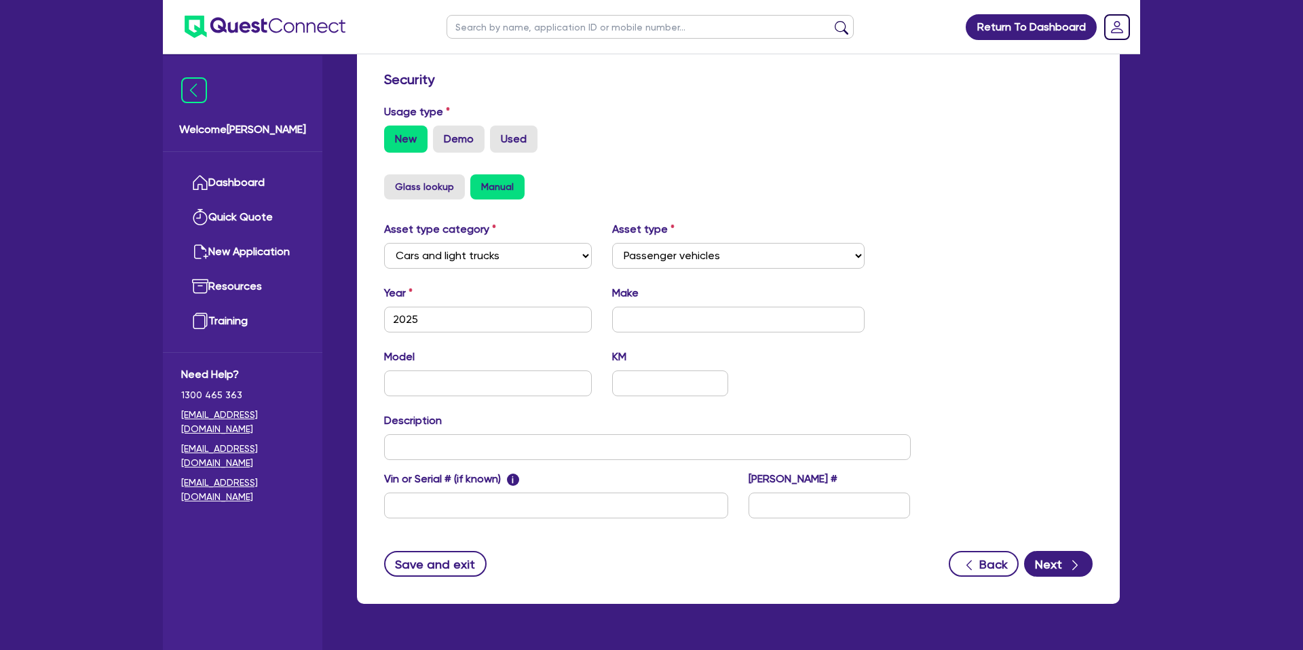
scroll to position [394, 0]
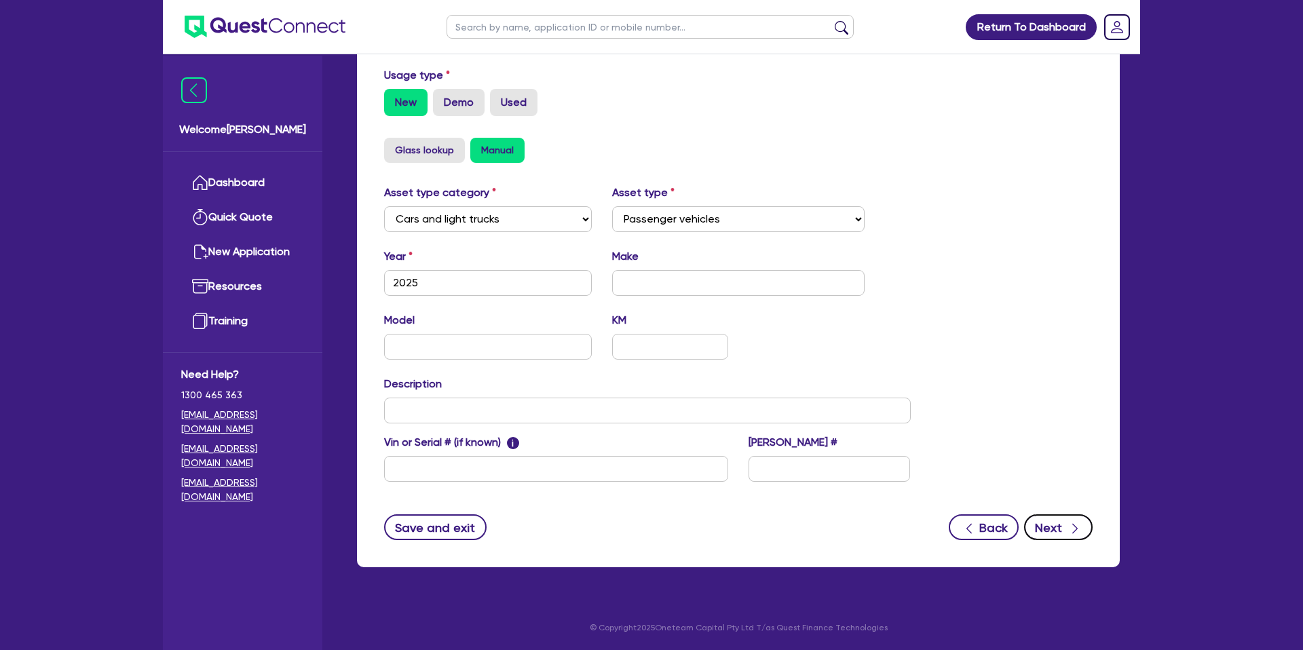
click at [1069, 528] on icon "button" at bounding box center [1075, 529] width 14 height 14
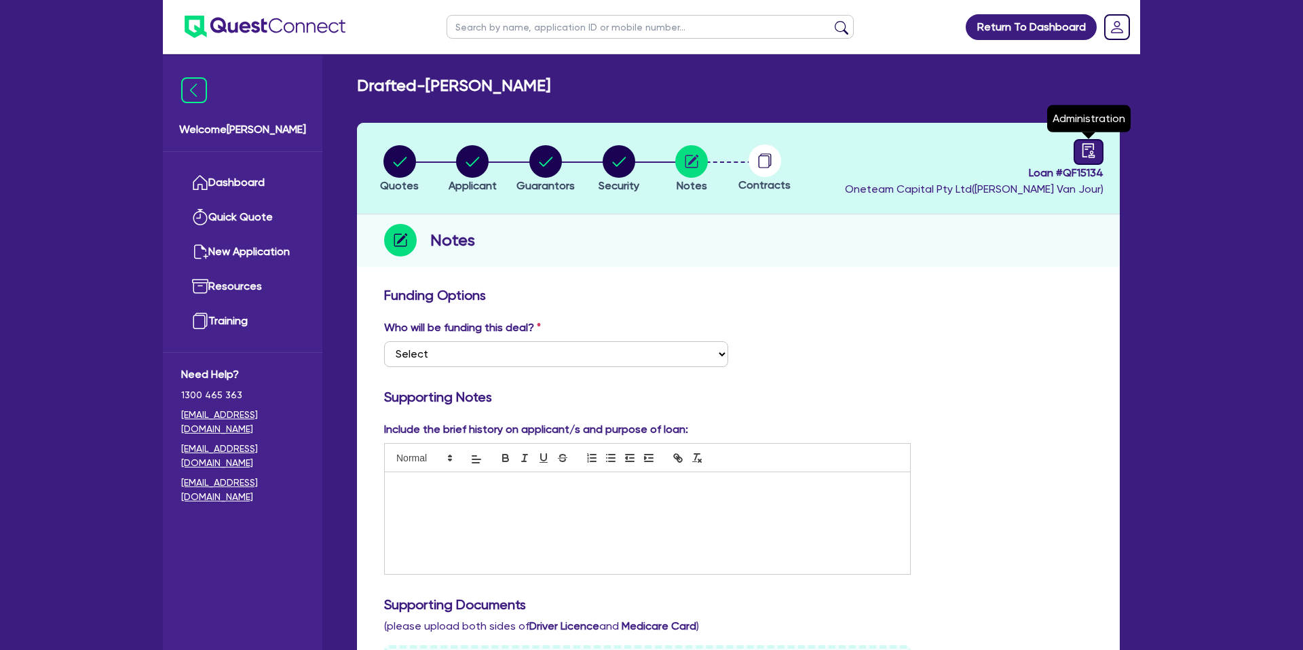
click at [1085, 154] on icon "audit" at bounding box center [1088, 150] width 15 height 15
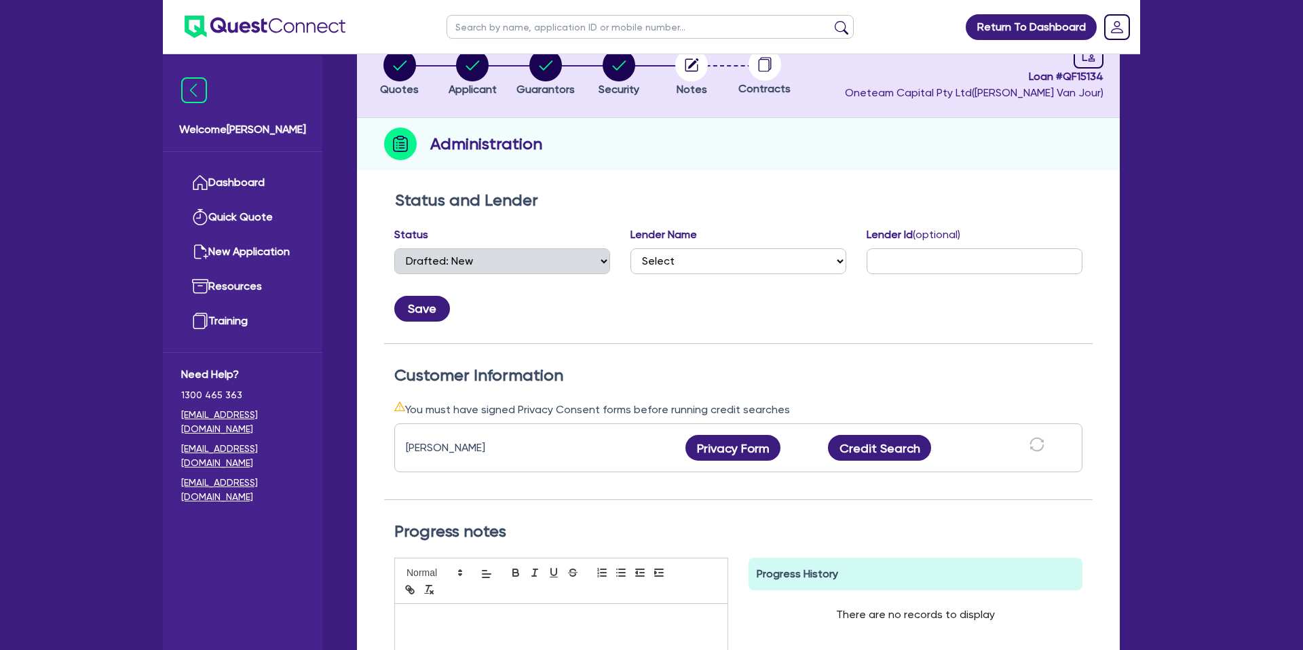
scroll to position [105, 0]
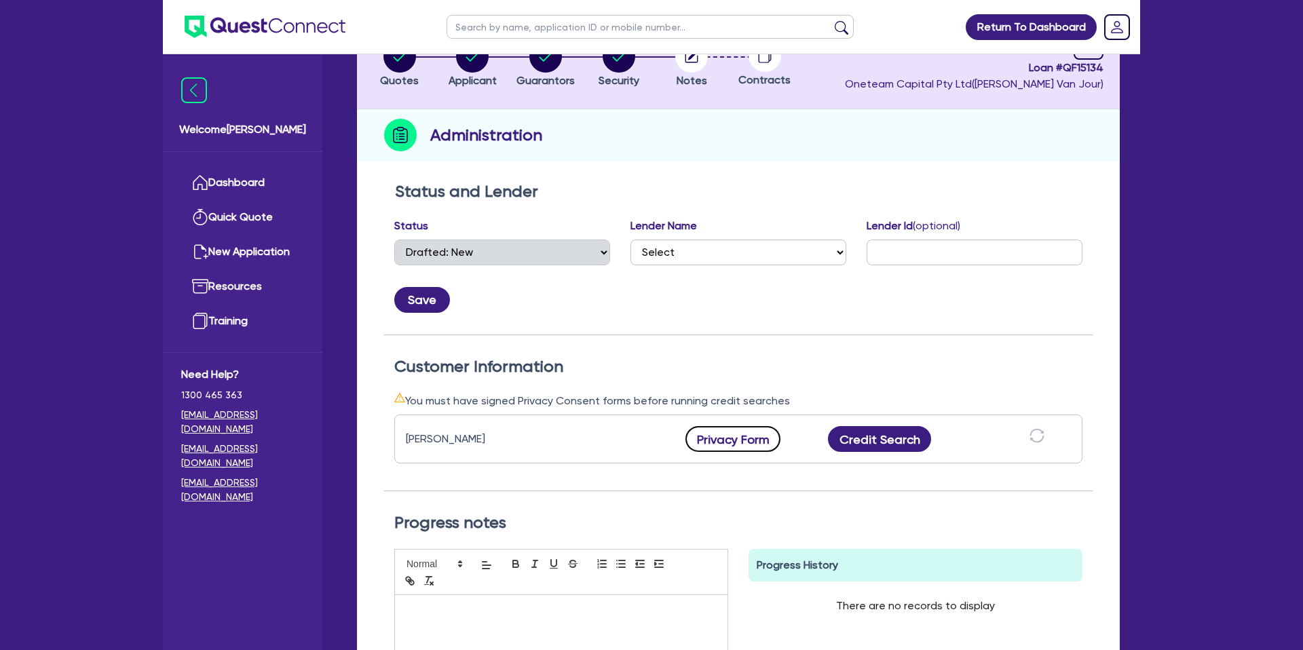
click at [746, 431] on button "Privacy Form" at bounding box center [732, 439] width 95 height 26
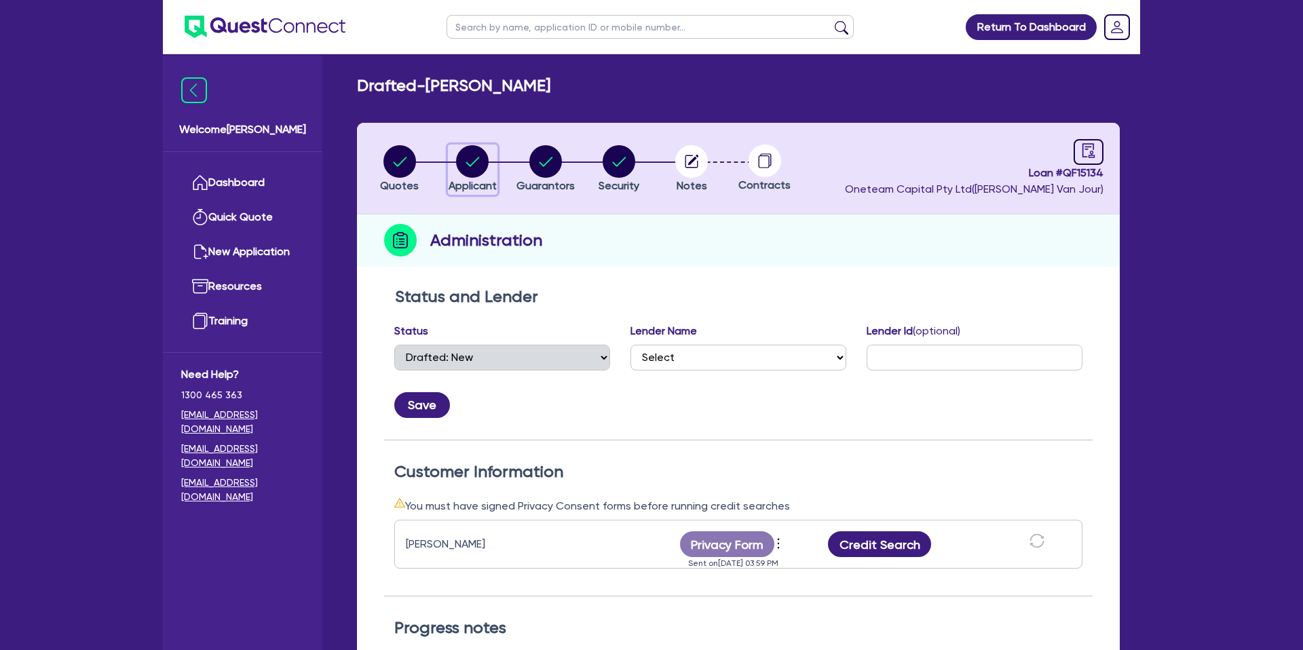
click at [481, 167] on circle "button" at bounding box center [472, 161] width 33 height 33
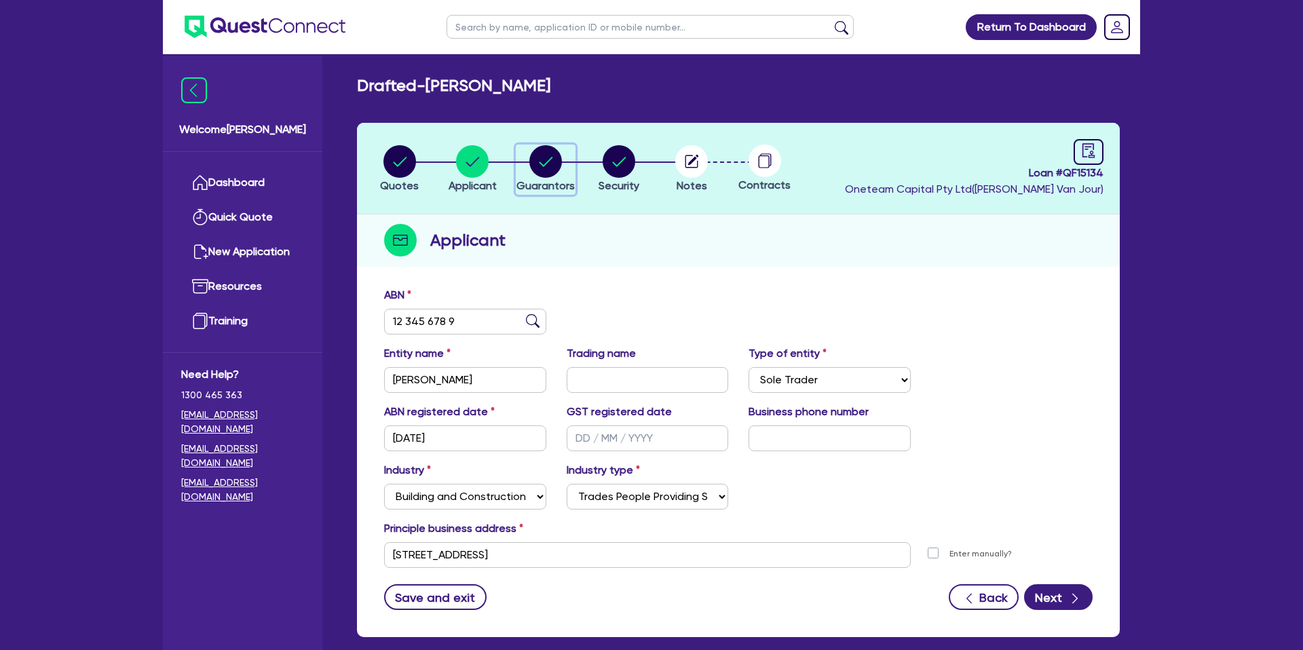
click at [547, 161] on icon "button" at bounding box center [546, 161] width 14 height 9
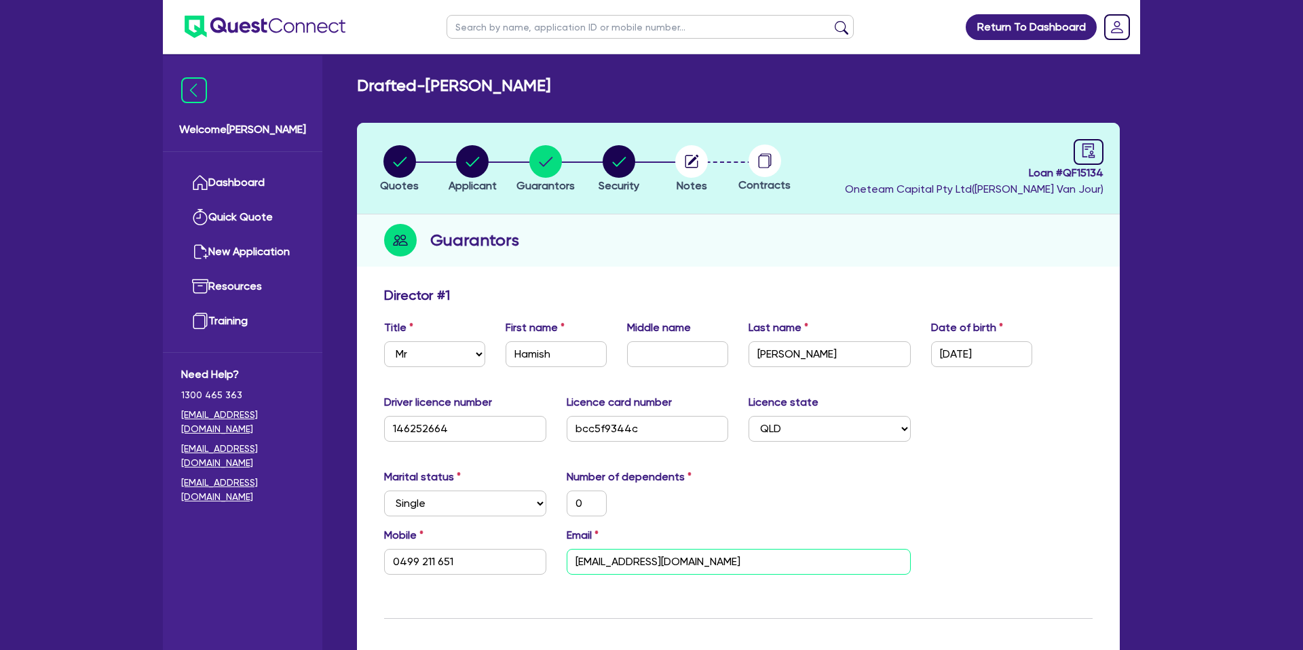
click at [644, 563] on input "[EMAIL_ADDRESS][DOMAIN_NAME]" at bounding box center [738, 562] width 344 height 26
click at [645, 562] on input "[EMAIL_ADDRESS][DOMAIN_NAME]" at bounding box center [738, 562] width 344 height 26
click at [638, 564] on input "[EMAIL_ADDRESS][DOMAIN_NAME]" at bounding box center [738, 562] width 344 height 26
click at [638, 565] on input "[EMAIL_ADDRESS][DOMAIN_NAME]" at bounding box center [738, 562] width 344 height 26
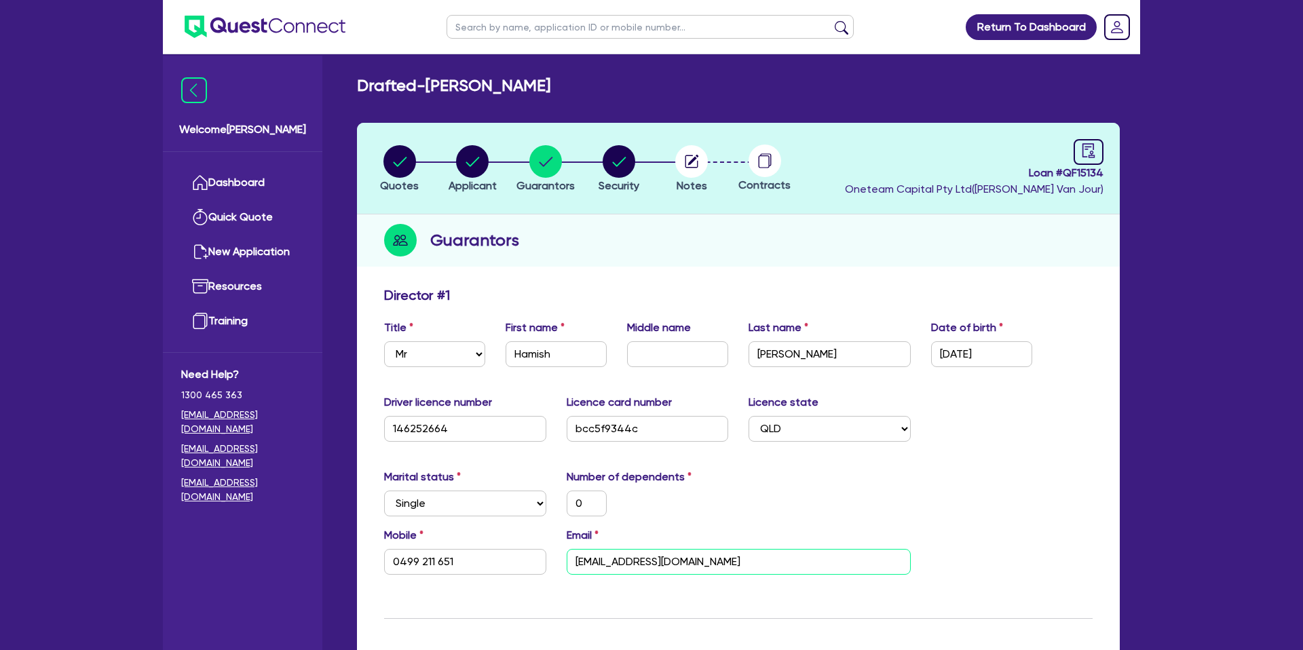
click at [638, 565] on input "[EMAIL_ADDRESS][DOMAIN_NAME]" at bounding box center [738, 562] width 344 height 26
click at [598, 232] on div "Guarantors" at bounding box center [738, 240] width 763 height 52
click at [402, 155] on circle "button" at bounding box center [399, 161] width 33 height 33
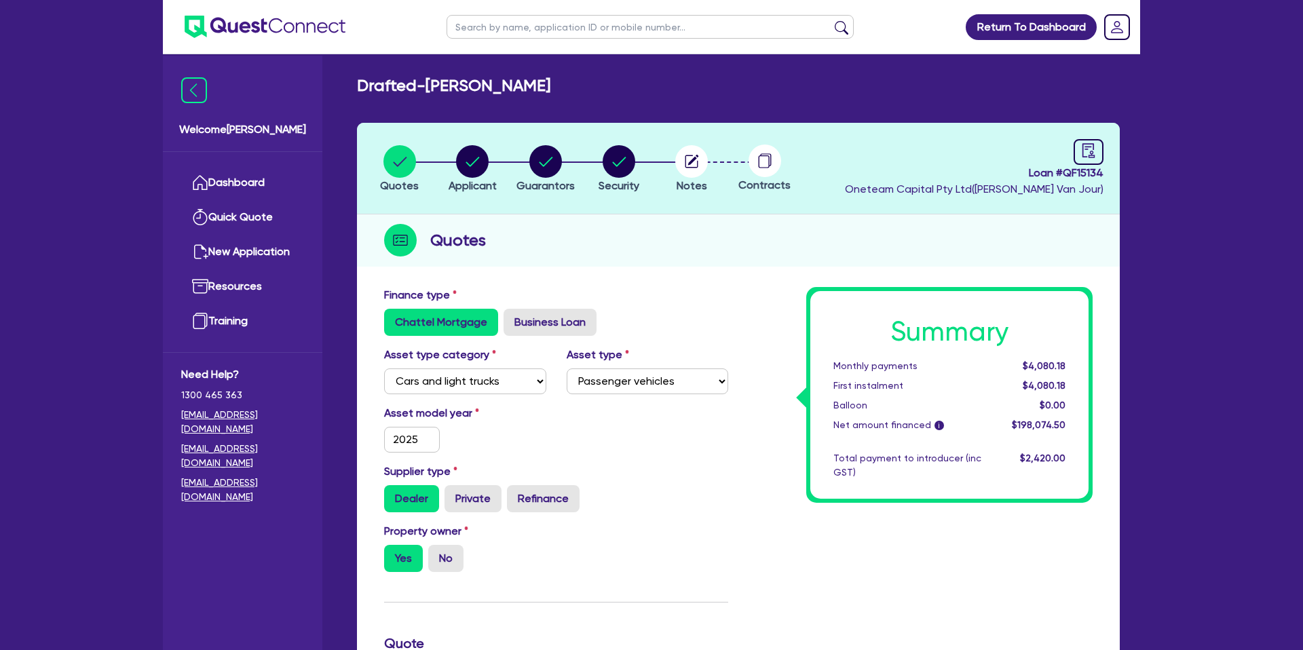
drag, startPoint x: 948, startPoint y: 224, endPoint x: 910, endPoint y: 223, distance: 38.0
click at [940, 220] on div "Quotes" at bounding box center [738, 240] width 763 height 52
click at [1079, 147] on link at bounding box center [1088, 152] width 30 height 26
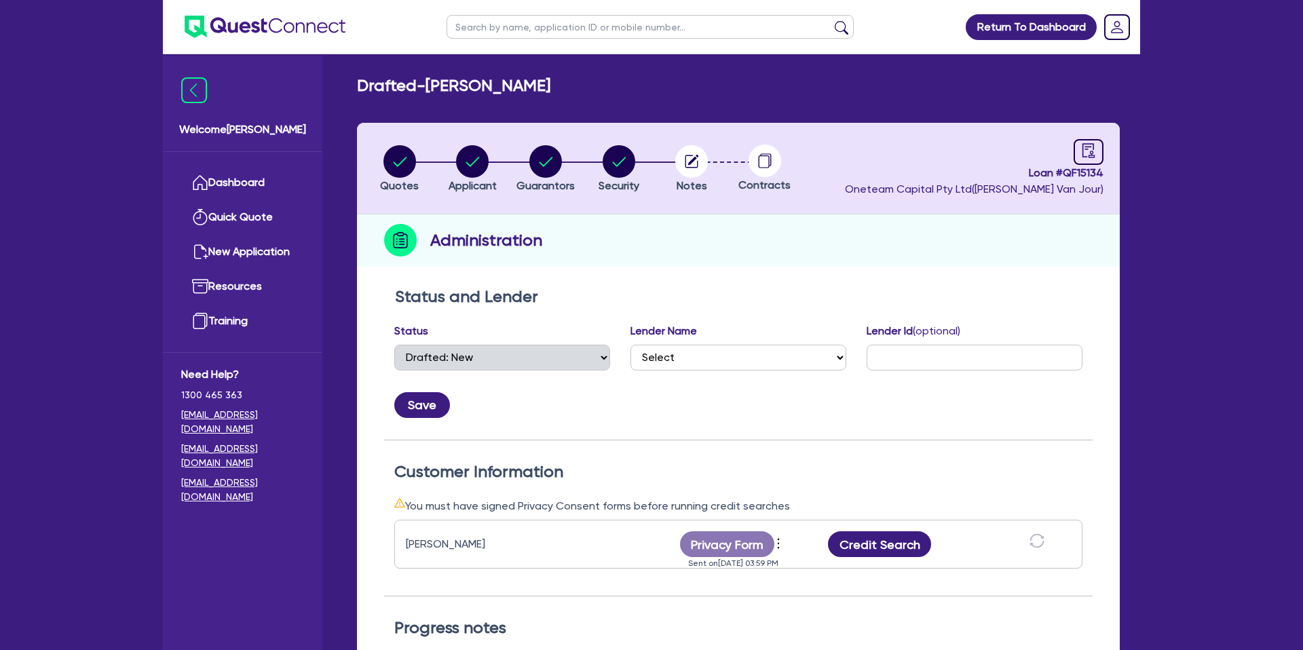
select select "DRAFTED_NEW"
click at [984, 96] on div "Drafted - Hamish Macpherson Quotes Applicant Guarantors Security Notes Contract…" at bounding box center [737, 495] width 803 height 839
click at [900, 542] on button "Credit Search" at bounding box center [879, 544] width 103 height 26
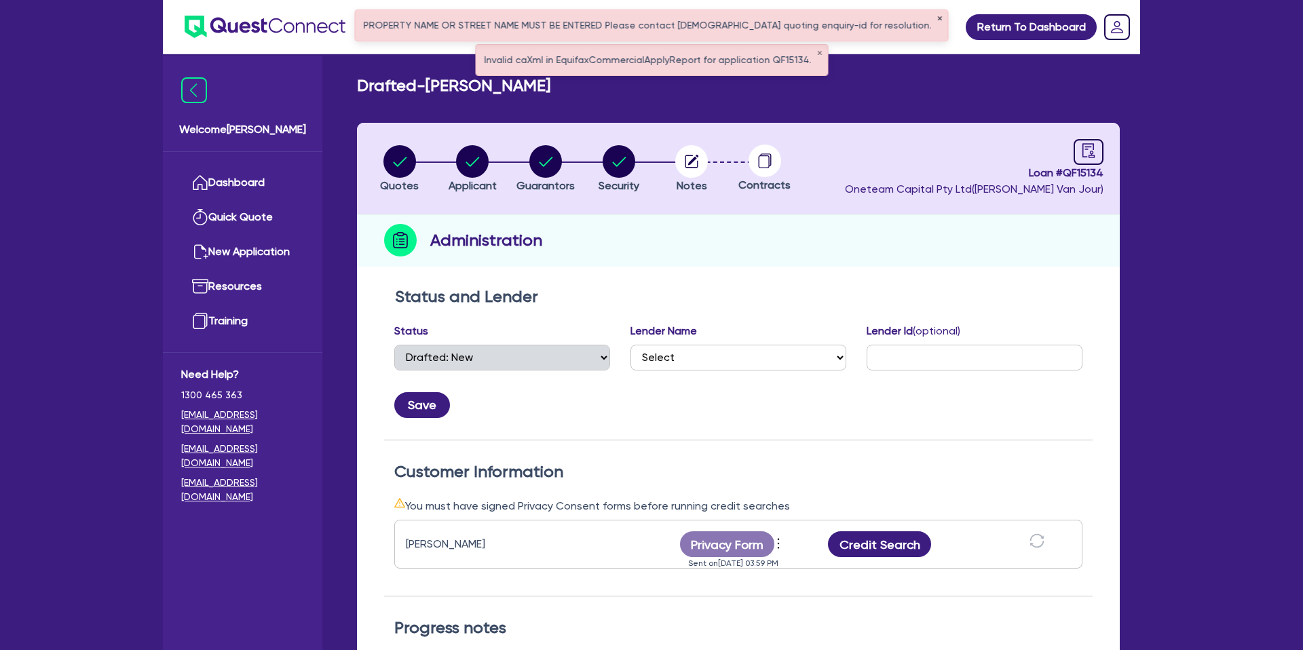
click at [937, 16] on button "✕" at bounding box center [939, 19] width 5 height 7
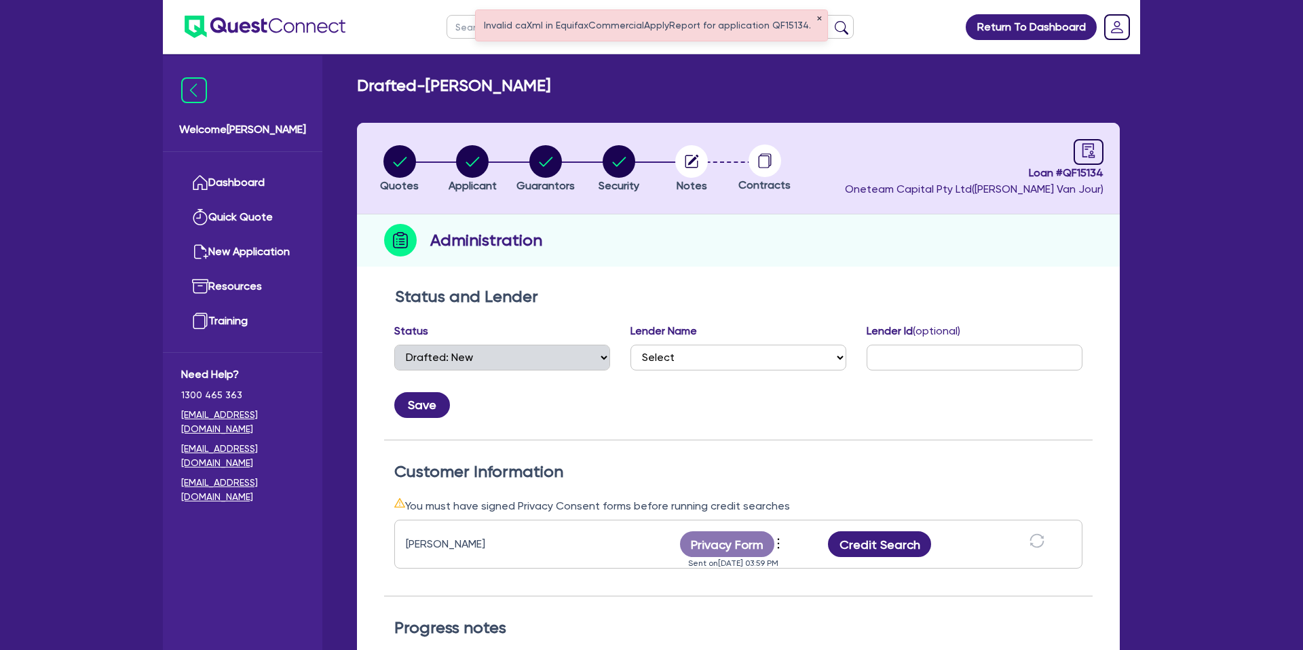
click at [816, 17] on button "✕" at bounding box center [818, 19] width 5 height 7
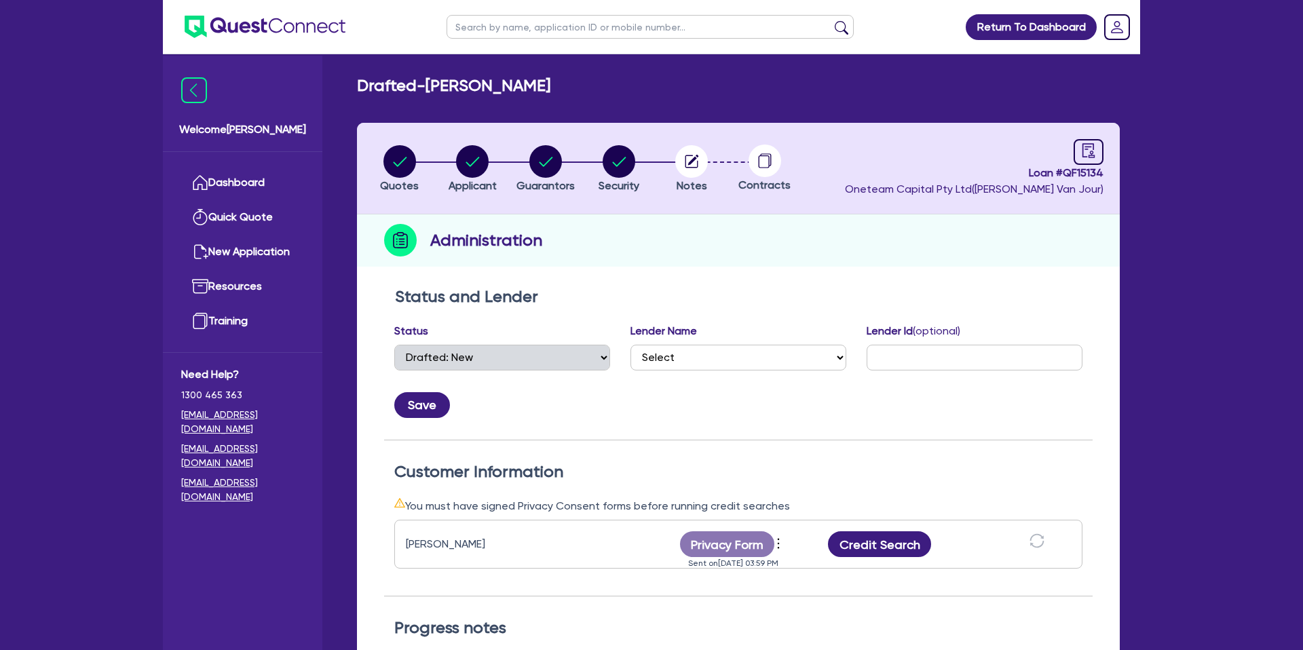
drag, startPoint x: 69, startPoint y: 244, endPoint x: 46, endPoint y: 21, distance: 223.6
click at [79, 197] on div "Return To Dashboard Edit Profile Logout Welcome Gabriel Dashboard Quick Quote N…" at bounding box center [651, 491] width 1303 height 982
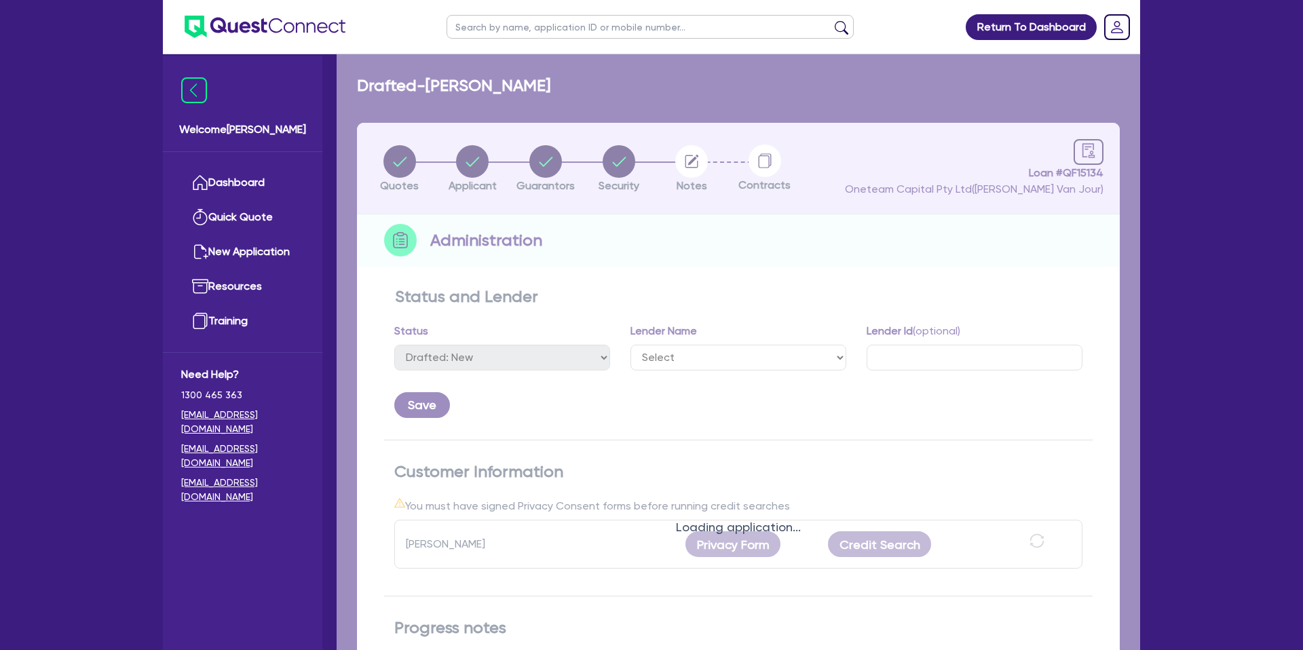
select select "DRAFTED_NEW"
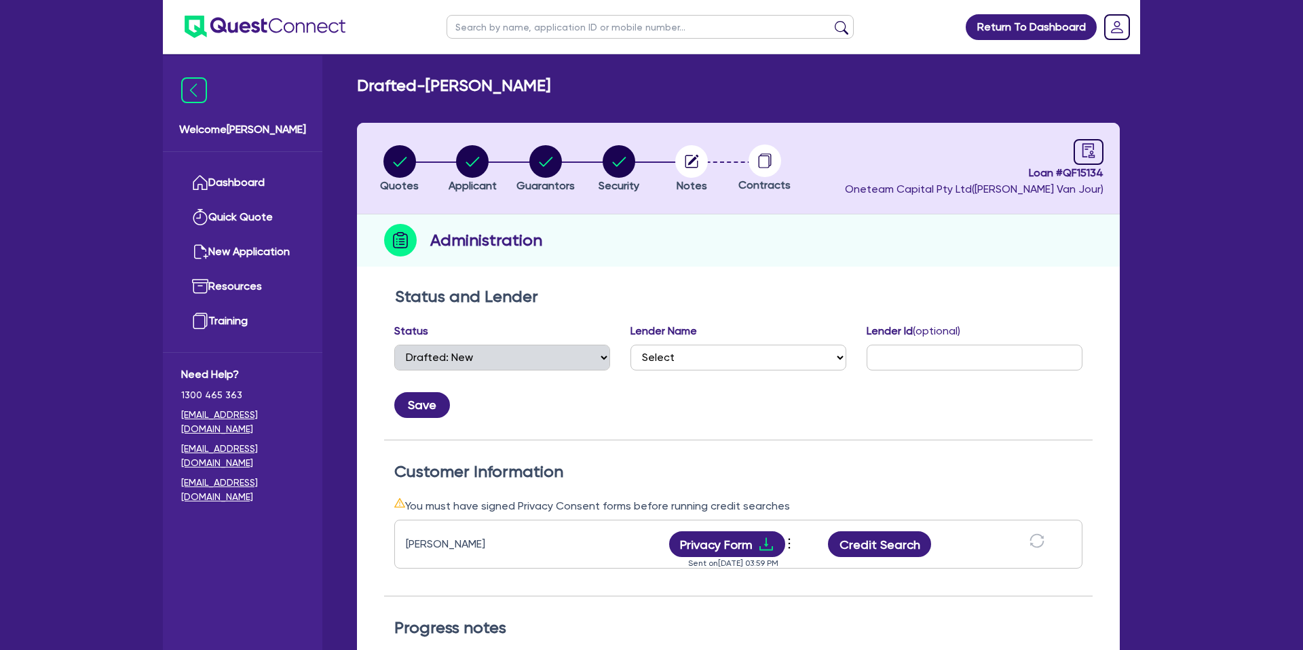
click at [815, 262] on div "Administration" at bounding box center [738, 240] width 763 height 52
click at [898, 541] on button "Credit Search" at bounding box center [879, 544] width 103 height 26
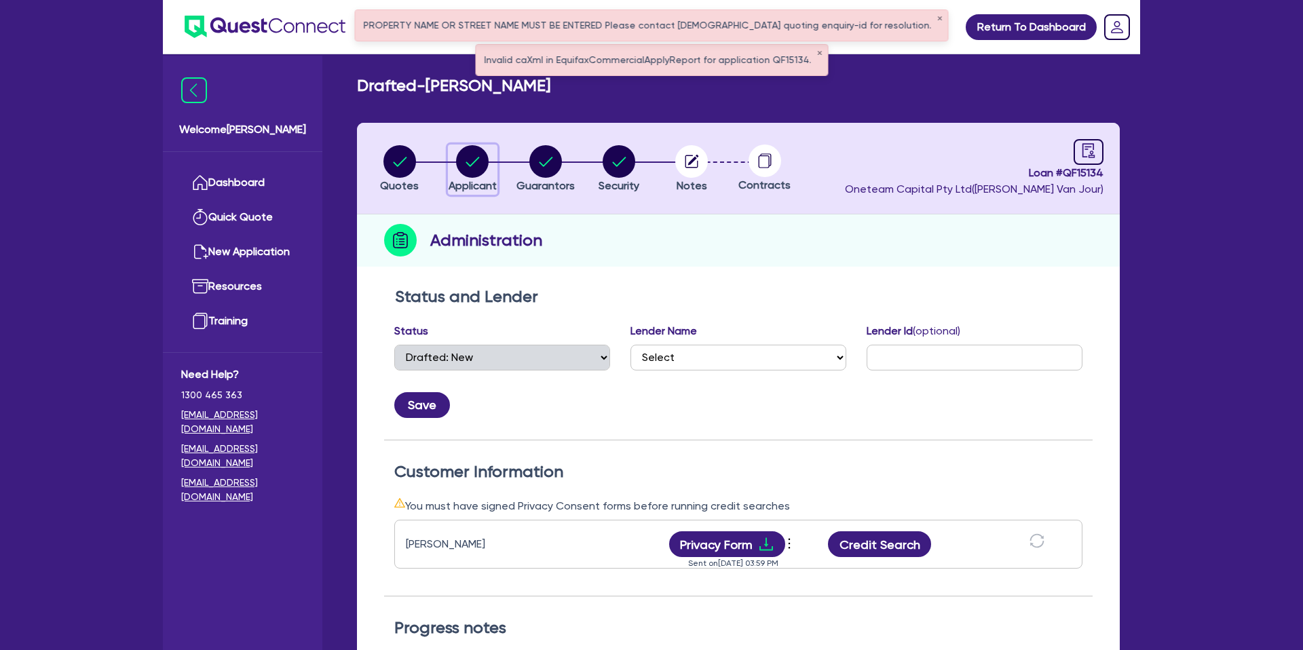
click at [469, 153] on circle "button" at bounding box center [472, 161] width 33 height 33
select select "SOLE_TRADER"
select select "BUILDING_CONSTRUCTION"
select select "TRADES_SERVICES_BUSINESSES_GOVERNMENT"
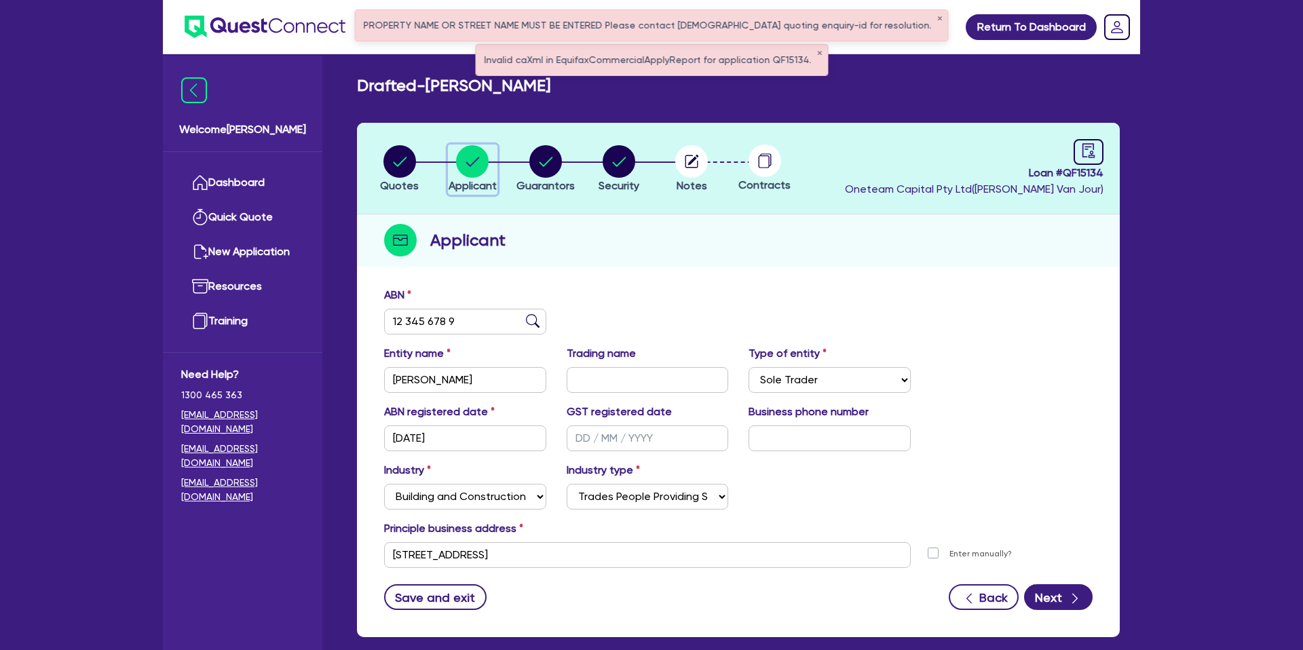
scroll to position [70, 0]
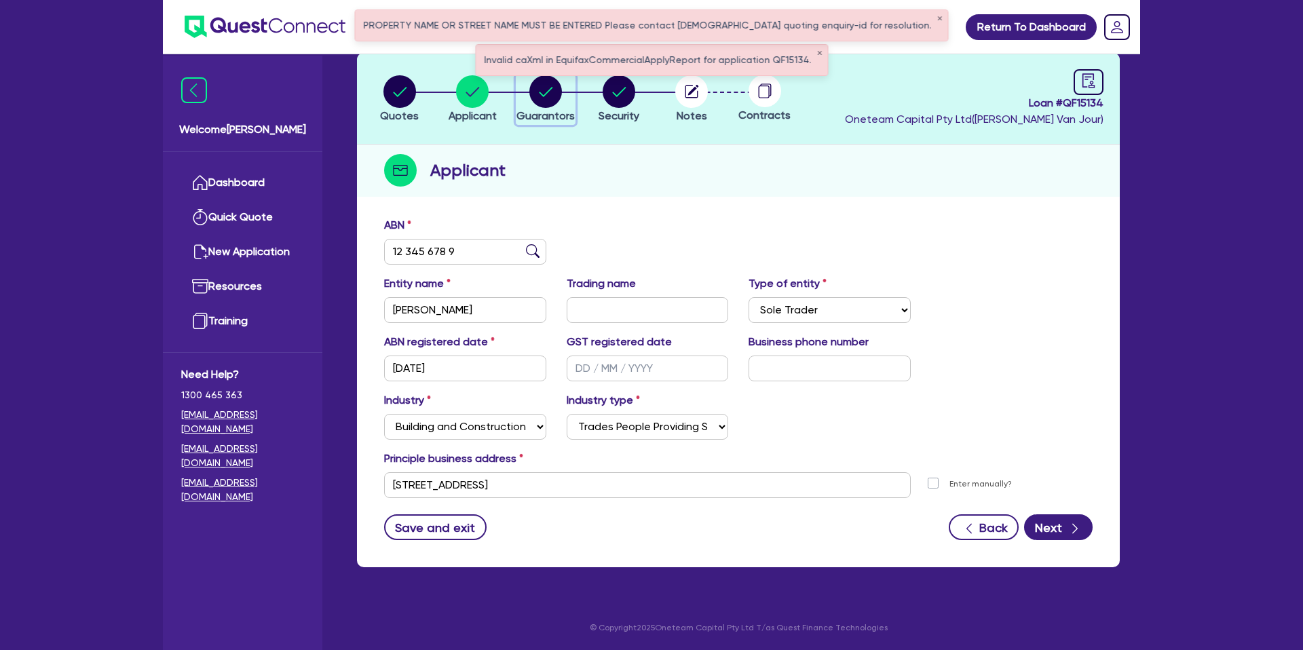
click at [540, 115] on span "Guarantors" at bounding box center [545, 115] width 58 height 13
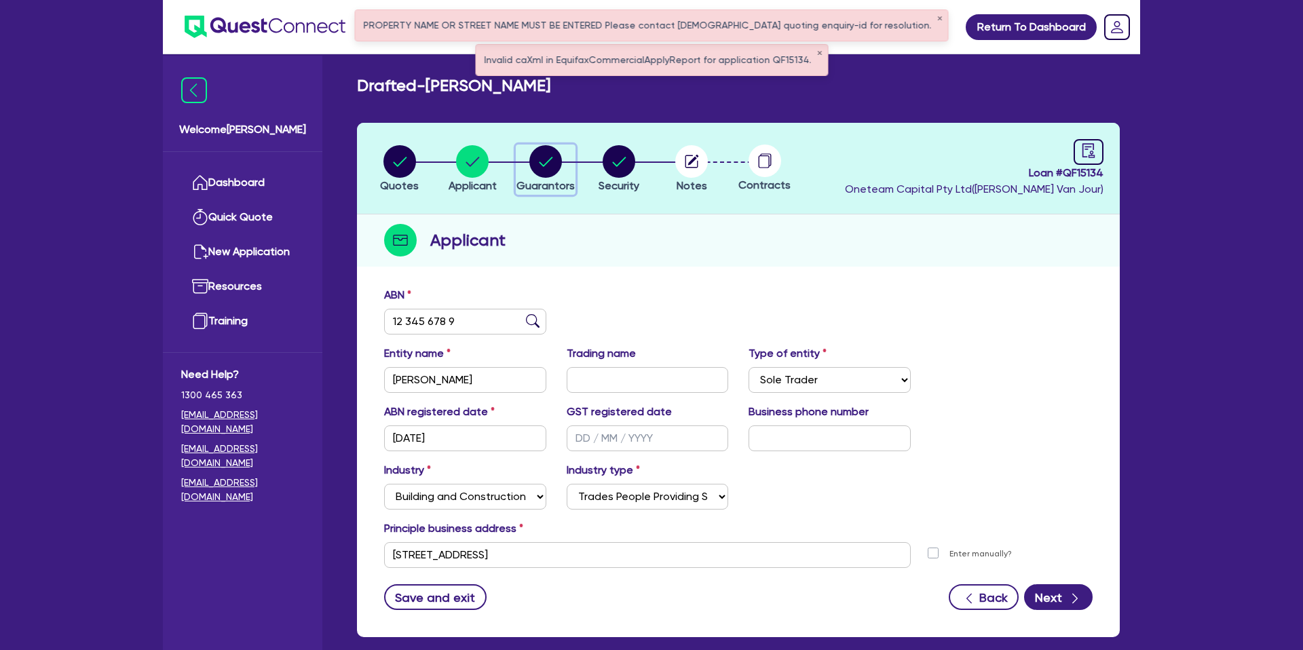
select select "MR"
select select "QLD"
select select "SINGLE"
select select "CASH"
select select "VEHICLE_LOAN"
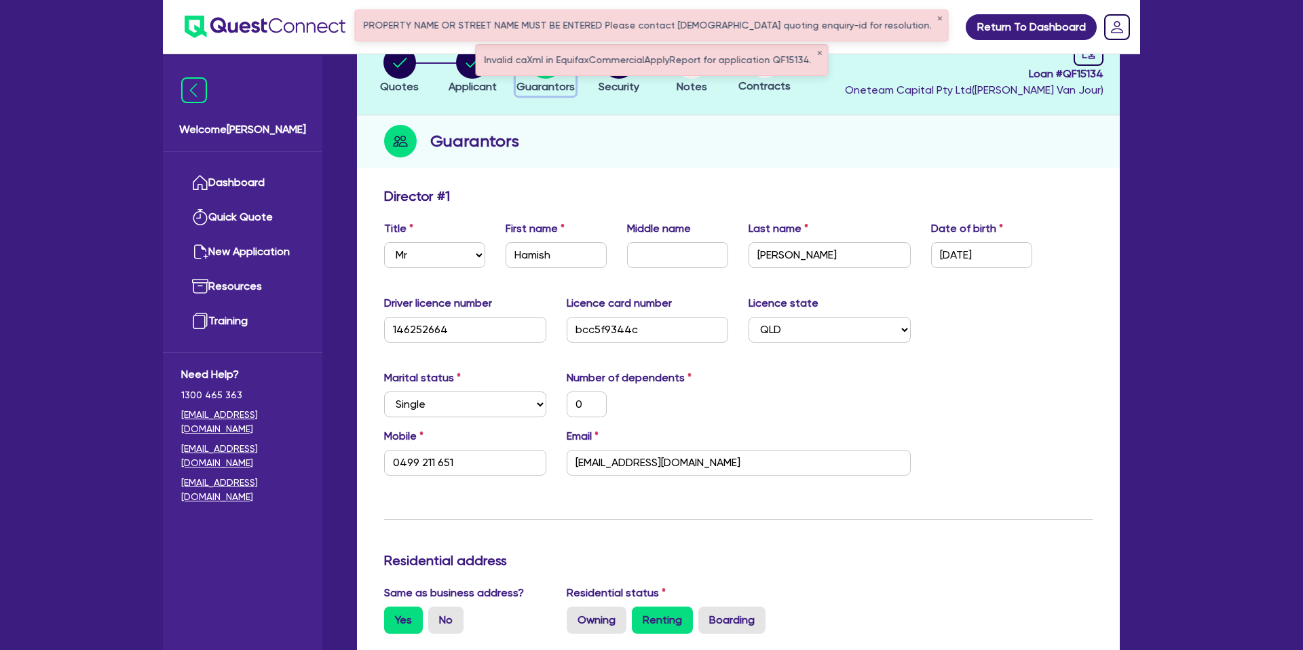
scroll to position [102, 0]
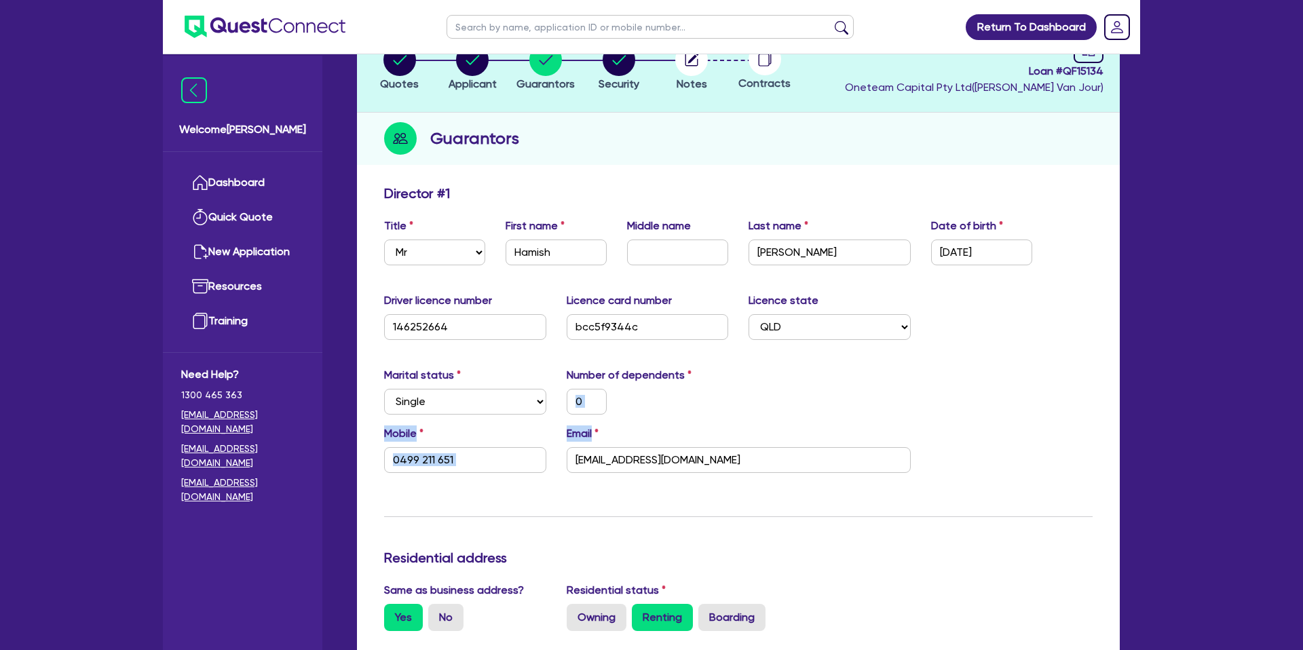
drag, startPoint x: 908, startPoint y: 428, endPoint x: 912, endPoint y: 419, distance: 10.6
click at [633, 339] on input "bcc5f9344c" at bounding box center [647, 327] width 162 height 26
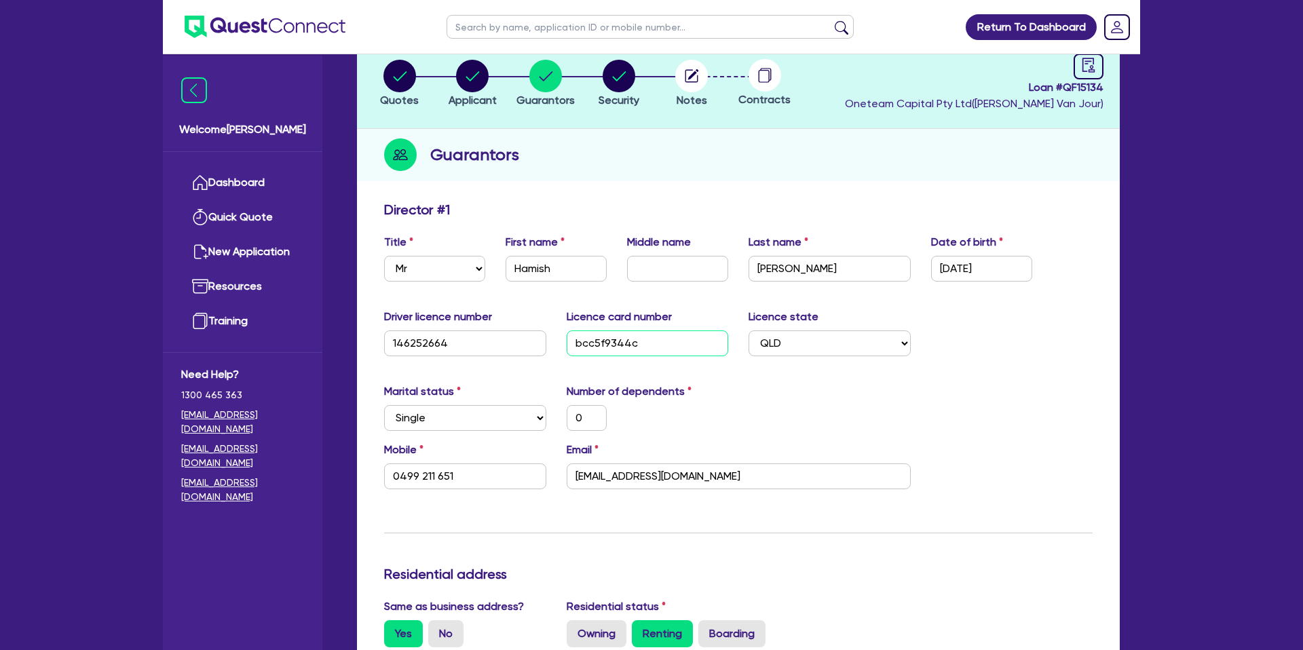
scroll to position [0, 0]
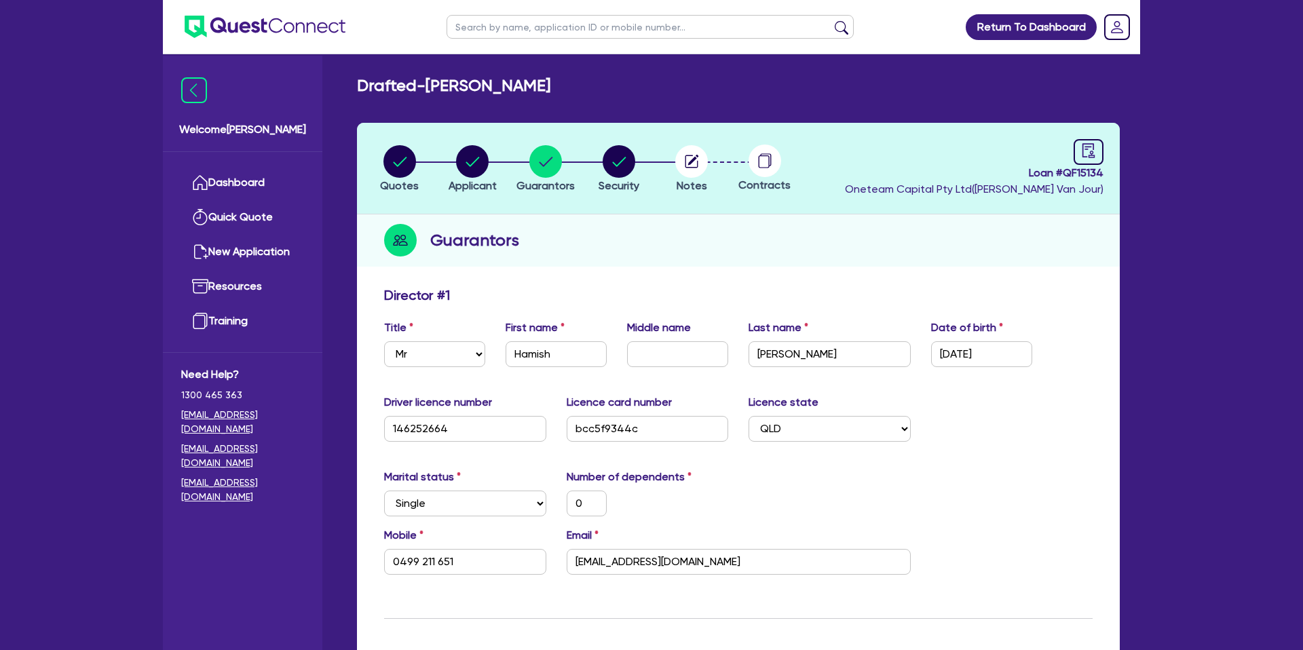
click at [574, 216] on div "Guarantors" at bounding box center [738, 240] width 763 height 52
click at [398, 153] on circle "button" at bounding box center [399, 161] width 33 height 33
select select "CARS_AND_LIGHT_TRUCKS"
select select "PASSENGER_VEHICLES"
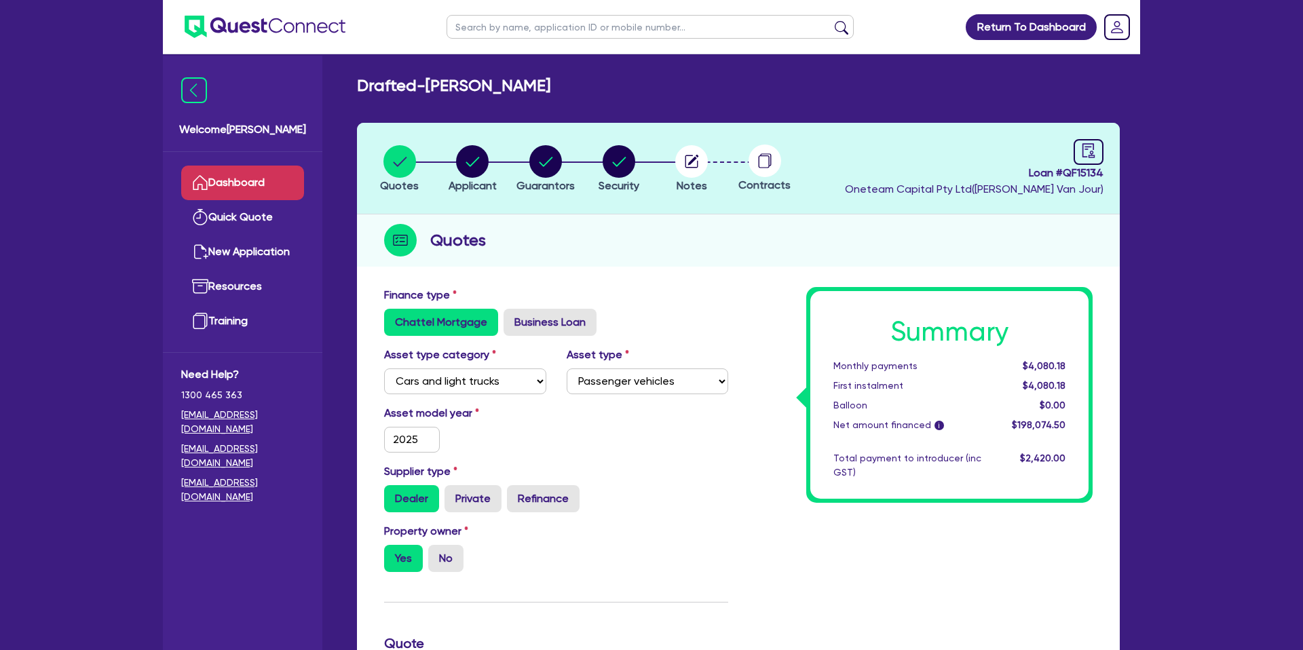
click at [242, 170] on link "Dashboard" at bounding box center [242, 183] width 123 height 35
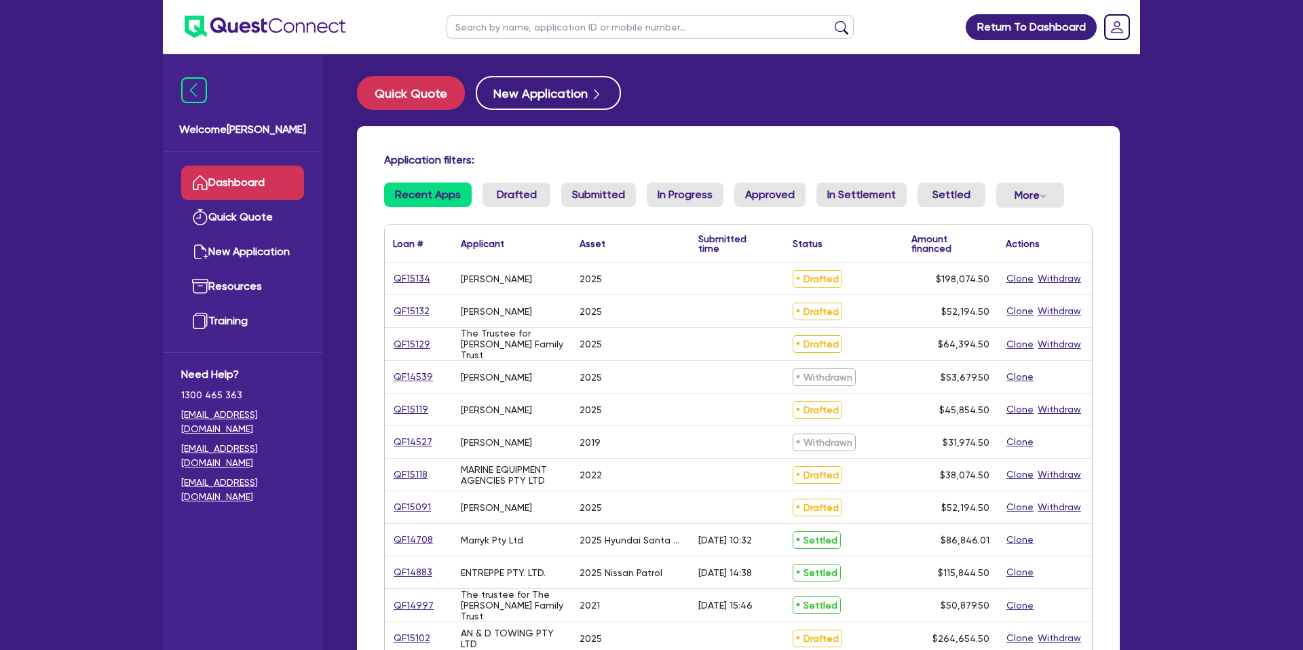
drag, startPoint x: 1121, startPoint y: 158, endPoint x: 809, endPoint y: 85, distance: 320.4
click at [1121, 158] on div "Application filters: Recent Apps Drafted Submitted In Progress Approved In Sett…" at bounding box center [738, 562] width 783 height 872
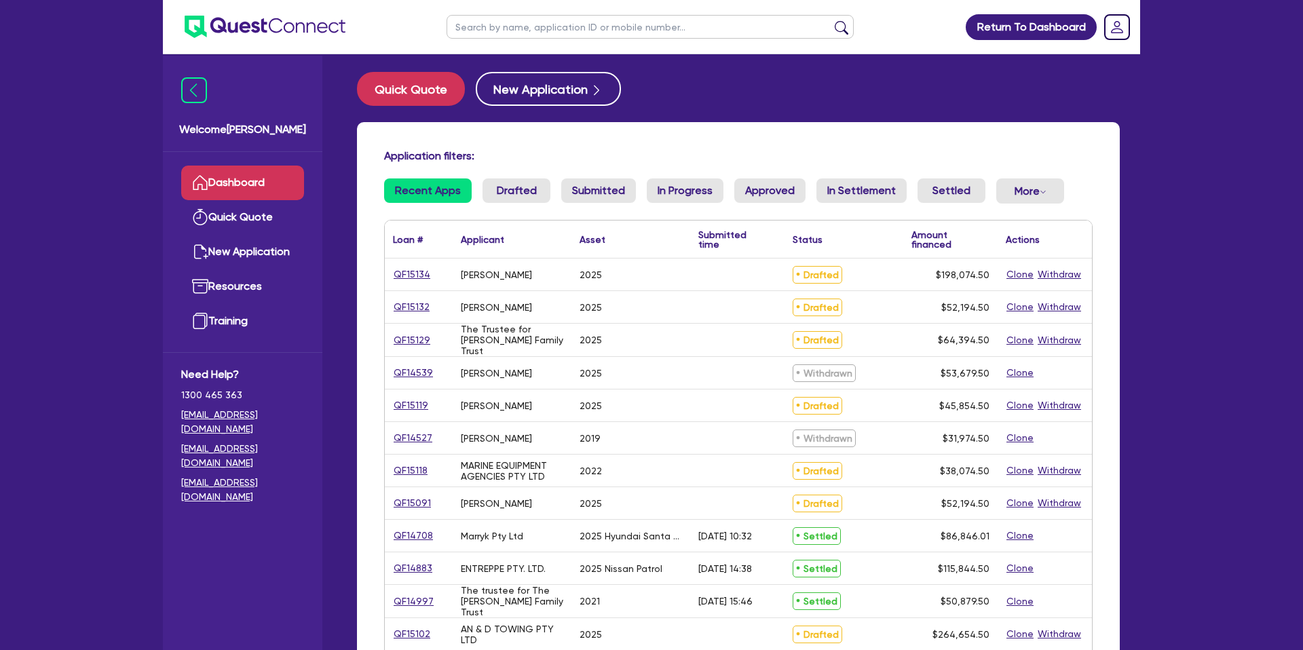
click at [552, 33] on input "text" at bounding box center [649, 27] width 407 height 24
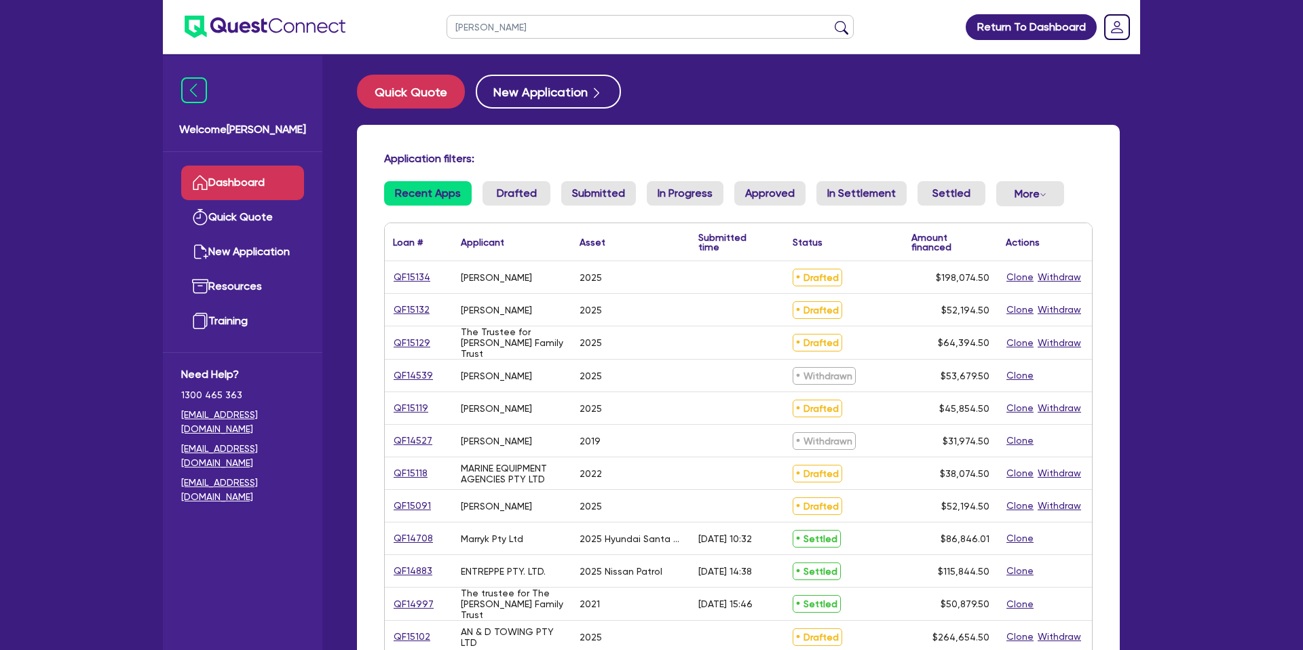
type input "[PERSON_NAME]"
click at [830, 20] on button "submit" at bounding box center [841, 29] width 22 height 19
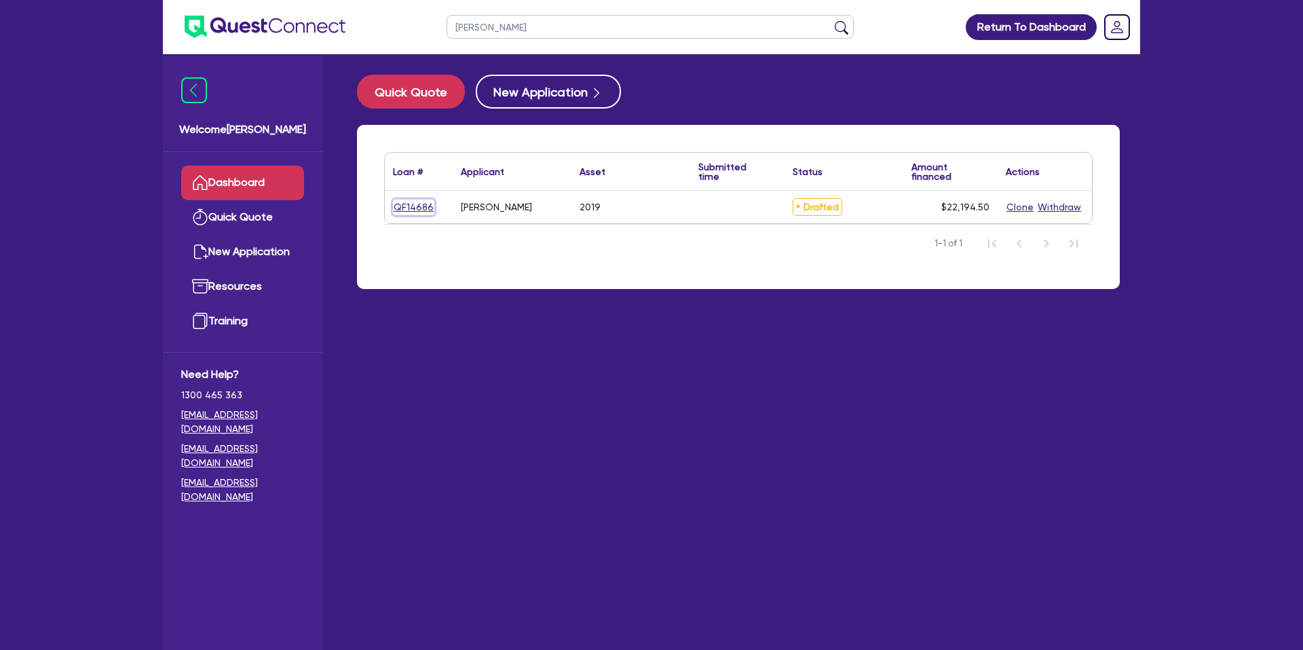
click at [403, 204] on link "QF14686" at bounding box center [413, 207] width 41 height 16
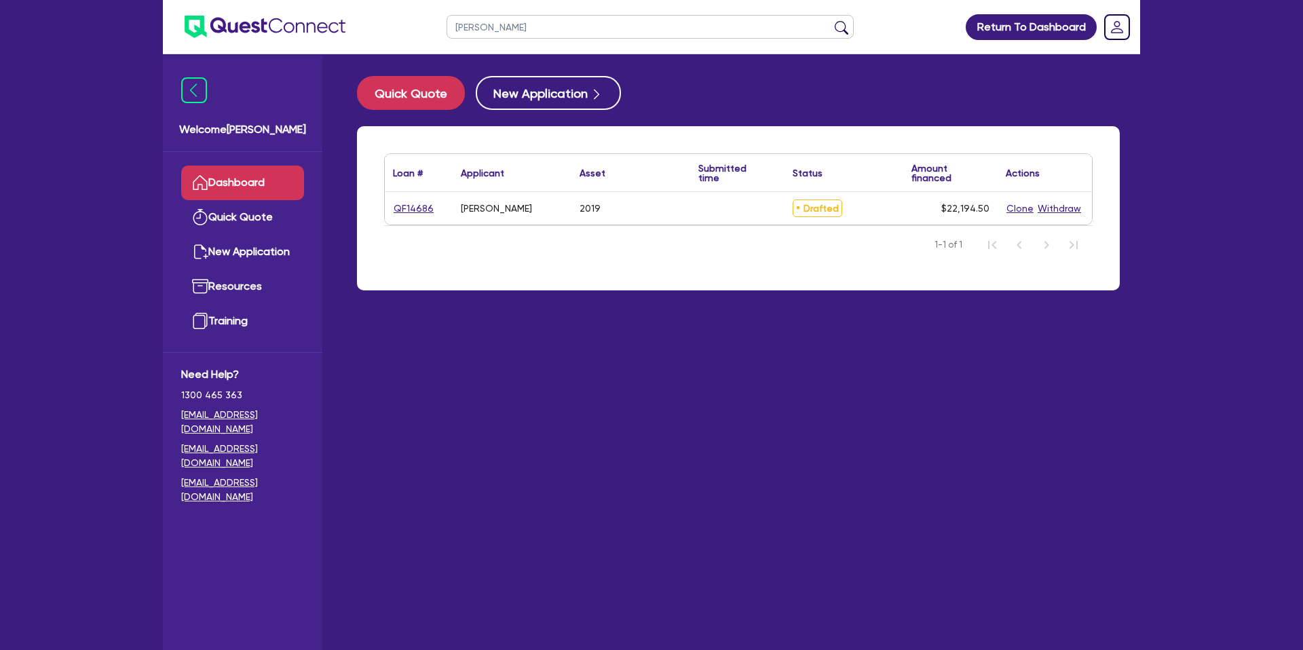
select select "CARS_AND_LIGHT_TRUCKS"
select select "PASSENGER_VEHICLES"
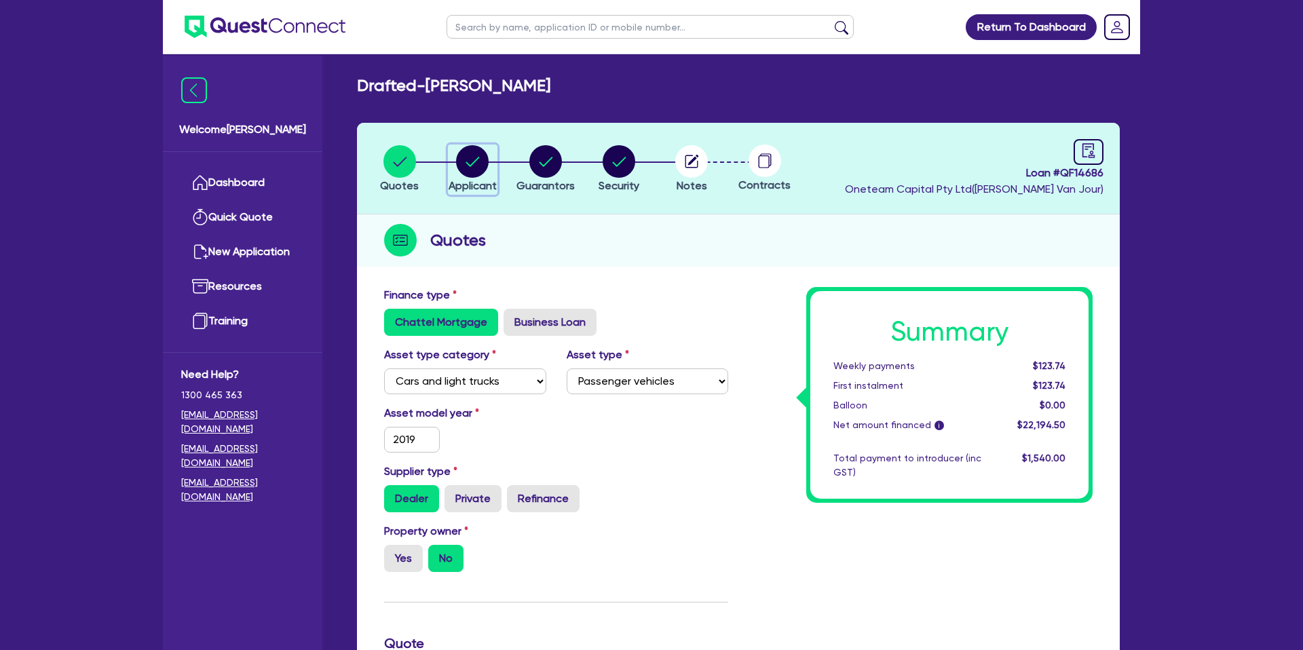
click at [465, 167] on circle "button" at bounding box center [472, 161] width 33 height 33
select select "SOLE_TRADER"
select select "ADMINISTRATIVE_SUPPORT"
select select "EMPLOYMENT"
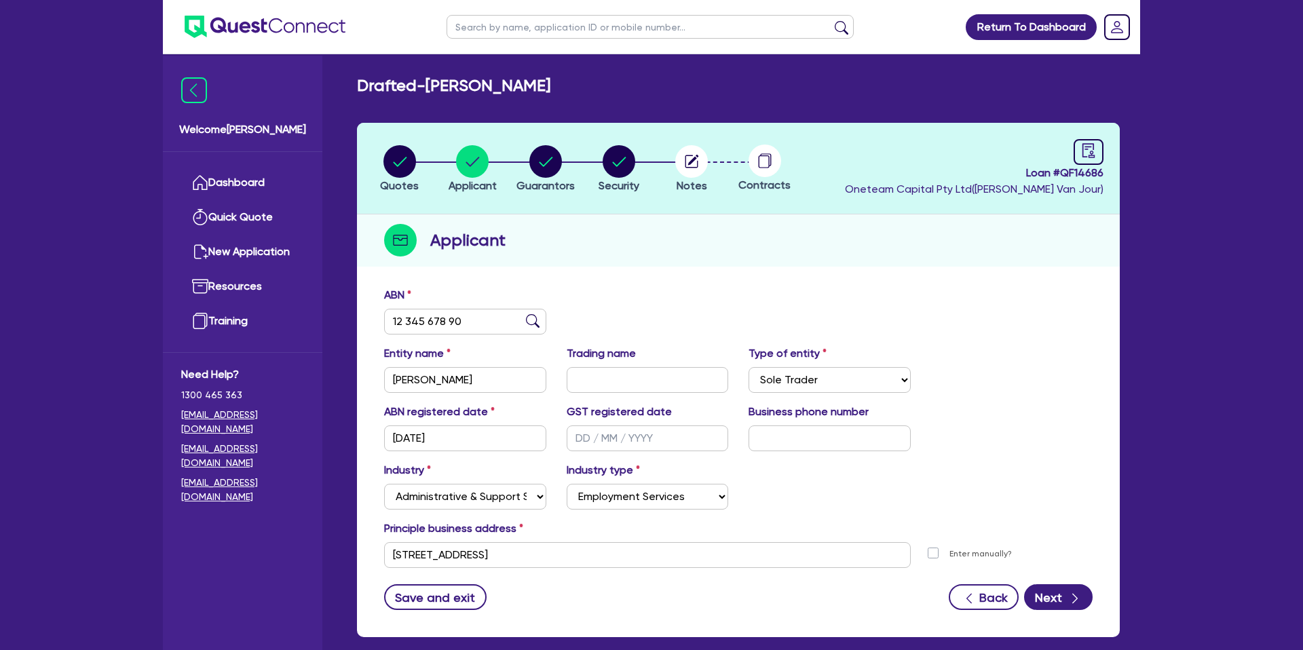
drag, startPoint x: 686, startPoint y: 267, endPoint x: 87, endPoint y: 204, distance: 602.3
click at [669, 267] on div "Quotes Applicant [GEOGRAPHIC_DATA] Security Notes Contracts Loan # QF14686 Onet…" at bounding box center [738, 380] width 763 height 514
drag, startPoint x: 1071, startPoint y: 448, endPoint x: 1033, endPoint y: 433, distance: 41.1
click at [1052, 440] on div "ABN registered date [DATE] GST registered date Business phone number" at bounding box center [738, 433] width 729 height 58
click at [1090, 151] on icon "audit" at bounding box center [1088, 150] width 12 height 14
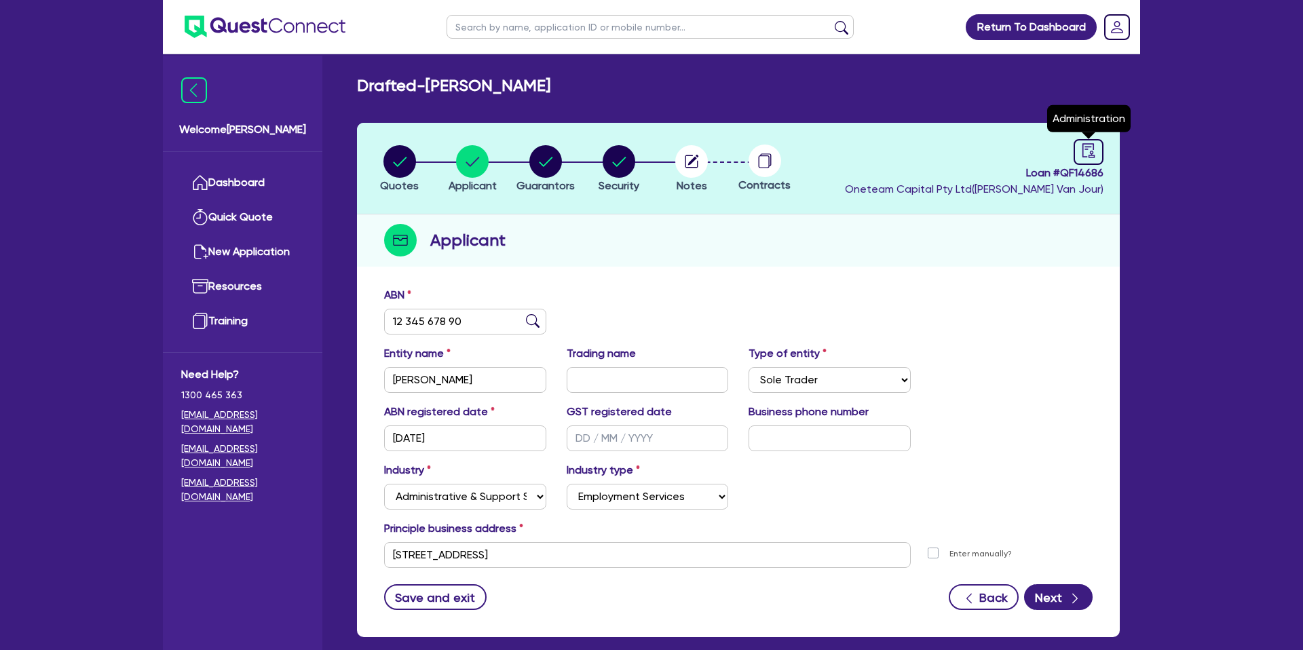
select select "DRAFTED_NEW"
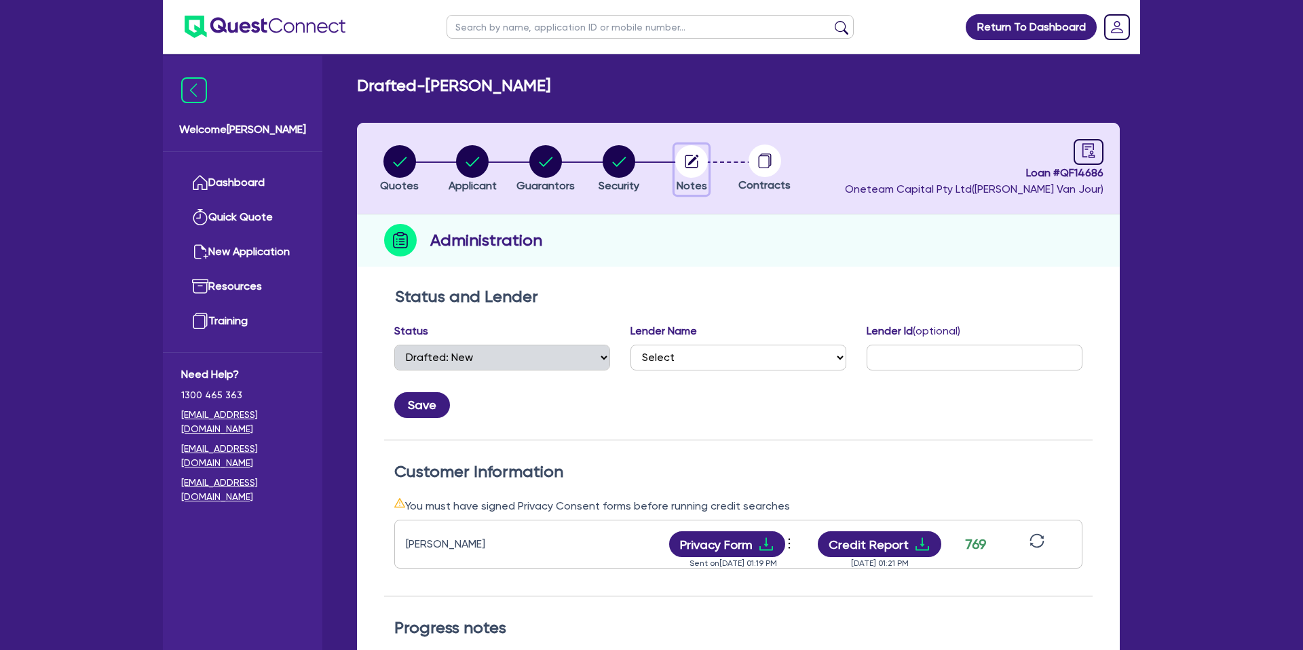
click at [691, 164] on circle "button" at bounding box center [691, 161] width 33 height 33
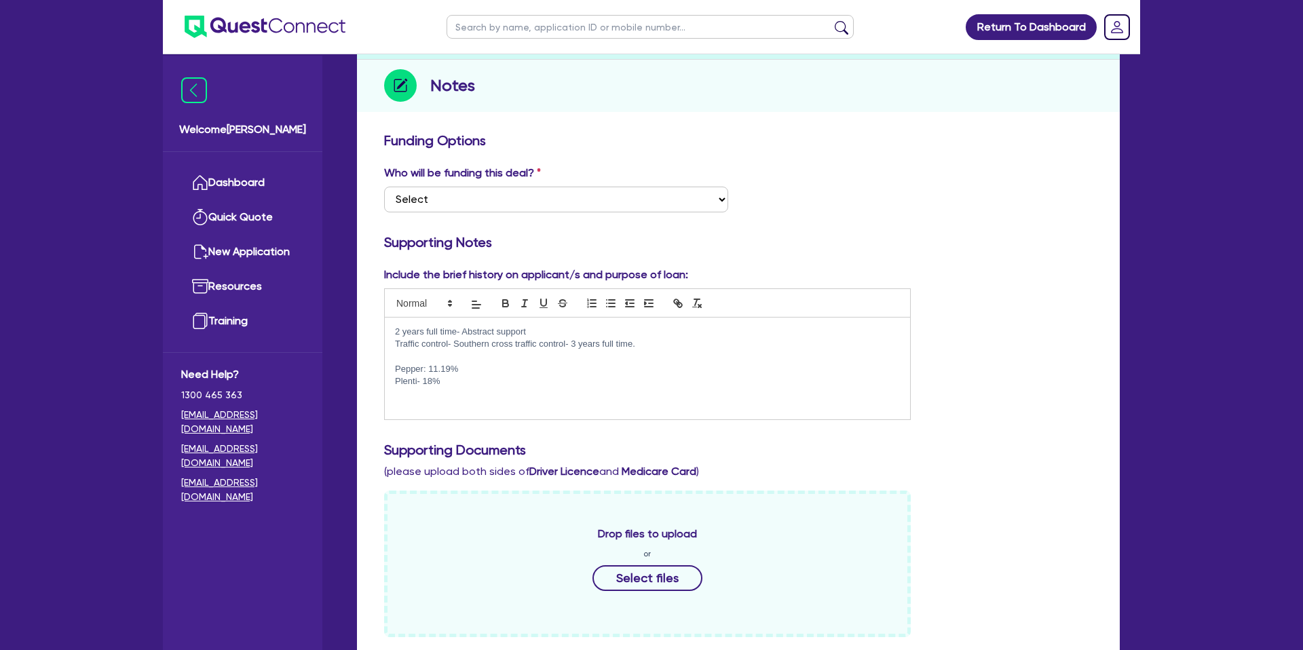
scroll to position [157, 0]
click at [463, 366] on p "Pepper: 11.19%" at bounding box center [647, 367] width 505 height 12
click at [459, 387] on div "2 years full time- Abstract support Traffic control- Southern cross traffic con…" at bounding box center [647, 366] width 525 height 102
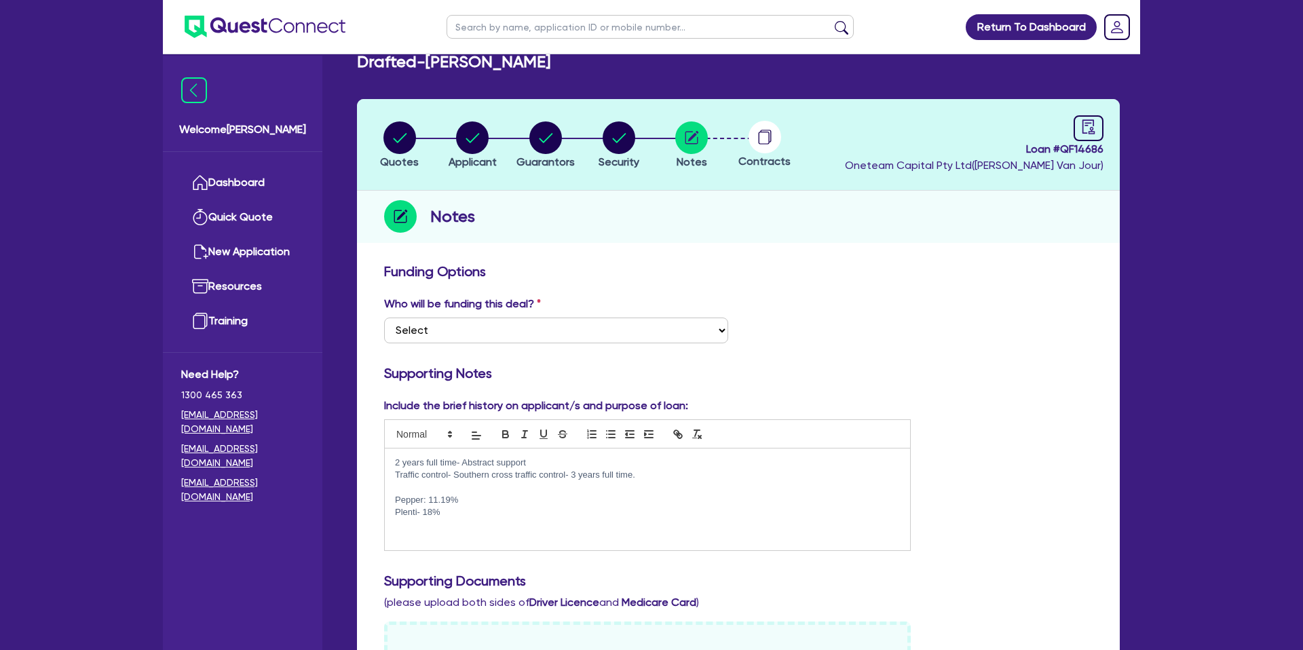
scroll to position [0, 0]
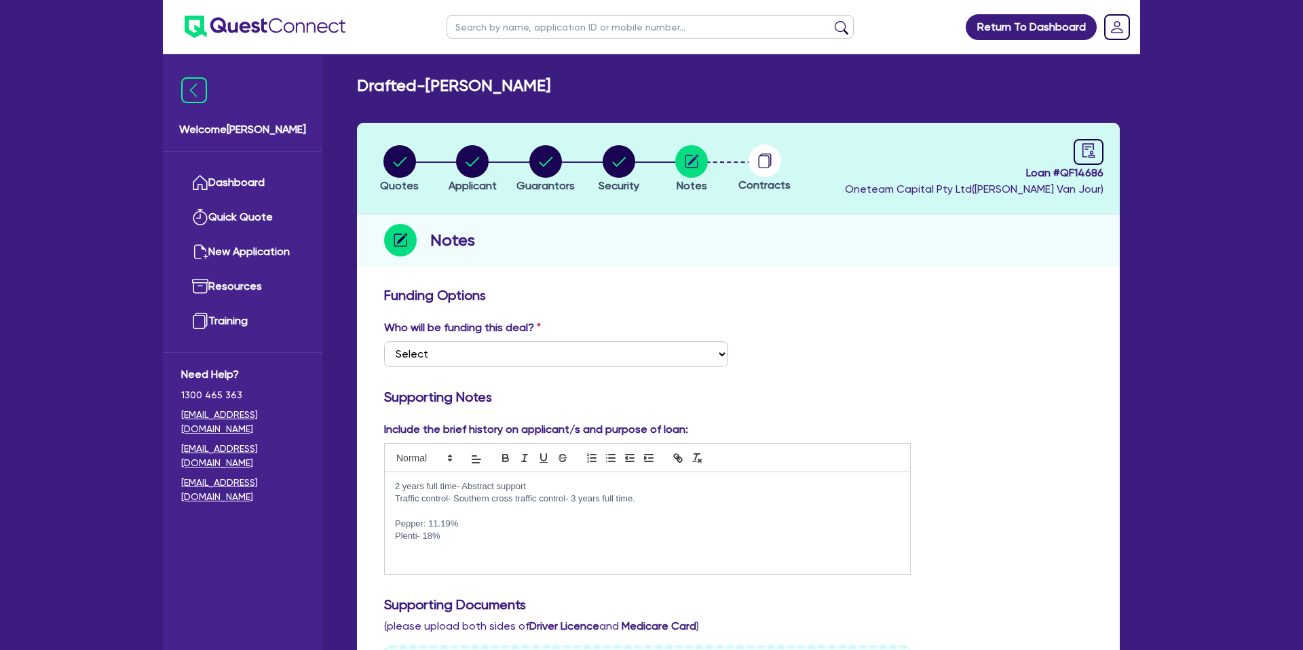
click at [398, 141] on header "Quotes Applicant [GEOGRAPHIC_DATA] Security Notes Contracts Loan # QF14686 Onet…" at bounding box center [738, 169] width 763 height 92
click at [402, 151] on circle "button" at bounding box center [399, 161] width 33 height 33
select select "CARS_AND_LIGHT_TRUCKS"
select select "PASSENGER_VEHICLES"
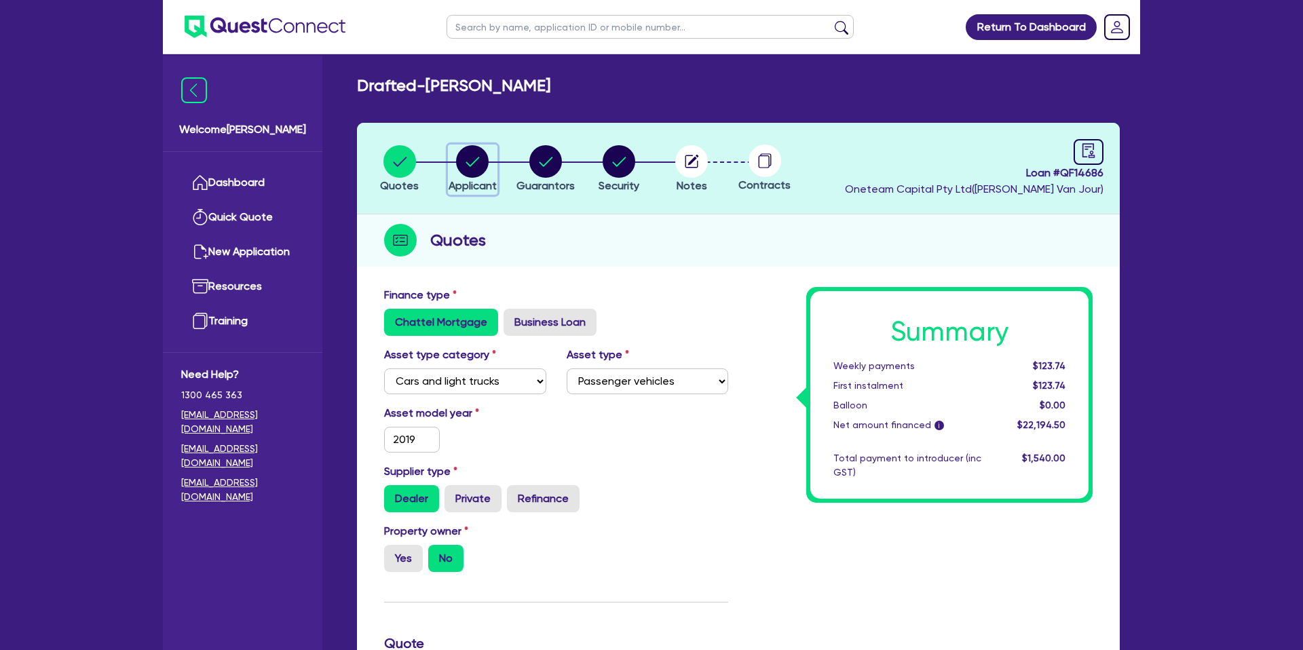
click at [467, 155] on circle "button" at bounding box center [472, 161] width 33 height 33
select select "SOLE_TRADER"
select select "ADMINISTRATIVE_SUPPORT"
select select "EMPLOYMENT"
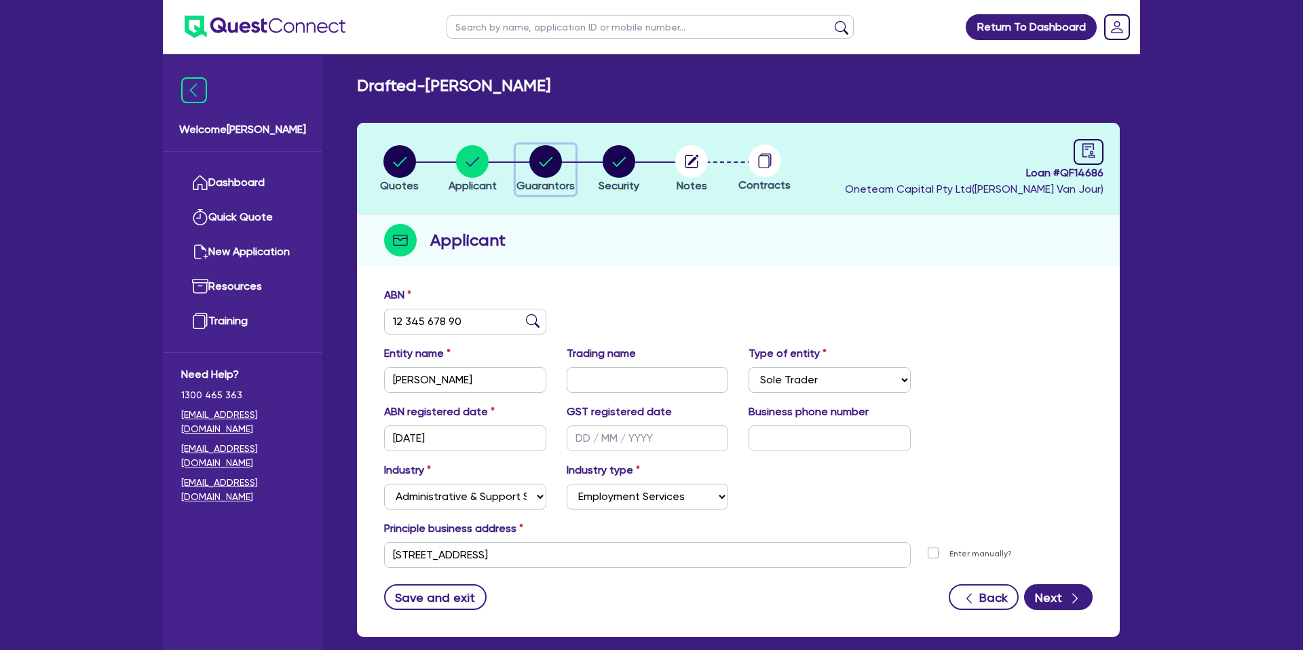
click at [547, 164] on circle "button" at bounding box center [545, 161] width 33 height 33
select select "MRS"
select select "[GEOGRAPHIC_DATA]"
select select "SINGLE"
select select "CASH"
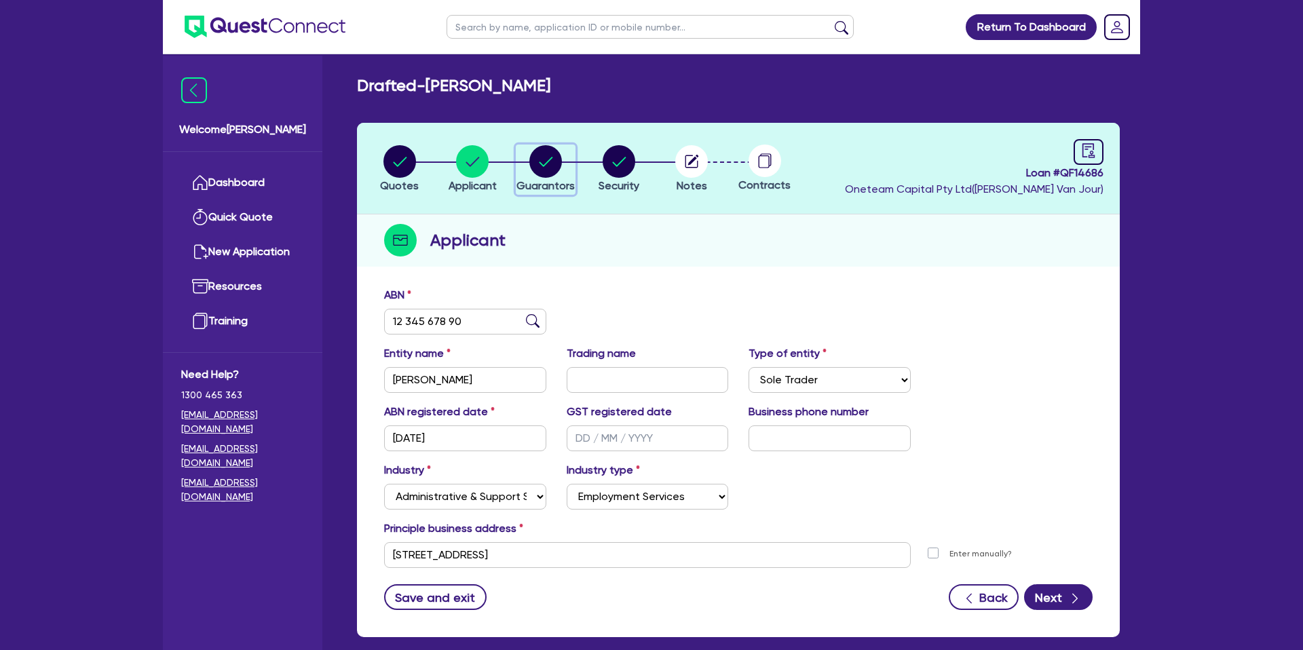
select select "HOUSEHOLD_PERSONAL"
select select "VEHICLE"
select select "PERSONAL_LOAN"
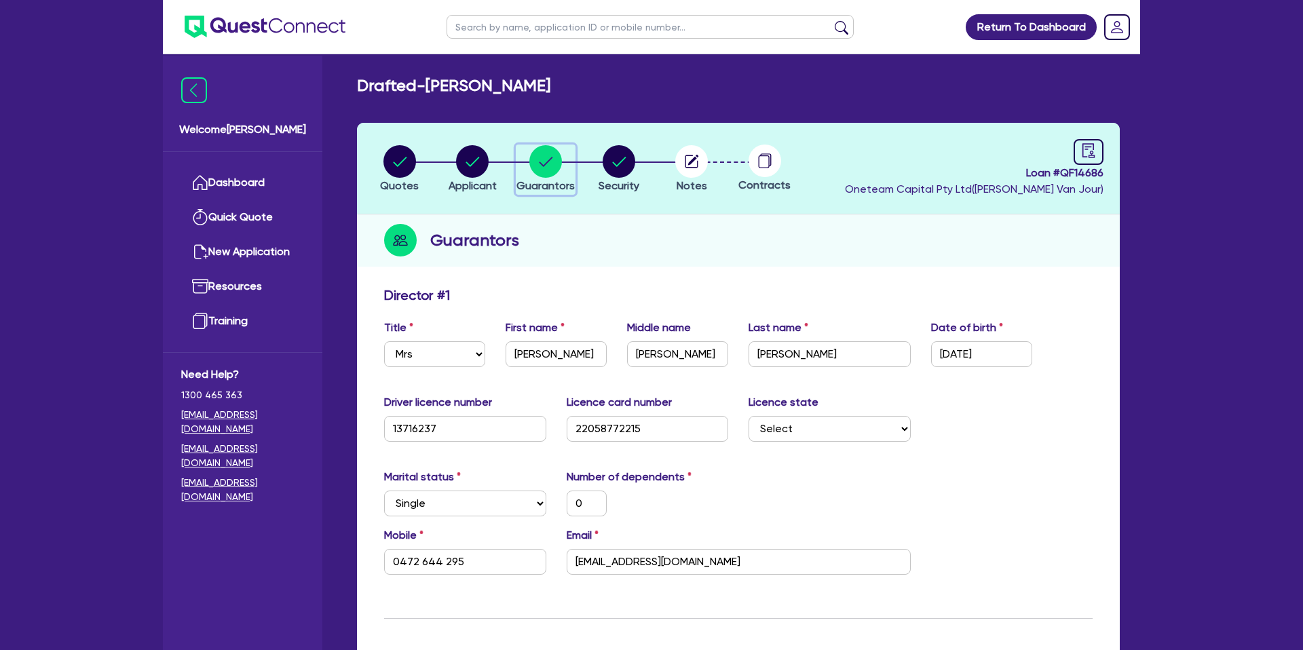
click at [516, 145] on button "Guarantors" at bounding box center [546, 170] width 60 height 50
click at [682, 153] on circle "button" at bounding box center [691, 161] width 33 height 33
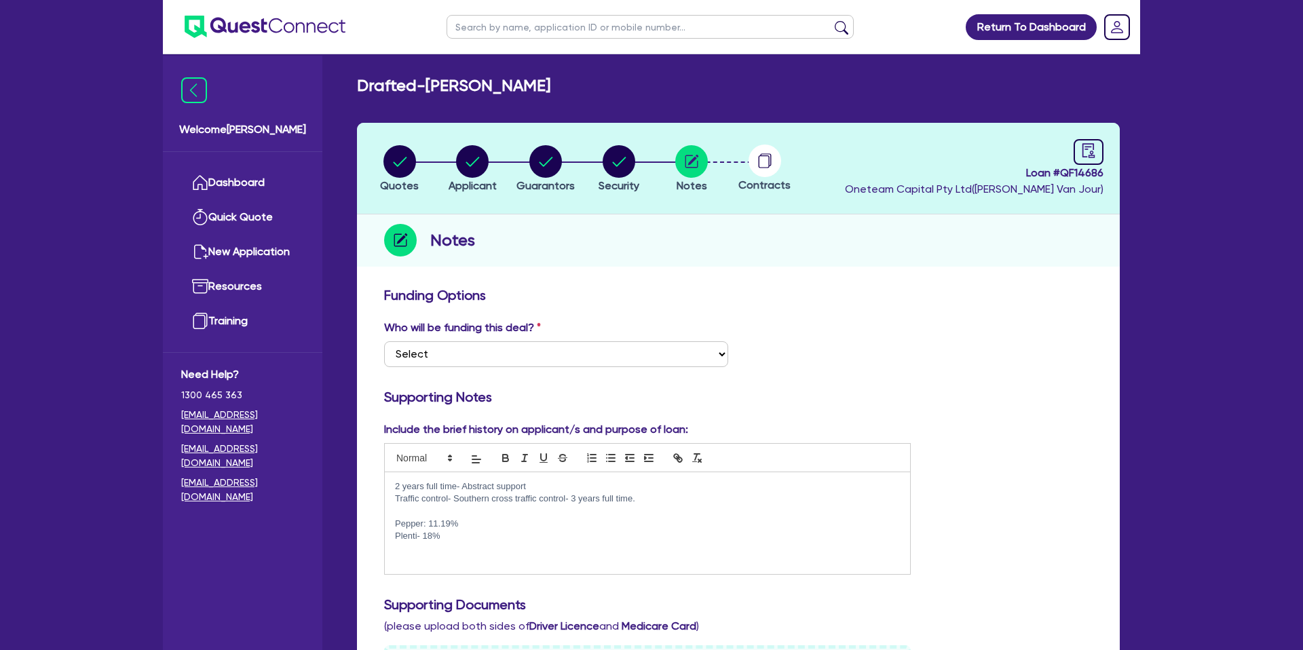
click at [752, 161] on circle at bounding box center [764, 161] width 33 height 33
click at [765, 163] on circle at bounding box center [764, 161] width 33 height 33
drag, startPoint x: 1024, startPoint y: 174, endPoint x: 1110, endPoint y: 173, distance: 85.5
click at [1110, 173] on header "Quotes Applicant [GEOGRAPHIC_DATA] Security Notes Contracts Loan # QF14686 Onet…" at bounding box center [738, 169] width 763 height 92
copy span "Loan # QF14686"
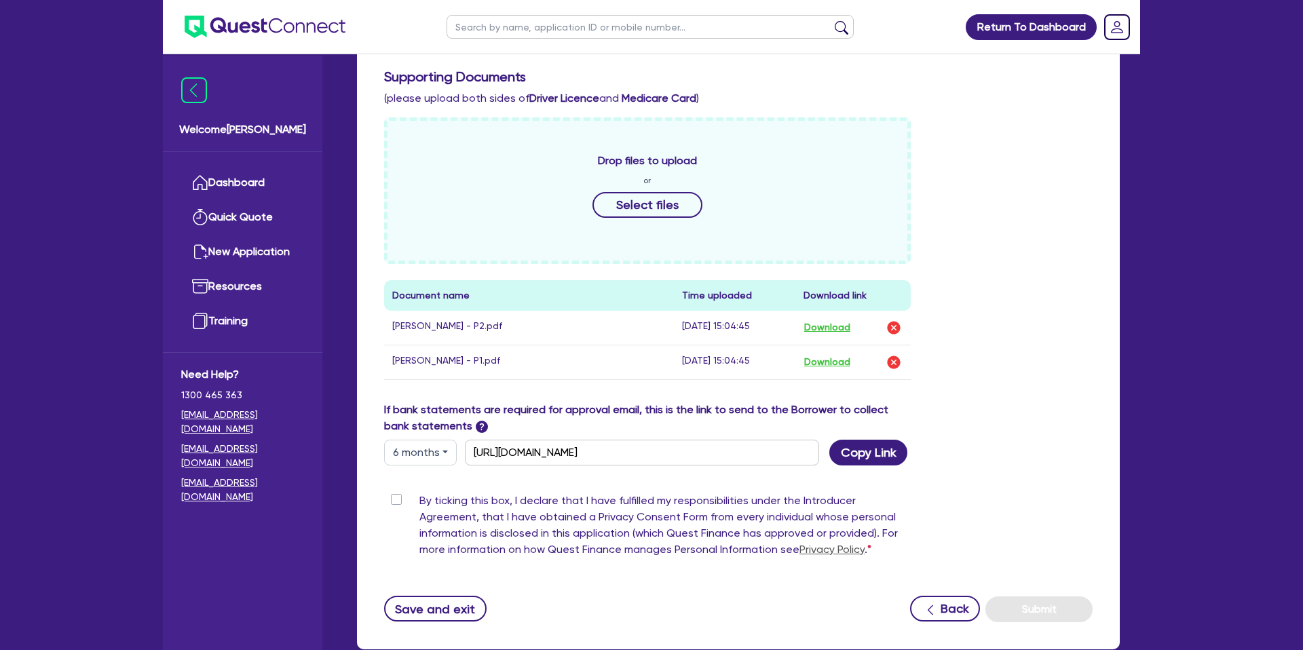
scroll to position [611, 0]
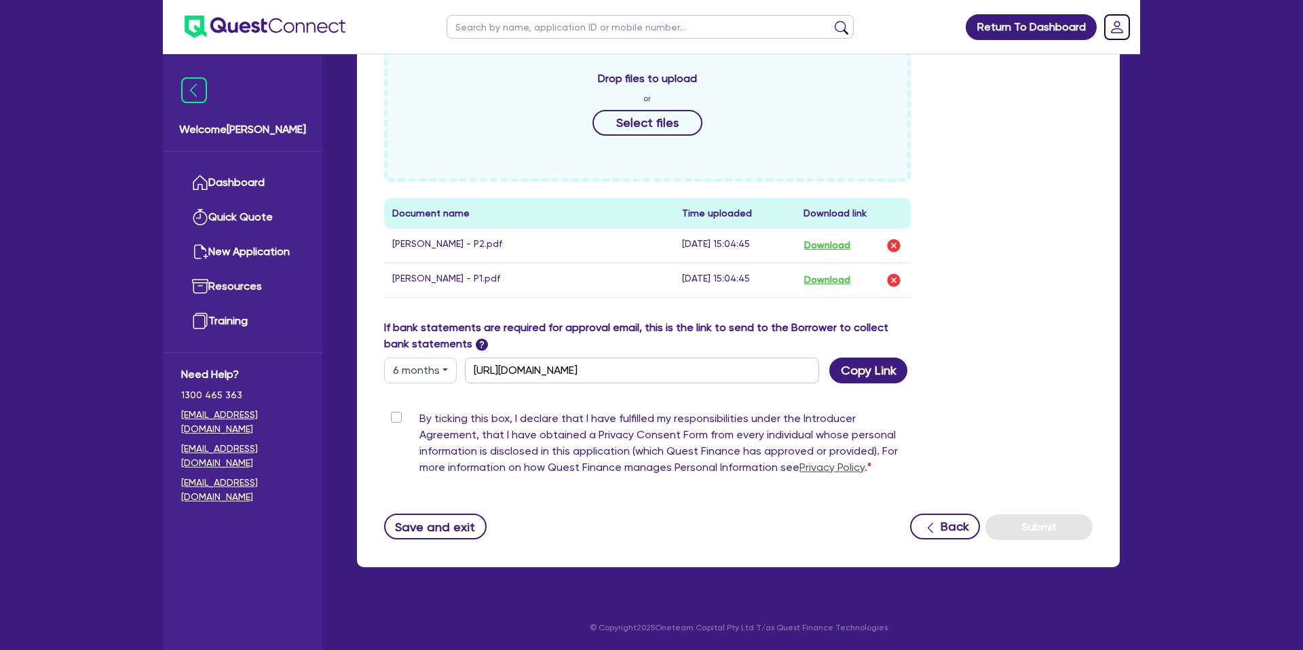
click at [579, 39] on ul at bounding box center [650, 27] width 434 height 54
click at [580, 33] on input "text" at bounding box center [649, 27] width 407 height 24
type input "rose"
click button "submit" at bounding box center [841, 29] width 22 height 19
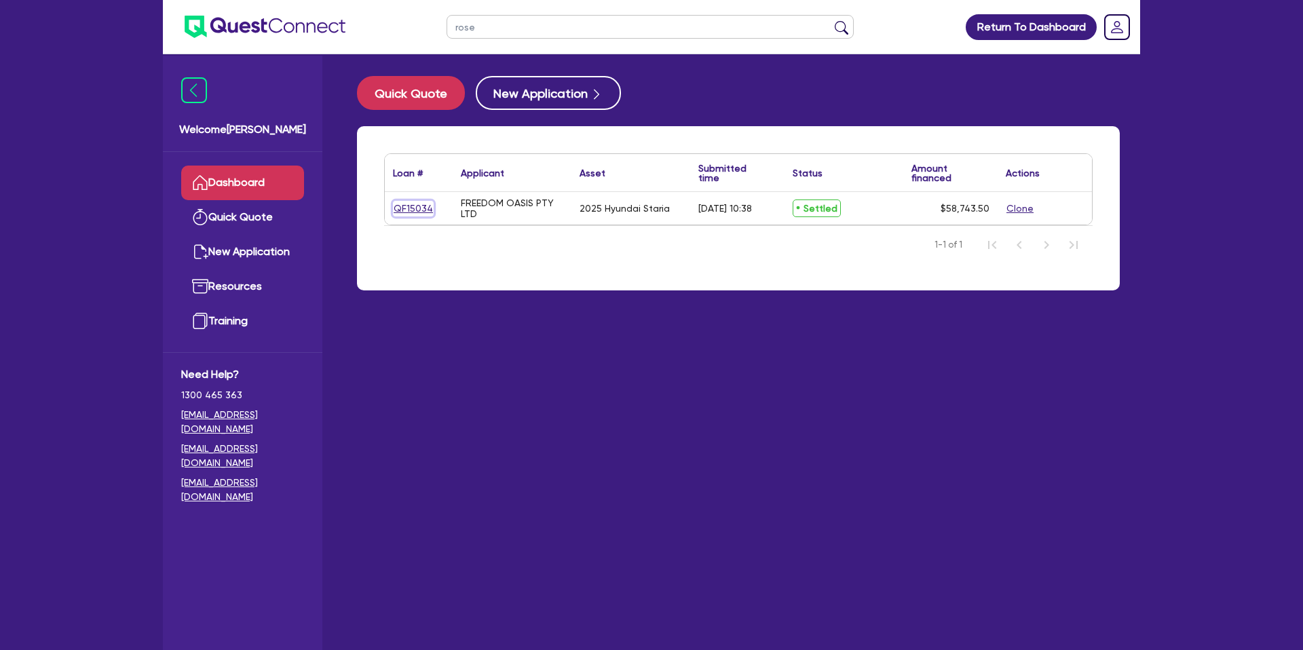
click at [412, 201] on link "QF15034" at bounding box center [413, 209] width 41 height 16
select select "CARS_AND_LIGHT_TRUCKS"
select select "PASSENGER_VEHICLES"
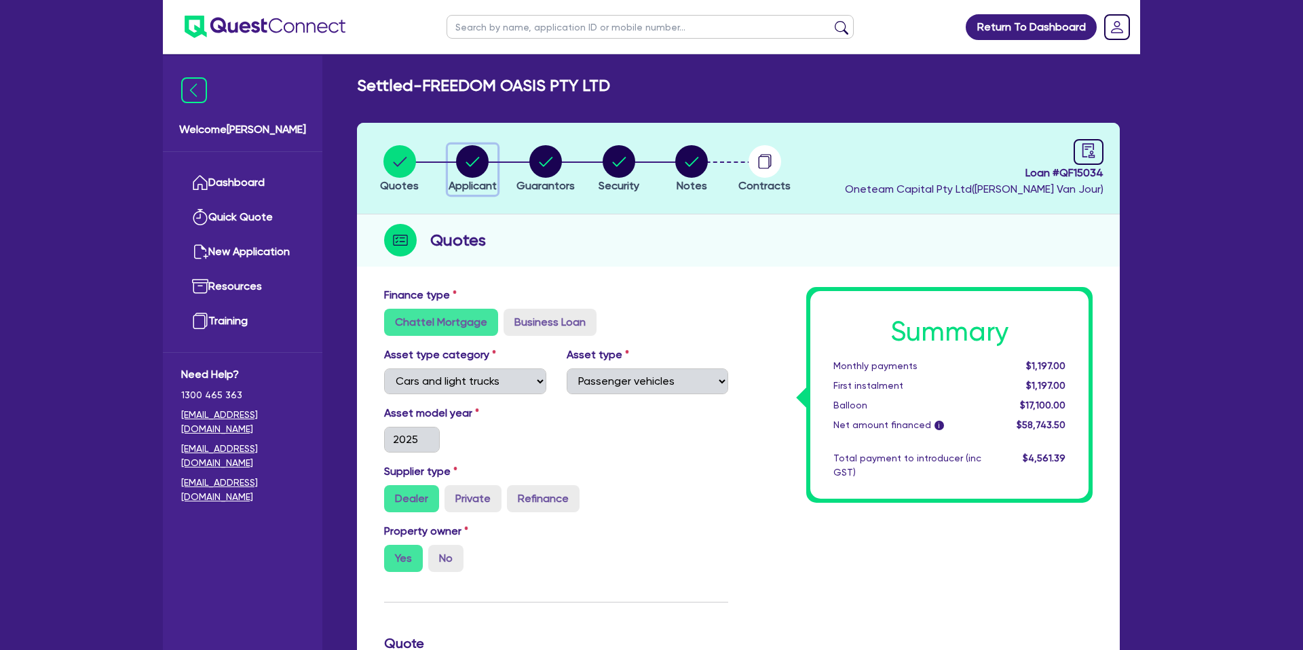
drag, startPoint x: 481, startPoint y: 160, endPoint x: 525, endPoint y: 162, distance: 44.1
click at [481, 160] on circle "button" at bounding box center [472, 161] width 33 height 33
select select "COMPANY"
select select "ACCOMODATION_FOOD"
select select "HOTELS"
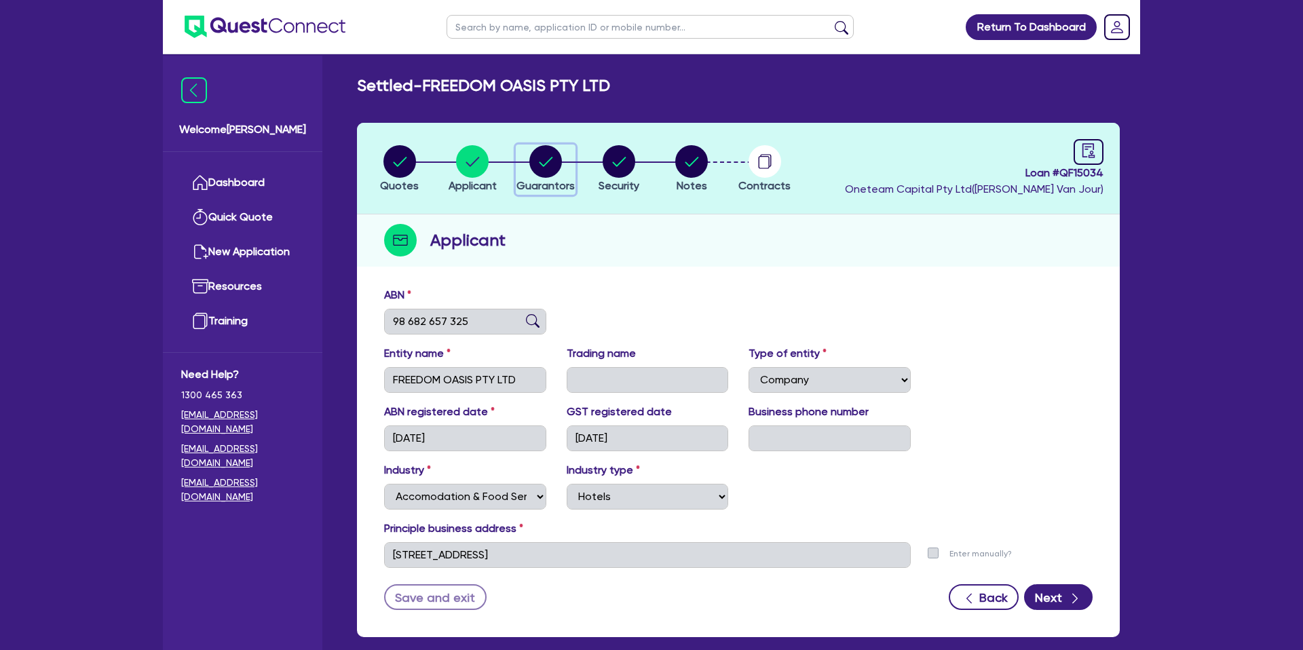
click at [554, 156] on circle "button" at bounding box center [545, 161] width 33 height 33
select select "MRS"
select select "QLD"
select select "DE_FACTO"
select select "PROPERTY"
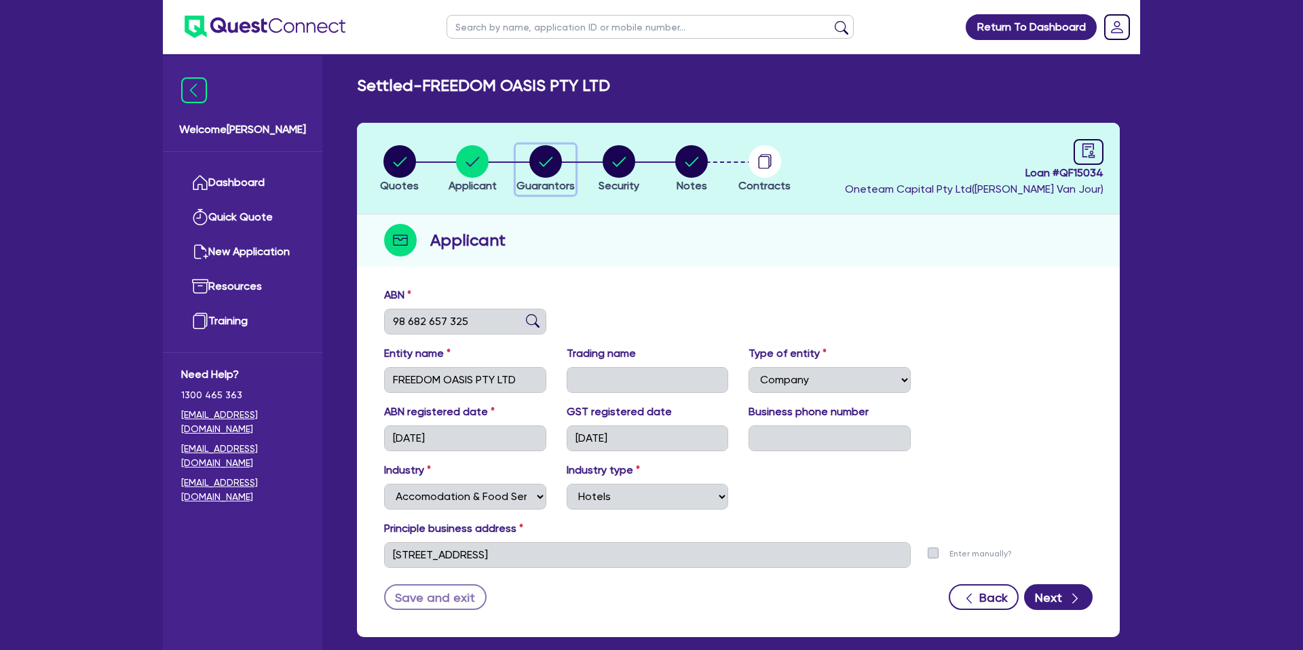
select select "CASH"
select select "VEHICLE"
select select "MORTGAGE"
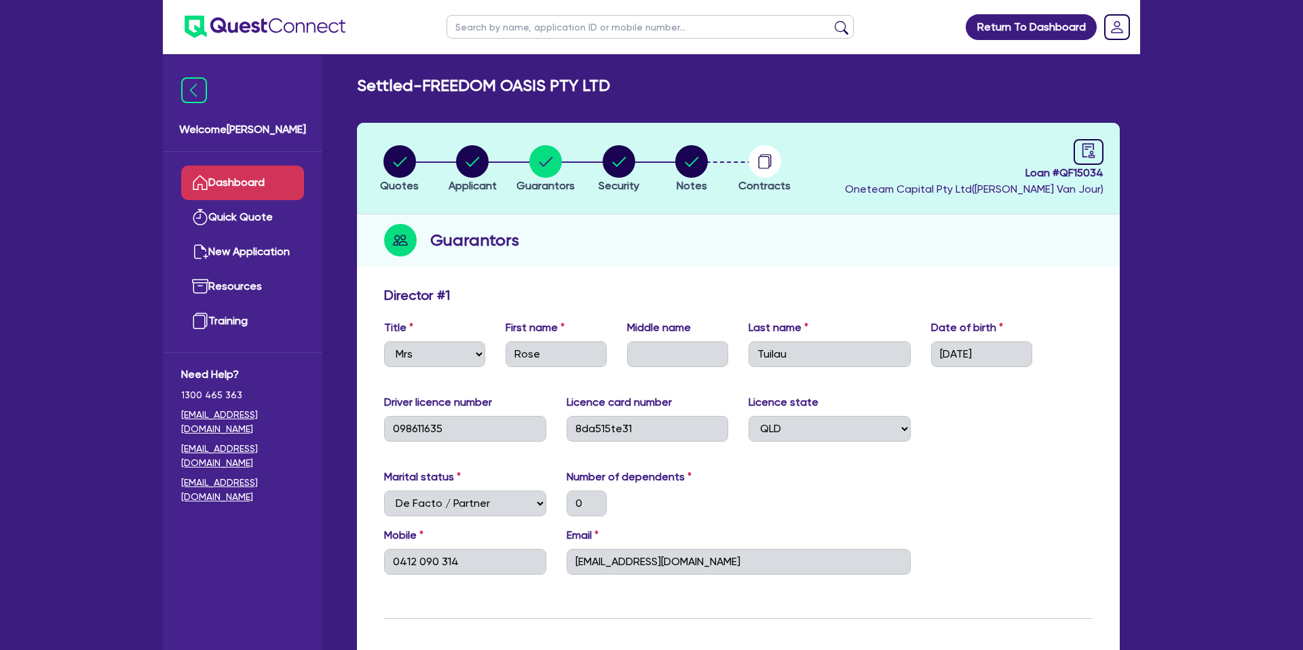
click at [258, 182] on link "Dashboard" at bounding box center [242, 183] width 123 height 35
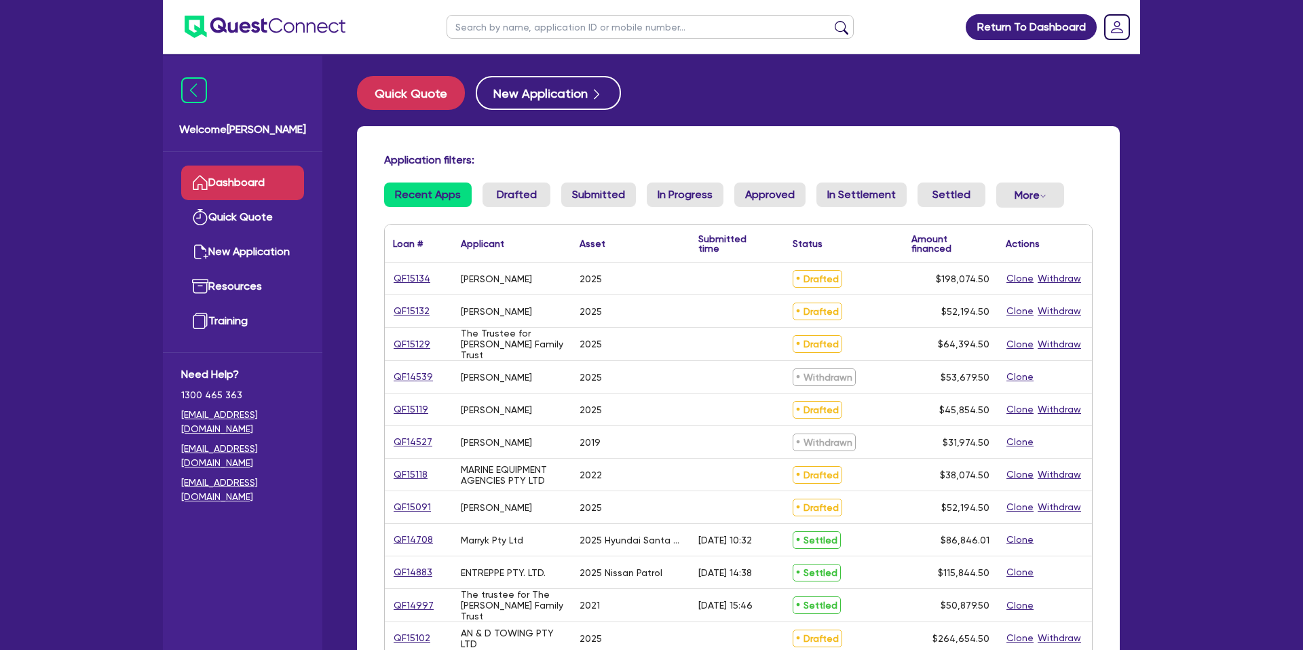
click at [511, 22] on input "text" at bounding box center [649, 27] width 407 height 24
type input "[PERSON_NAME]"
click at [830, 20] on button "submit" at bounding box center [841, 29] width 22 height 19
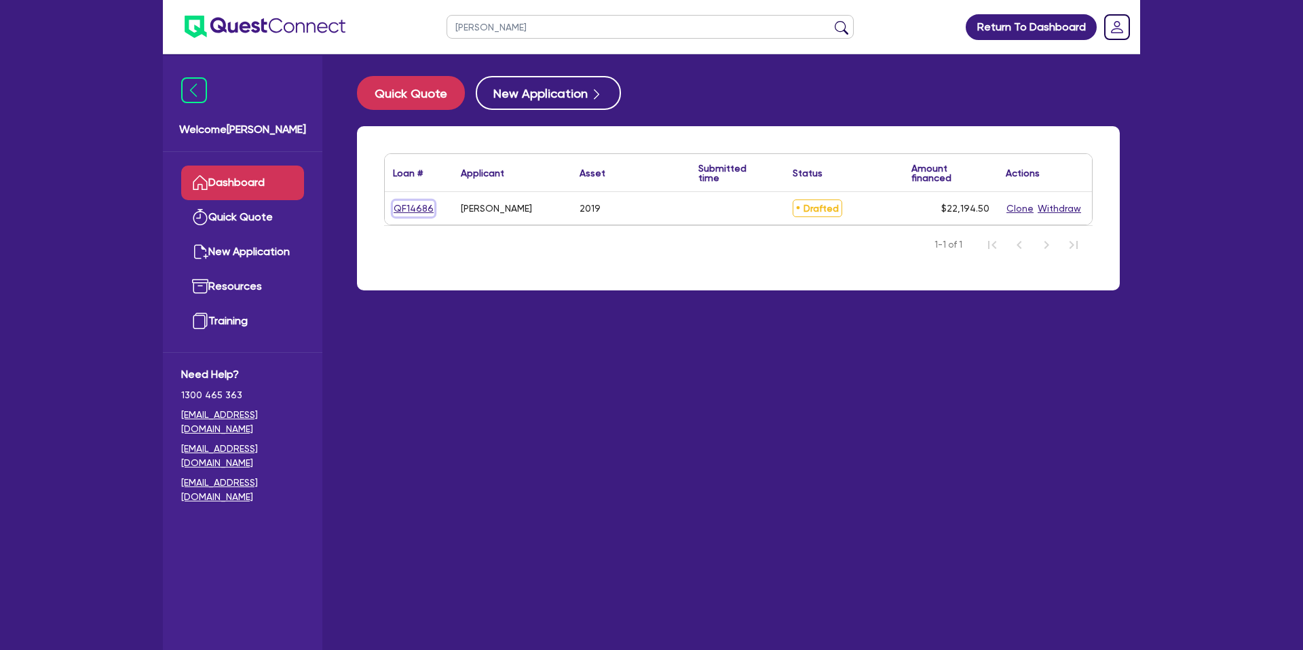
click at [411, 208] on link "QF14686" at bounding box center [413, 209] width 41 height 16
select select "CARS_AND_LIGHT_TRUCKS"
select select "PASSENGER_VEHICLES"
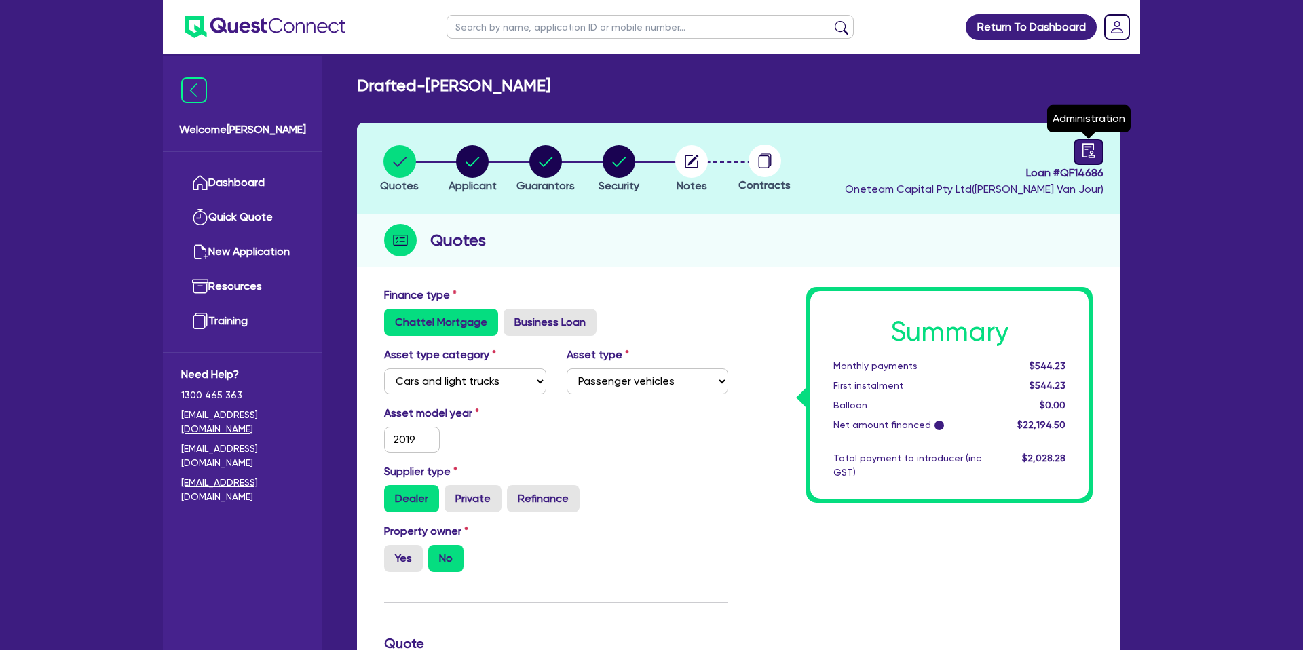
click at [1079, 148] on link at bounding box center [1088, 152] width 30 height 26
select select "DRAFTED_NEW"
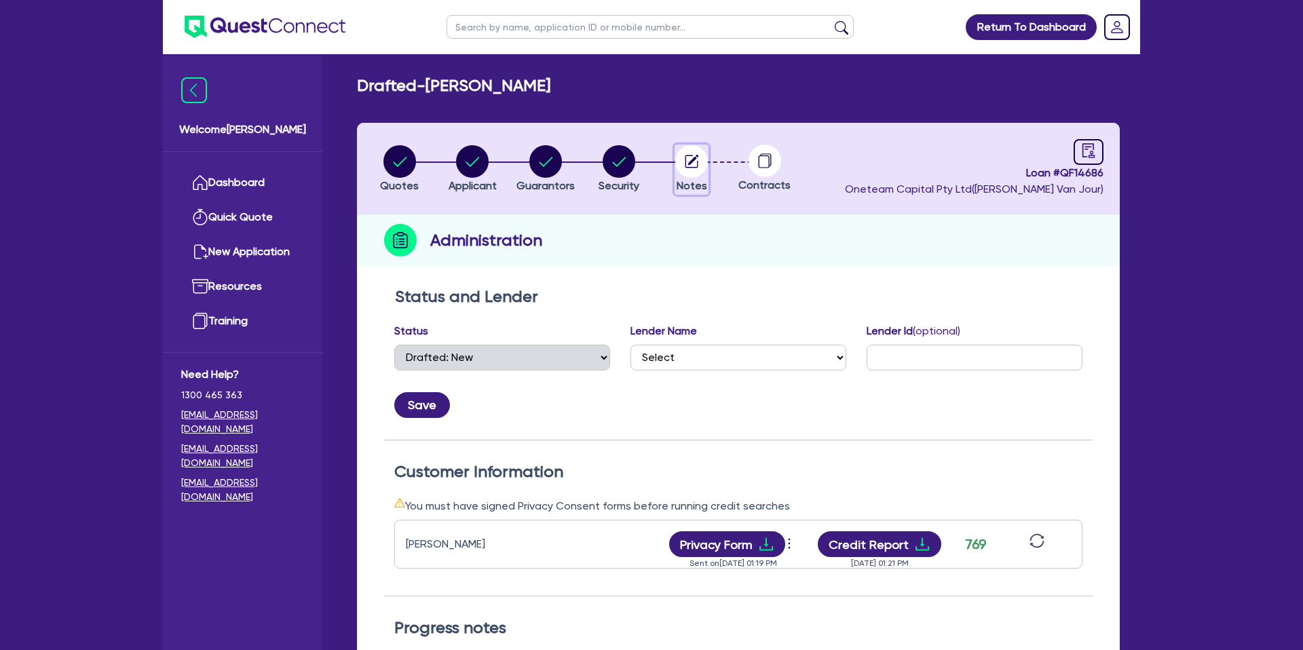
click at [699, 160] on circle "button" at bounding box center [691, 161] width 33 height 33
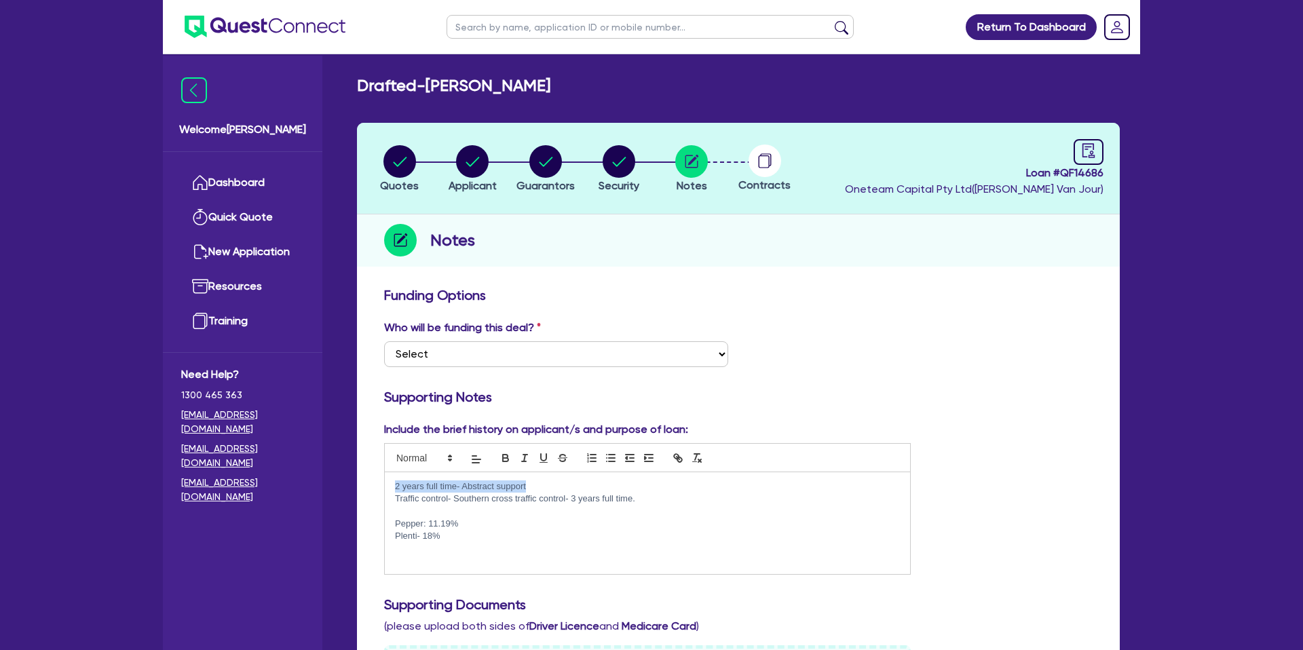
drag, startPoint x: 427, startPoint y: 487, endPoint x: 591, endPoint y: 493, distance: 164.3
click at [591, 493] on div "2 years full time- Abstract support Traffic control- Southern cross traffic con…" at bounding box center [647, 523] width 525 height 102
click at [588, 488] on p "2 years full time- Abstract support" at bounding box center [647, 486] width 505 height 12
drag, startPoint x: 395, startPoint y: 499, endPoint x: 701, endPoint y: 524, distance: 307.7
click at [701, 526] on div "2 years full time- Abstract support Traffic control- Southern cross traffic con…" at bounding box center [647, 523] width 525 height 102
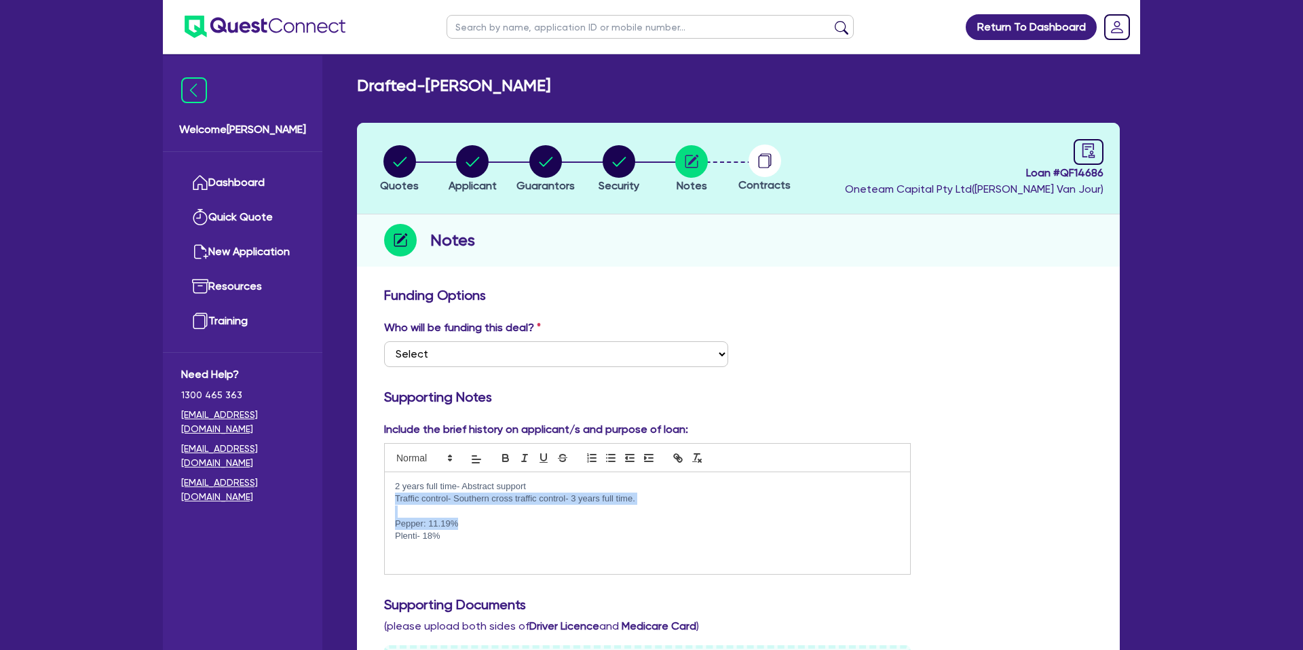
click at [714, 497] on p "Traffic control- Southern cross traffic control- 3 years full time." at bounding box center [647, 499] width 505 height 12
click at [744, 373] on div "Who will be funding this deal? Select I want Quest to fund 100% I will fund 100…" at bounding box center [738, 349] width 729 height 58
click at [874, 343] on div "Who will be funding this deal? Select I want Quest to fund 100% I will fund 100…" at bounding box center [738, 349] width 729 height 58
drag, startPoint x: 709, startPoint y: 263, endPoint x: 625, endPoint y: 256, distance: 83.7
click at [709, 263] on div "Notes" at bounding box center [738, 240] width 763 height 52
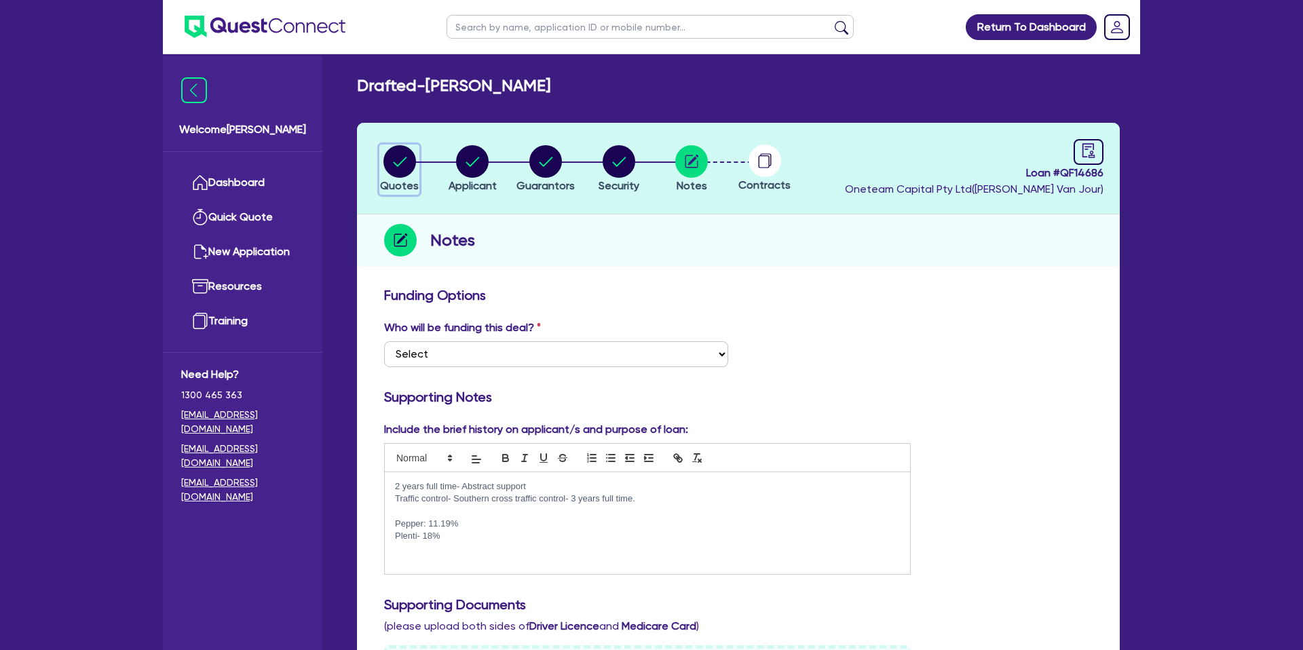
drag, startPoint x: 408, startPoint y: 157, endPoint x: 432, endPoint y: 158, distance: 23.8
click at [409, 157] on circle "button" at bounding box center [399, 161] width 33 height 33
select select "CARS_AND_LIGHT_TRUCKS"
select select "PASSENGER_VEHICLES"
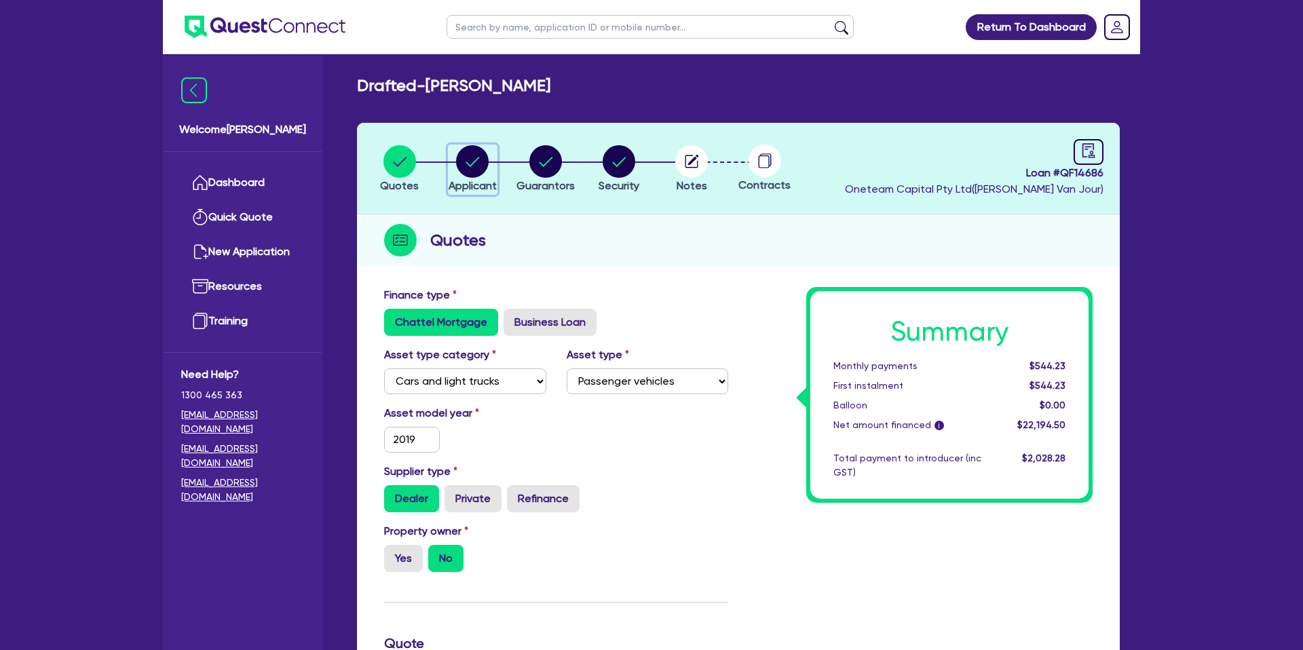
click at [473, 134] on header "Quotes Applicant [GEOGRAPHIC_DATA] Security Notes Contracts Loan # QF14686 Onet…" at bounding box center [738, 169] width 763 height 92
drag, startPoint x: 115, startPoint y: 150, endPoint x: 156, endPoint y: 144, distance: 41.2
click at [118, 149] on div "Return To Dashboard Edit Profile Logout Welcome [PERSON_NAME] Quick Quote New A…" at bounding box center [651, 616] width 1303 height 1232
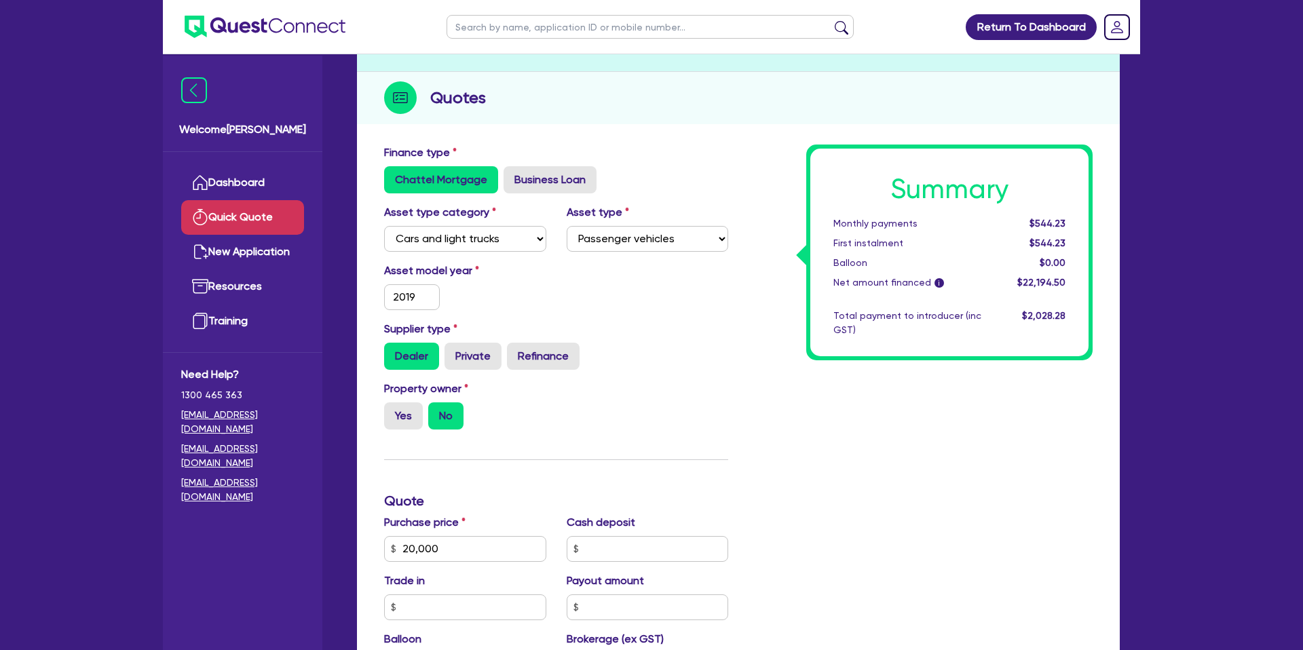
scroll to position [143, 0]
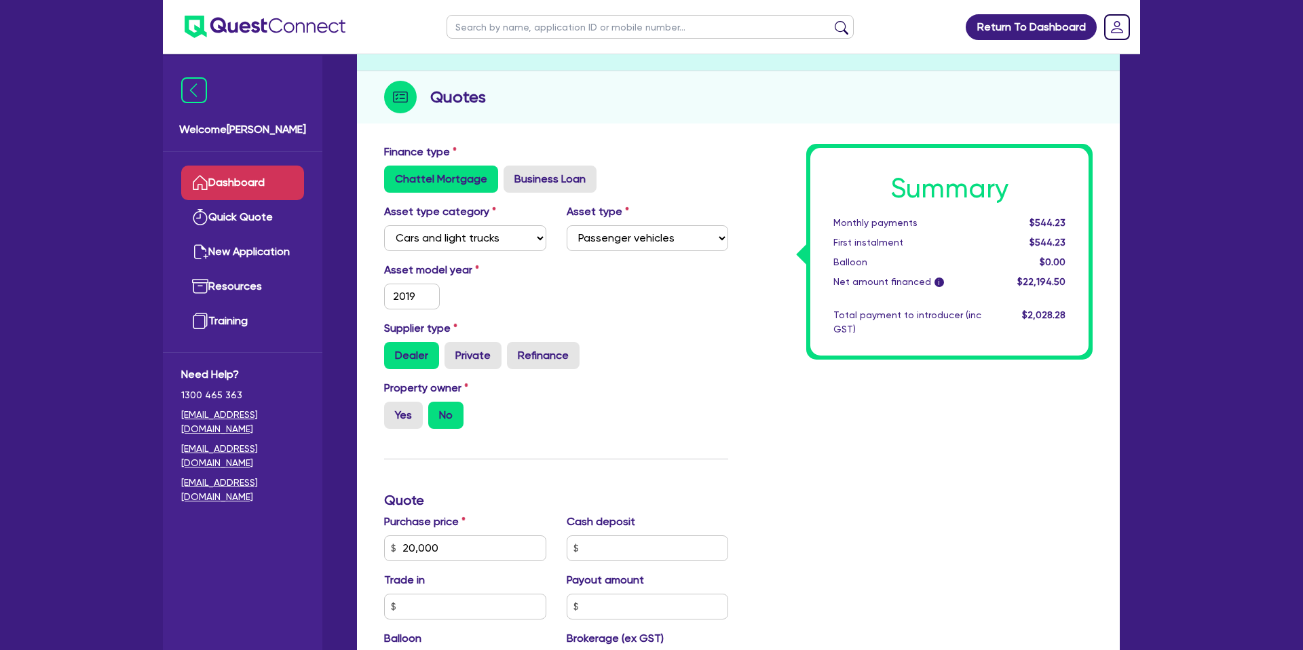
click at [247, 170] on link "Dashboard" at bounding box center [242, 183] width 123 height 35
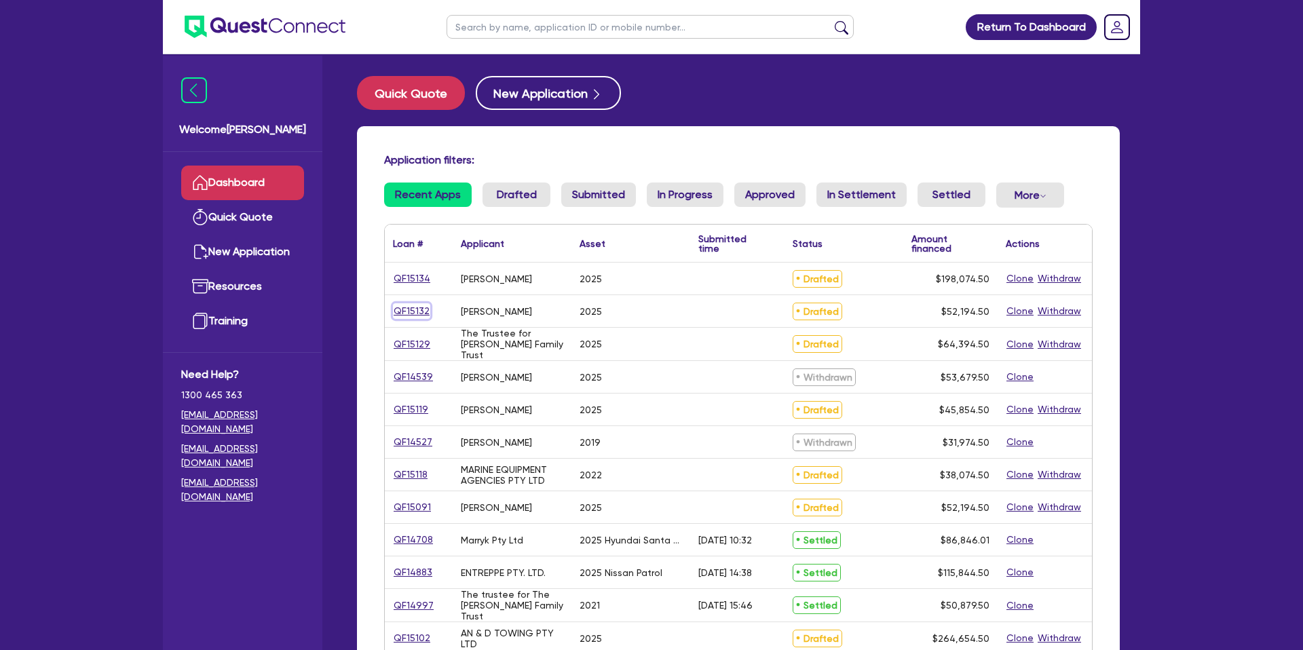
click at [408, 312] on link "QF15132" at bounding box center [411, 311] width 37 height 16
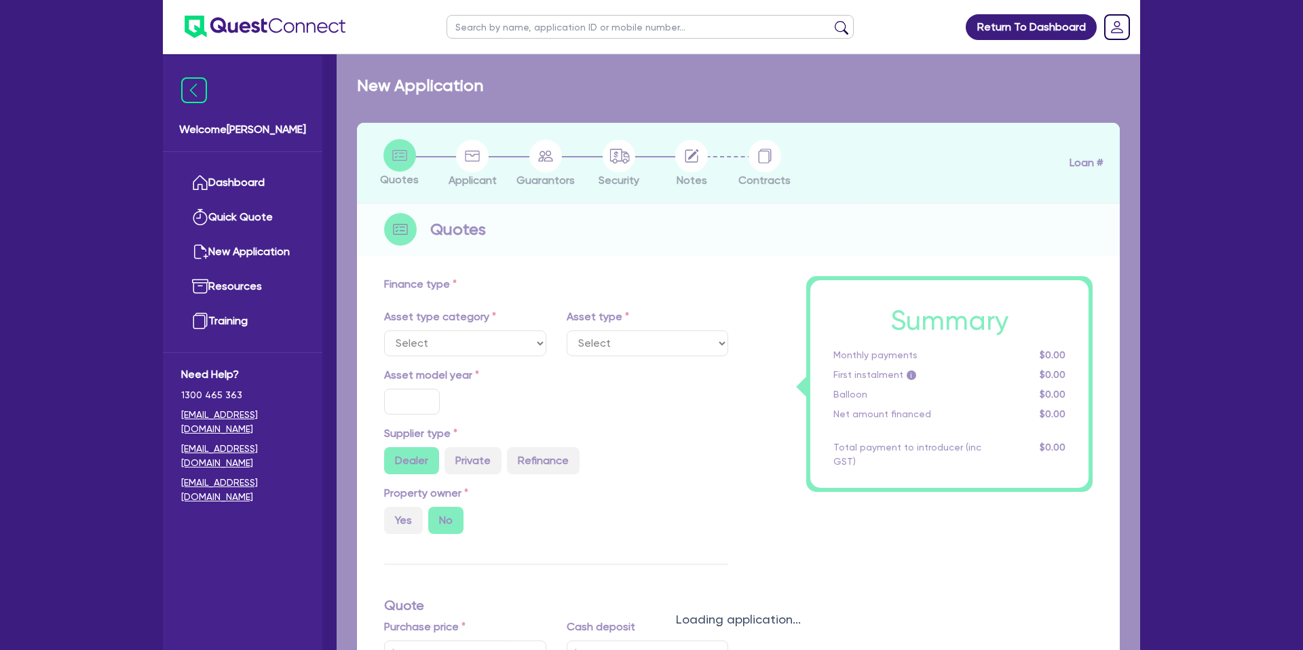
select select "CARS_AND_LIGHT_TRUCKS"
type input "2025"
radio input "true"
type input "50,000"
type input "12.95"
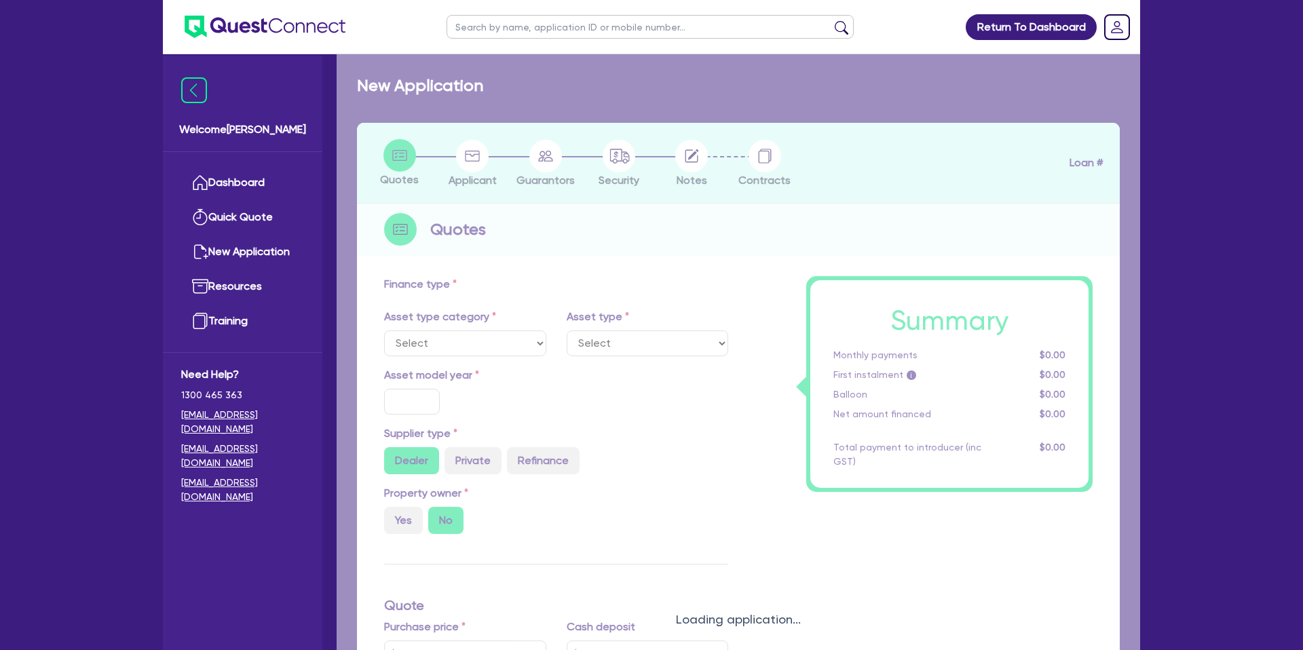
type input "1,400"
select select "PASSENGER_VEHICLES"
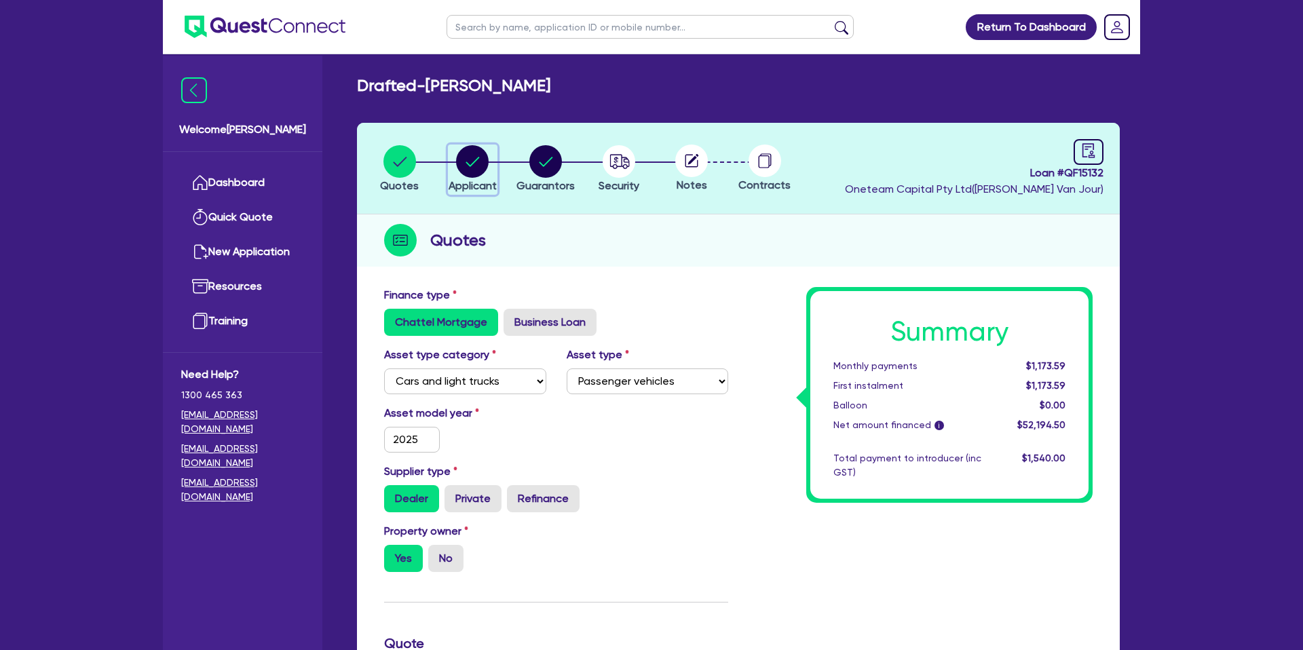
click at [467, 156] on circle "button" at bounding box center [472, 161] width 33 height 33
select select "SOLE_TRADER"
select select "BUILDING_CONSTRUCTION"
select select "TRADES_SERVICES_BUSINESSES_GOVERNMENT"
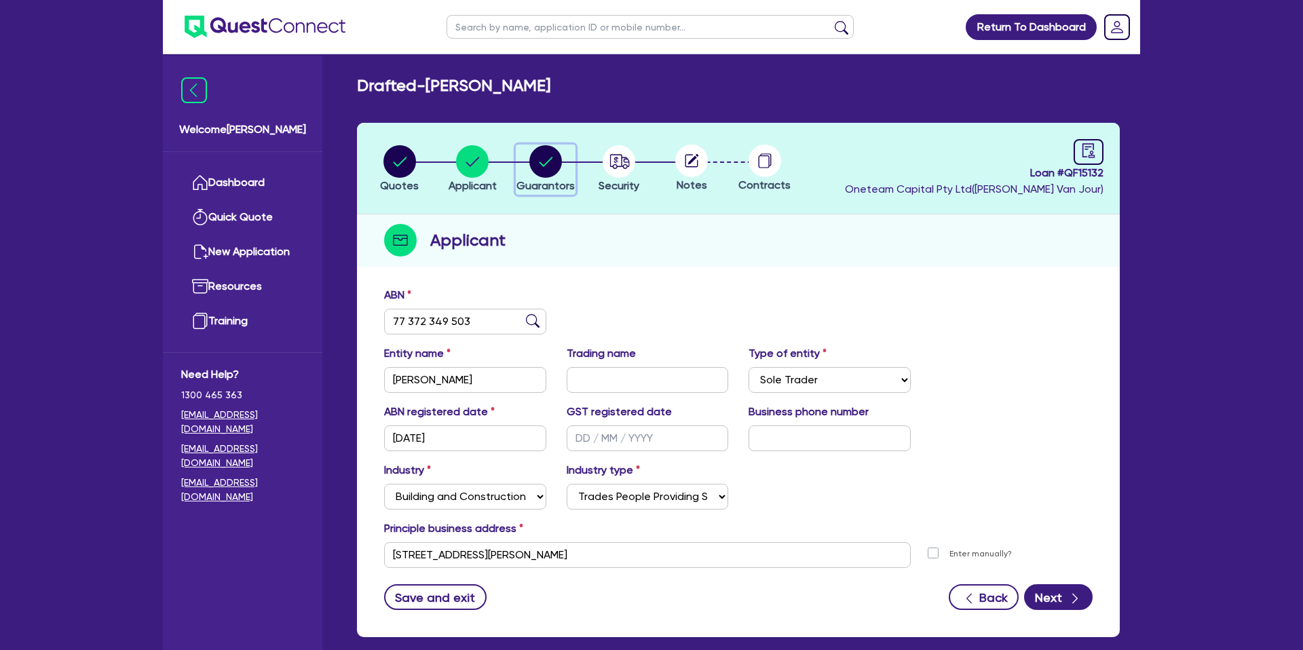
click at [537, 163] on circle "button" at bounding box center [545, 161] width 33 height 33
select select "MR"
select select "VIC"
select select "MARRIED"
select select "PROPERTY"
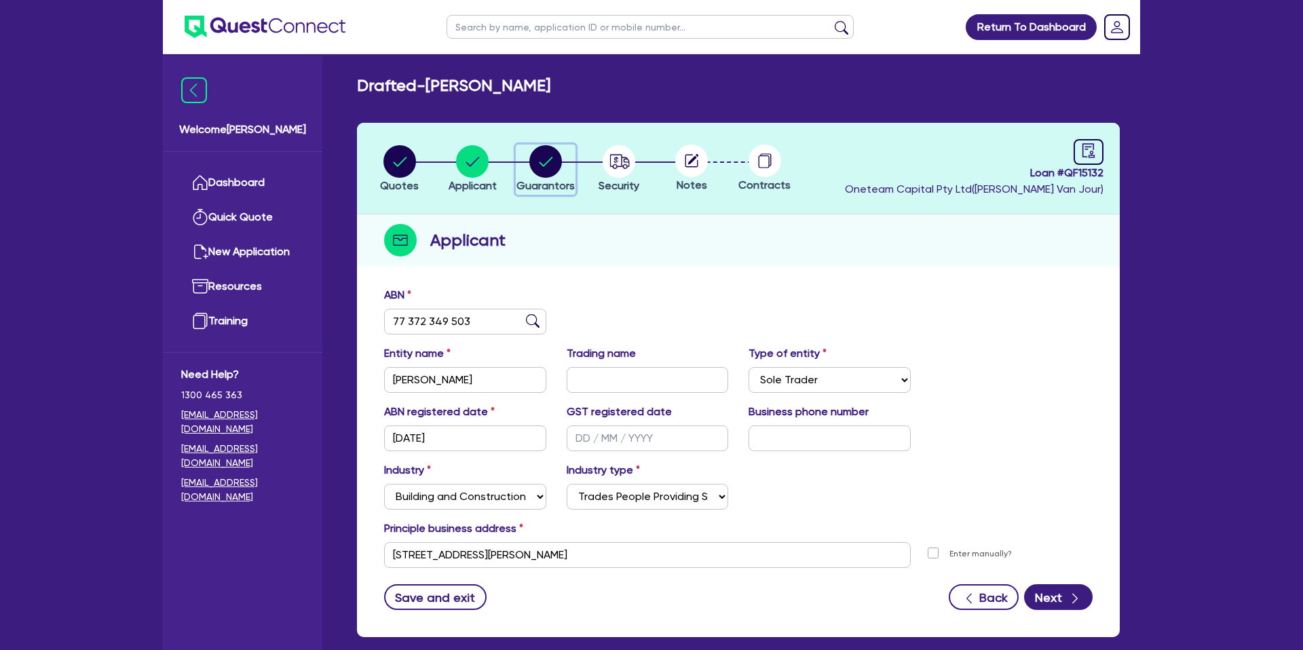
select select "CASH"
select select "MORTGAGE"
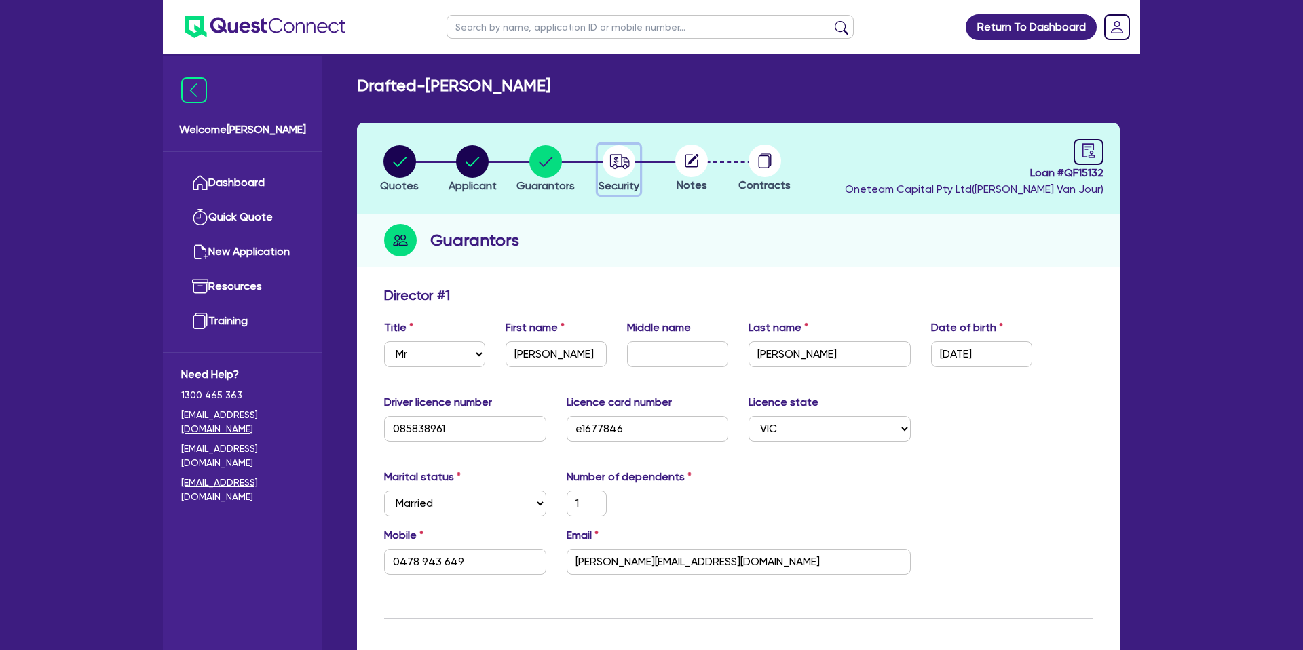
click at [615, 159] on icon "button" at bounding box center [615, 160] width 5 height 7
select select "CARS_AND_LIGHT_TRUCKS"
select select "PASSENGER_VEHICLES"
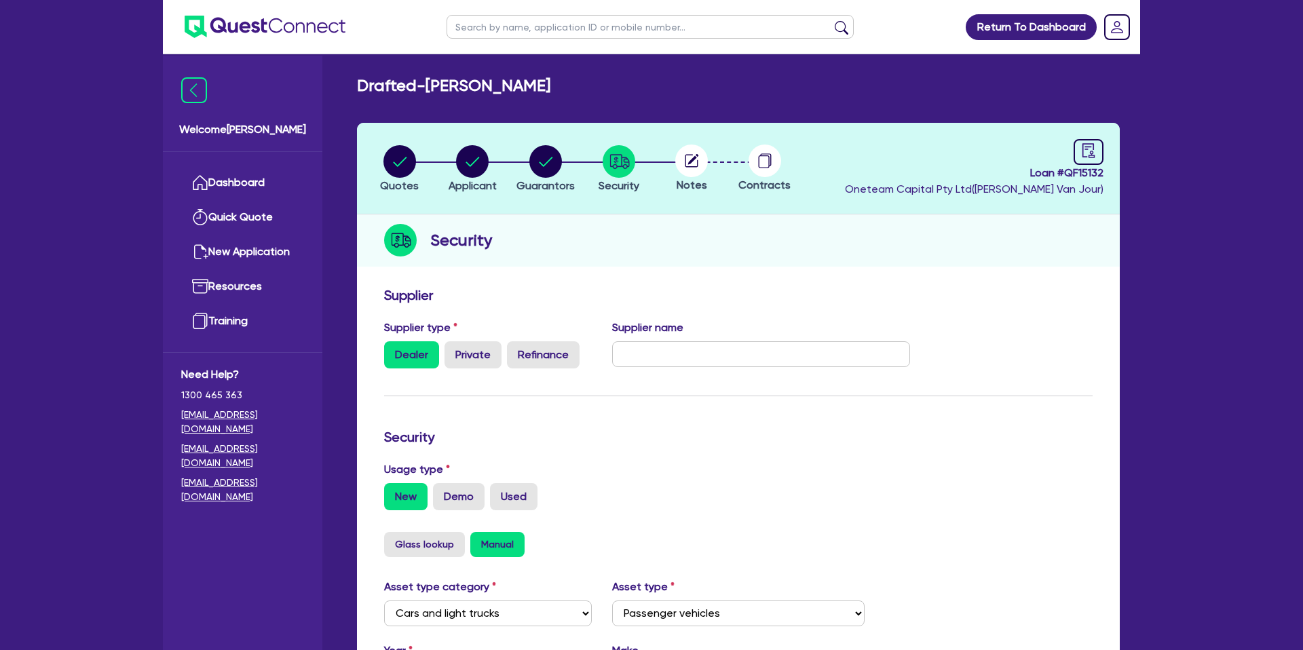
click at [685, 161] on icon at bounding box center [691, 160] width 13 height 13
click at [1097, 145] on link at bounding box center [1088, 152] width 30 height 26
select select "DRAFTED_NEW"
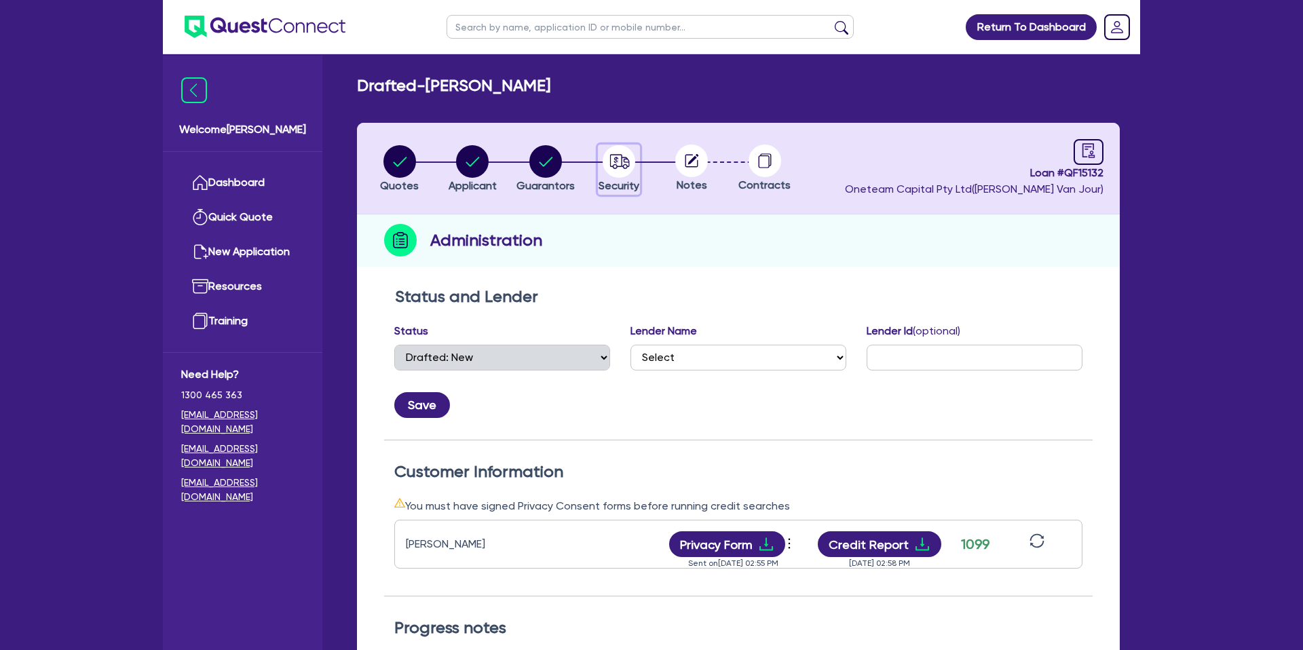
click at [613, 163] on circle "button" at bounding box center [618, 161] width 33 height 33
select select "CARS_AND_LIGHT_TRUCKS"
select select "PASSENGER_VEHICLES"
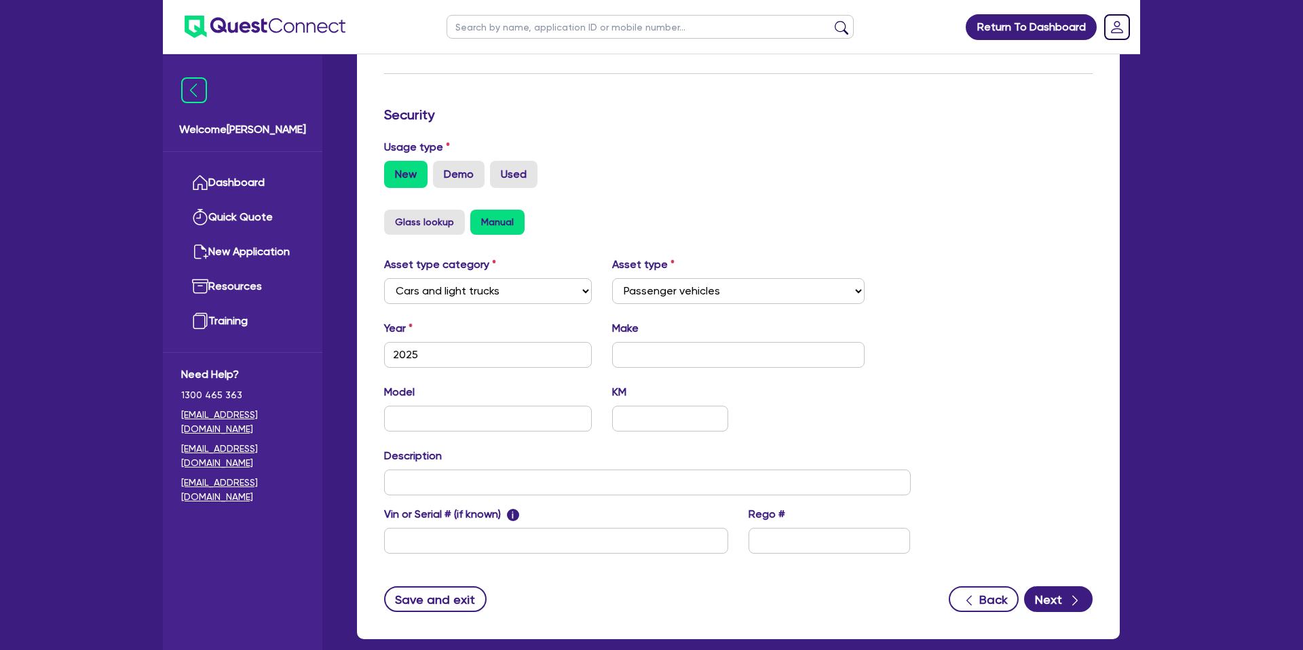
scroll to position [394, 0]
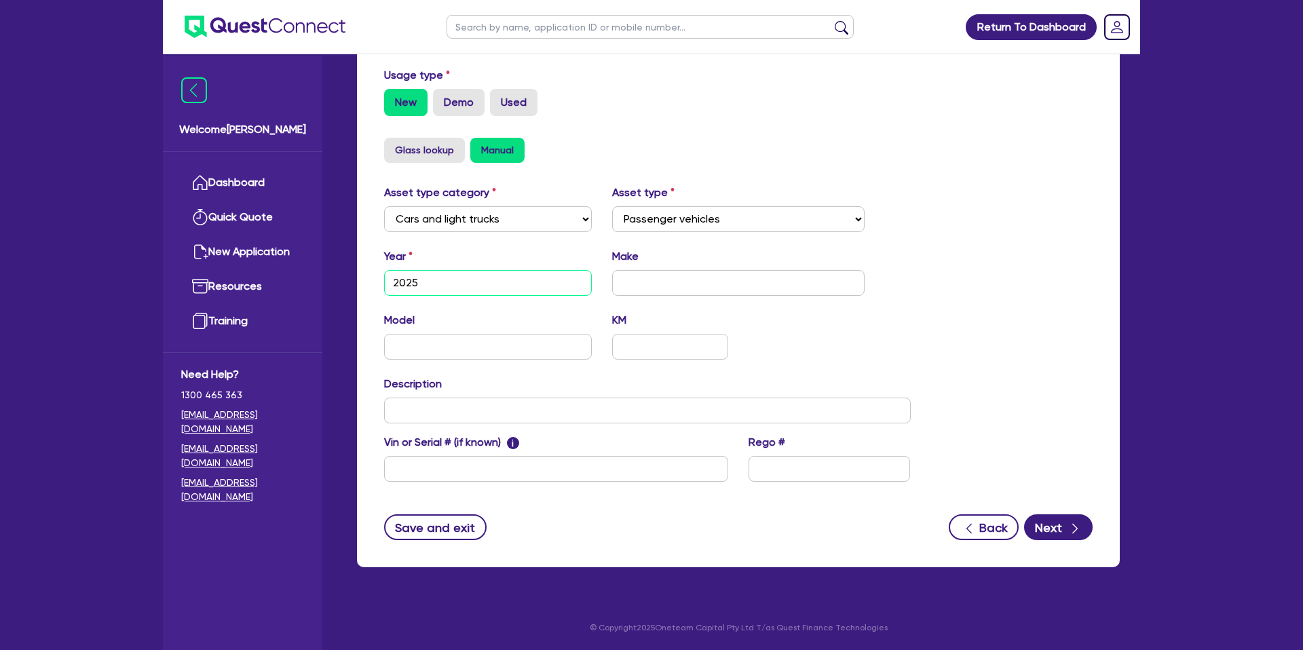
drag, startPoint x: 436, startPoint y: 286, endPoint x: 558, endPoint y: 288, distance: 122.1
click at [437, 286] on input "2025" at bounding box center [488, 283] width 208 height 26
click at [640, 287] on input "text" at bounding box center [738, 283] width 253 height 26
type input "Toyota"
type input "Hiace"
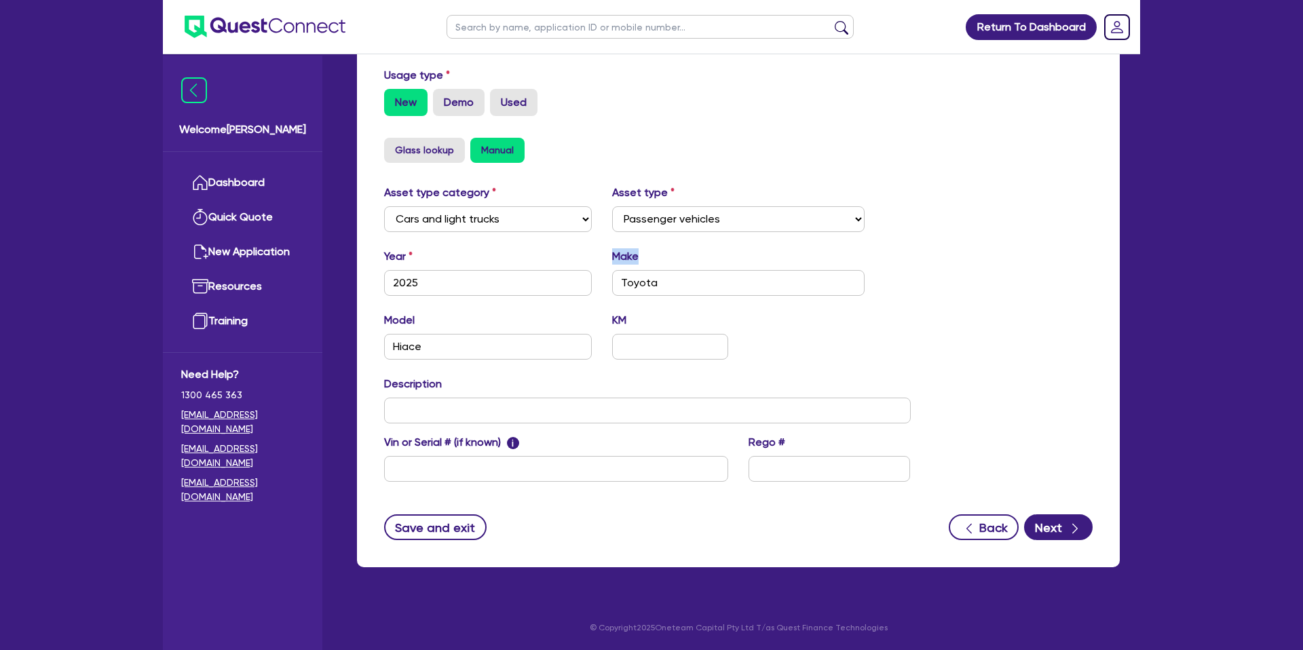
click at [1134, 249] on div "Drafted - [PERSON_NAME] Quotes Applicant [GEOGRAPHIC_DATA] Security Notes Contr…" at bounding box center [737, 133] width 803 height 902
click at [931, 256] on div "Asset type category Select Cars and light trucks Primary assets Secondary asset…" at bounding box center [738, 341] width 729 height 313
click at [999, 213] on div "Asset type category Select Cars and light trucks Primary assets Secondary asset…" at bounding box center [738, 341] width 729 height 313
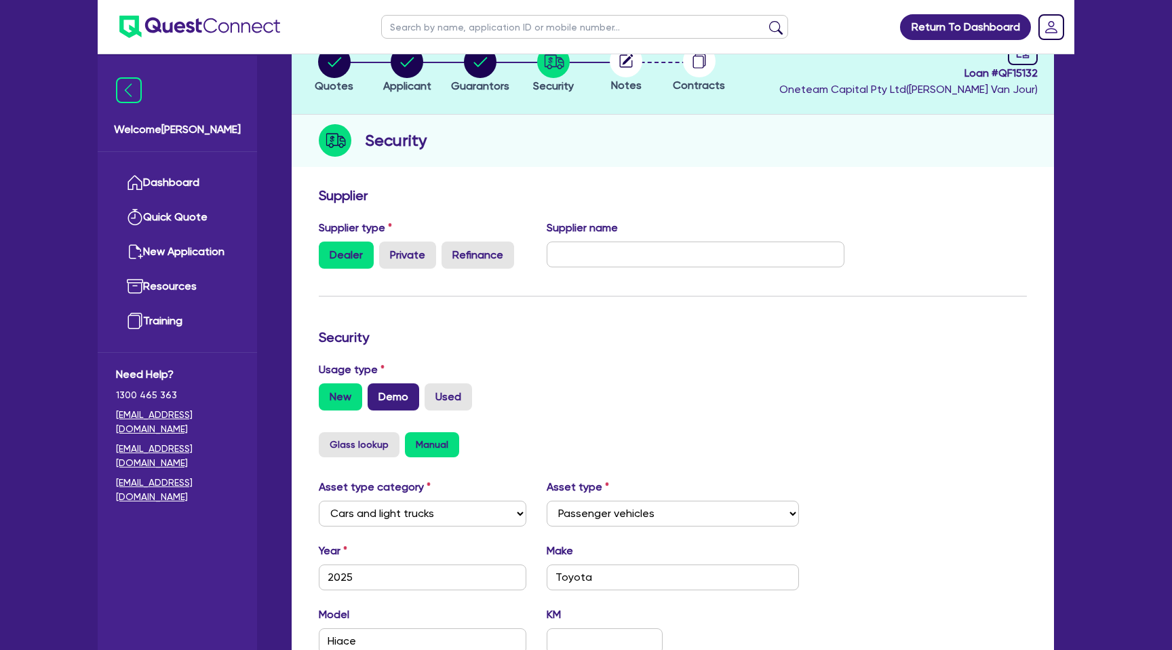
scroll to position [0, 0]
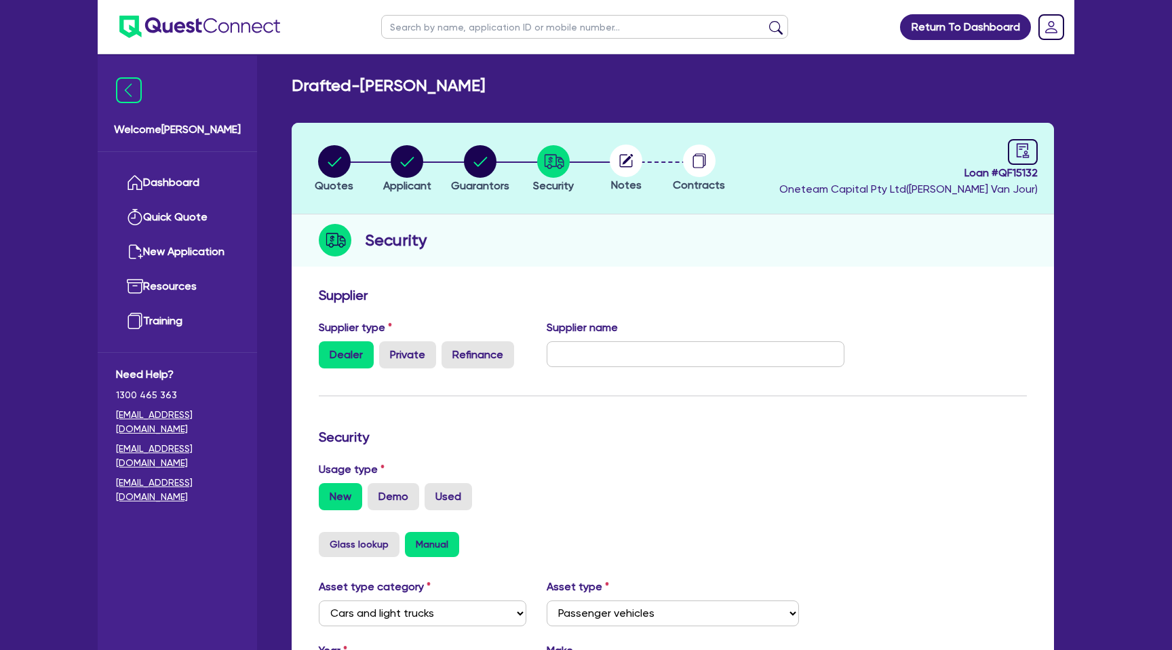
click at [458, 25] on input "text" at bounding box center [584, 27] width 407 height 24
type input "[PERSON_NAME]"
click button "submit" at bounding box center [776, 29] width 22 height 19
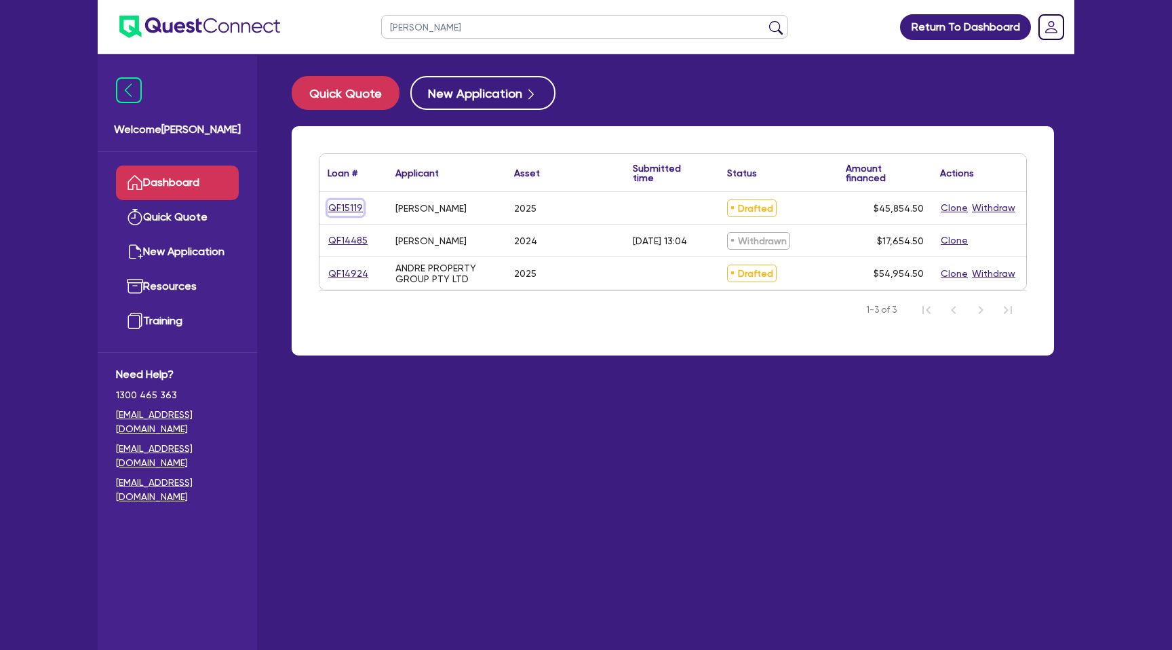
click at [353, 201] on link "QF15119" at bounding box center [346, 208] width 36 height 16
select select "CARS_AND_LIGHT_TRUCKS"
select select "PASSENGER_VEHICLES"
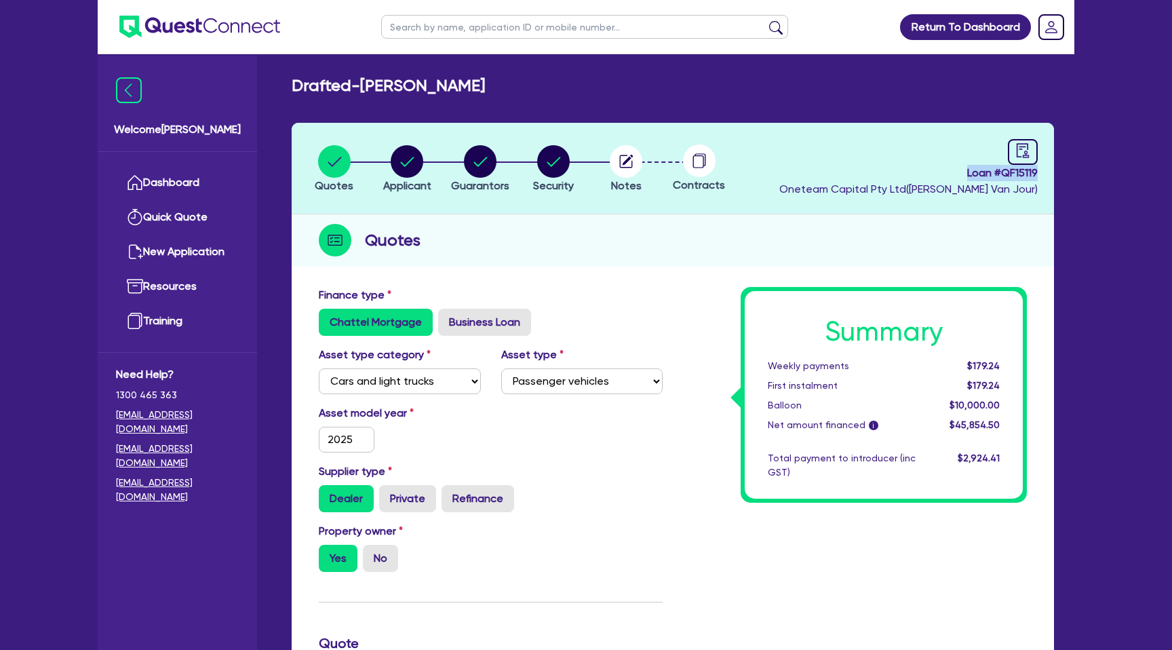
drag, startPoint x: 964, startPoint y: 172, endPoint x: 1115, endPoint y: 173, distance: 150.6
click at [1115, 173] on div "Return To Dashboard Edit Profile Logout Welcome [PERSON_NAME] Quick Quote New A…" at bounding box center [586, 616] width 1172 height 1232
click at [1059, 173] on div "Quotes Applicant [GEOGRAPHIC_DATA] Security Notes Contracts Loan # QF15119 Onet…" at bounding box center [673, 644] width 783 height 1043
drag, startPoint x: 1001, startPoint y: 172, endPoint x: 1067, endPoint y: 170, distance: 65.8
click at [1067, 170] on div "Drafted - [PERSON_NAME] Quotes Applicant [GEOGRAPHIC_DATA] Security Notes Contr…" at bounding box center [672, 621] width 803 height 1090
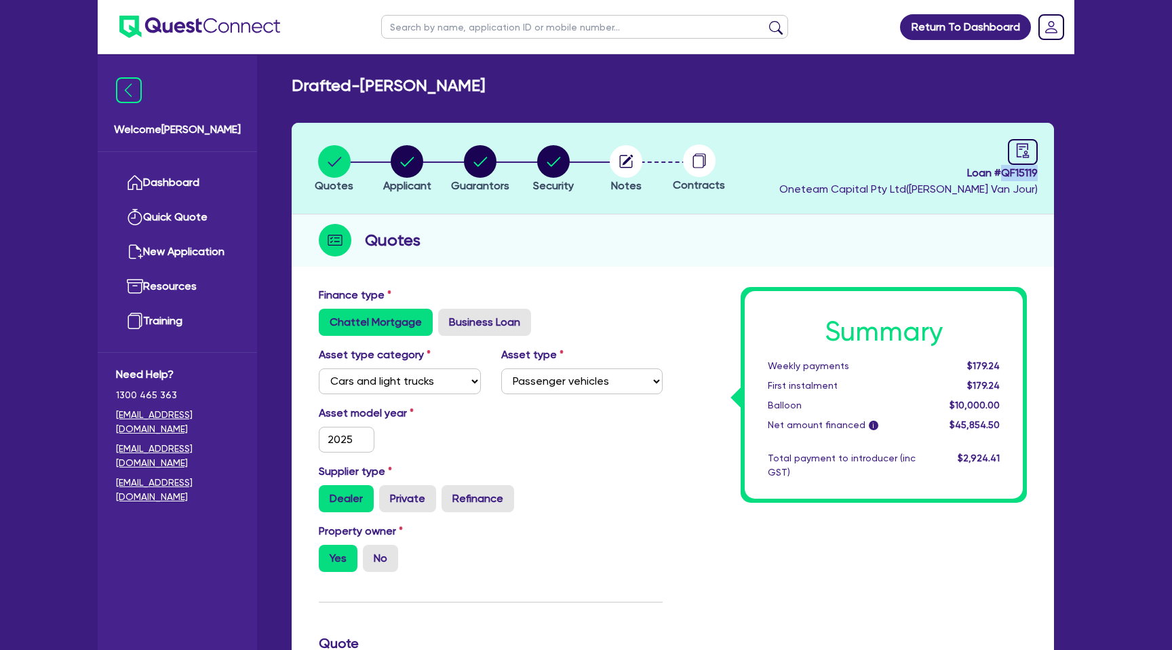
copy span "QF15119"
click at [404, 154] on circle "button" at bounding box center [407, 161] width 33 height 33
select select "SOLE_TRADER"
select select "BUILDING_CONSTRUCTION"
select select "TRADES_SERVICES_CONSUMERS"
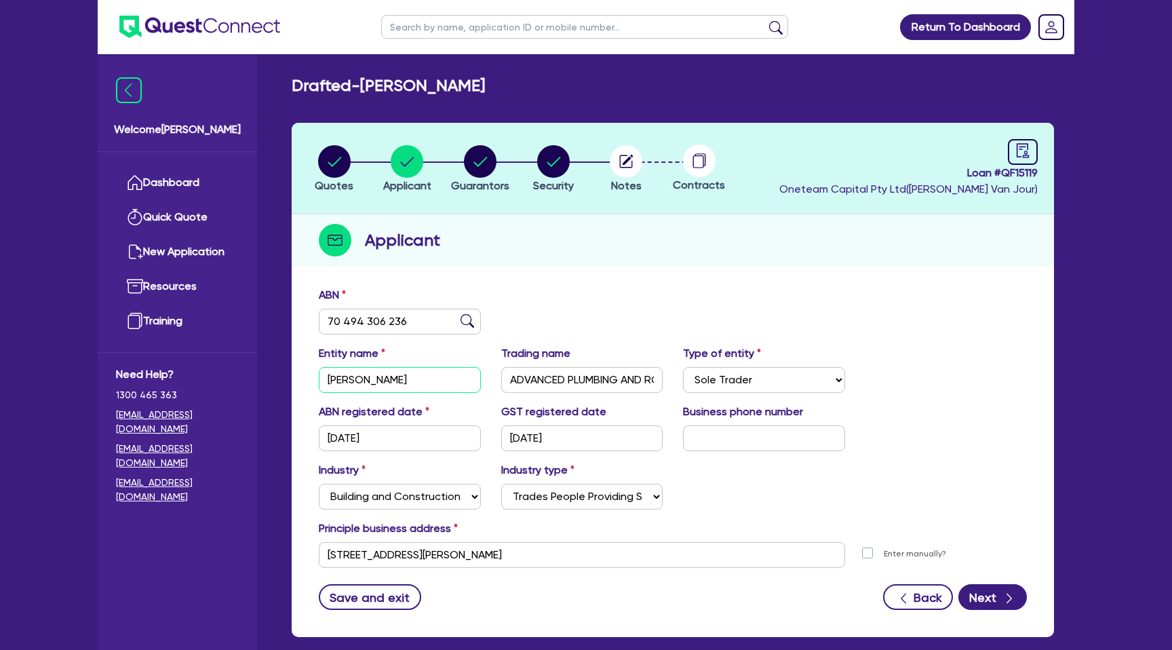
scroll to position [0, 7]
drag, startPoint x: 382, startPoint y: 380, endPoint x: 585, endPoint y: 385, distance: 202.9
click at [585, 385] on div "Entity name [PERSON_NAME] name ADVANCED PLUMBING AND ROOFING Type of entity Sel…" at bounding box center [673, 374] width 729 height 58
